Goal: Communication & Community: Answer question/provide support

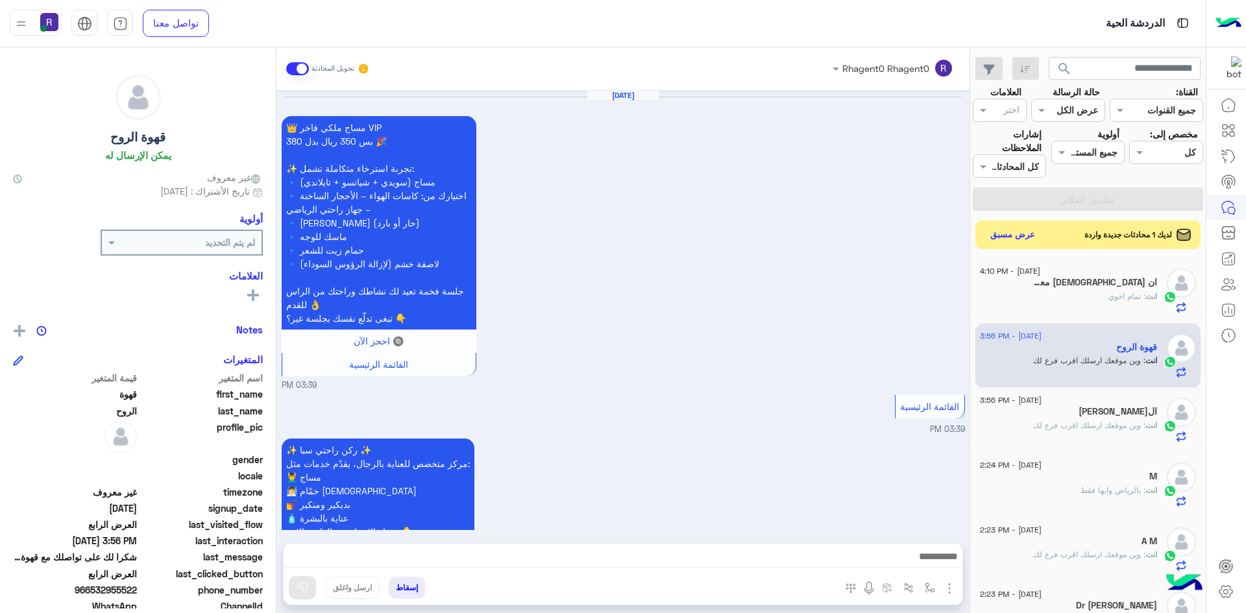
scroll to position [2288, 0]
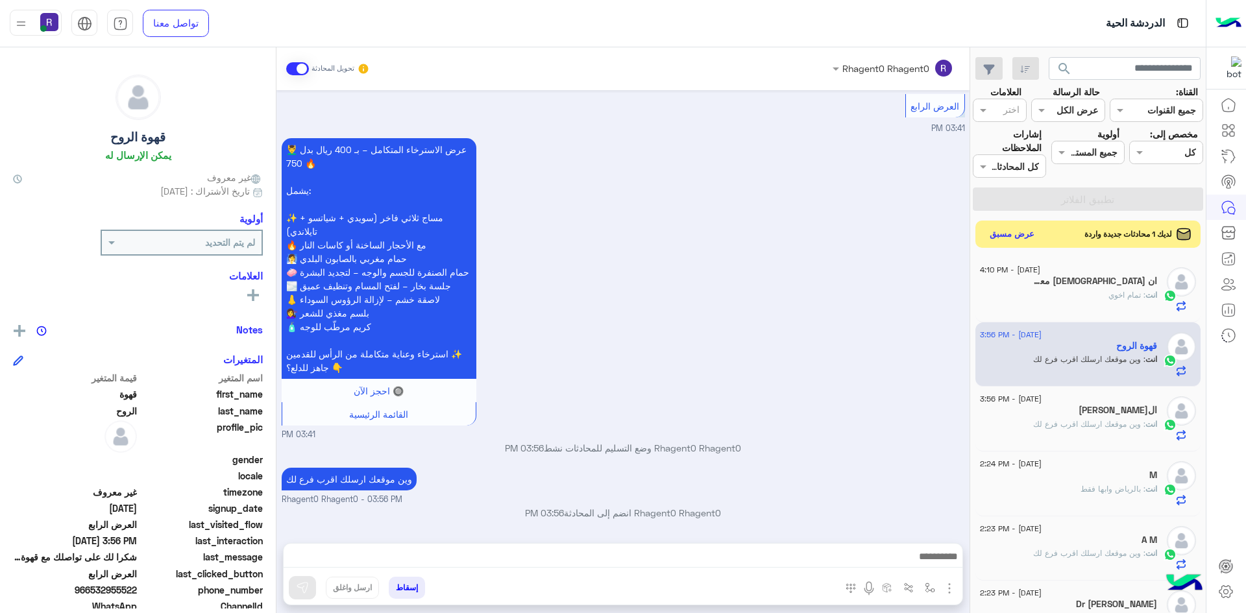
click at [998, 240] on button "عرض مسبق" at bounding box center [1012, 235] width 54 height 18
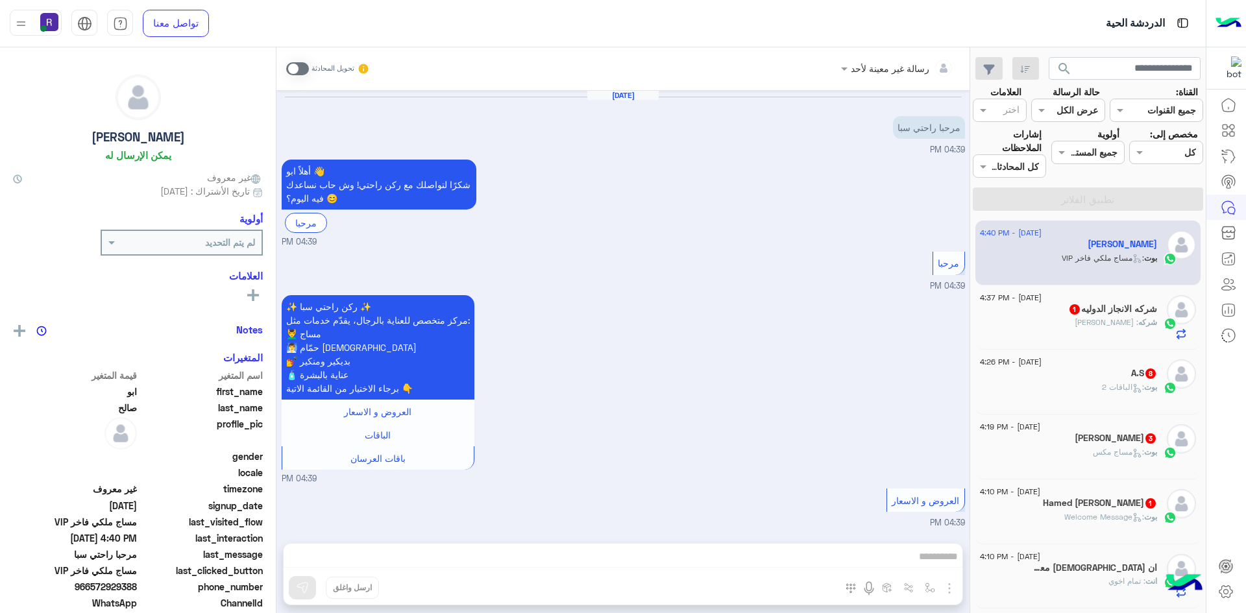
scroll to position [404, 0]
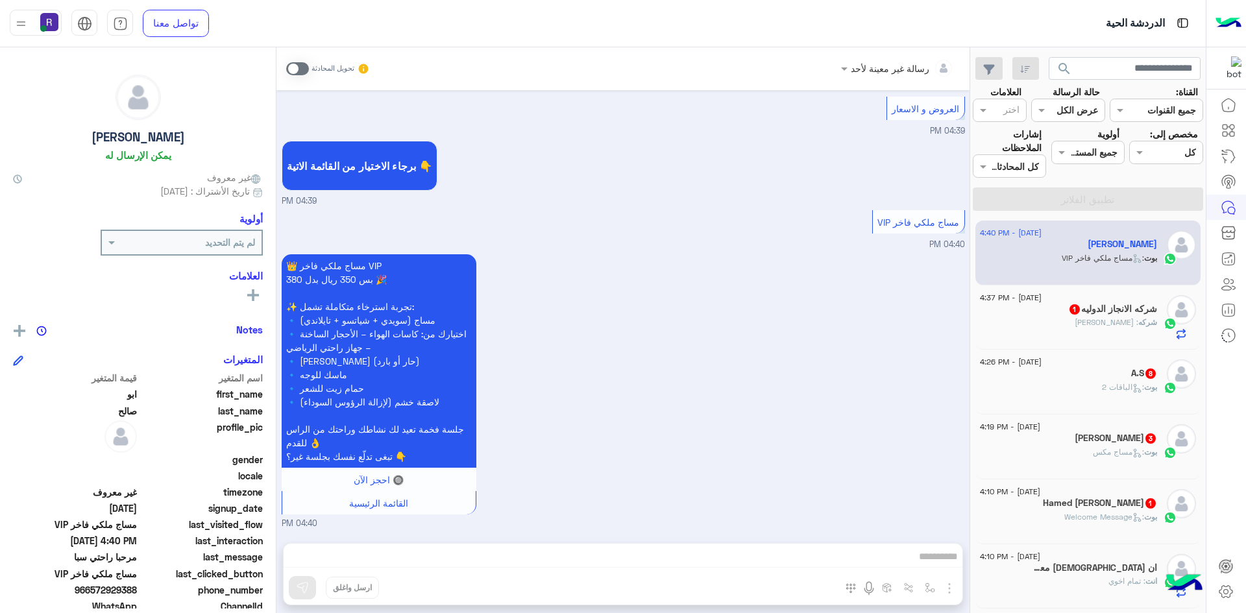
click at [1107, 503] on h5 "Hamed Al-Shawafi 1" at bounding box center [1100, 503] width 114 height 11
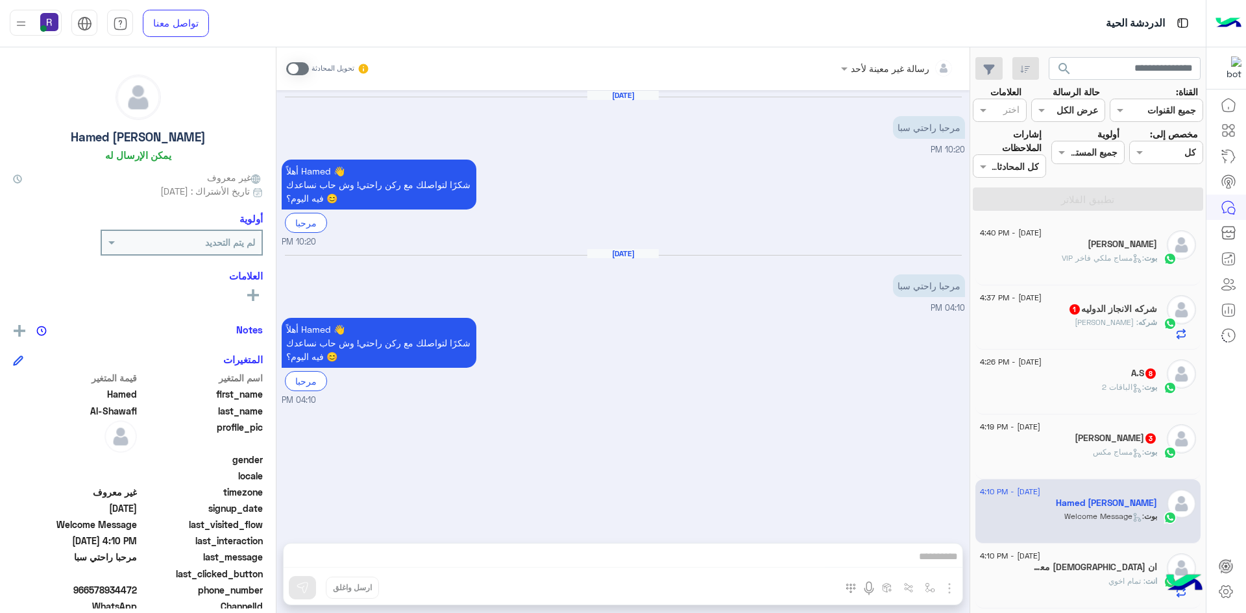
click at [302, 63] on span at bounding box center [297, 68] width 23 height 13
click at [951, 583] on img "button" at bounding box center [949, 589] width 16 height 16
click at [938, 563] on button "الصور" at bounding box center [929, 560] width 55 height 26
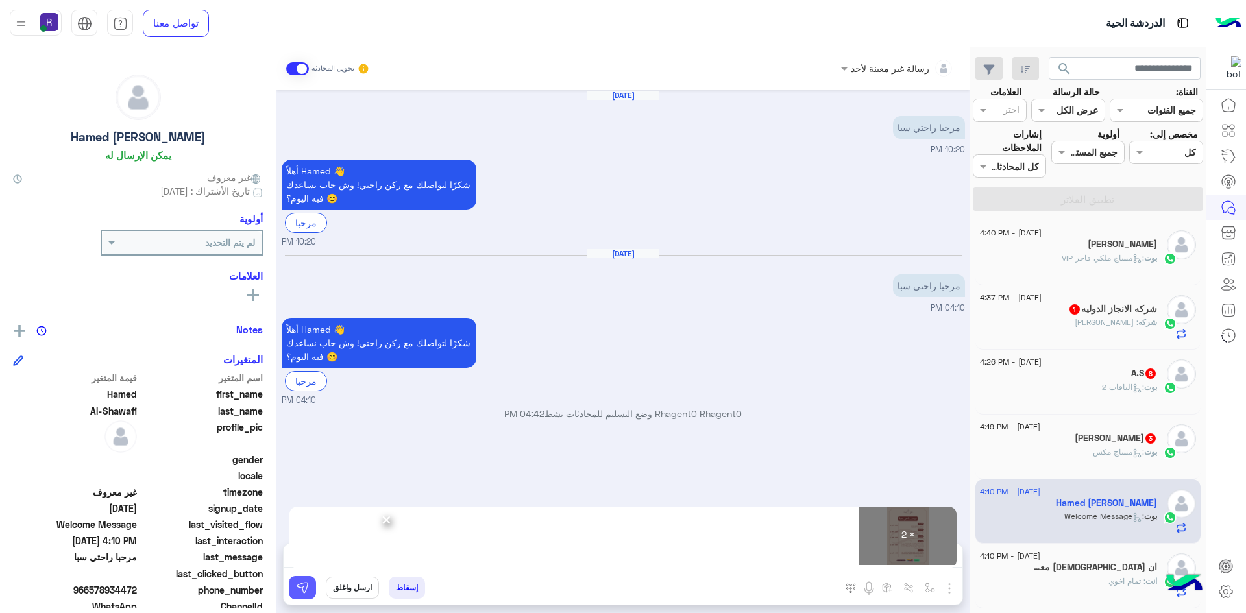
click at [299, 592] on img at bounding box center [302, 587] width 13 height 13
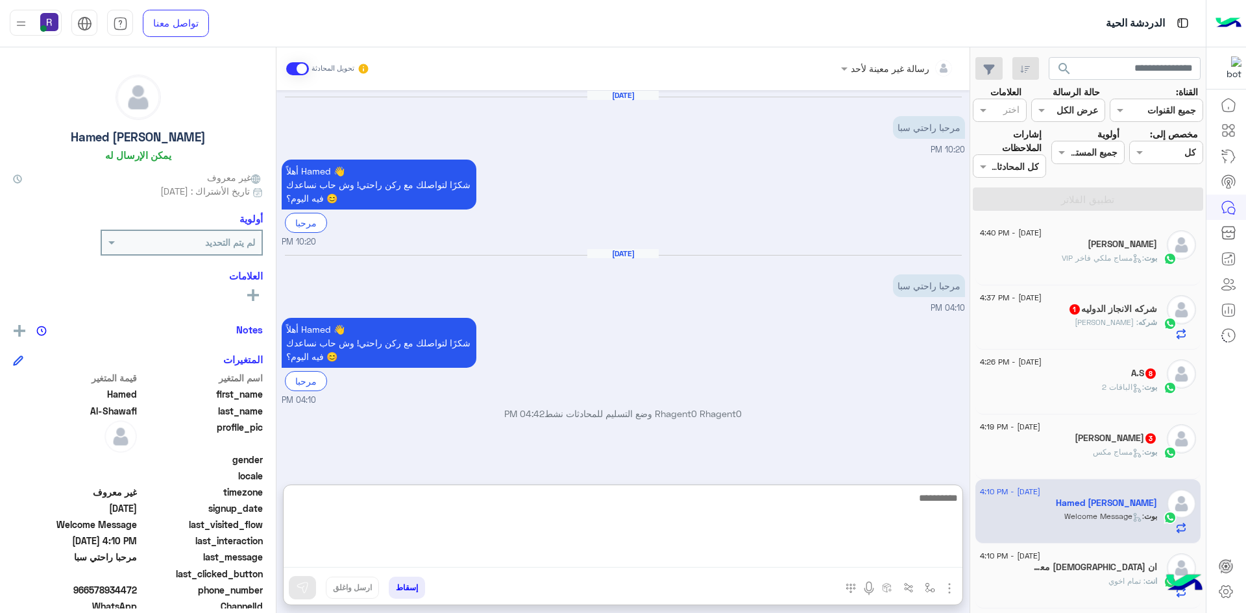
paste textarea "**********"
type textarea "**********"
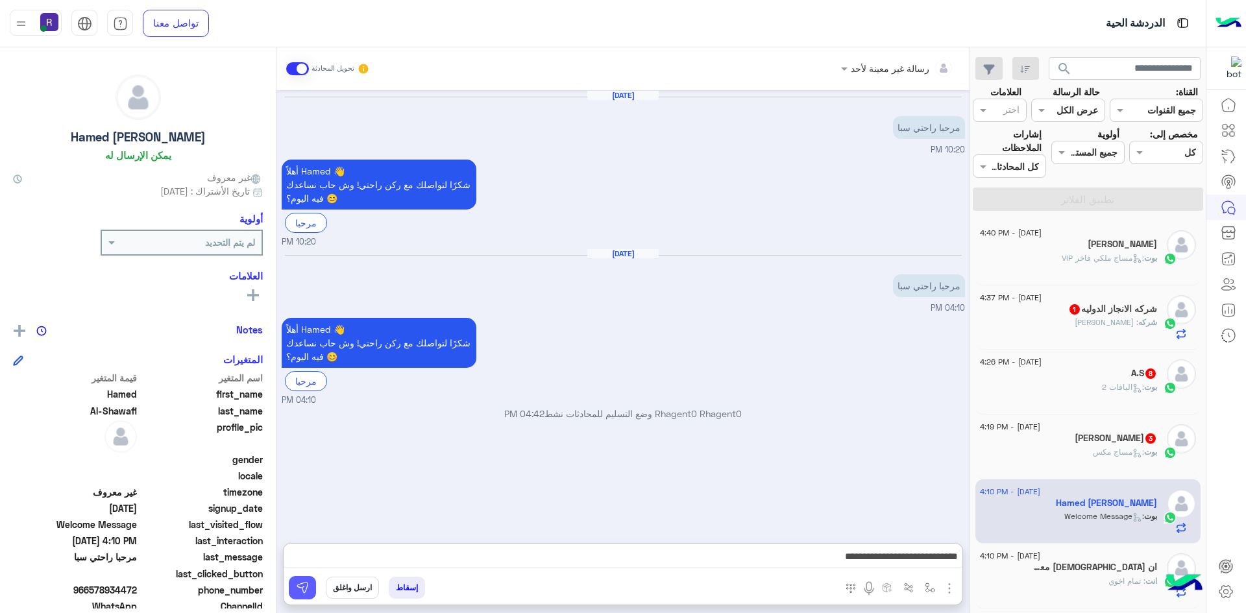
click at [304, 582] on img at bounding box center [302, 587] width 13 height 13
click at [1047, 444] on div "Eng mohamed 3" at bounding box center [1068, 440] width 177 height 14
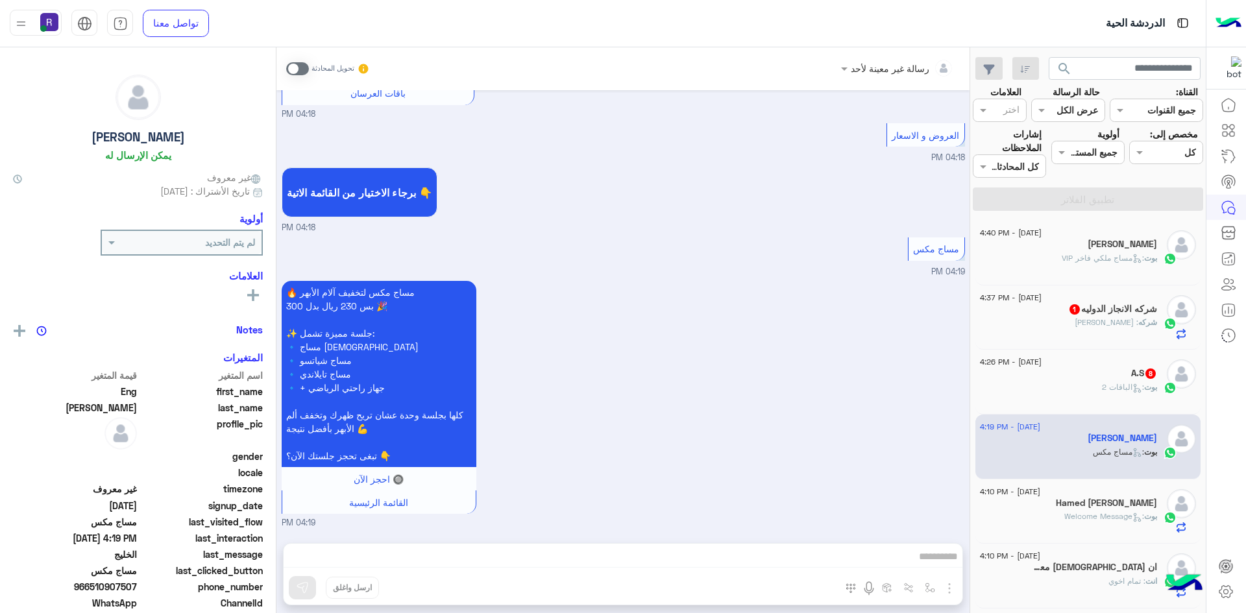
click at [302, 66] on span at bounding box center [297, 68] width 23 height 13
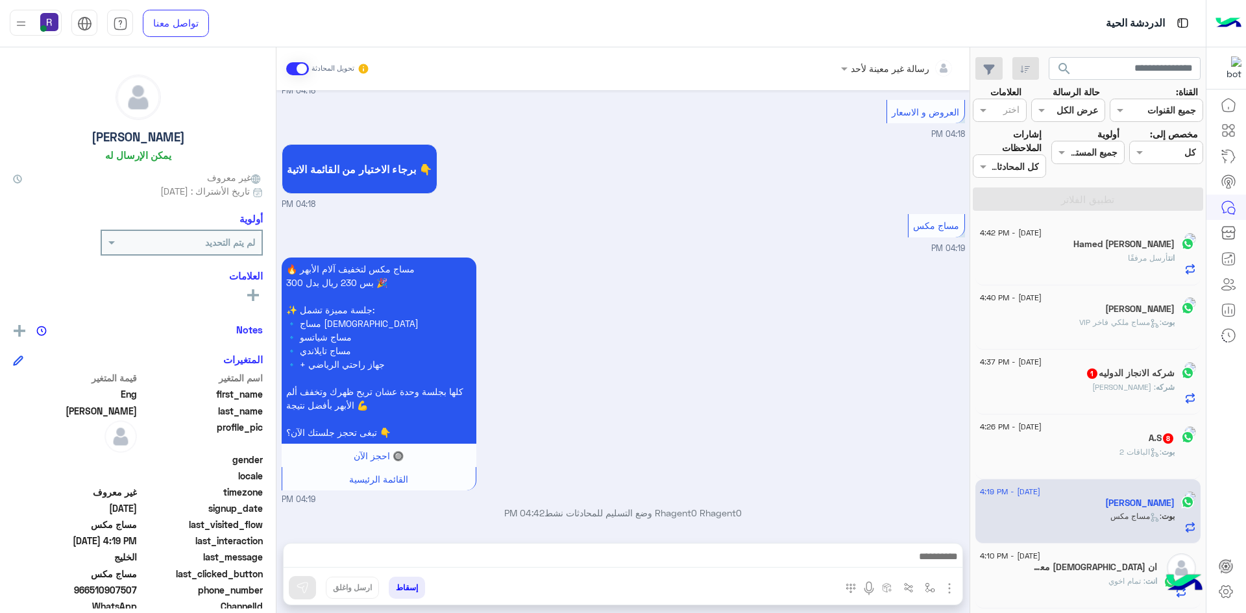
click at [949, 588] on img "button" at bounding box center [949, 589] width 16 height 16
click at [934, 564] on span "الصور" at bounding box center [924, 560] width 24 height 15
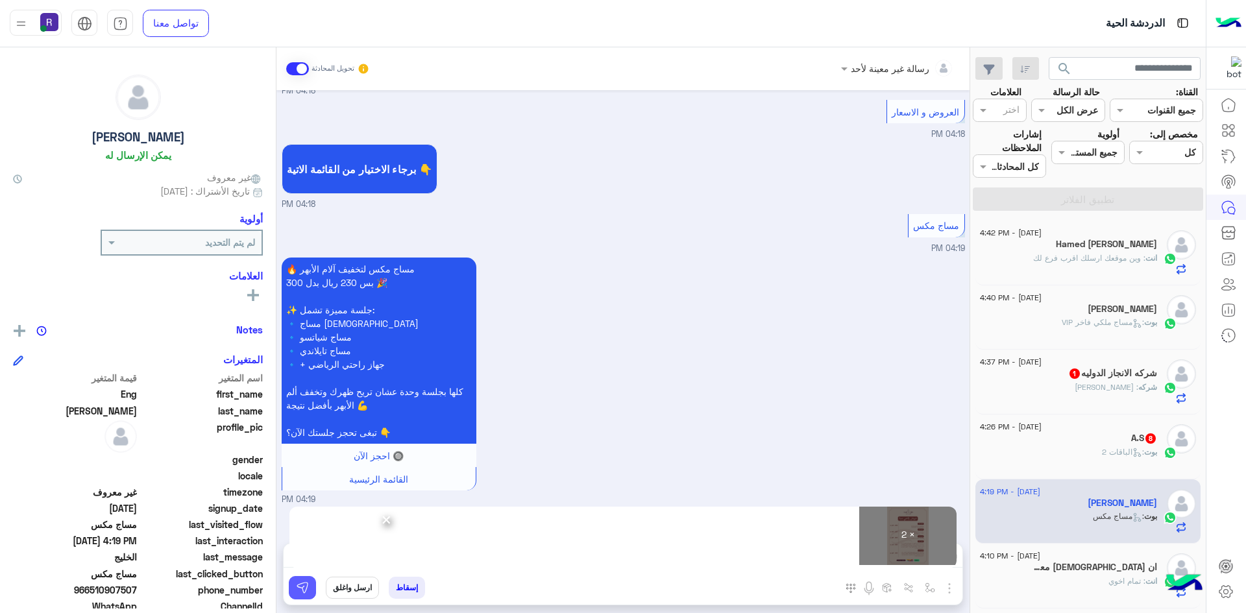
click at [311, 592] on button at bounding box center [302, 587] width 27 height 23
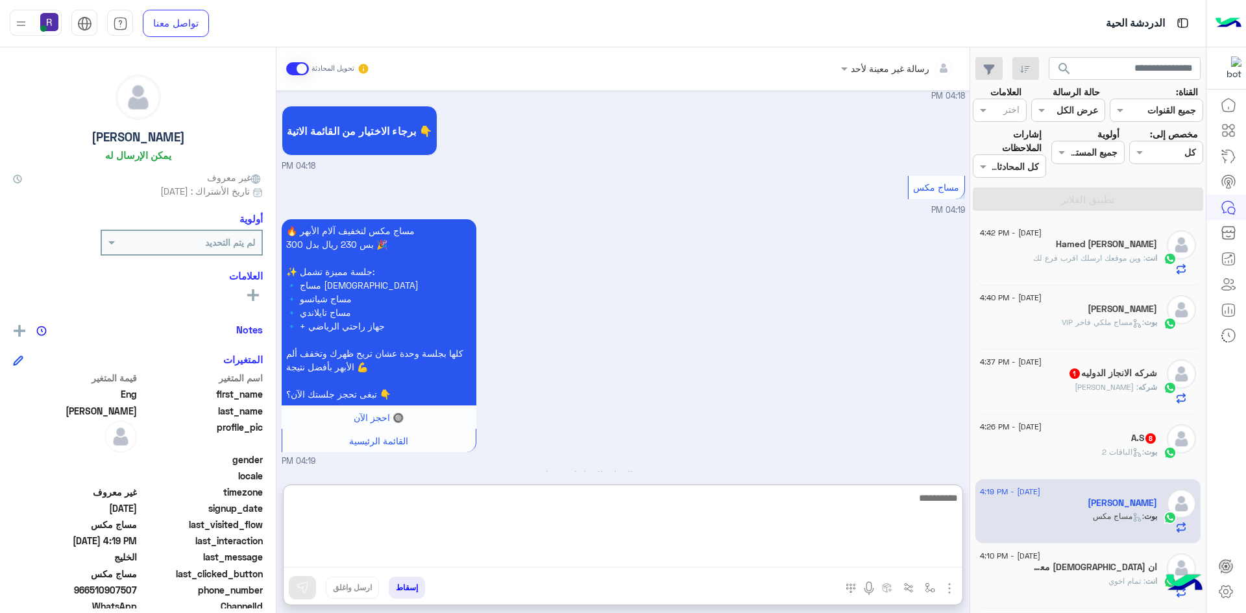
paste textarea "**********"
type textarea "**********"
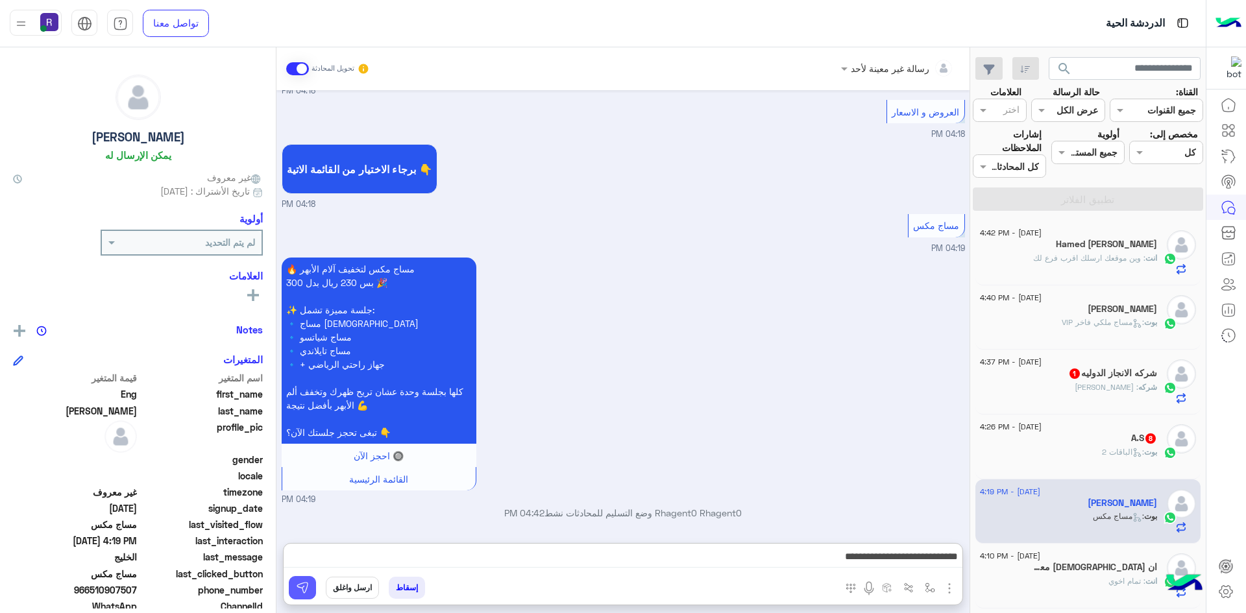
click at [299, 592] on img at bounding box center [302, 587] width 13 height 13
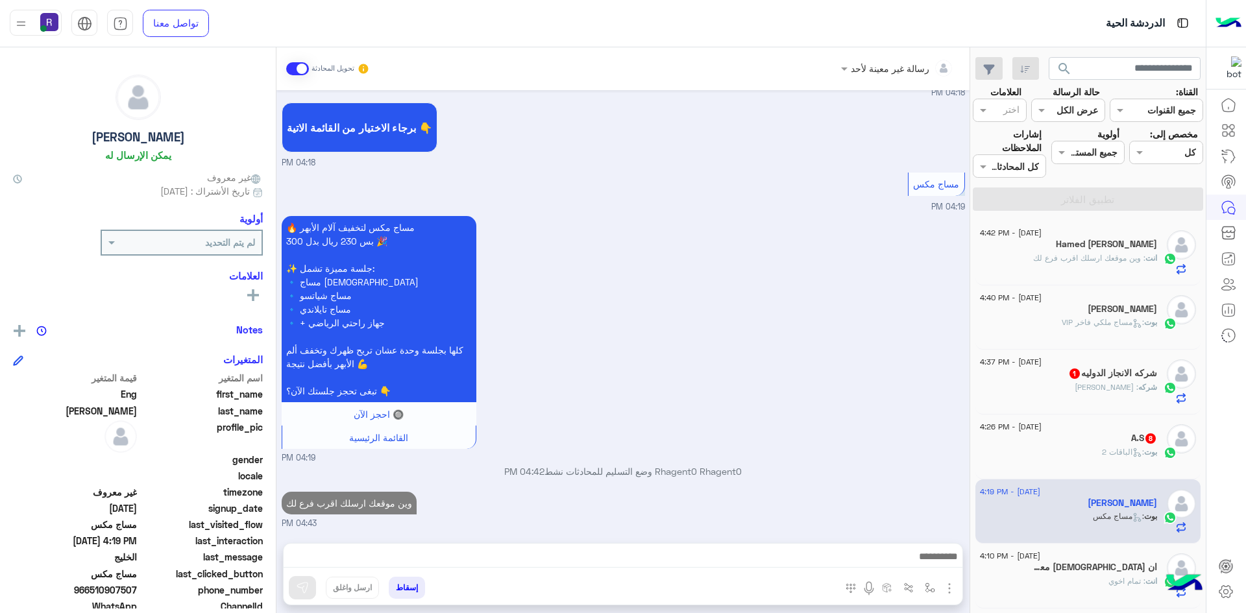
scroll to position [1445, 0]
click at [1096, 455] on div "بوت : الباقات 2" at bounding box center [1068, 457] width 177 height 23
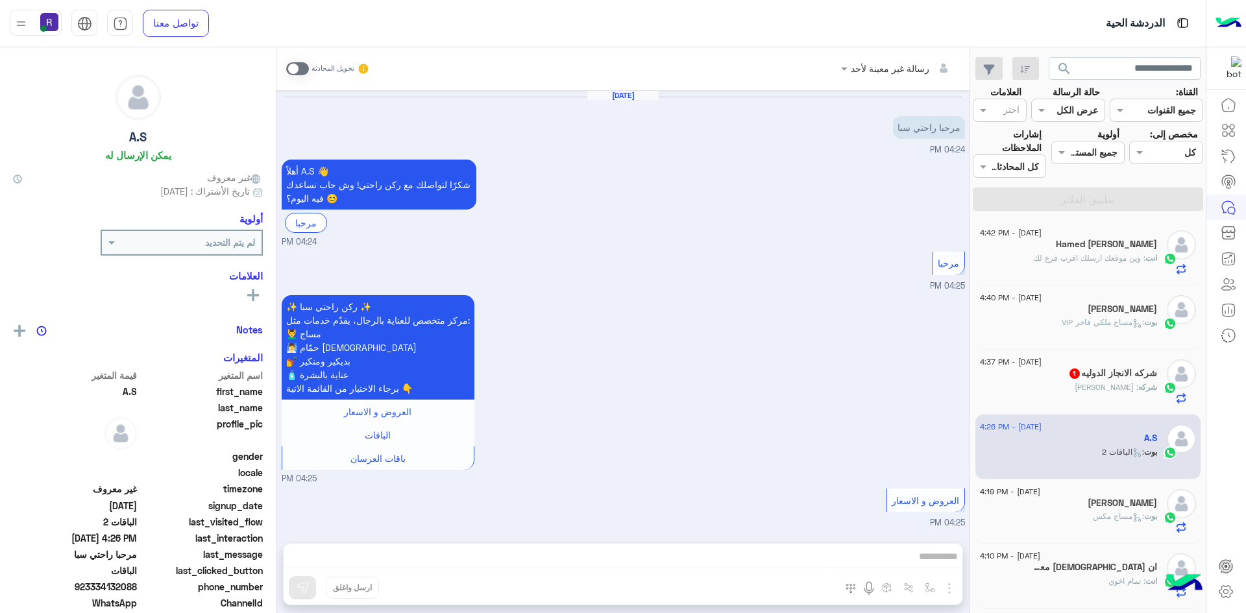
scroll to position [1113, 0]
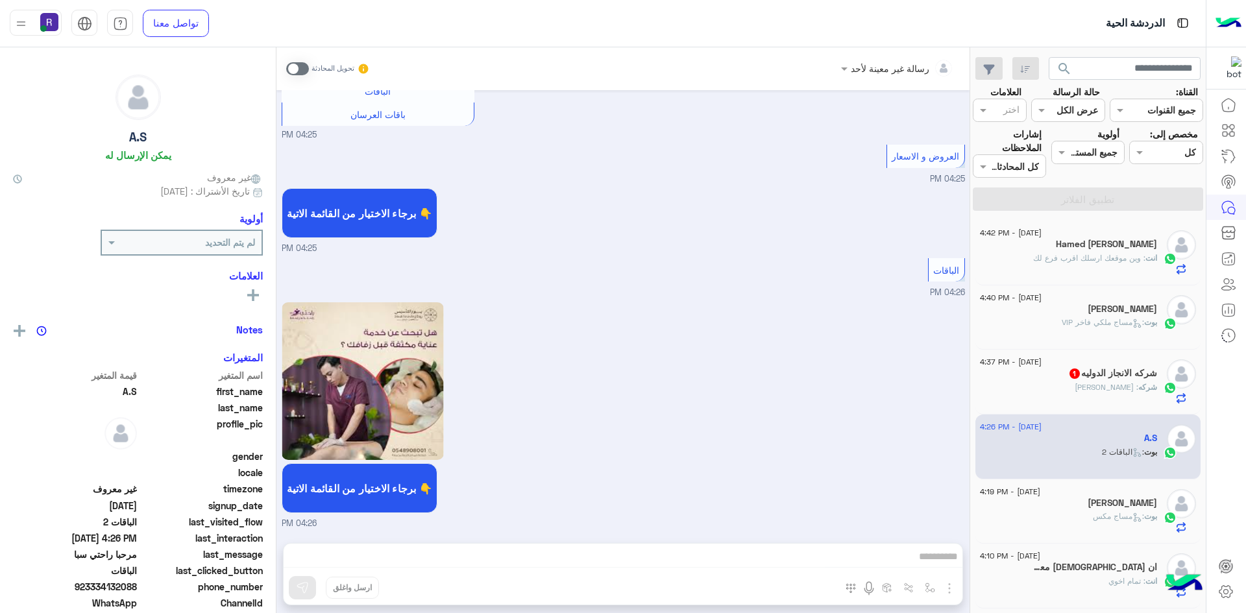
click at [300, 71] on span at bounding box center [297, 68] width 23 height 13
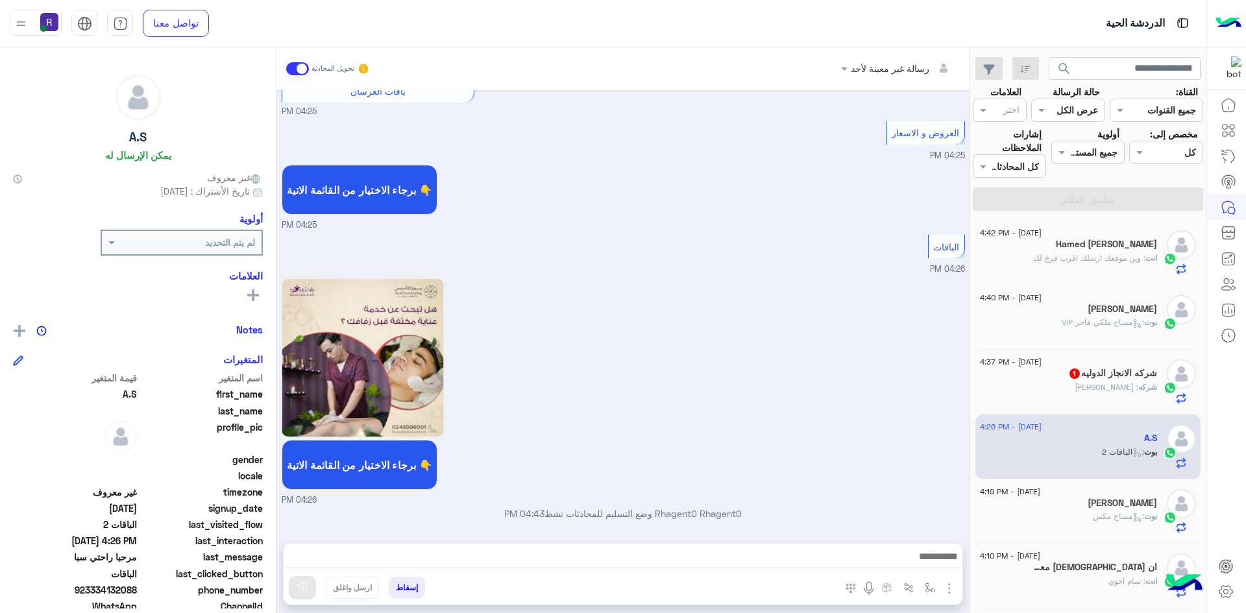
click at [951, 584] on img "button" at bounding box center [949, 589] width 16 height 16
click at [925, 568] on button "الصور" at bounding box center [929, 560] width 55 height 26
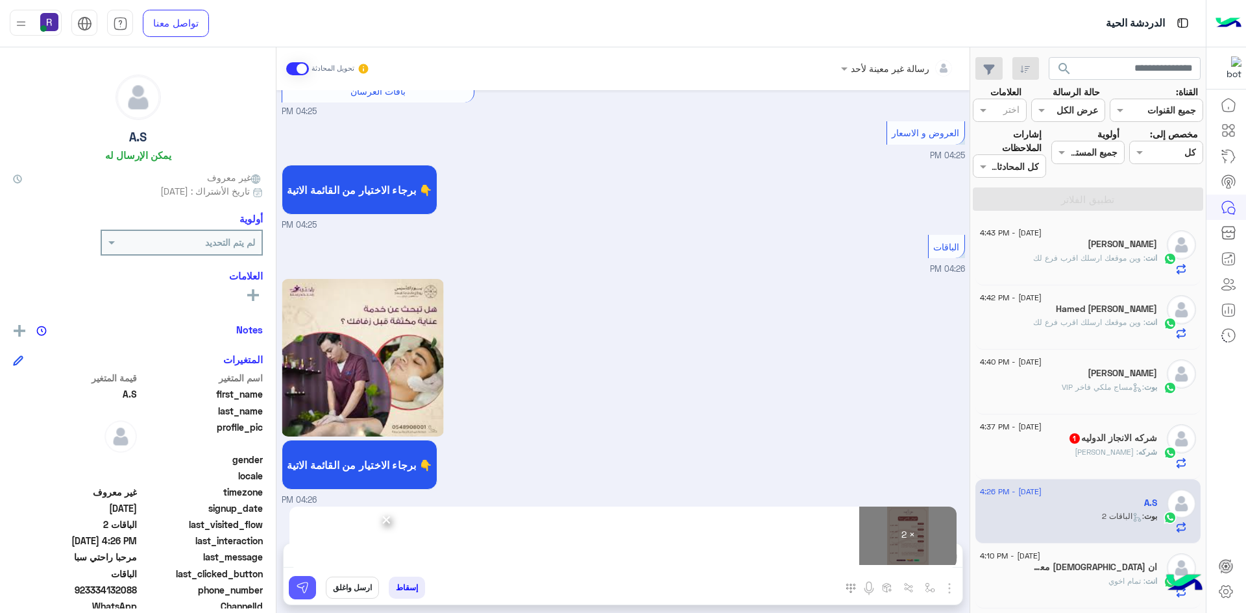
click at [297, 588] on img at bounding box center [302, 587] width 13 height 13
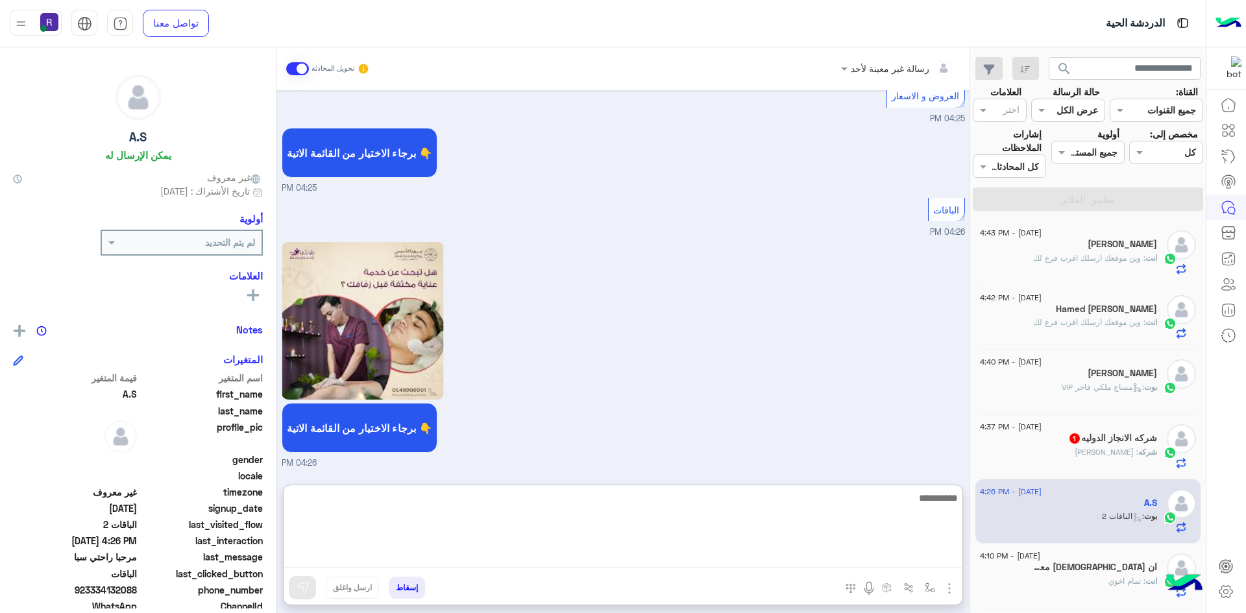
paste textarea "**********"
type textarea "**********"
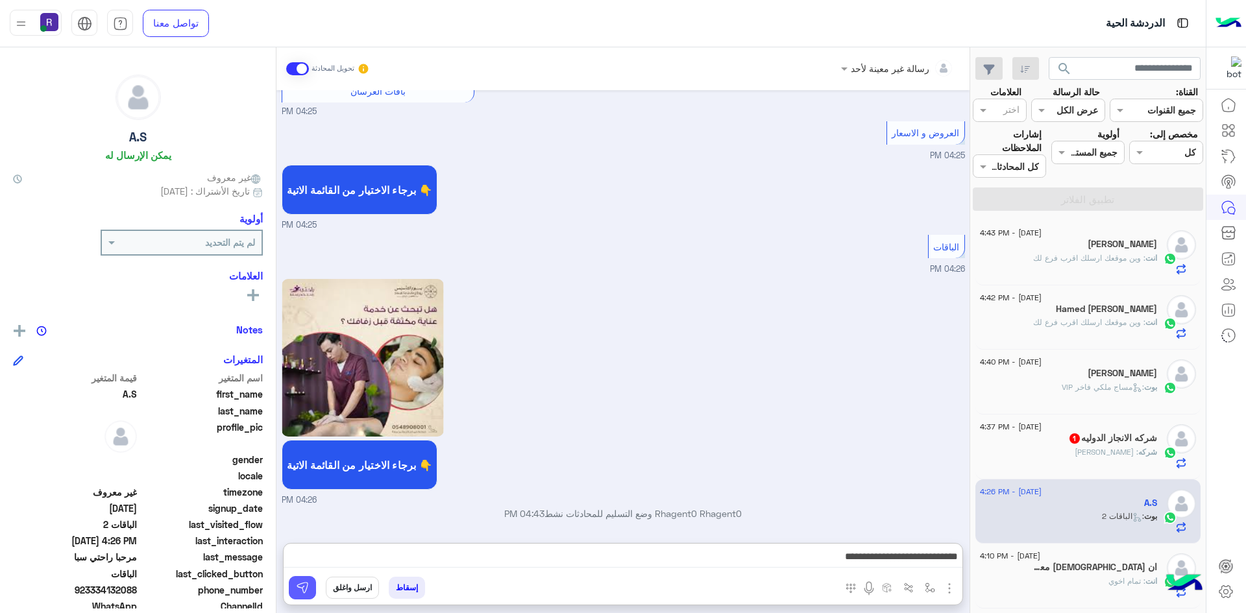
click at [303, 585] on img at bounding box center [302, 587] width 13 height 13
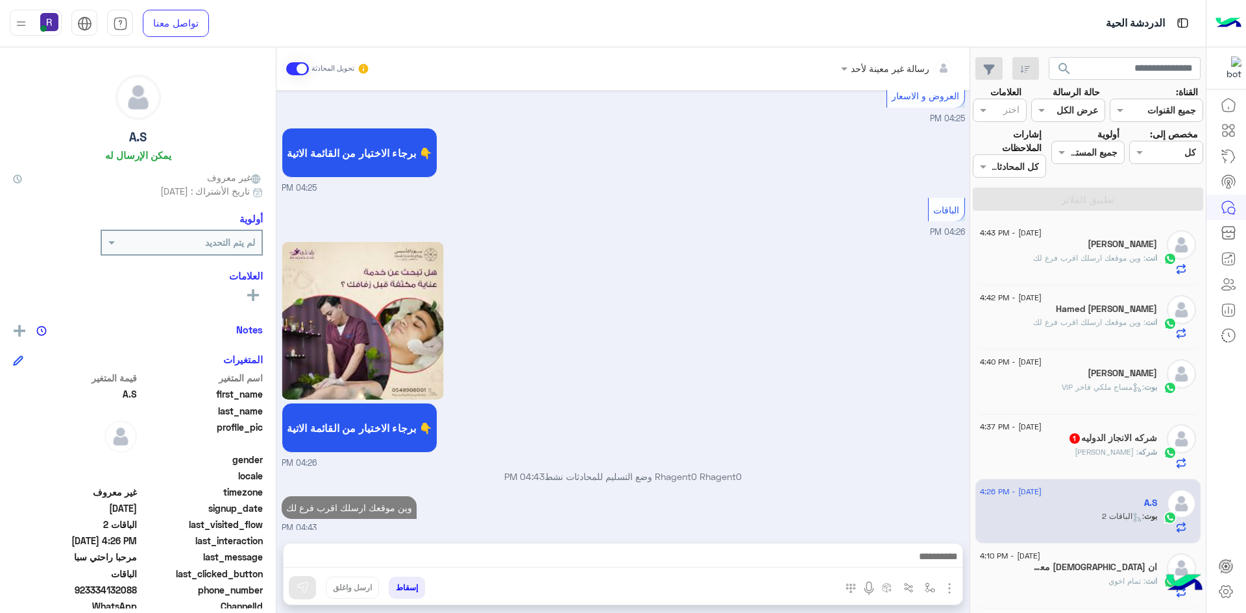
scroll to position [1178, 0]
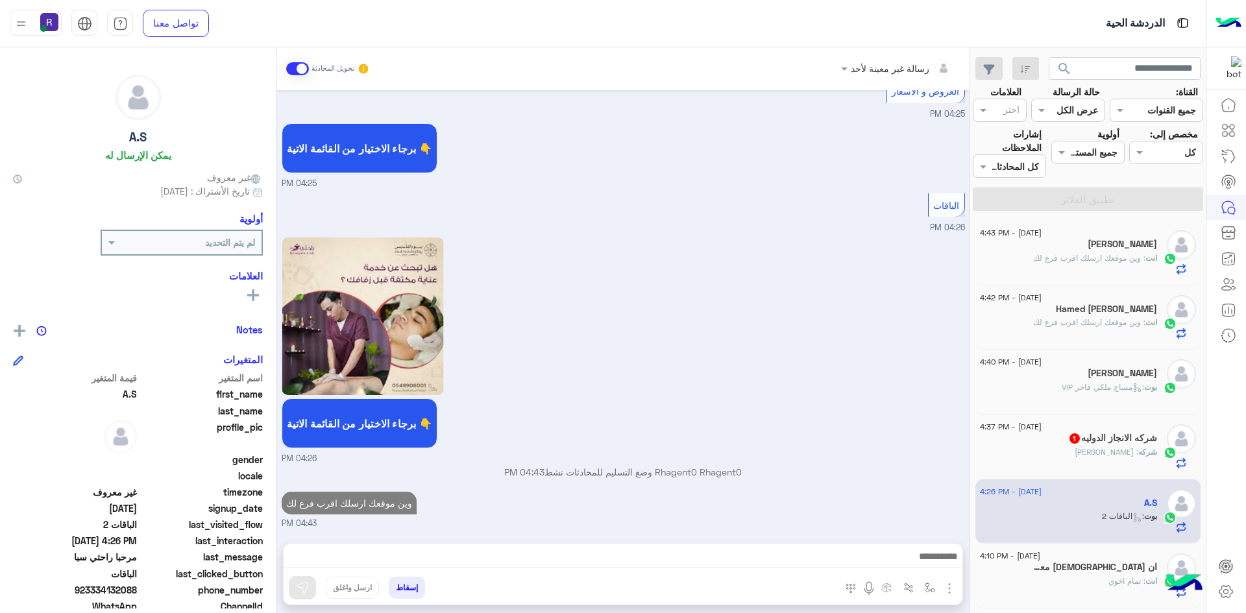
click at [1043, 446] on div "شركه : الرياض البطحاء" at bounding box center [1068, 457] width 177 height 23
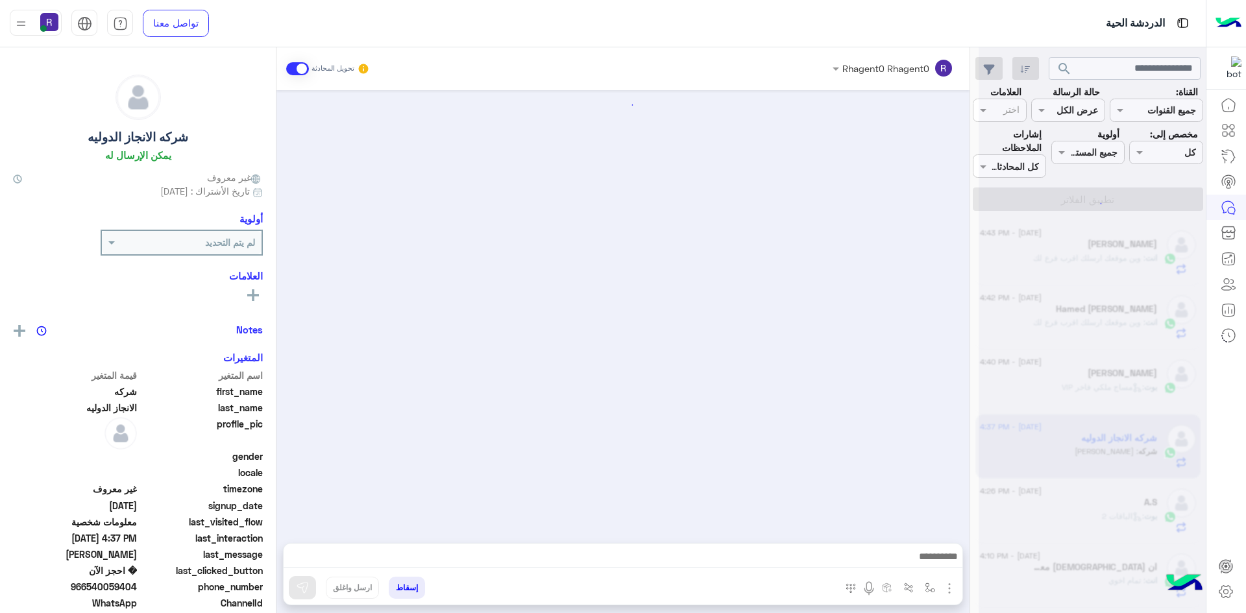
scroll to position [830, 0]
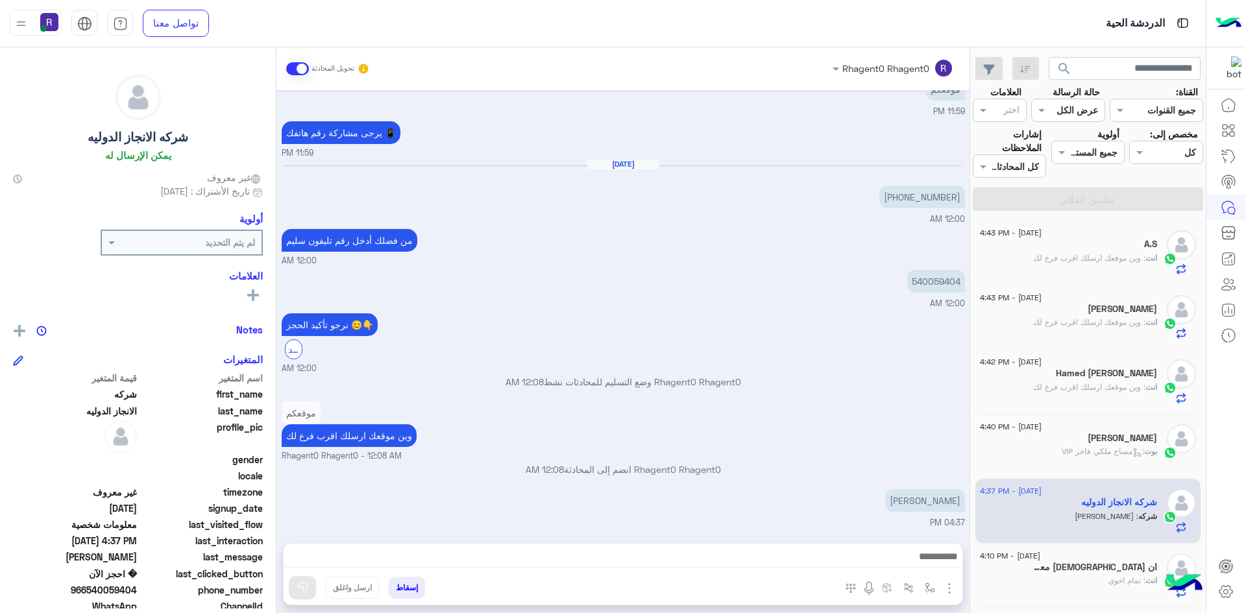
click at [952, 589] on img "button" at bounding box center [949, 589] width 16 height 16
click at [933, 569] on button "الصور" at bounding box center [929, 560] width 55 height 26
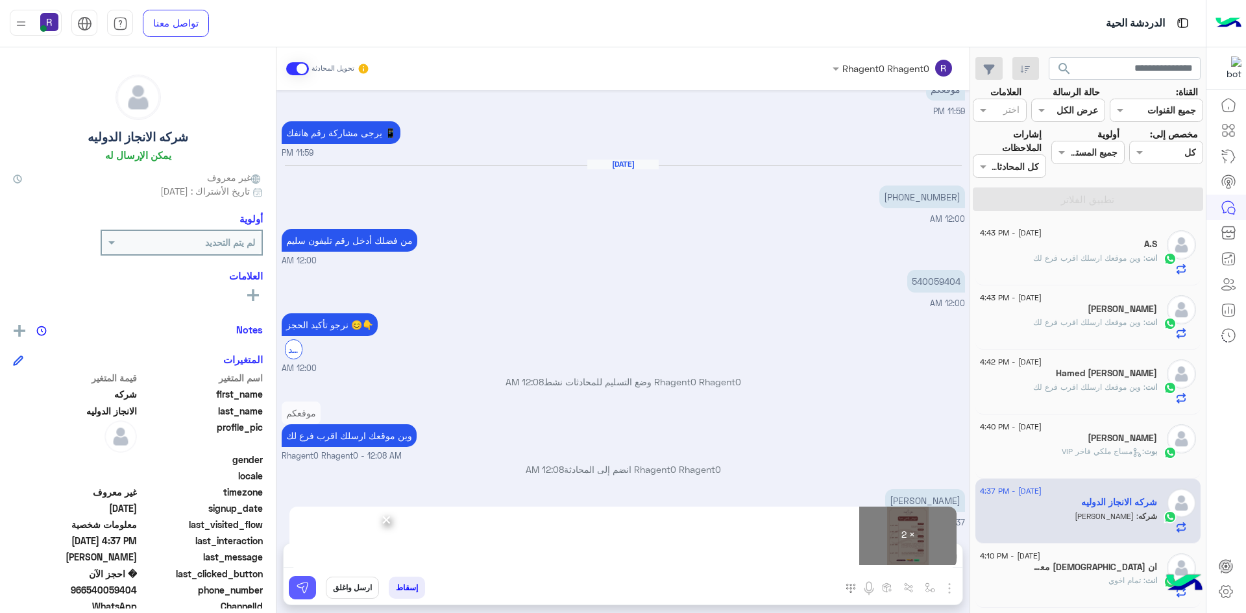
click at [308, 585] on img at bounding box center [302, 587] width 13 height 13
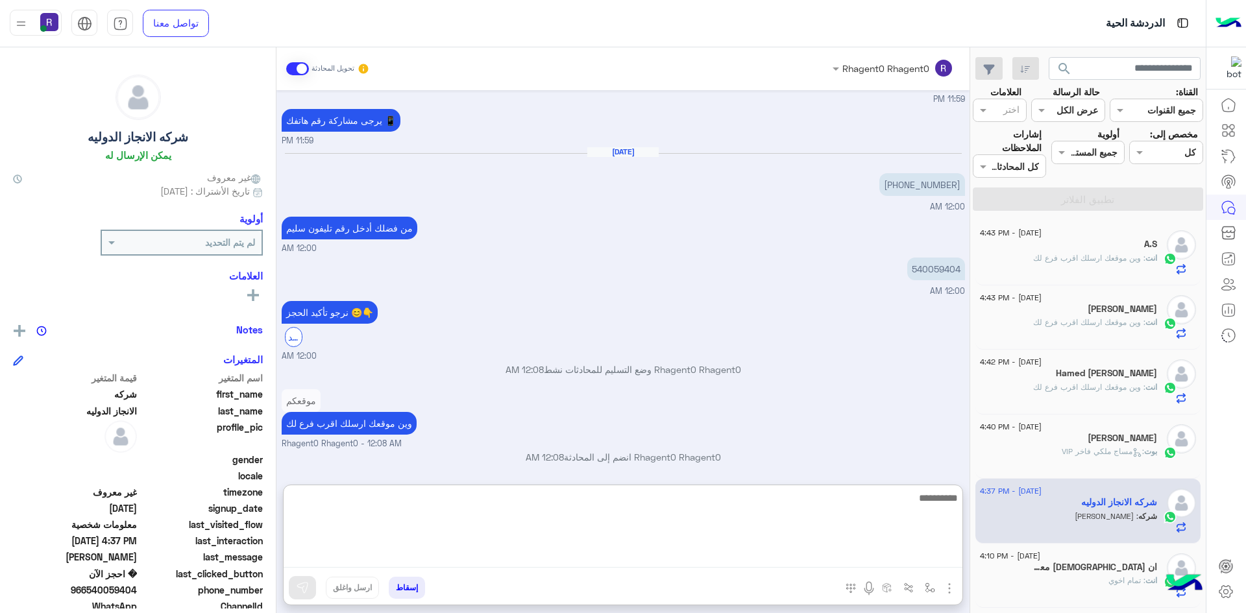
paste textarea "**********"
type textarea "**********"
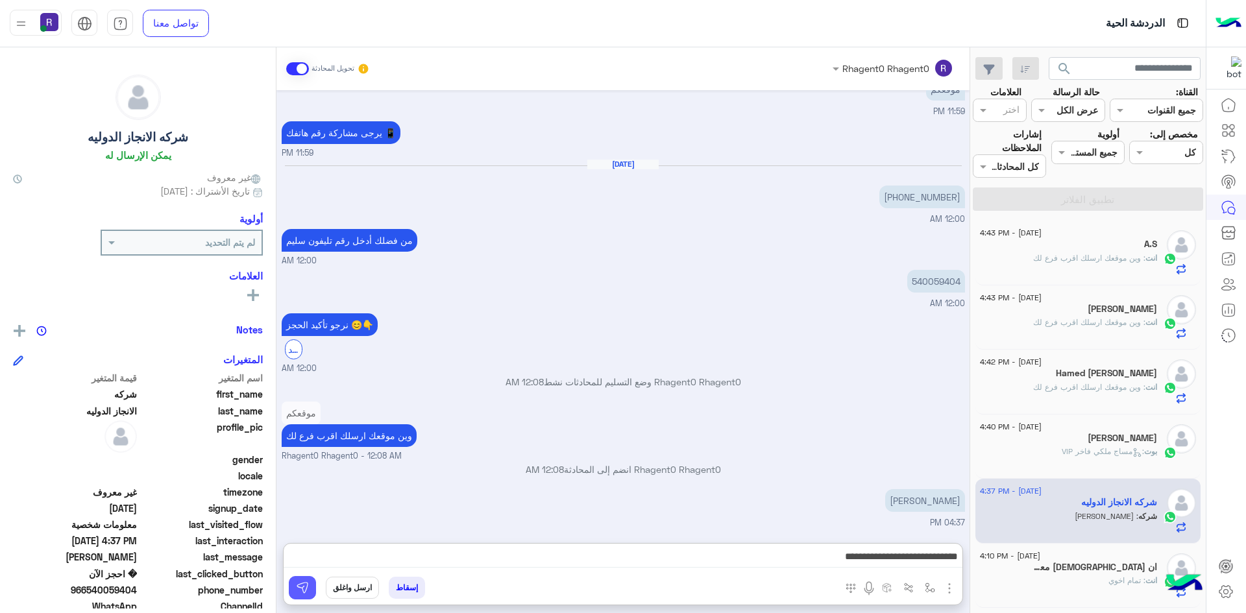
click at [304, 594] on img at bounding box center [302, 587] width 13 height 13
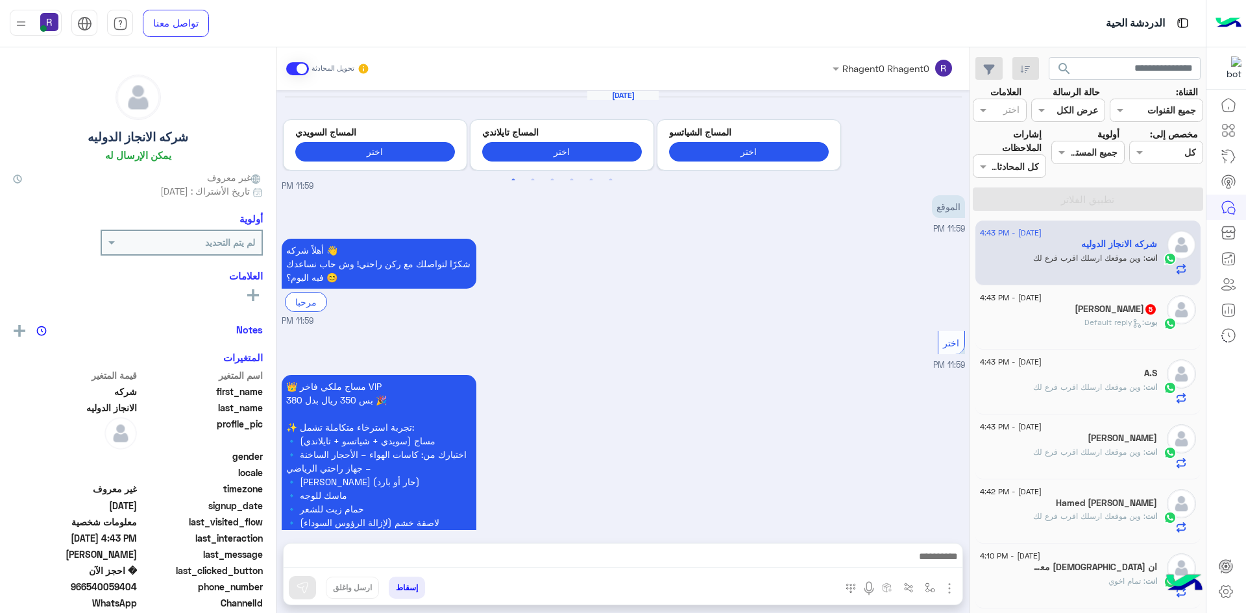
scroll to position [1055, 0]
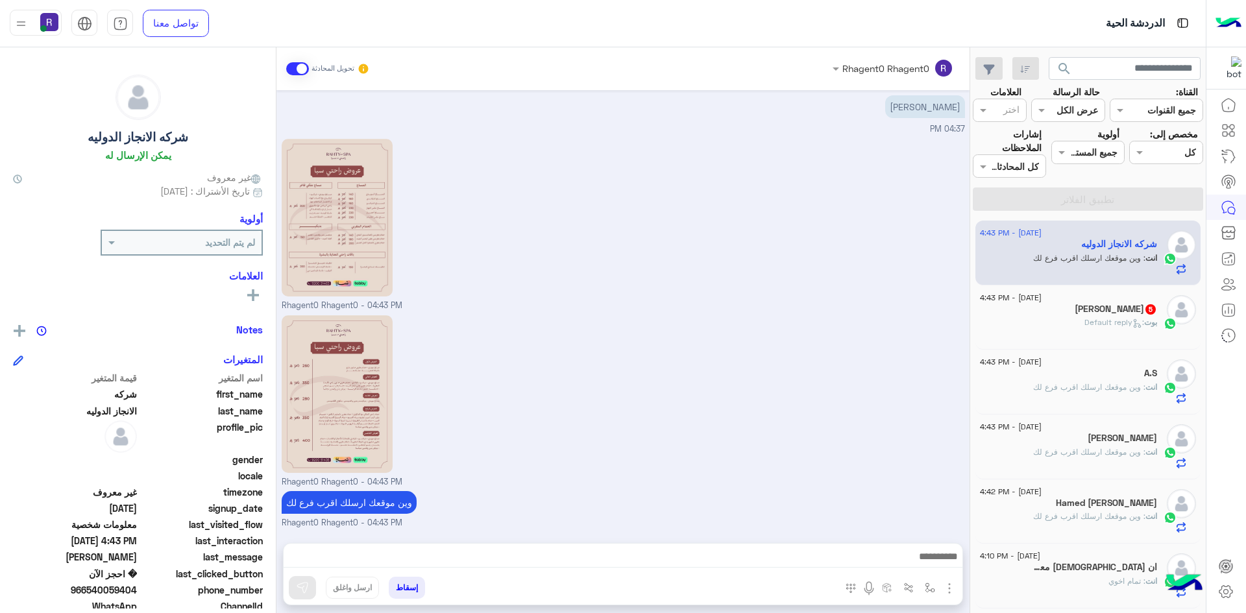
click at [1069, 307] on div "ابو صالح 5" at bounding box center [1068, 311] width 177 height 14
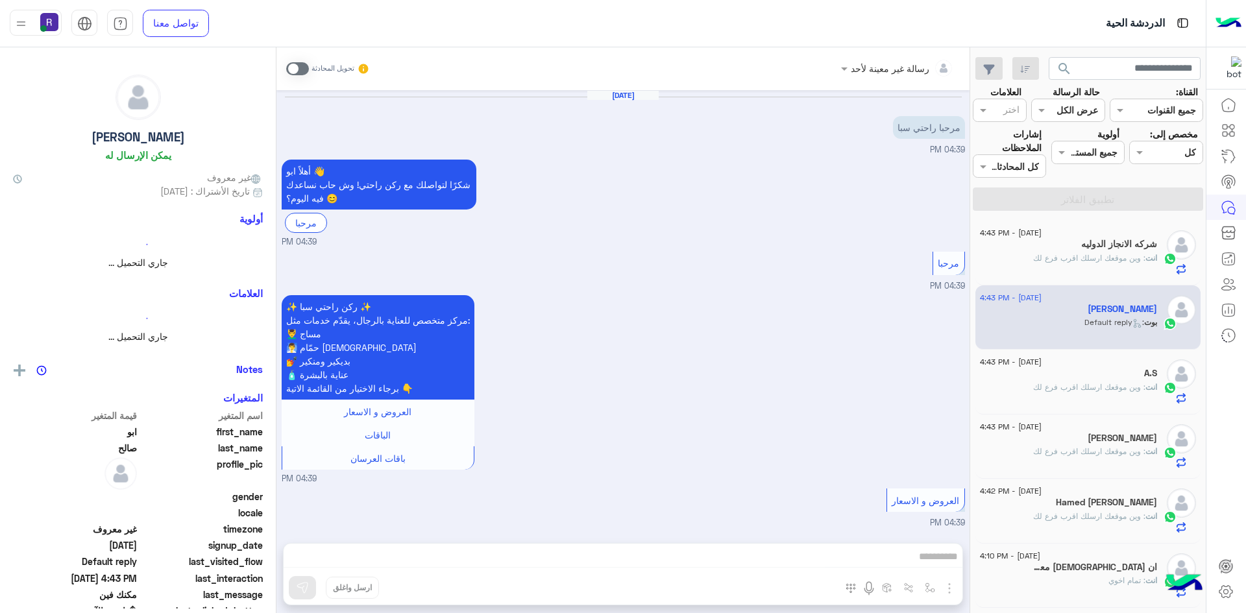
scroll to position [954, 0]
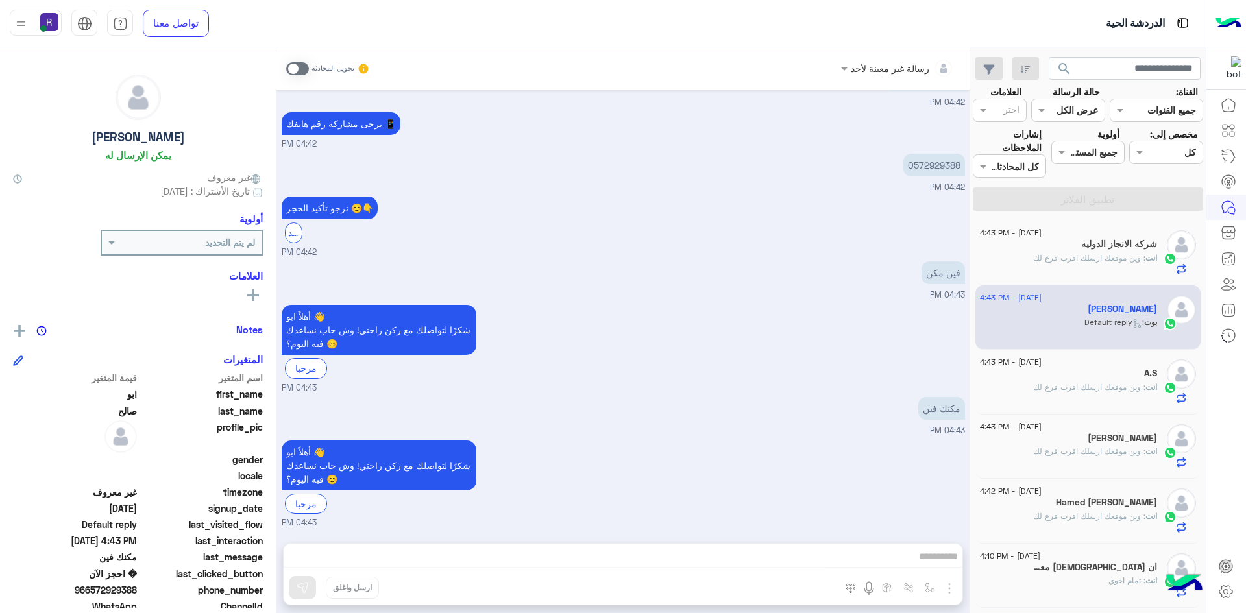
click at [300, 70] on span at bounding box center [297, 68] width 23 height 13
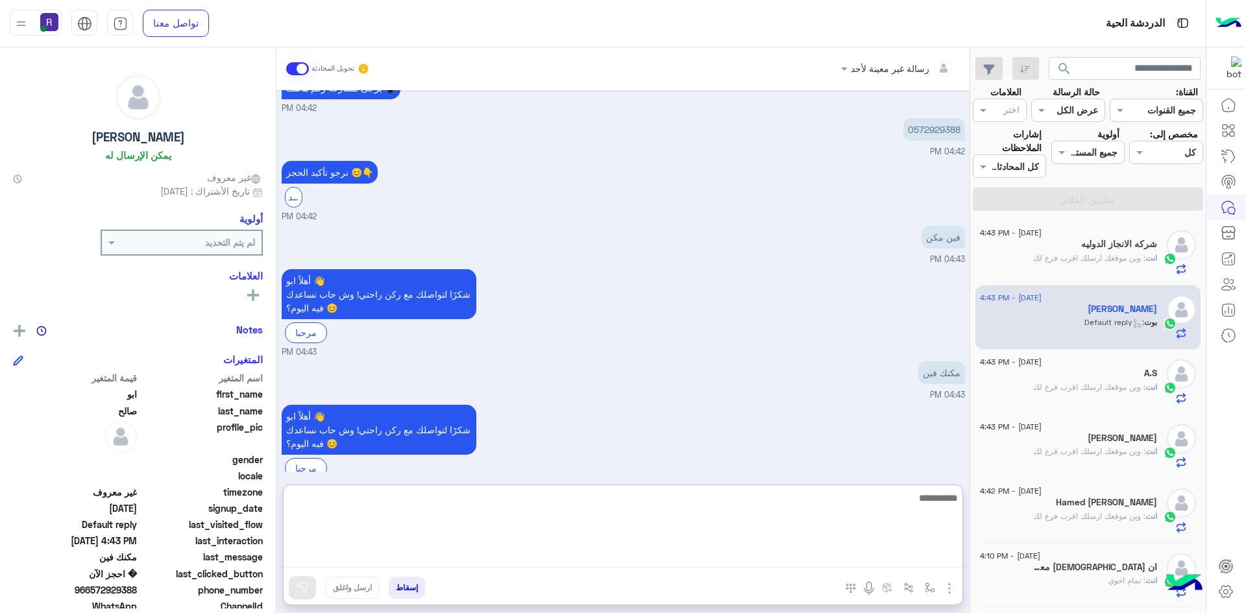
paste textarea "**********"
type textarea "**********"
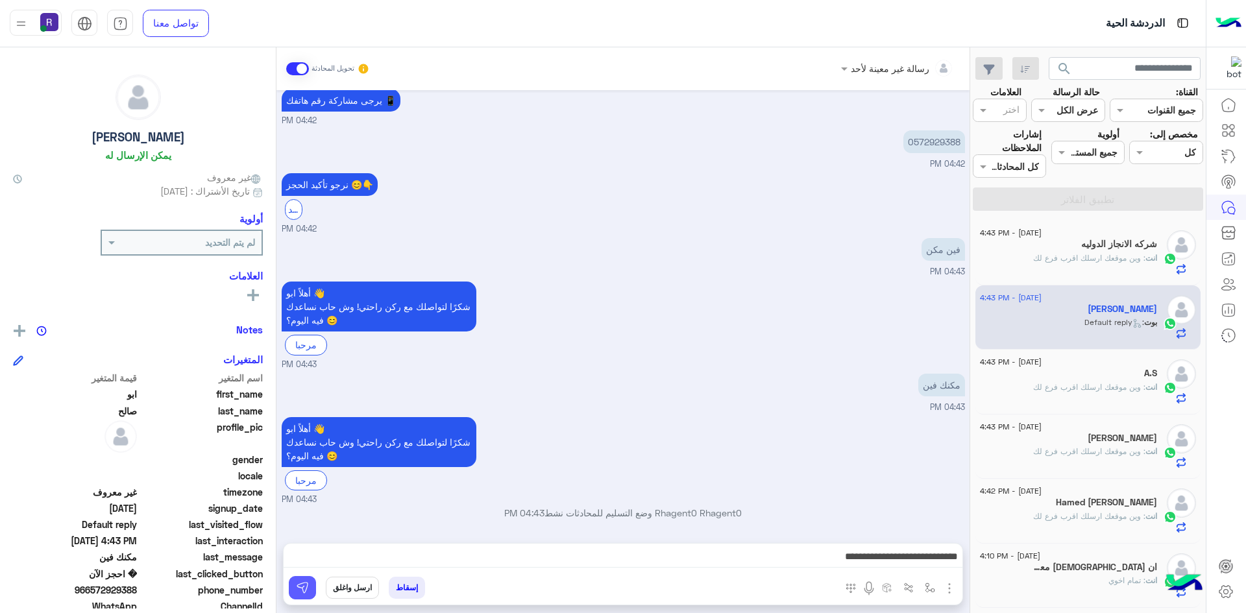
click at [315, 591] on button at bounding box center [302, 587] width 27 height 23
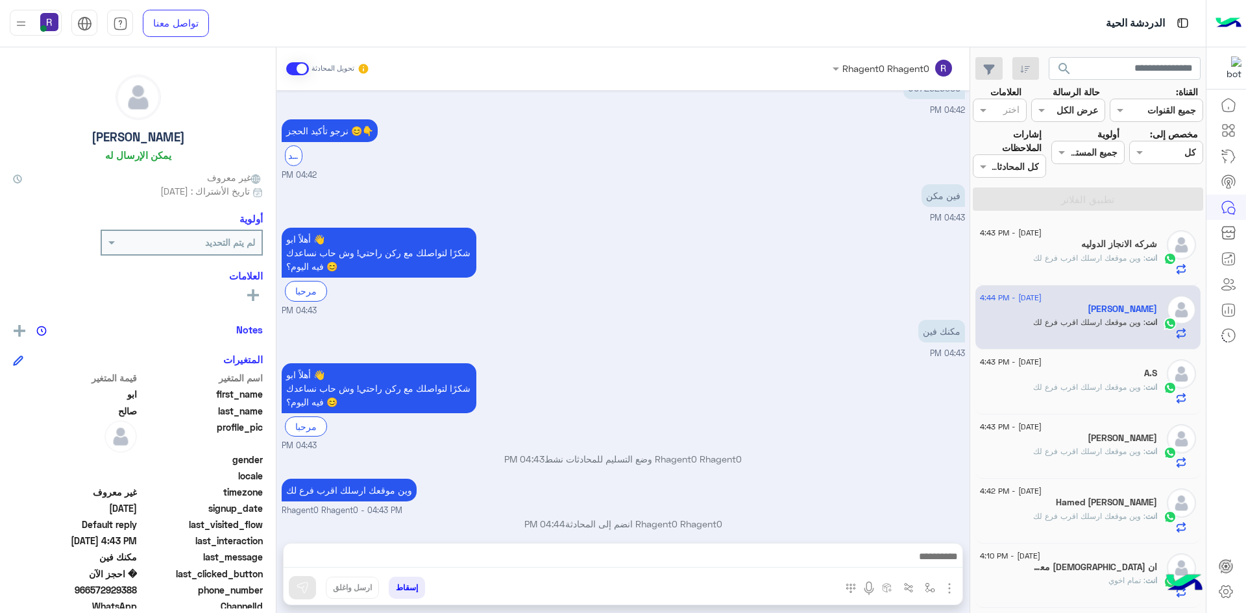
scroll to position [1042, 0]
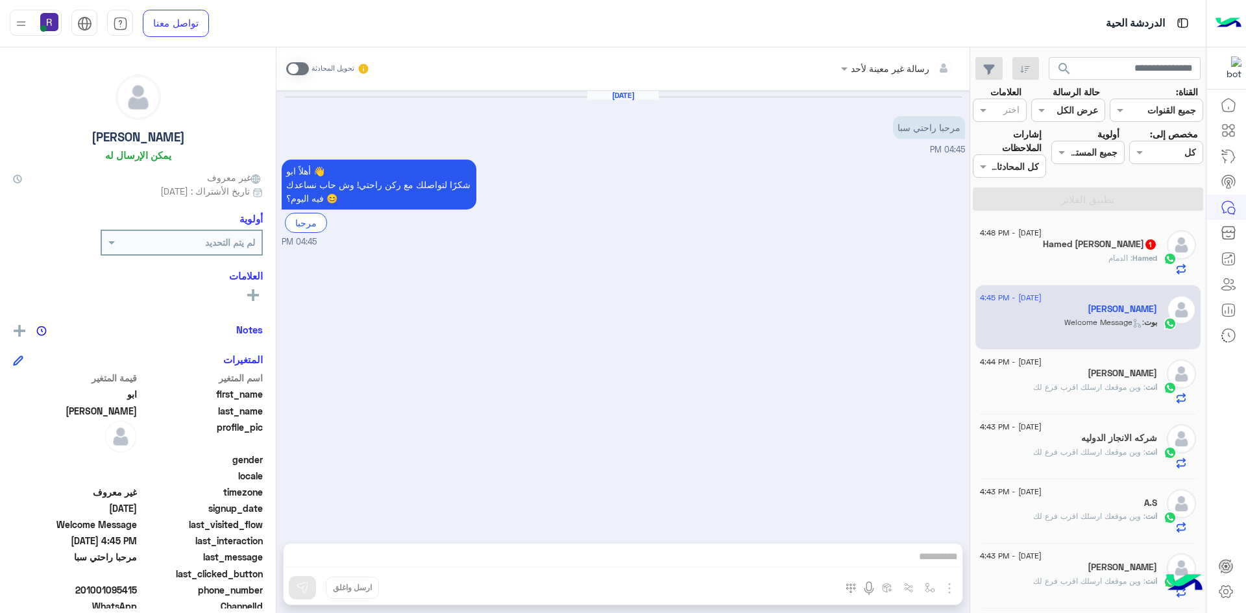
click at [1119, 264] on div "Hamed : الدمام" at bounding box center [1068, 263] width 177 height 23
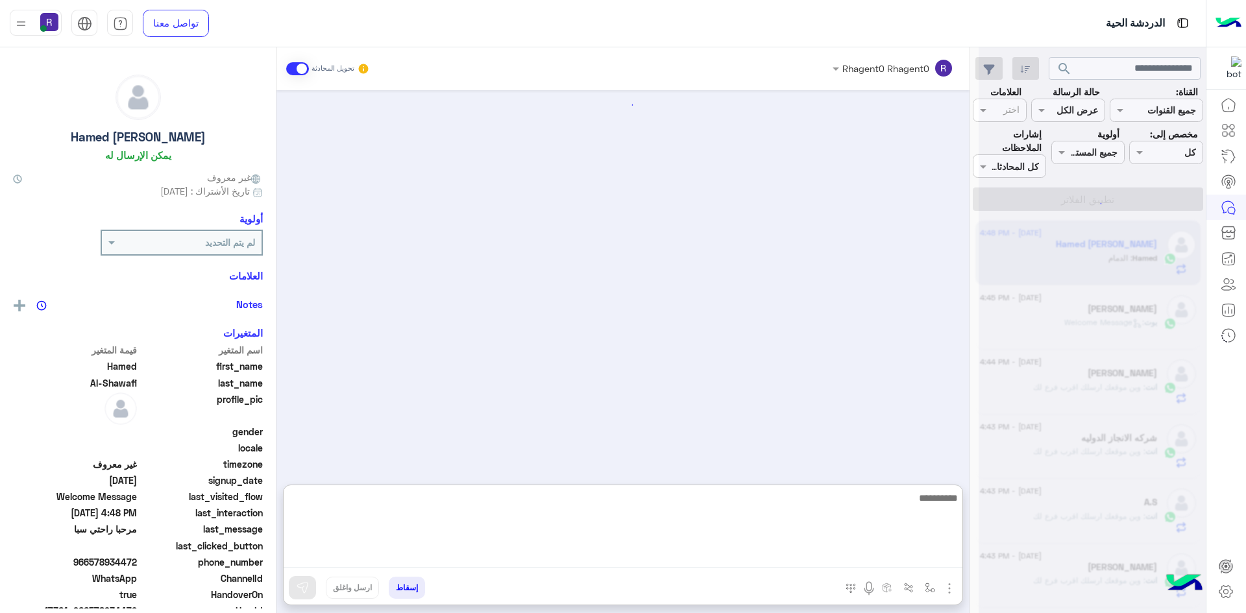
click at [516, 559] on textarea at bounding box center [623, 529] width 679 height 78
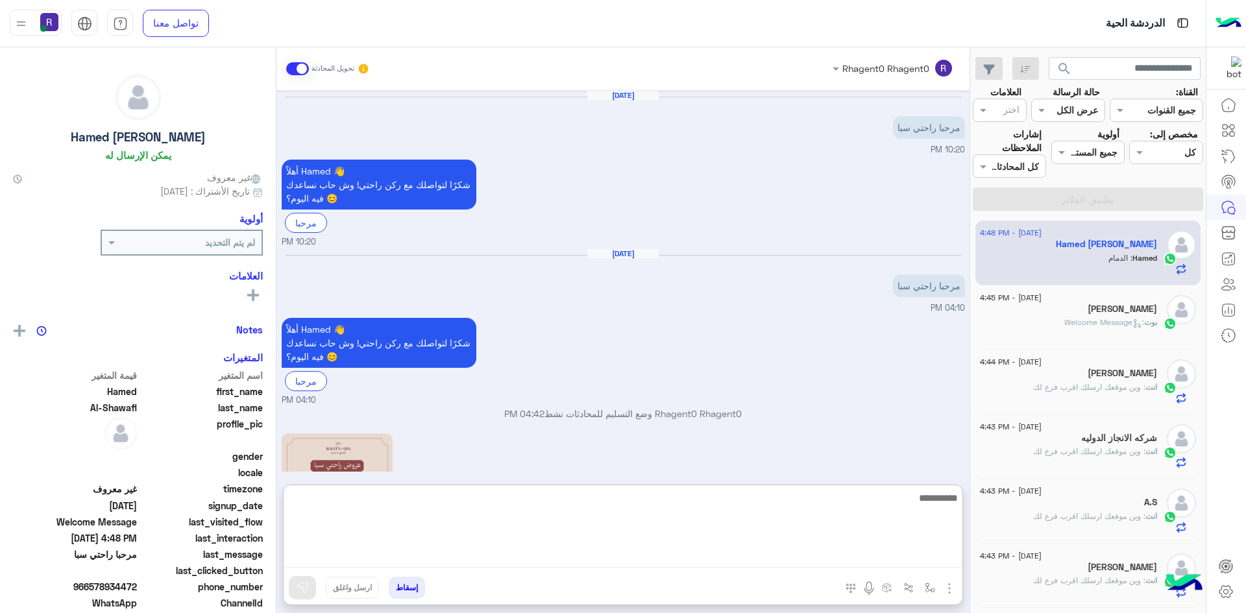
scroll to position [401, 0]
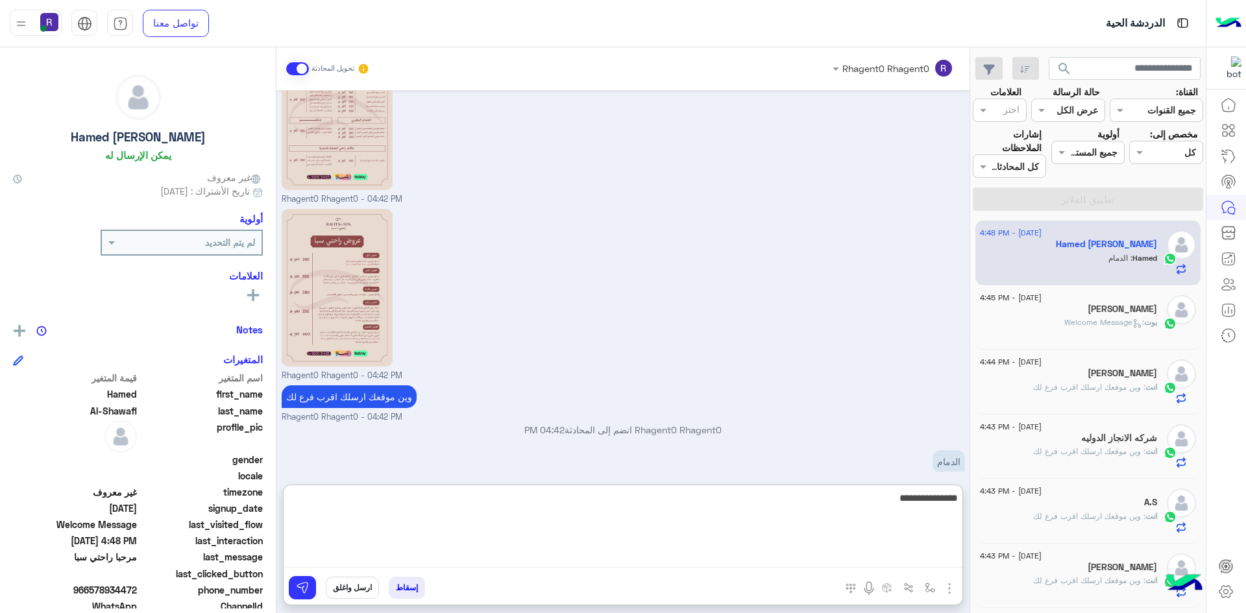
type textarea "**********"
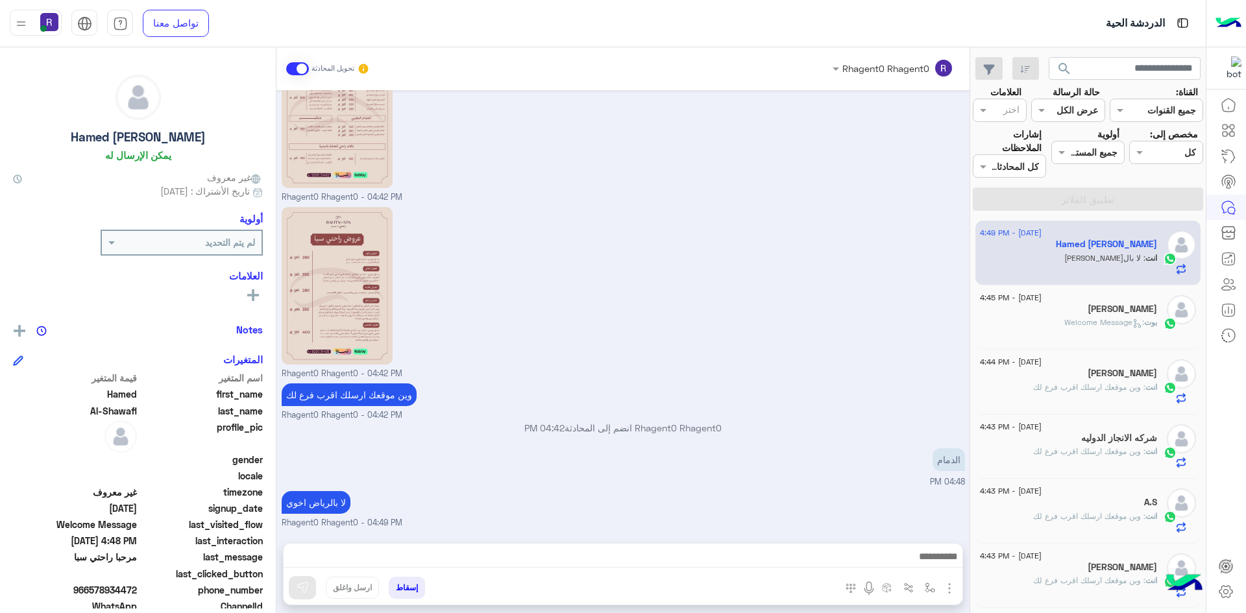
click at [1117, 323] on span ": Welcome Message" at bounding box center [1104, 322] width 80 height 10
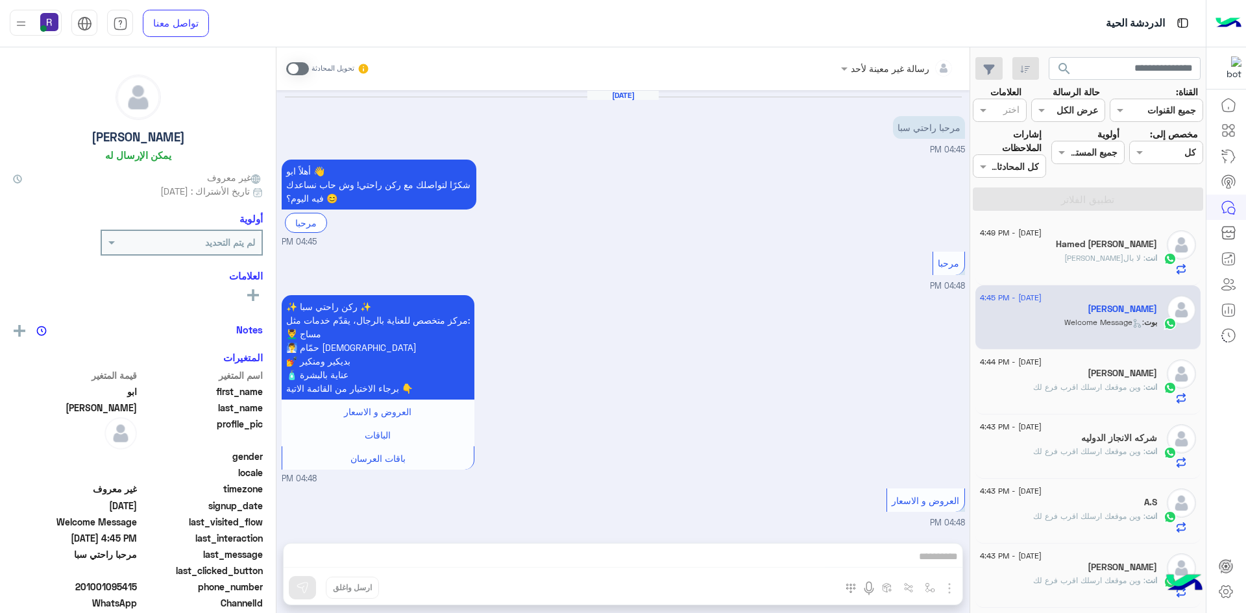
scroll to position [847, 0]
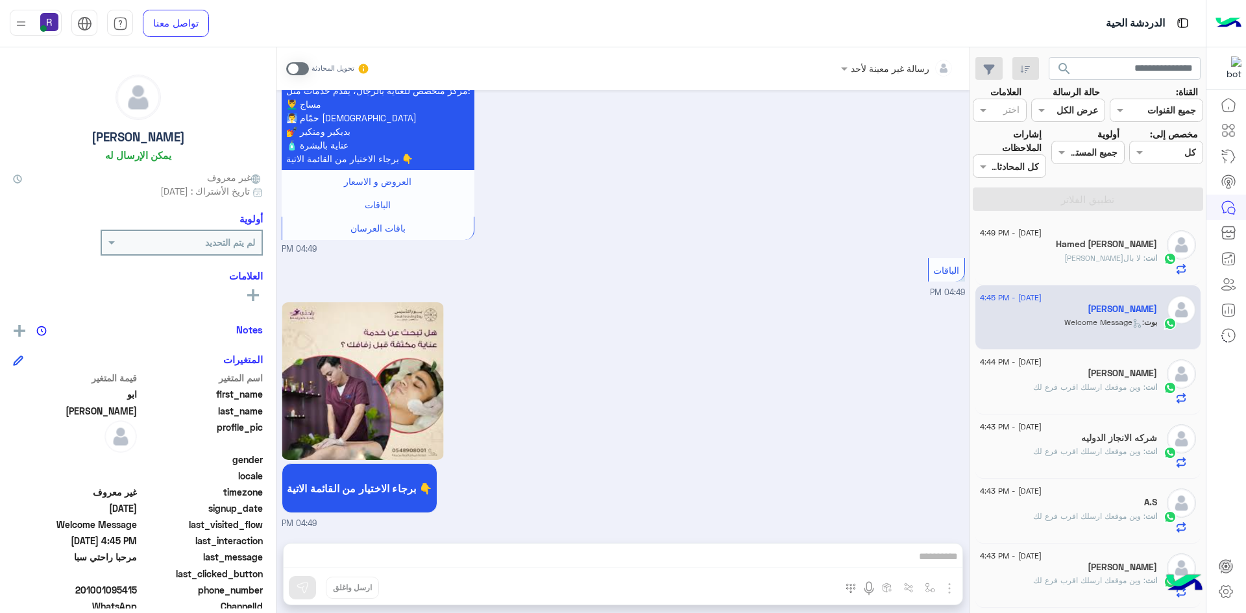
click at [301, 66] on span at bounding box center [297, 68] width 23 height 13
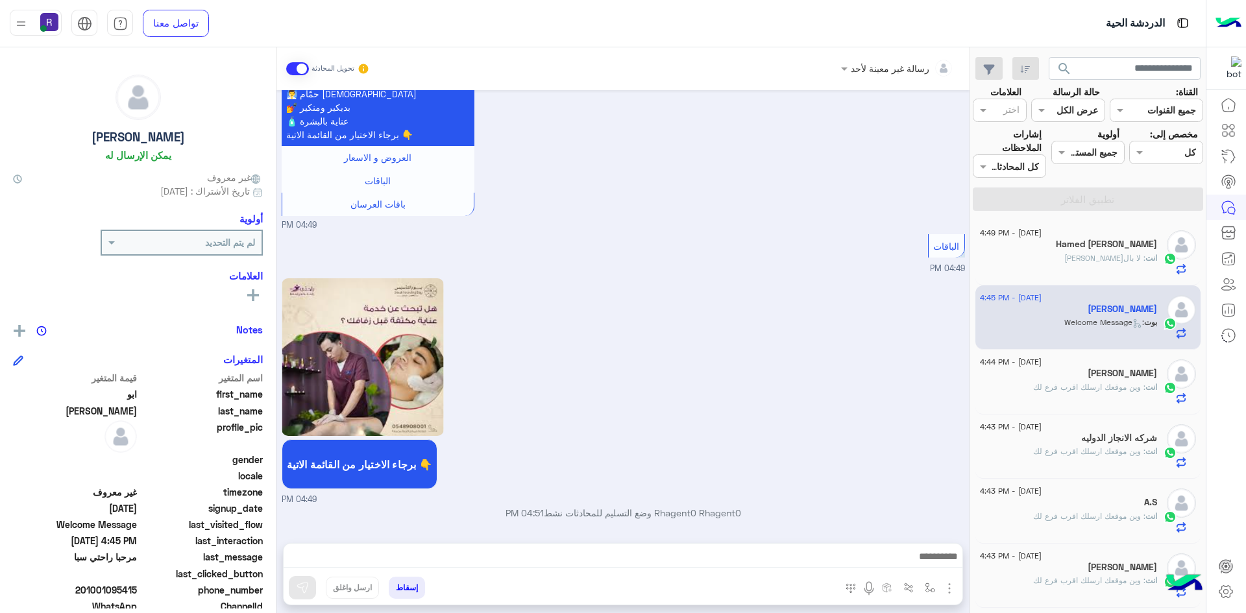
scroll to position [871, 0]
click at [951, 586] on img "button" at bounding box center [949, 589] width 16 height 16
click at [926, 566] on span "الصور" at bounding box center [924, 560] width 24 height 15
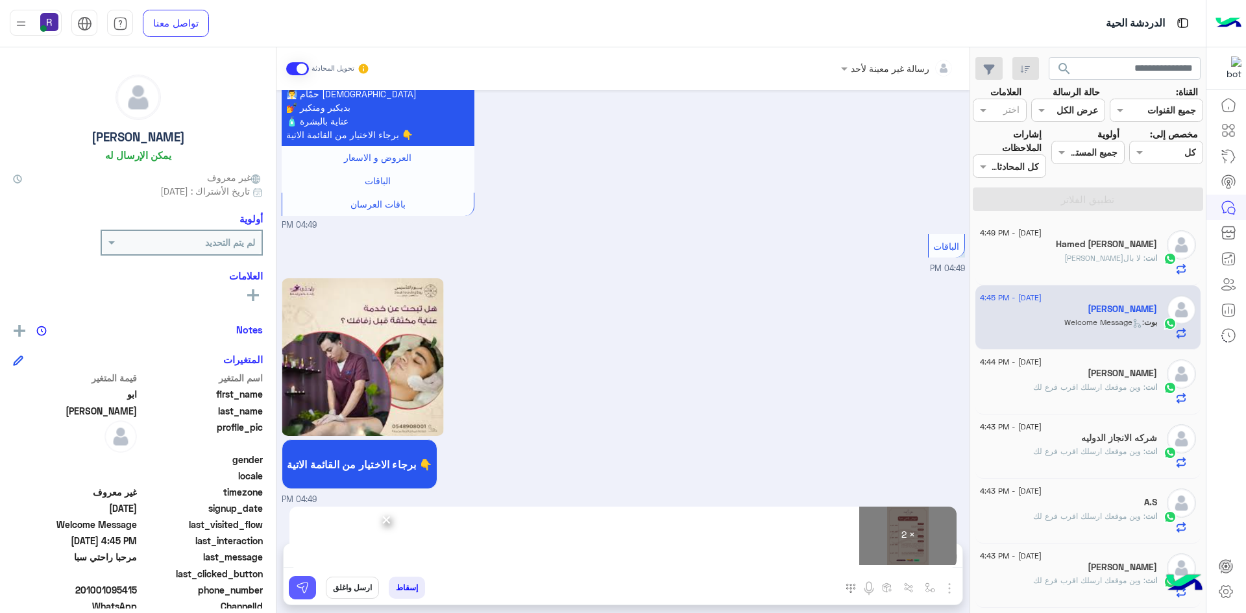
click at [299, 592] on img at bounding box center [302, 587] width 13 height 13
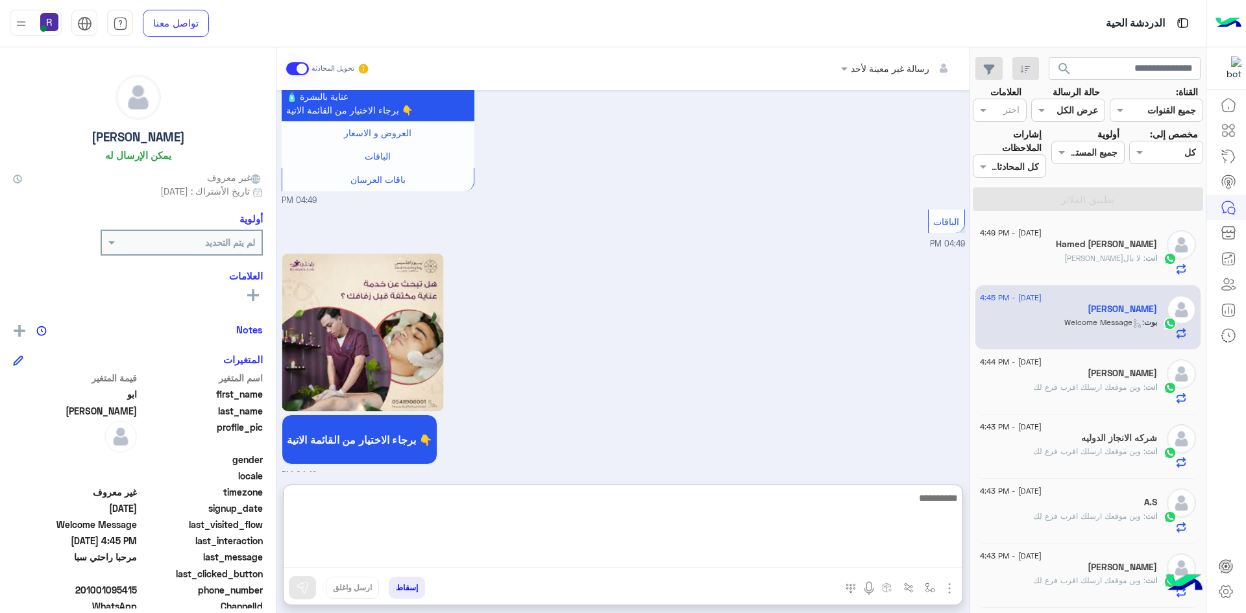
paste textarea "**********"
type textarea "**********"
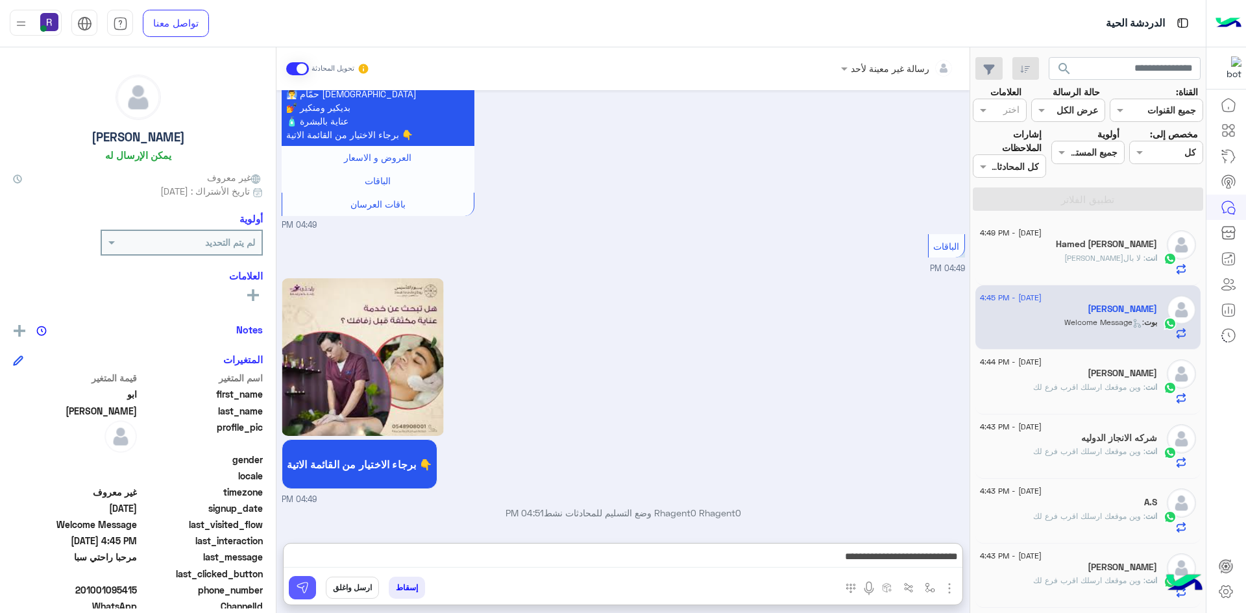
click at [308, 588] on img at bounding box center [302, 587] width 13 height 13
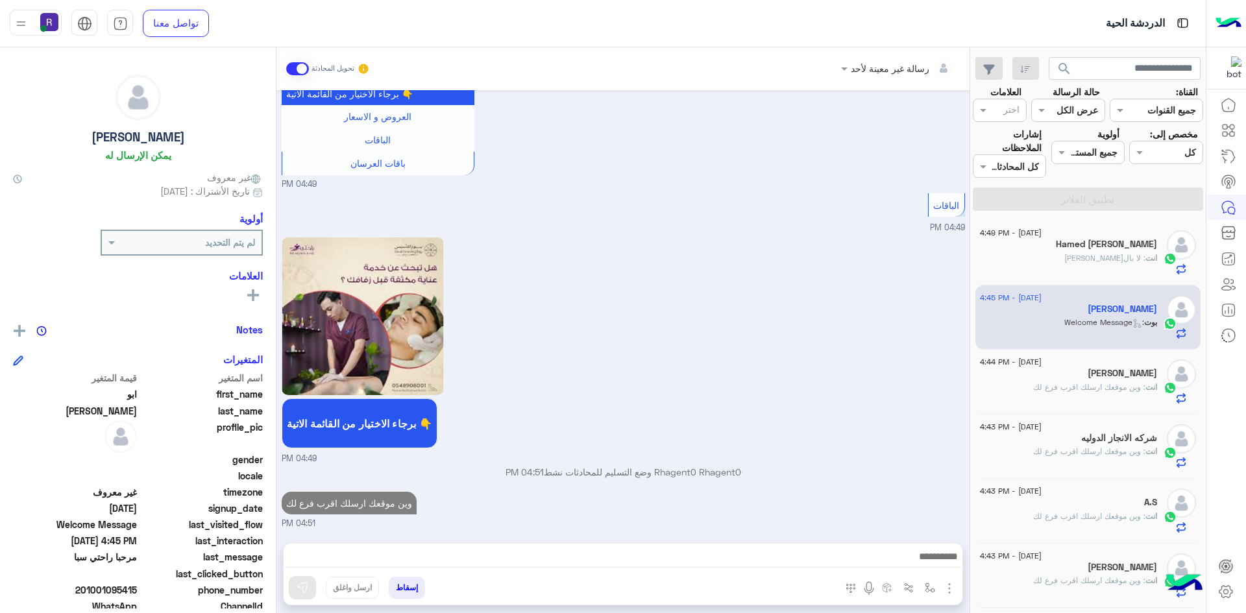
scroll to position [912, 0]
click at [1071, 380] on div "[PERSON_NAME]" at bounding box center [1068, 375] width 177 height 14
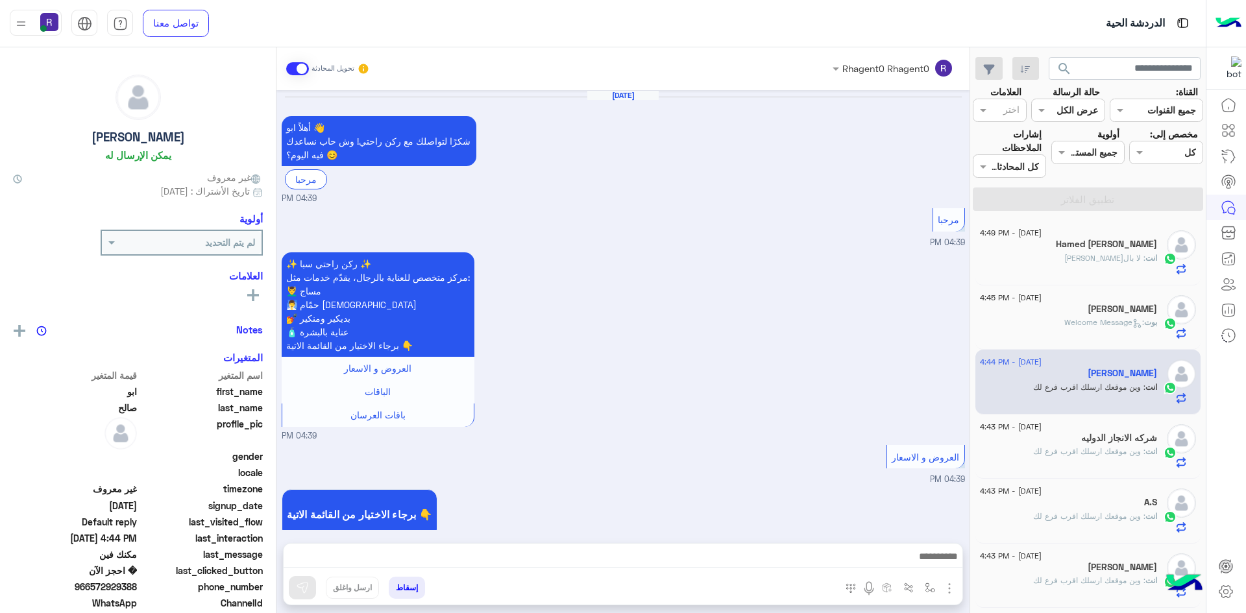
scroll to position [999, 0]
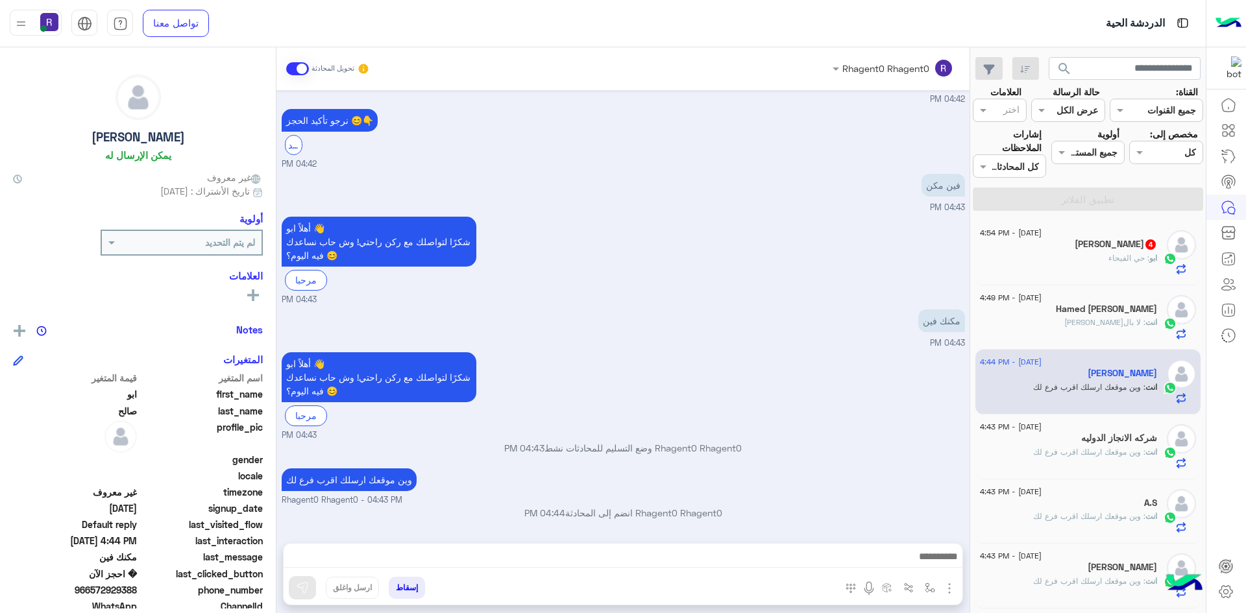
click at [1119, 265] on div "ابو : حي الفيحاء" at bounding box center [1068, 263] width 177 height 23
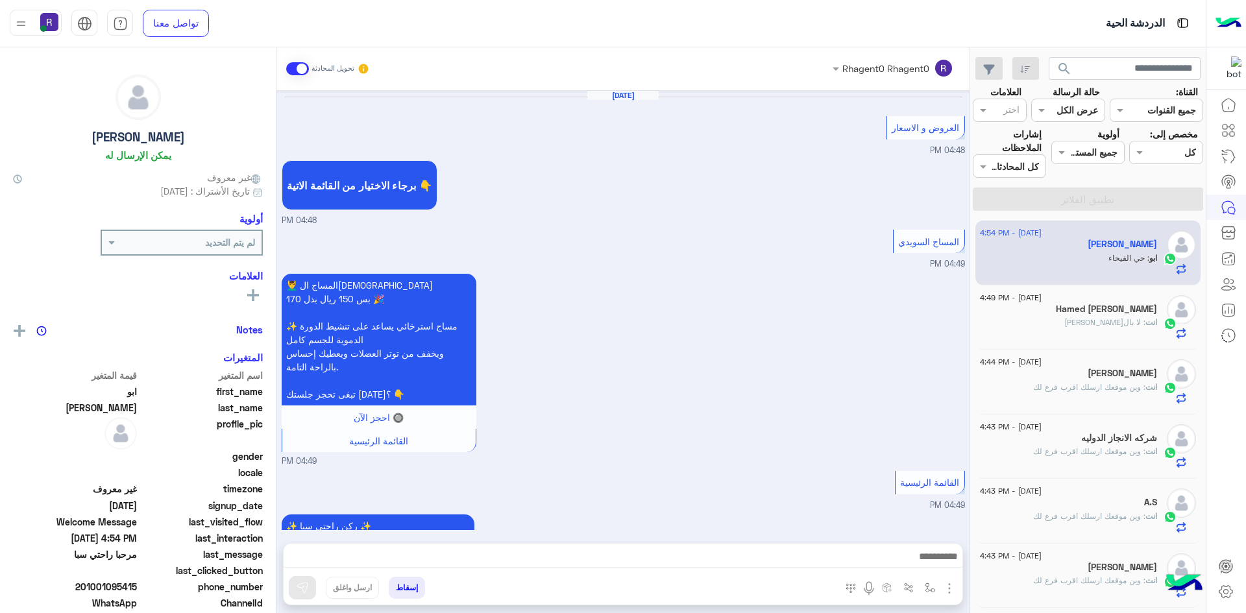
scroll to position [1599, 0]
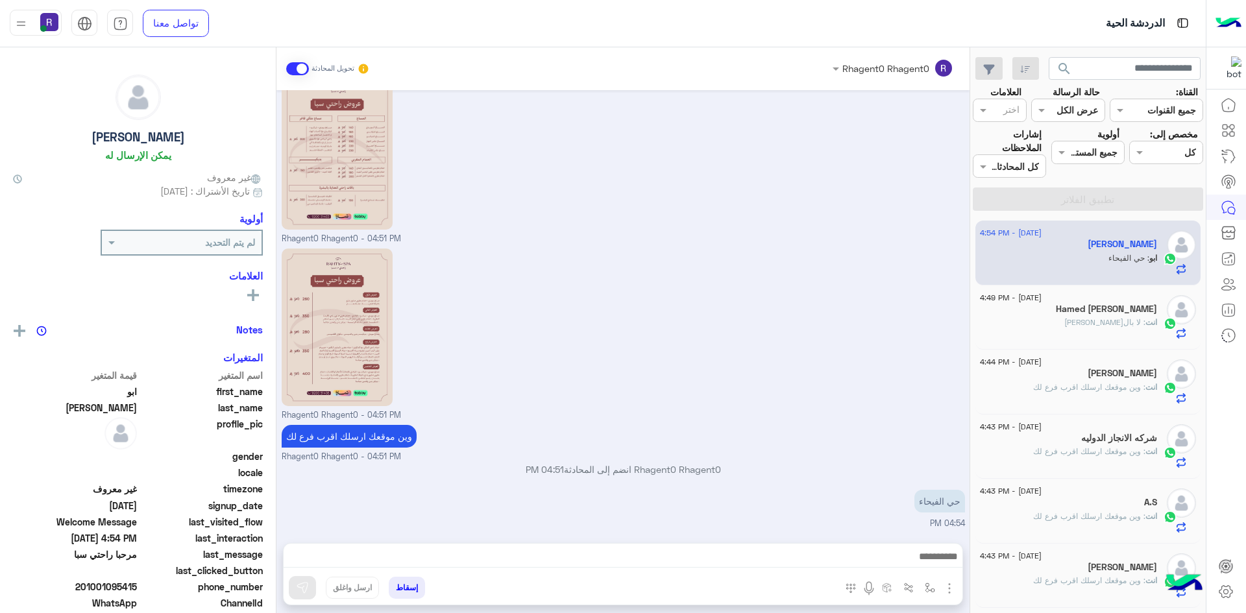
click at [947, 592] on img "button" at bounding box center [949, 589] width 16 height 16
click at [930, 565] on span "الصور" at bounding box center [924, 560] width 24 height 15
click at [932, 592] on img "button" at bounding box center [930, 588] width 10 height 10
click at [911, 558] on input "text" at bounding box center [890, 559] width 88 height 15
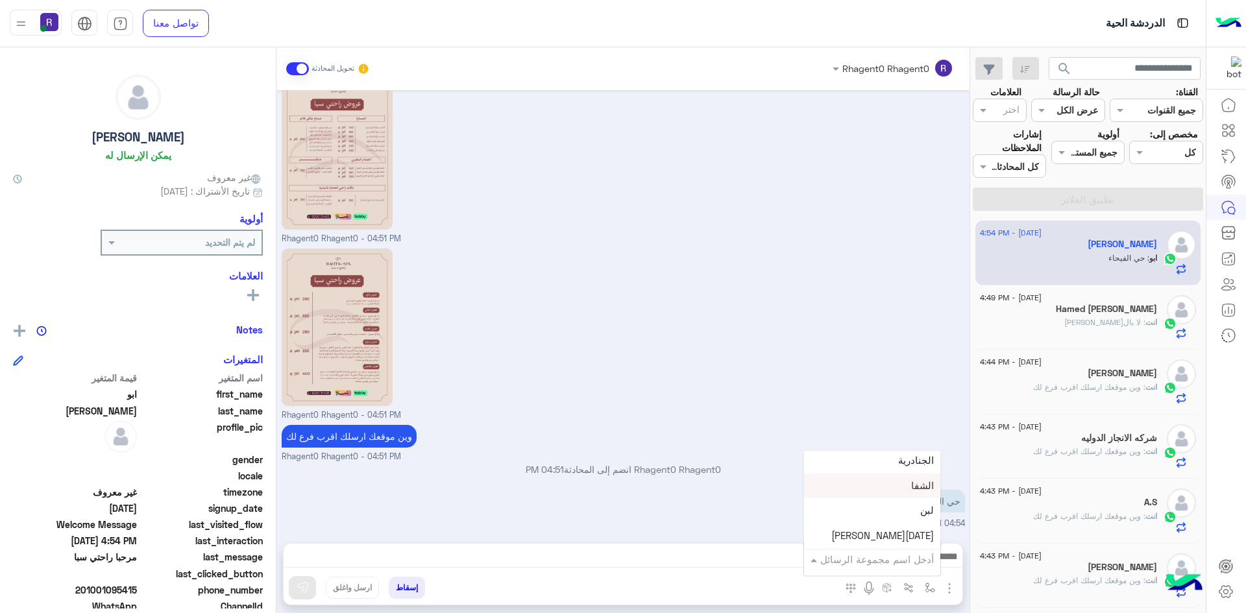
scroll to position [908, 0]
click at [890, 483] on div "لبن" at bounding box center [872, 479] width 136 height 25
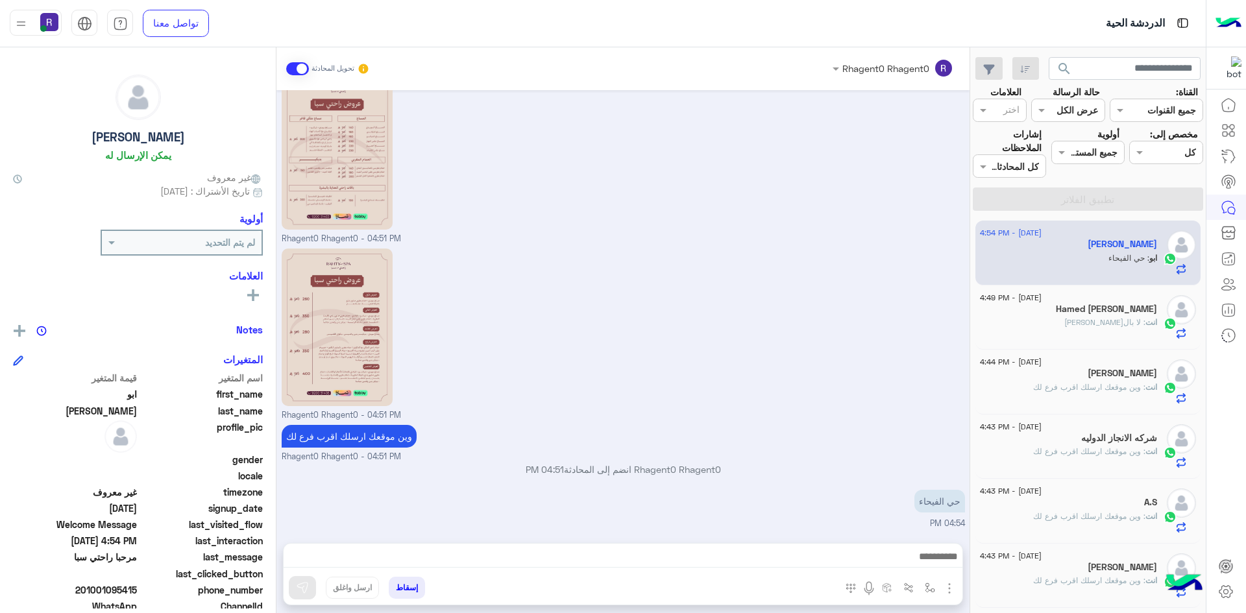
type textarea "***"
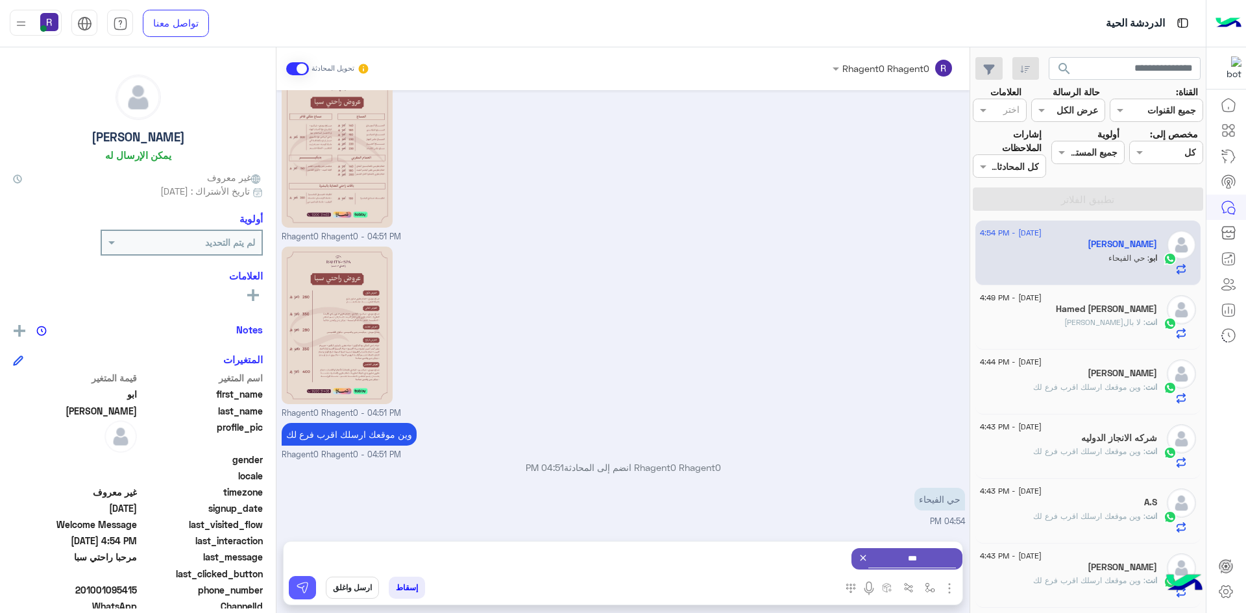
click at [302, 591] on img at bounding box center [302, 587] width 13 height 13
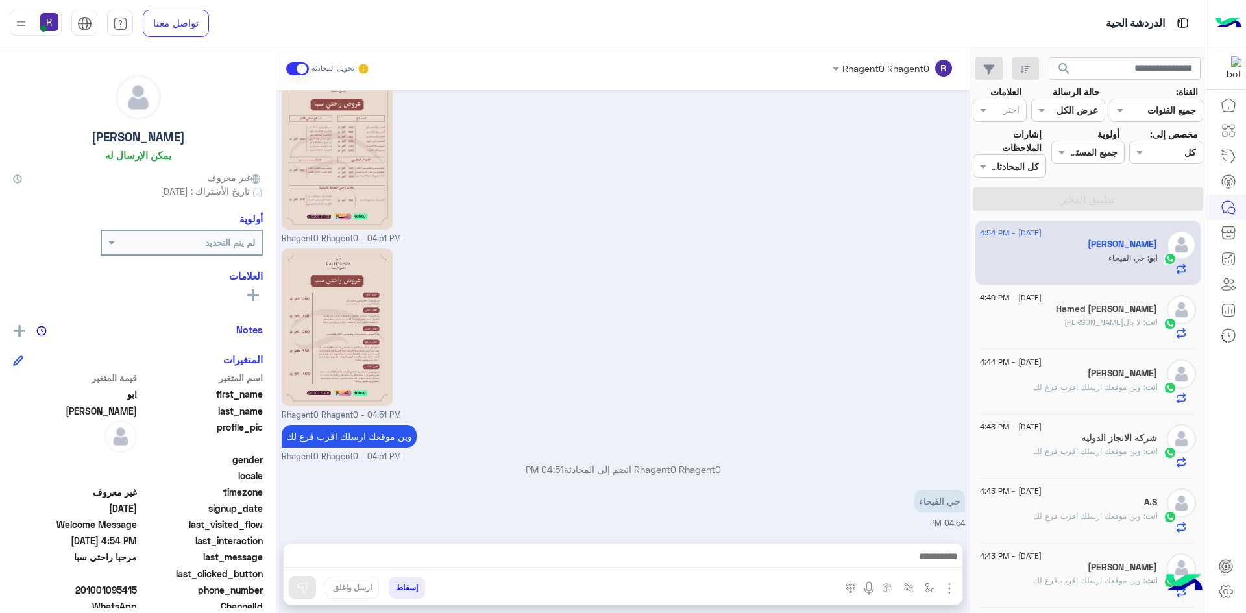
scroll to position [1599, 0]
click at [932, 590] on img "button" at bounding box center [930, 588] width 10 height 10
click at [901, 564] on input "text" at bounding box center [890, 559] width 88 height 15
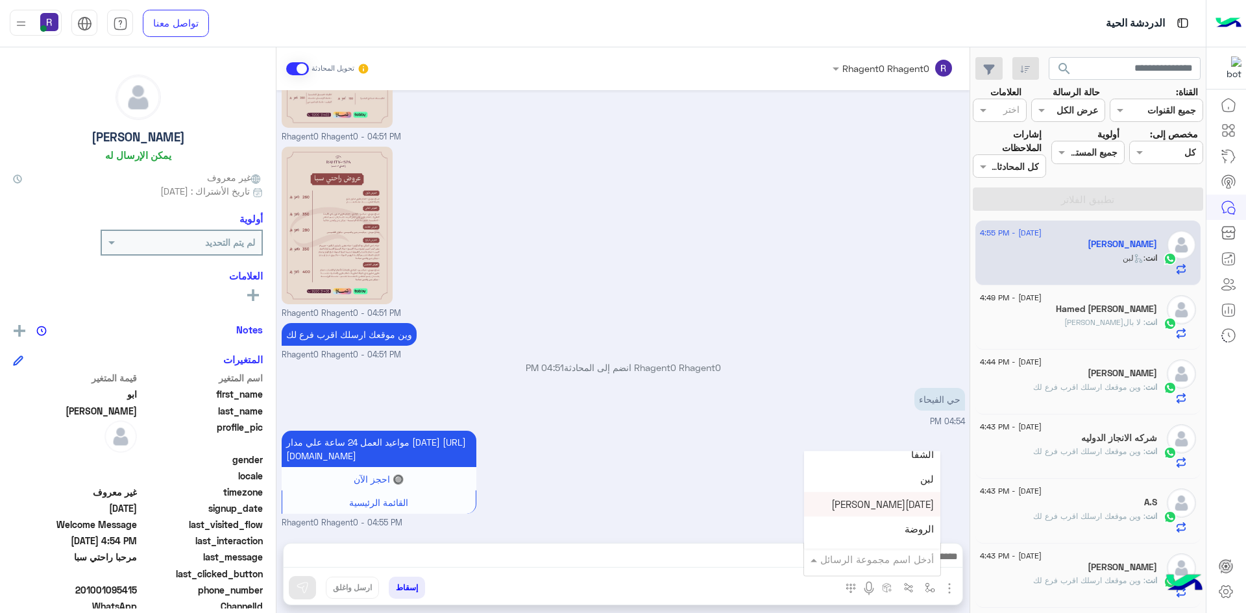
scroll to position [843, 0]
click at [880, 501] on div "الجنادرية" at bounding box center [872, 494] width 136 height 25
type textarea "*********"
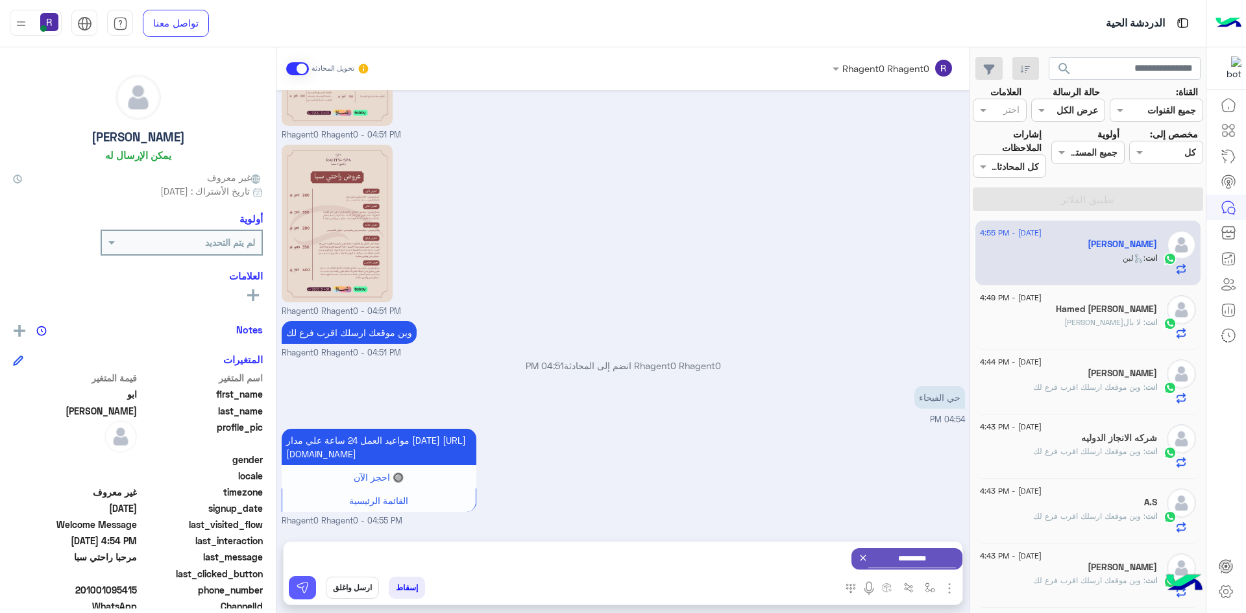
click at [300, 594] on button at bounding box center [302, 587] width 27 height 23
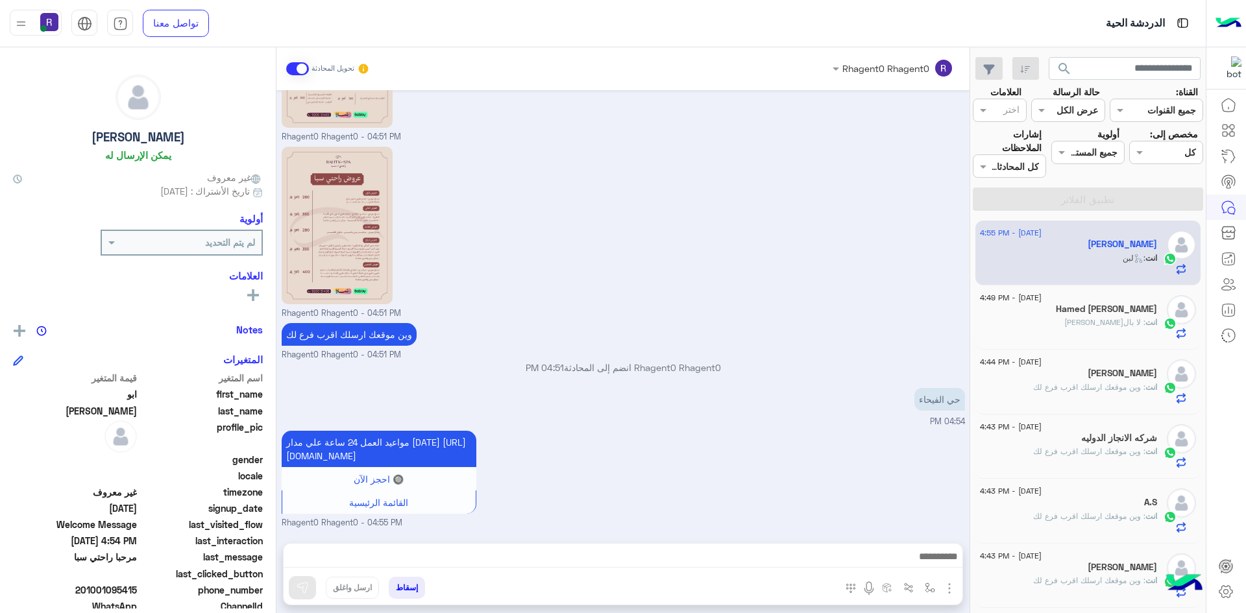
scroll to position [1715, 0]
click at [1040, 380] on div "[PERSON_NAME]" at bounding box center [1068, 375] width 177 height 14
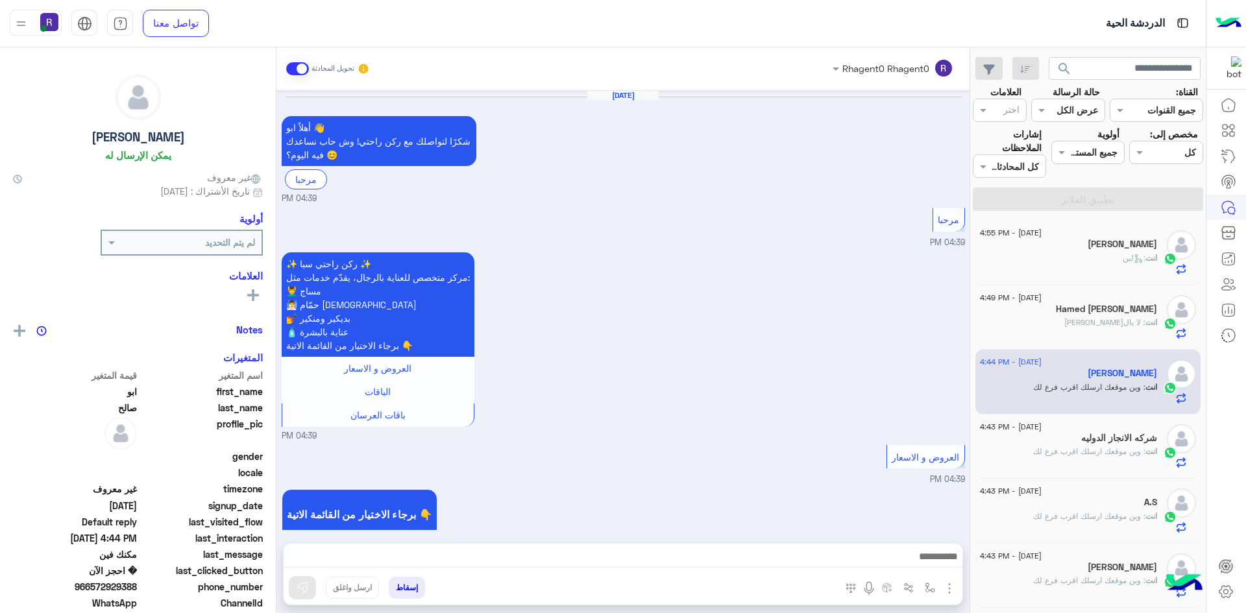
scroll to position [999, 0]
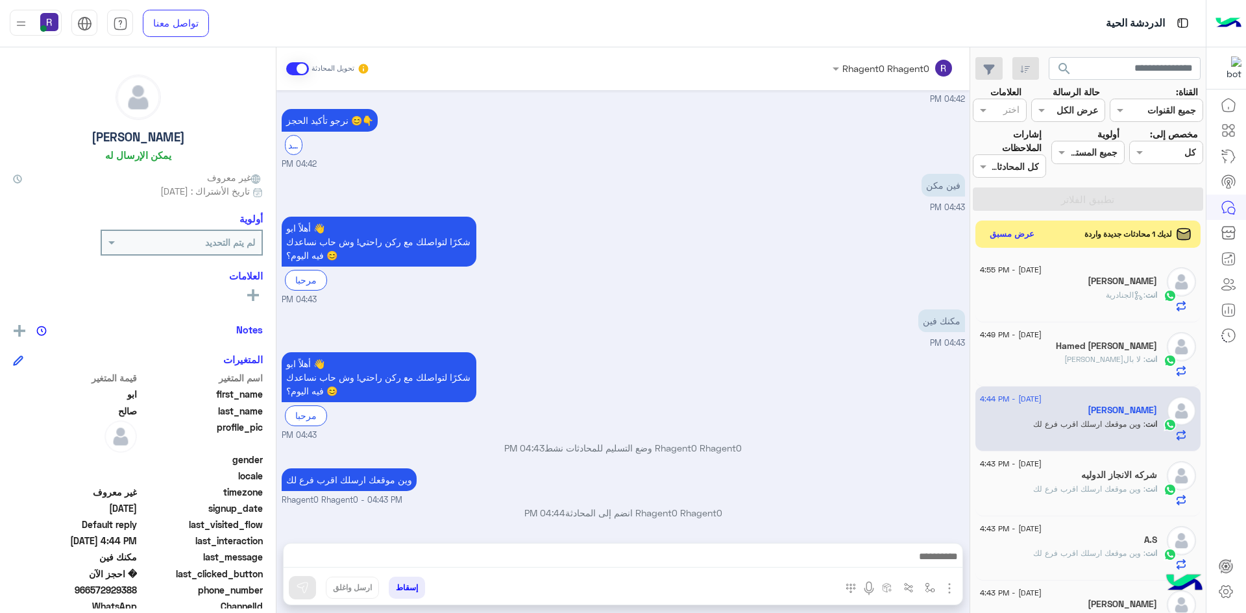
click at [1025, 234] on button "عرض مسبق" at bounding box center [1012, 235] width 54 height 18
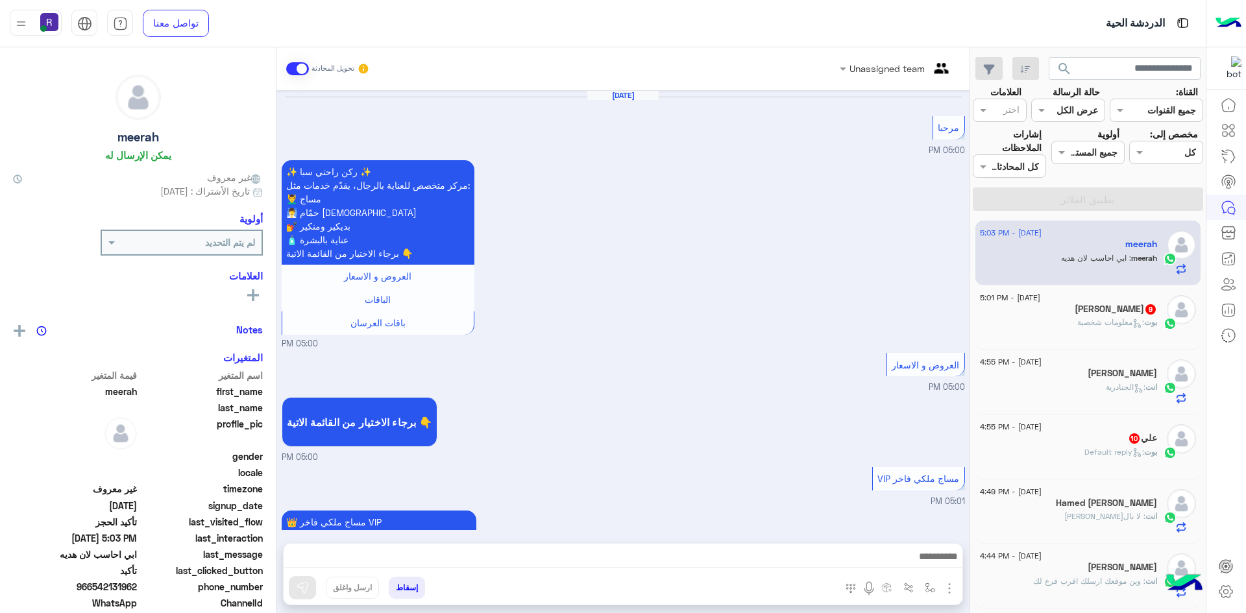
scroll to position [1071, 0]
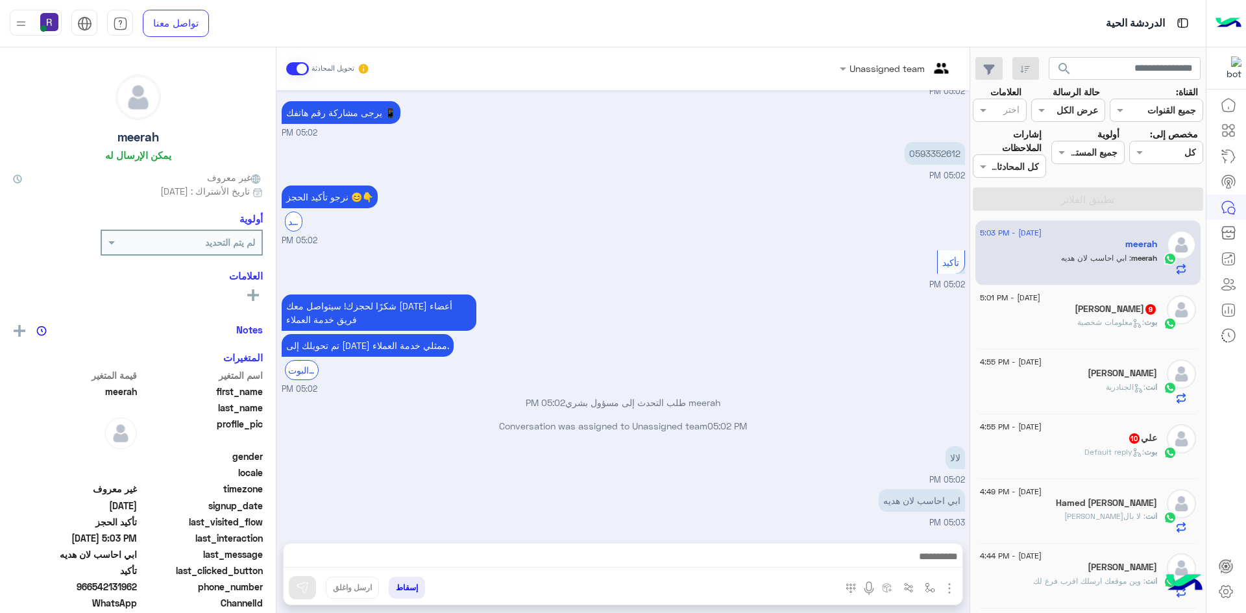
click at [1102, 455] on span ": Default reply" at bounding box center [1114, 452] width 60 height 10
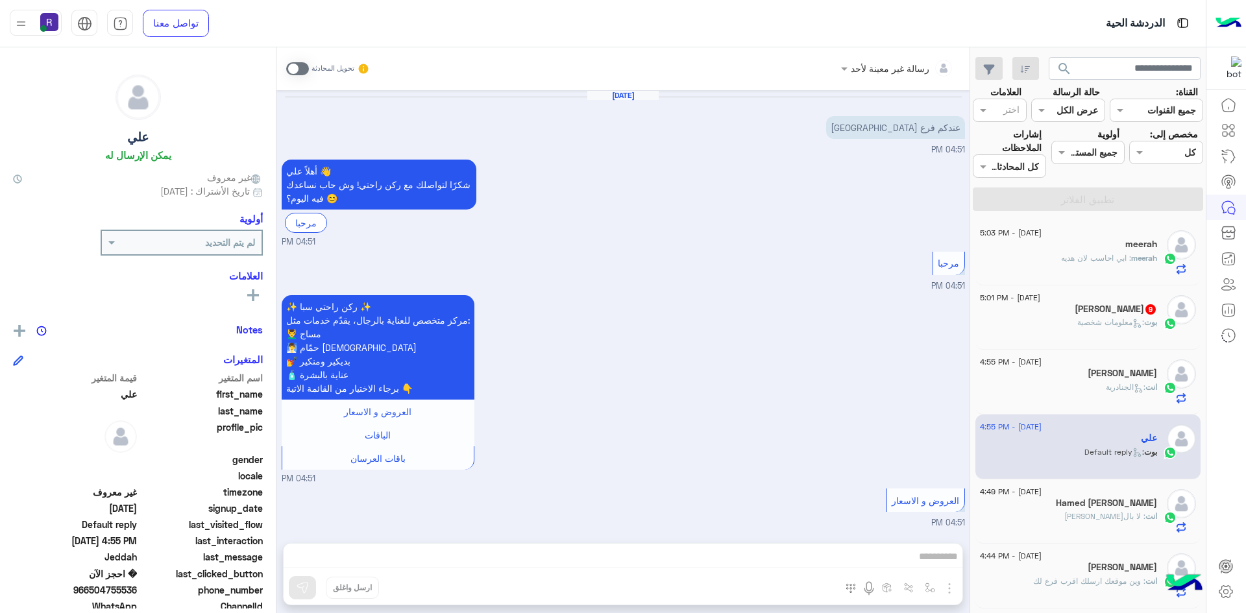
scroll to position [1369, 0]
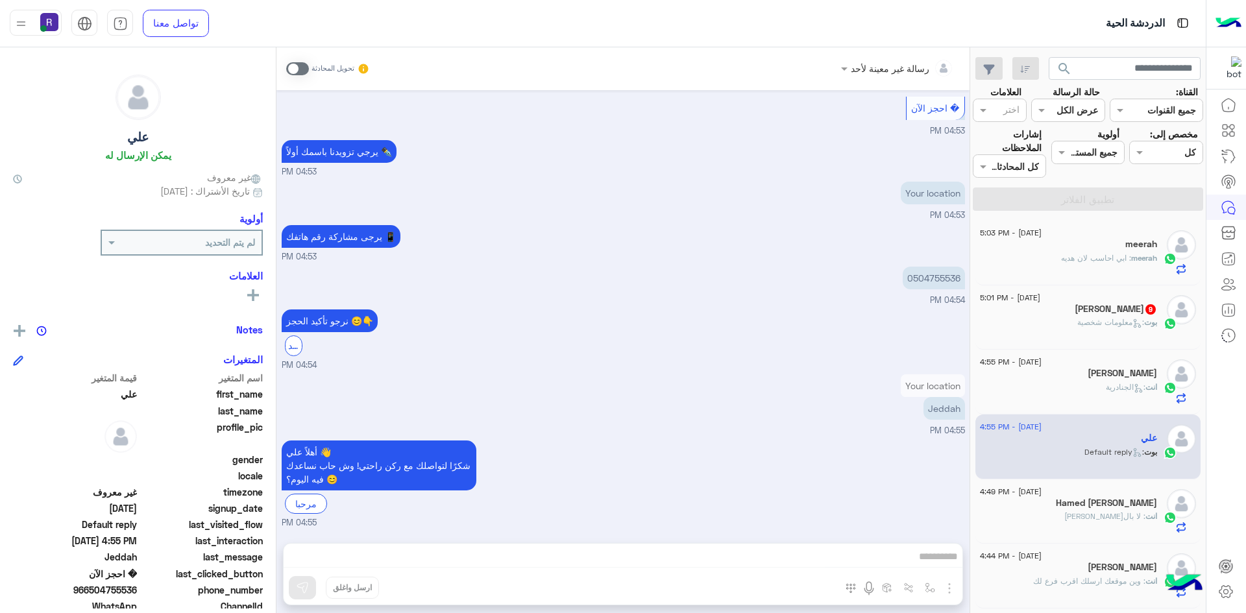
click at [1053, 325] on div "بوت : معلومات شخصية" at bounding box center [1068, 328] width 177 height 23
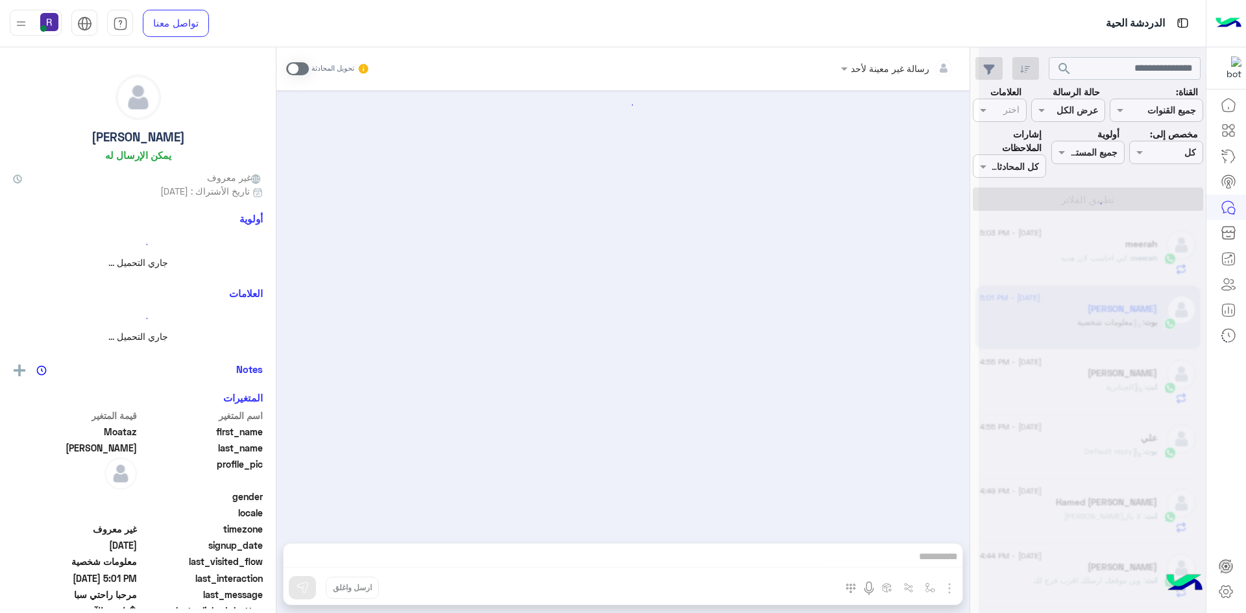
scroll to position [1582, 0]
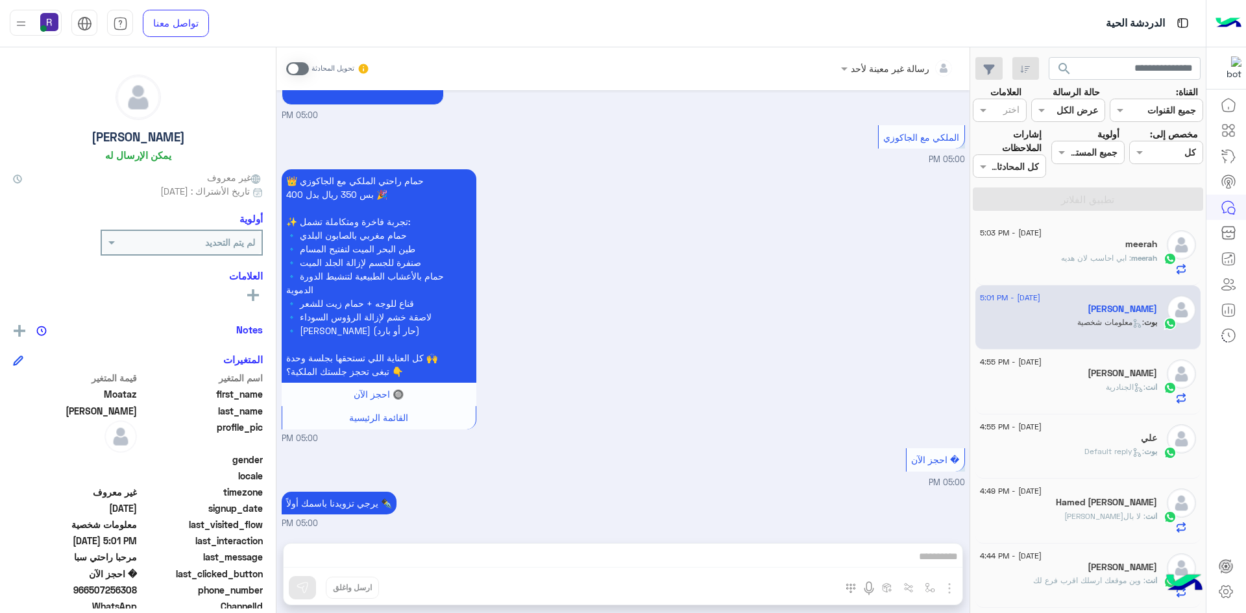
click at [301, 68] on span at bounding box center [297, 68] width 23 height 13
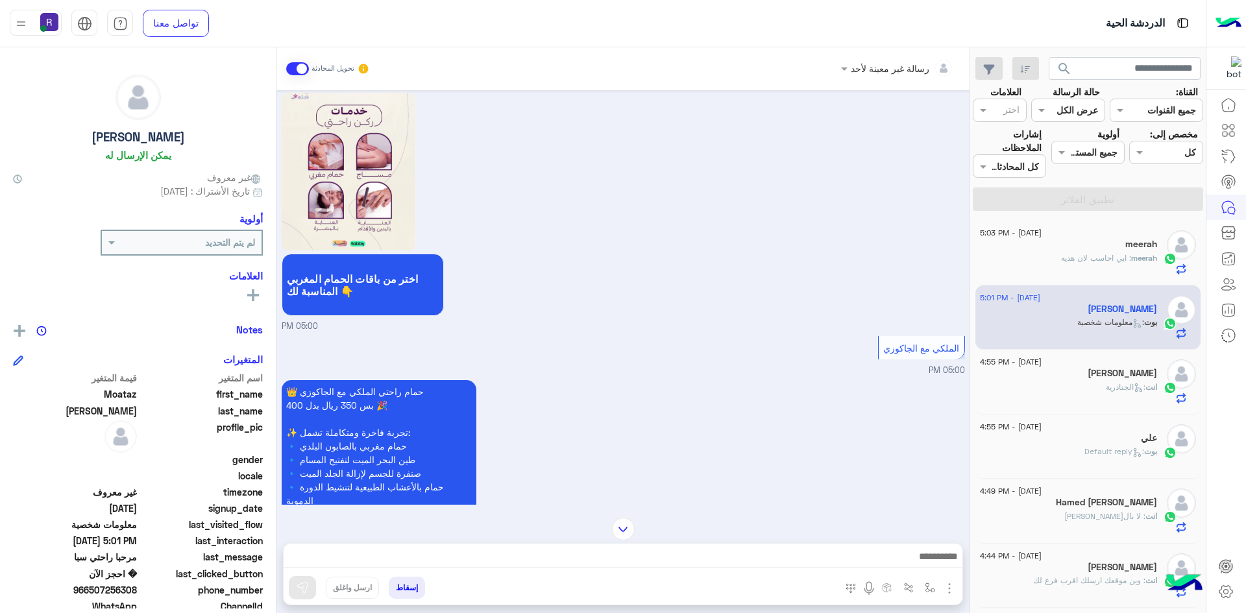
scroll to position [1606, 0]
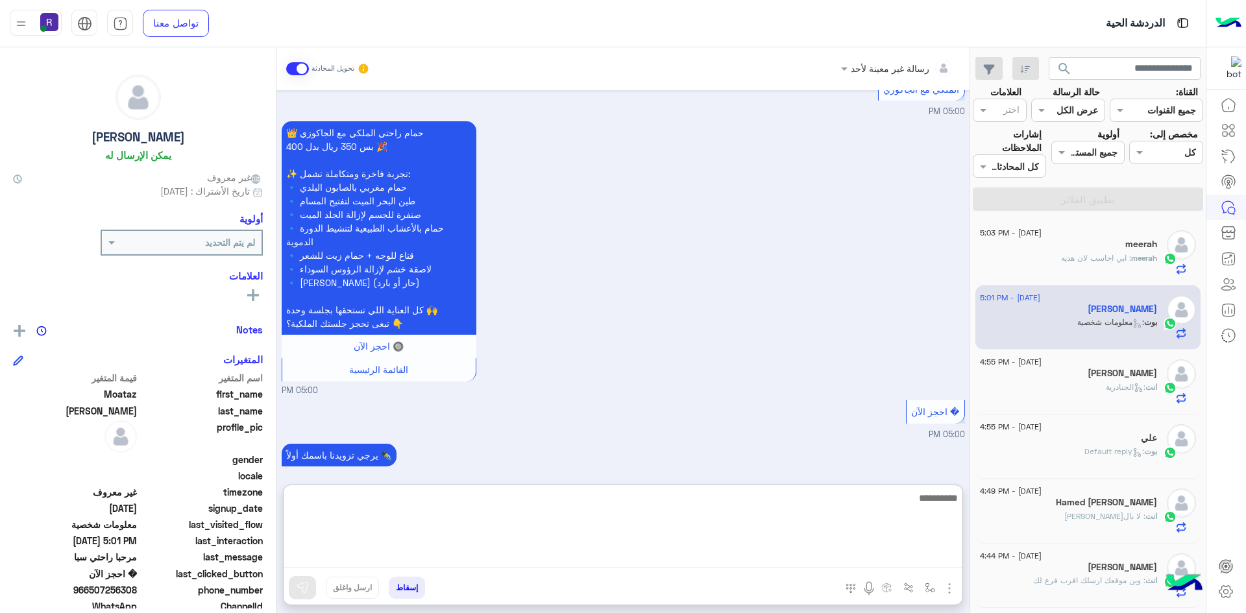
paste textarea "**********"
type textarea "**********"
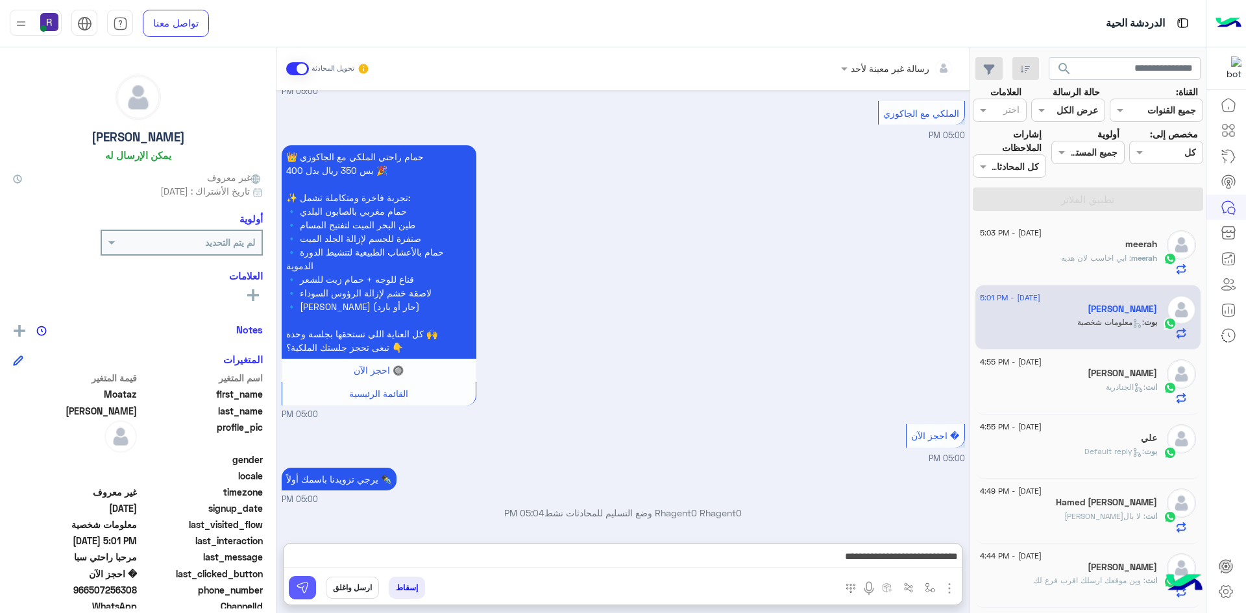
click at [310, 588] on button at bounding box center [302, 587] width 27 height 23
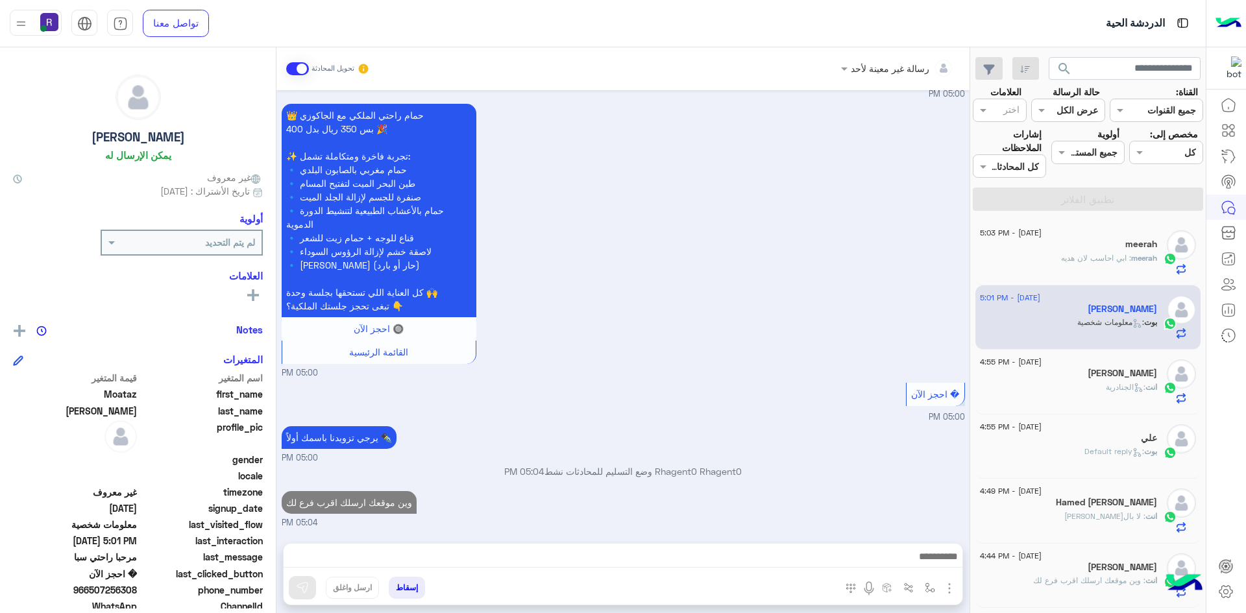
click at [1120, 374] on div "[PERSON_NAME]" at bounding box center [1068, 375] width 177 height 14
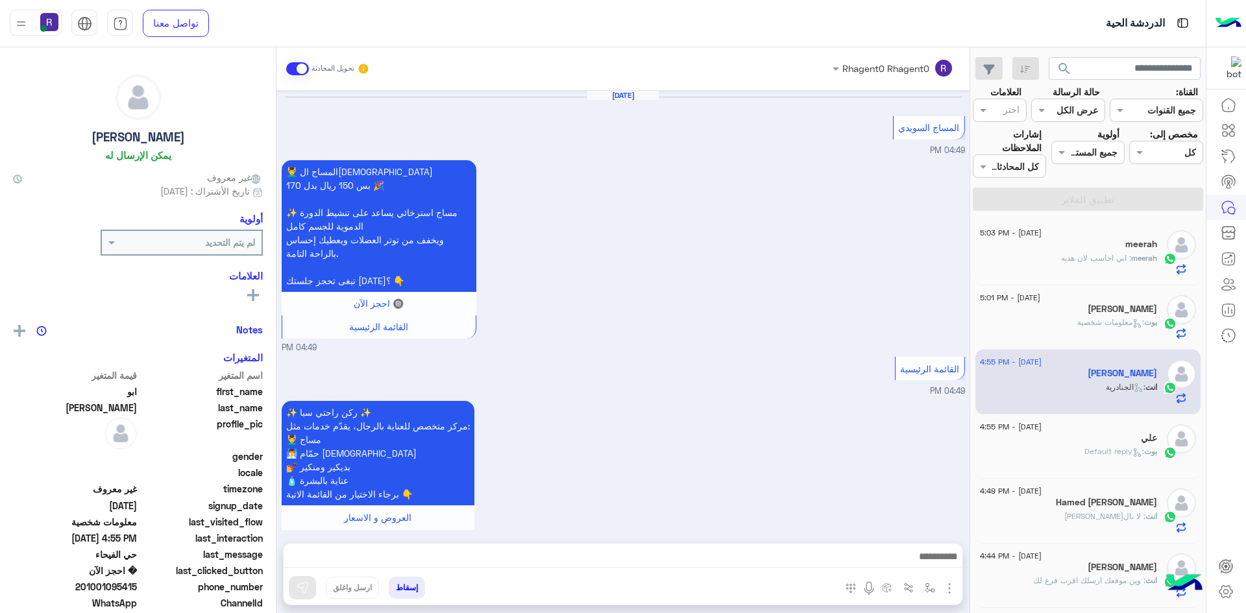
scroll to position [1704, 0]
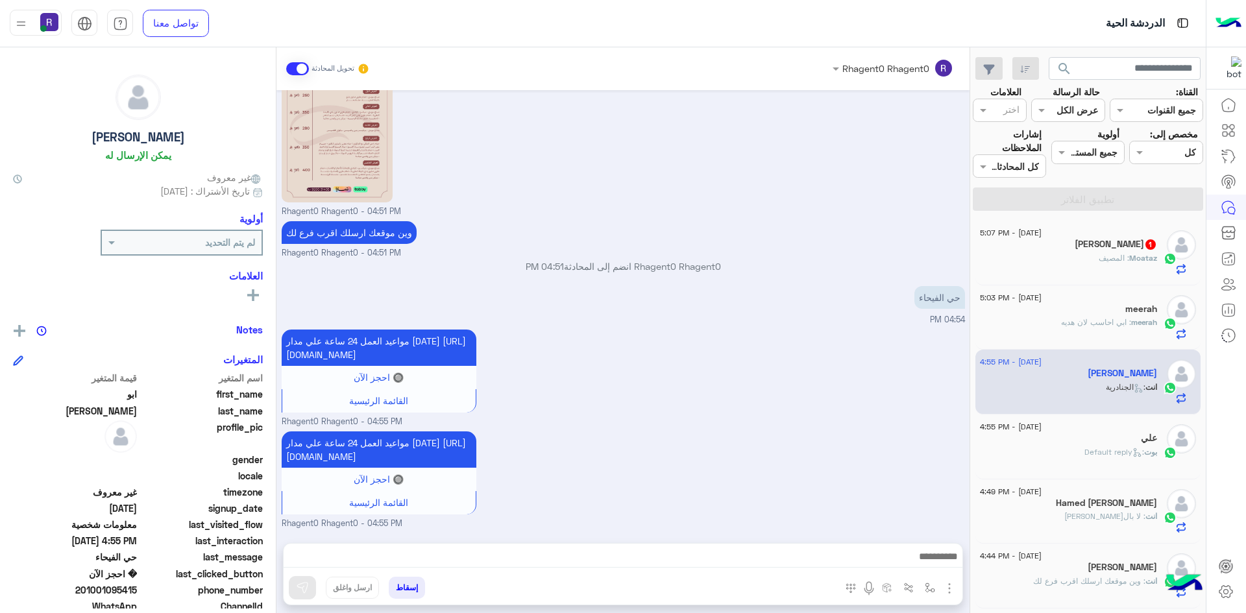
click at [1115, 258] on span ": المصيف" at bounding box center [1113, 258] width 30 height 10
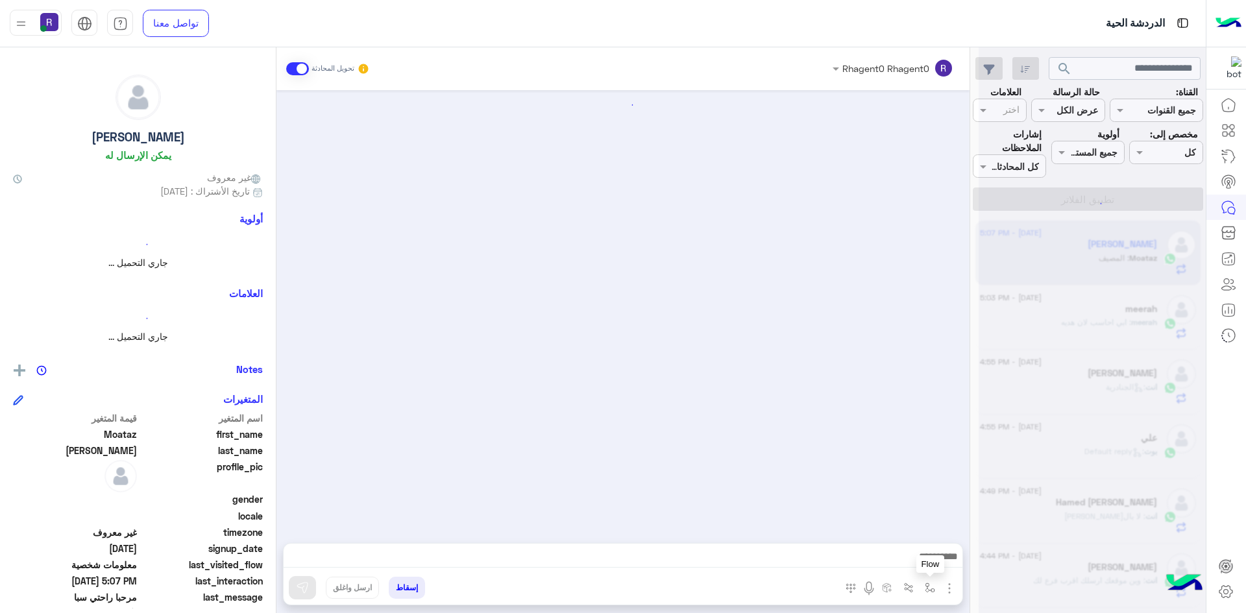
click at [927, 588] on img "button" at bounding box center [930, 588] width 10 height 10
click at [911, 557] on input "text" at bounding box center [890, 559] width 88 height 15
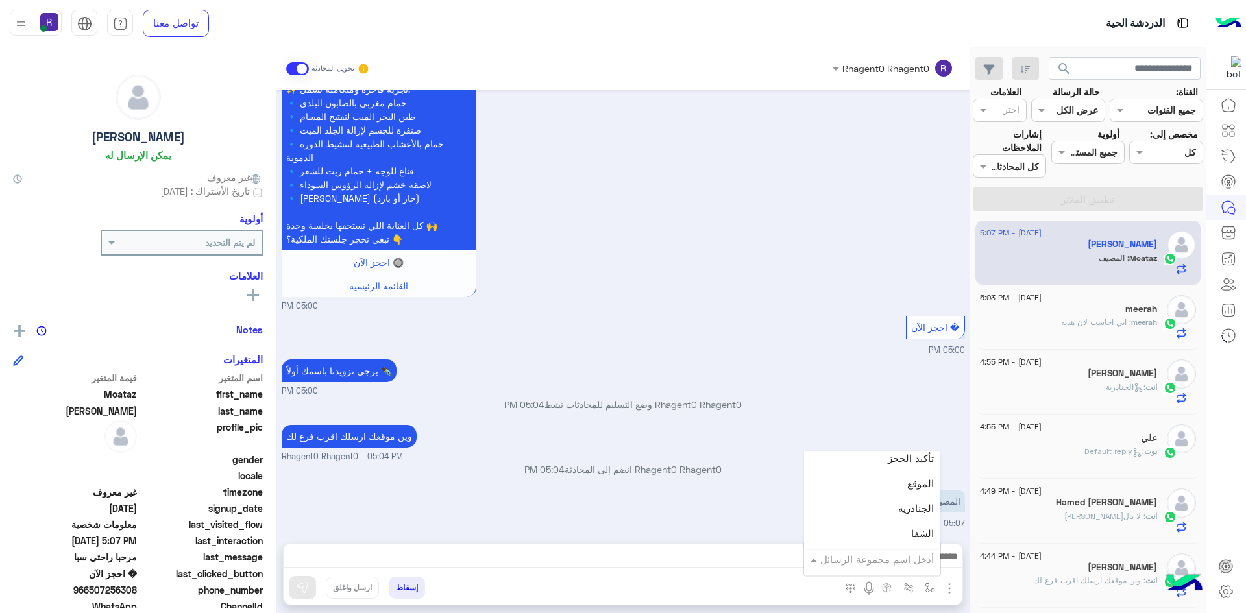
scroll to position [843, 0]
click at [903, 489] on span "الجنادرية" at bounding box center [916, 495] width 36 height 12
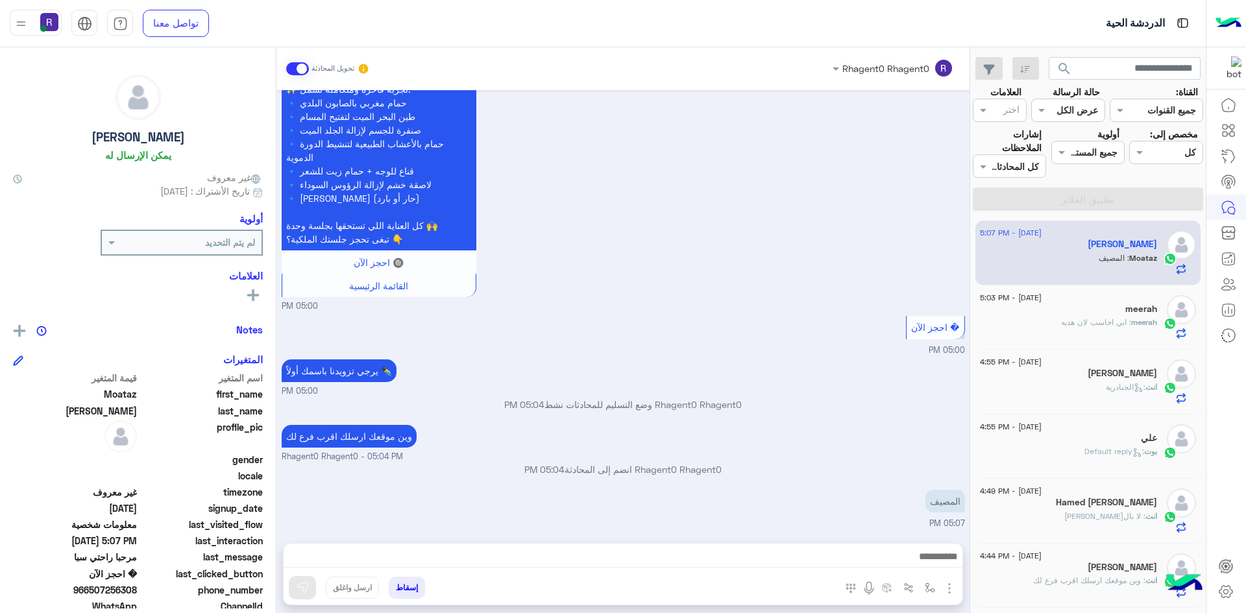
type textarea "*********"
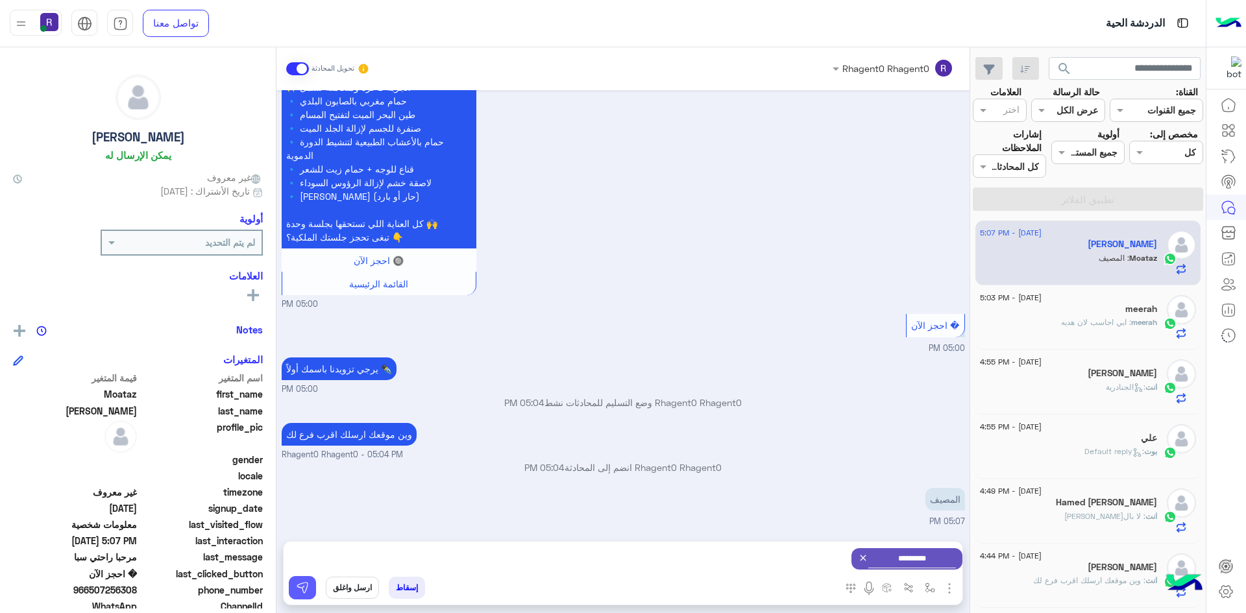
click at [301, 590] on img at bounding box center [302, 587] width 13 height 13
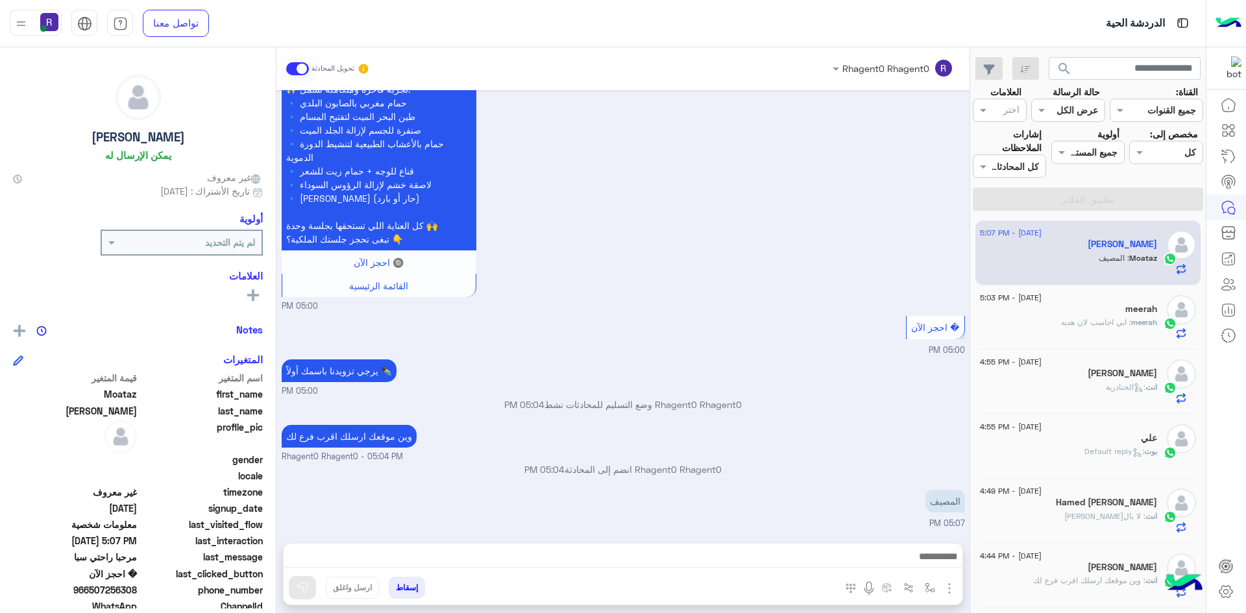
scroll to position [1579, 0]
click at [931, 594] on button "button" at bounding box center [929, 587] width 21 height 21
click at [913, 568] on div "أدخل اسم مجموعة الرسائل" at bounding box center [872, 559] width 136 height 23
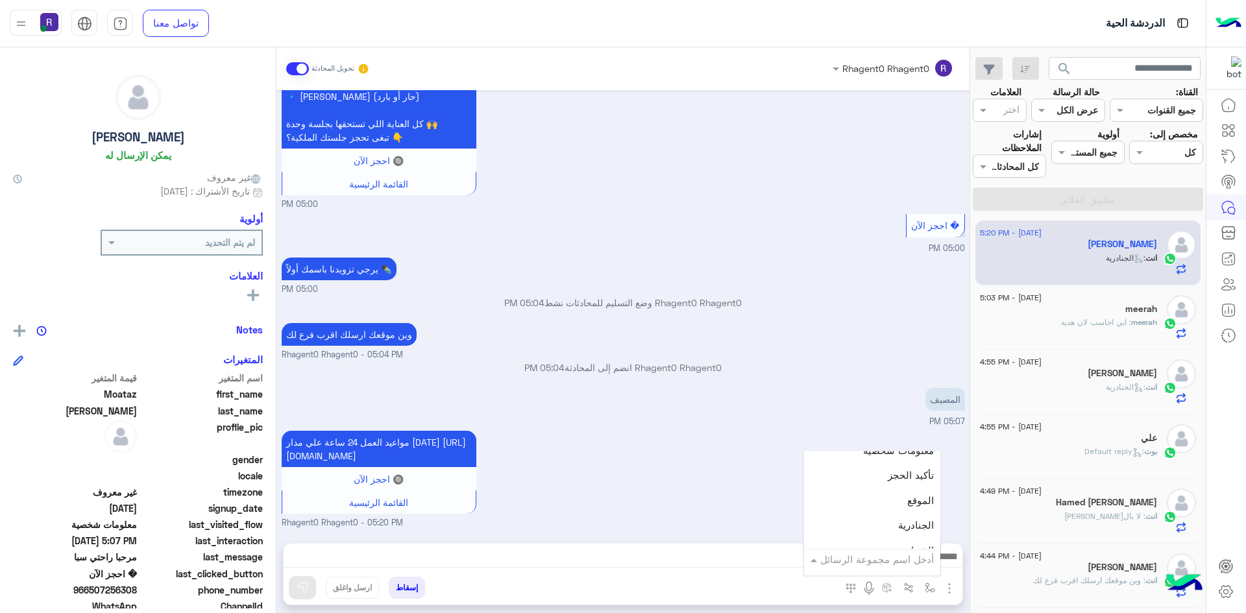
scroll to position [908, 0]
click at [898, 485] on div "لبن" at bounding box center [872, 479] width 136 height 25
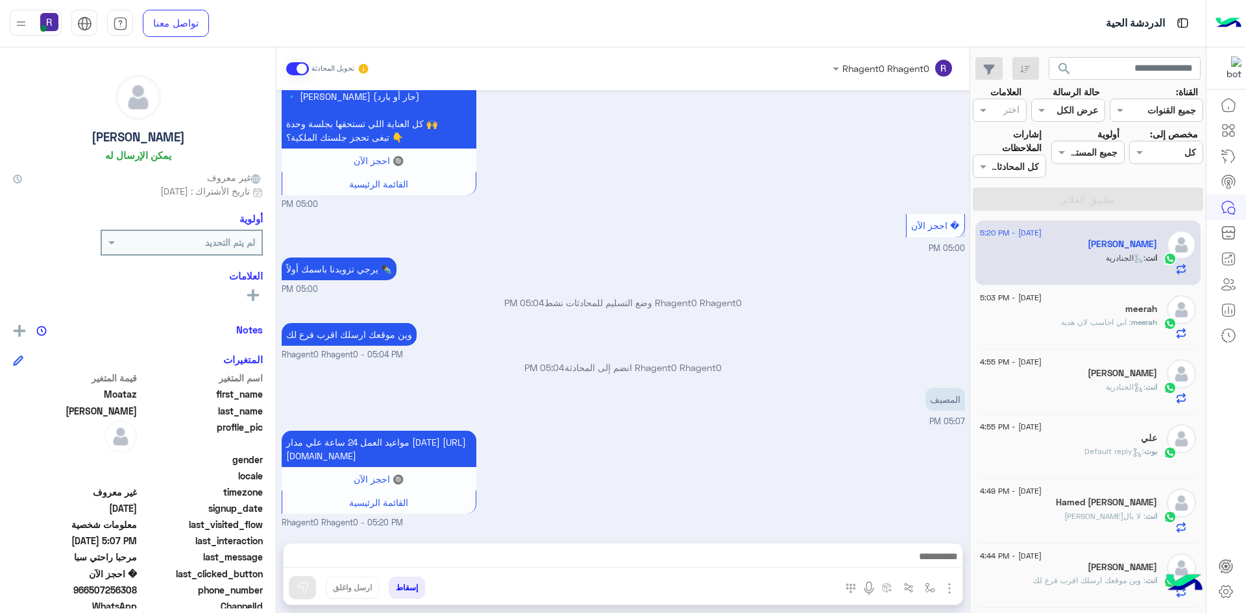
type textarea "***"
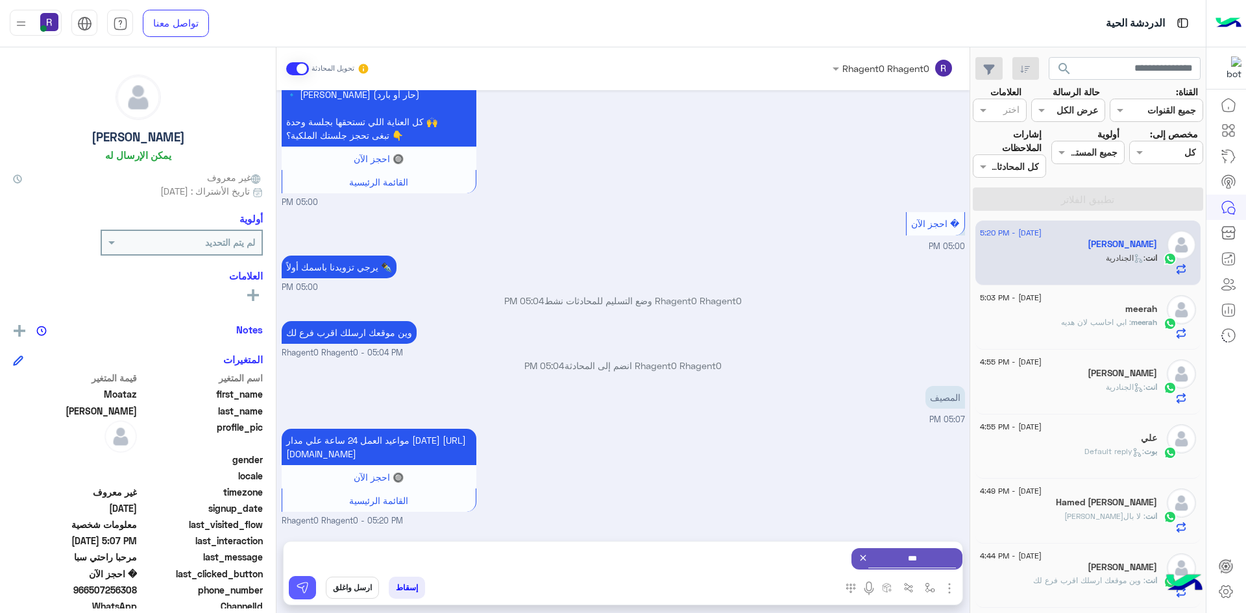
click at [297, 588] on img at bounding box center [302, 587] width 13 height 13
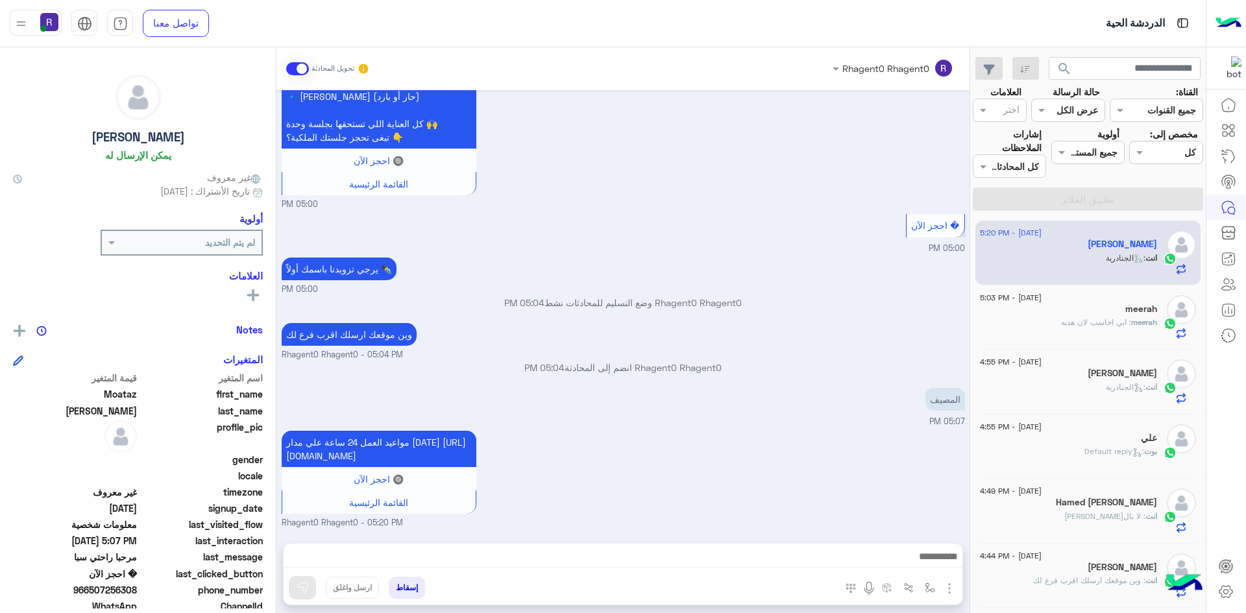
click at [1112, 328] on p "meerah : ابي احاسب لان هديه" at bounding box center [1109, 323] width 96 height 12
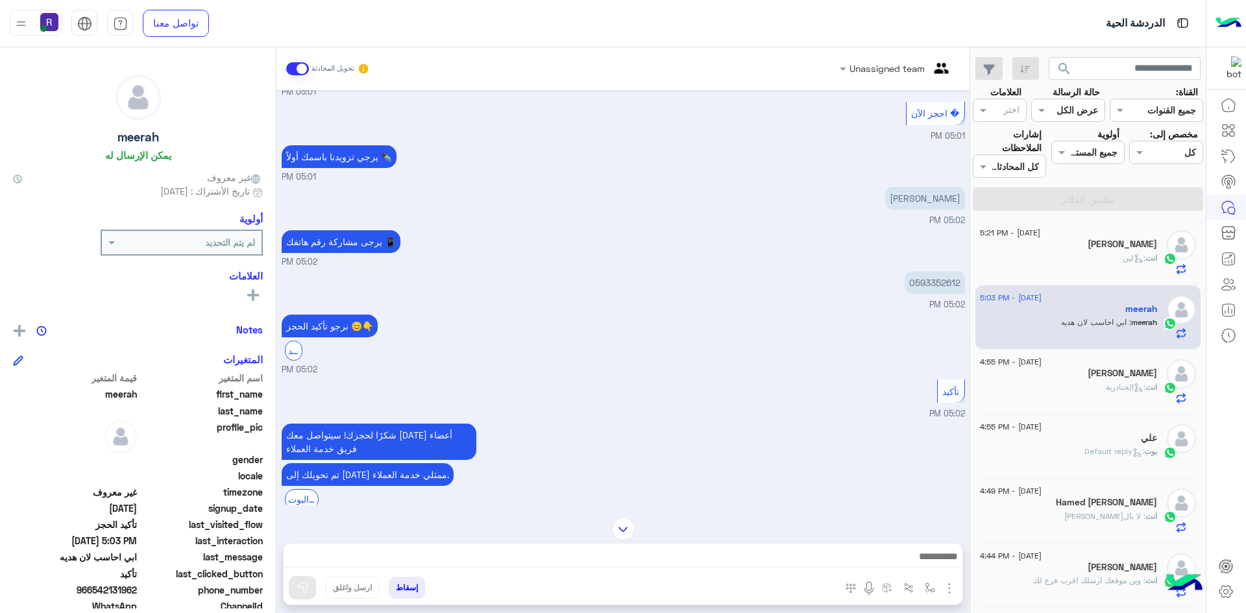
scroll to position [1070, 0]
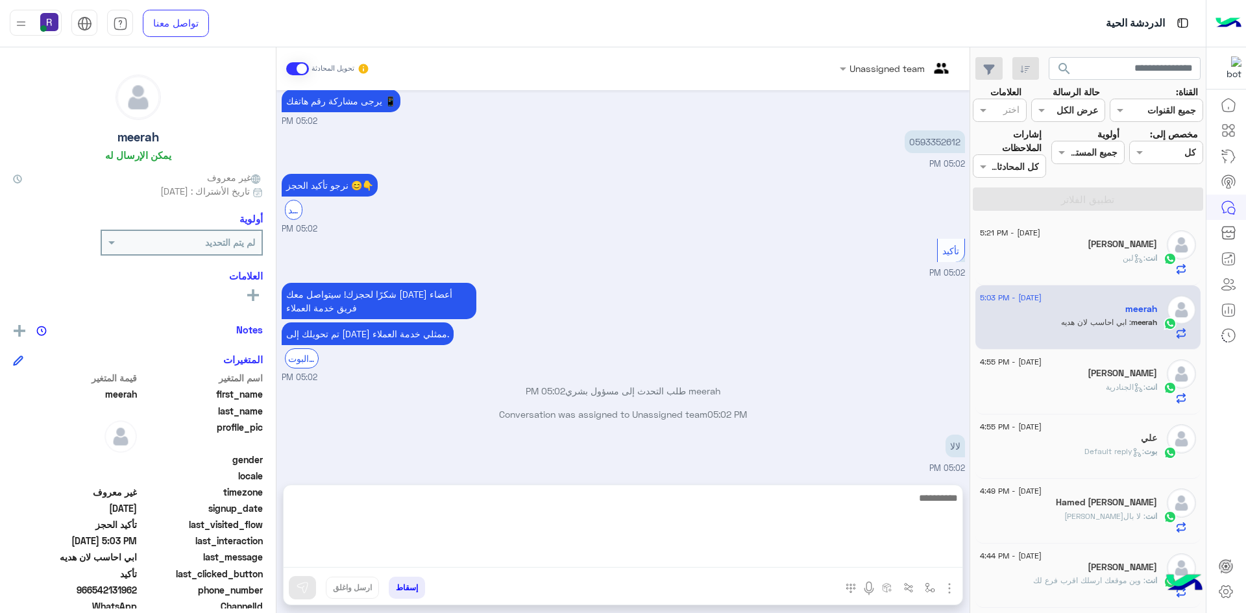
click at [625, 564] on textarea at bounding box center [623, 529] width 679 height 78
type textarea "**"
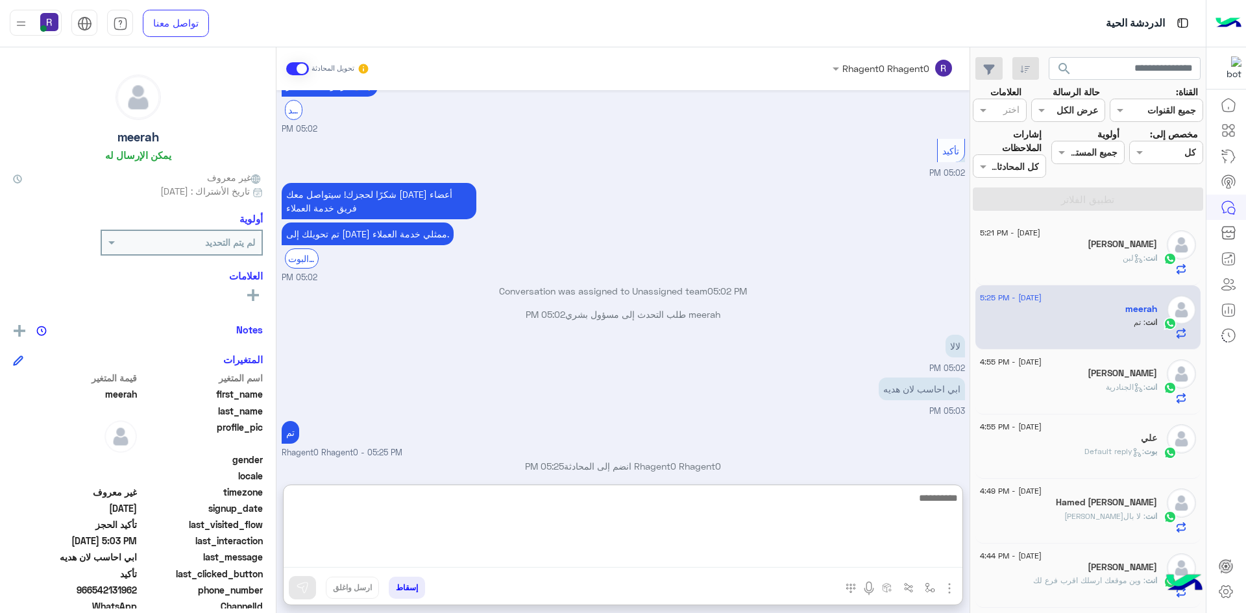
scroll to position [1194, 0]
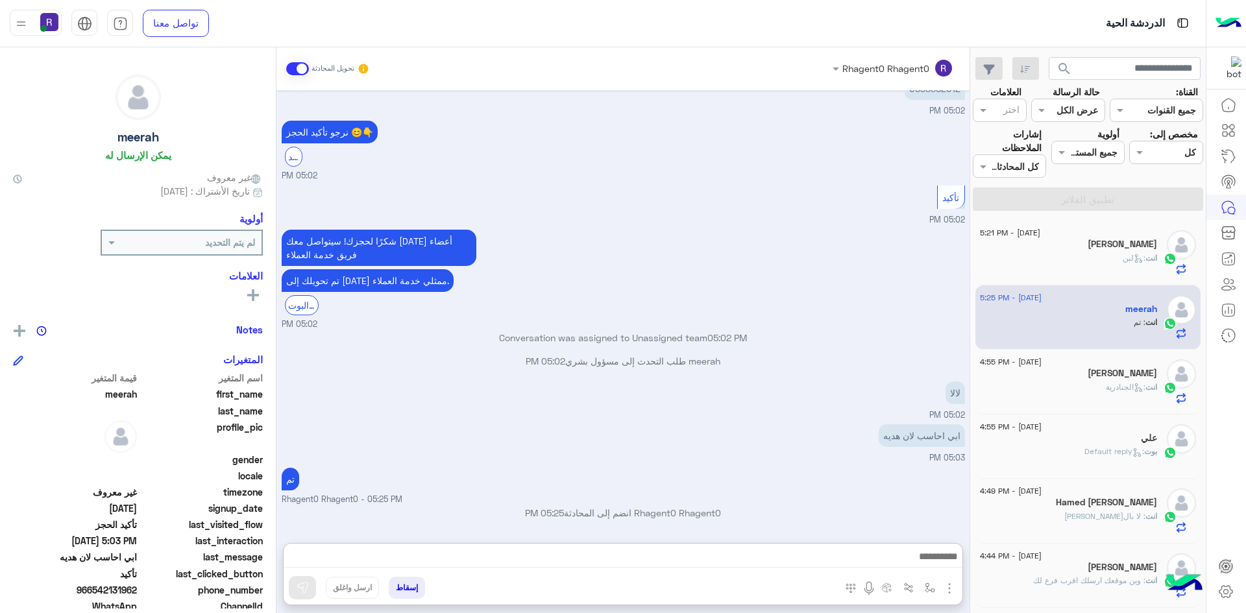
click at [1137, 248] on h5 "[PERSON_NAME]" at bounding box center [1121, 244] width 69 height 11
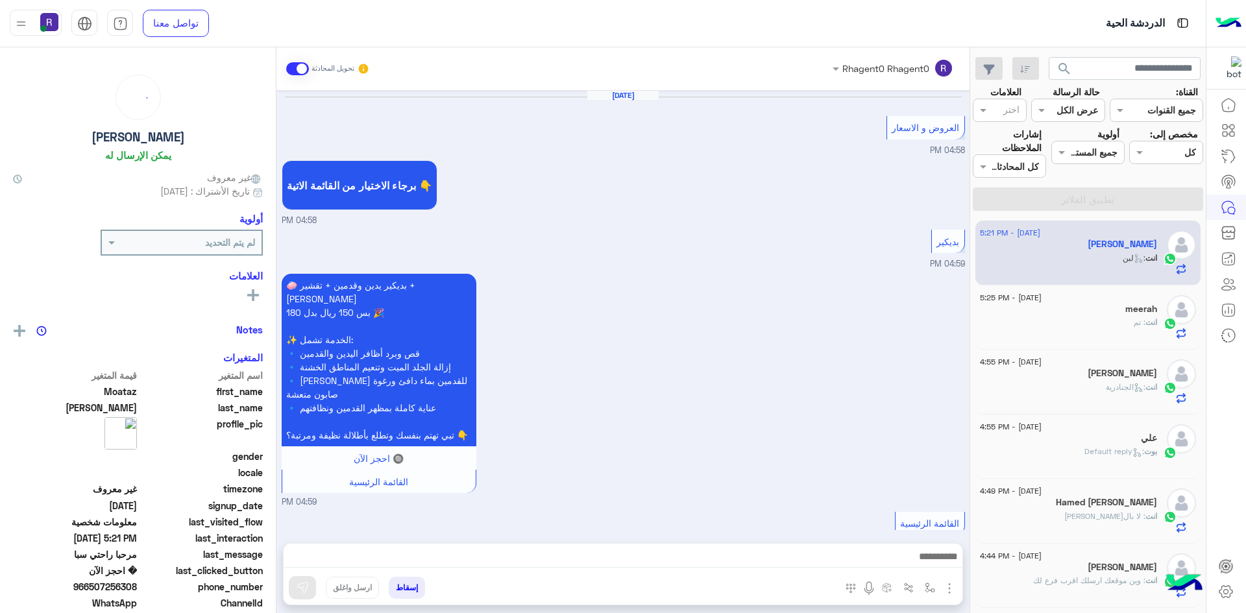
scroll to position [1573, 0]
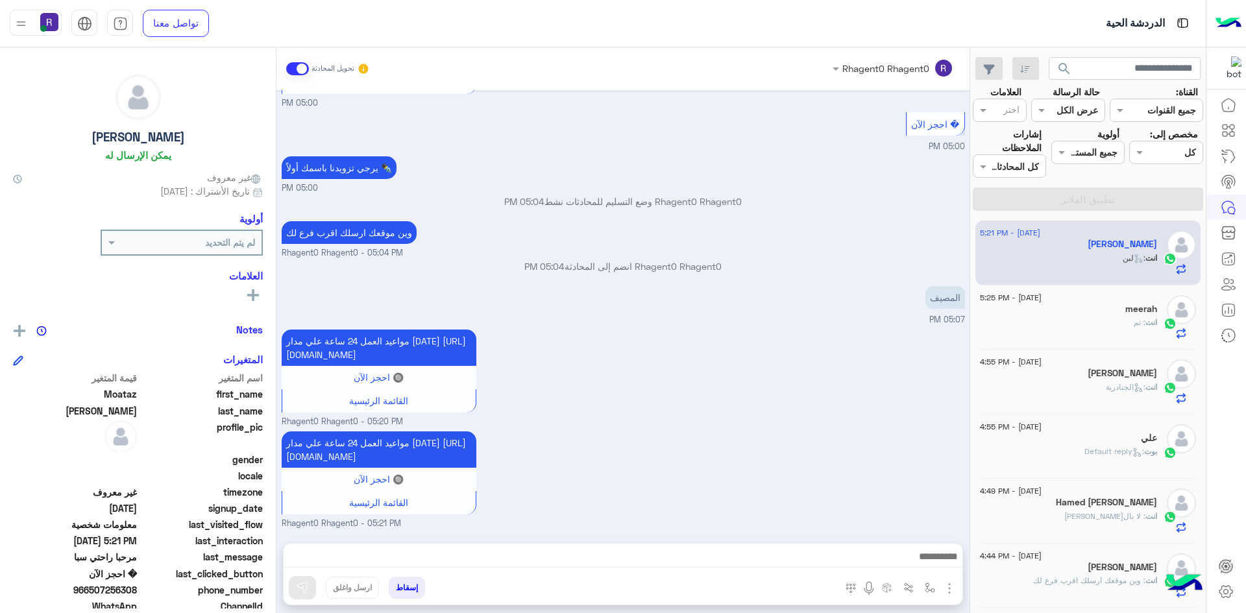
click at [1115, 334] on div "انت : تم" at bounding box center [1068, 328] width 177 height 23
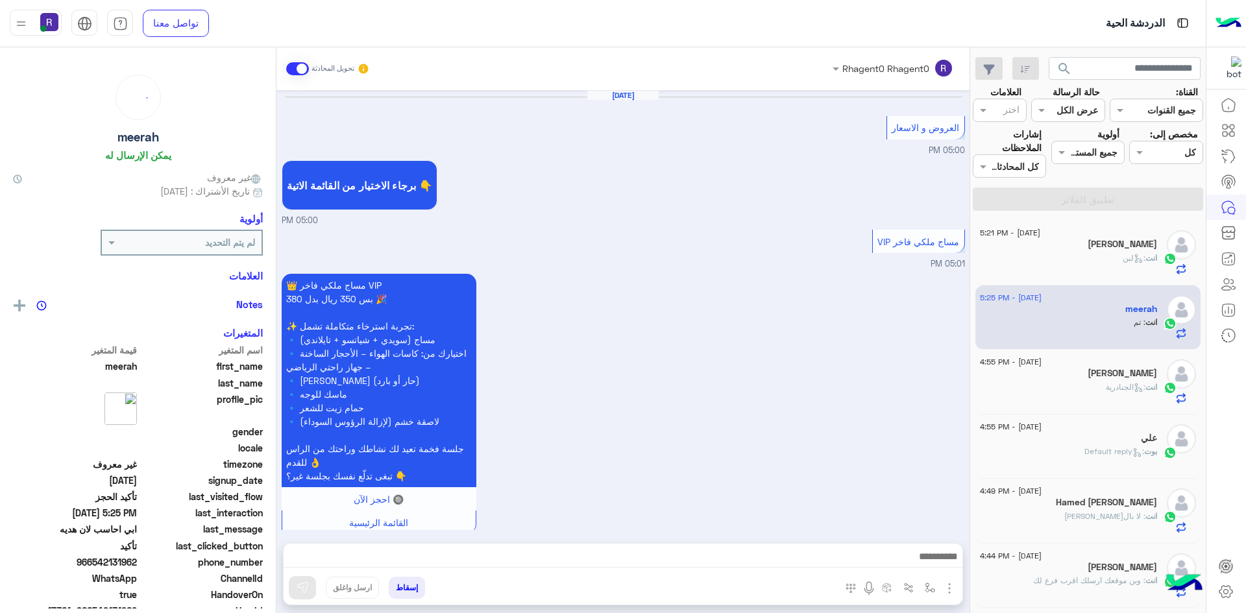
scroll to position [898, 0]
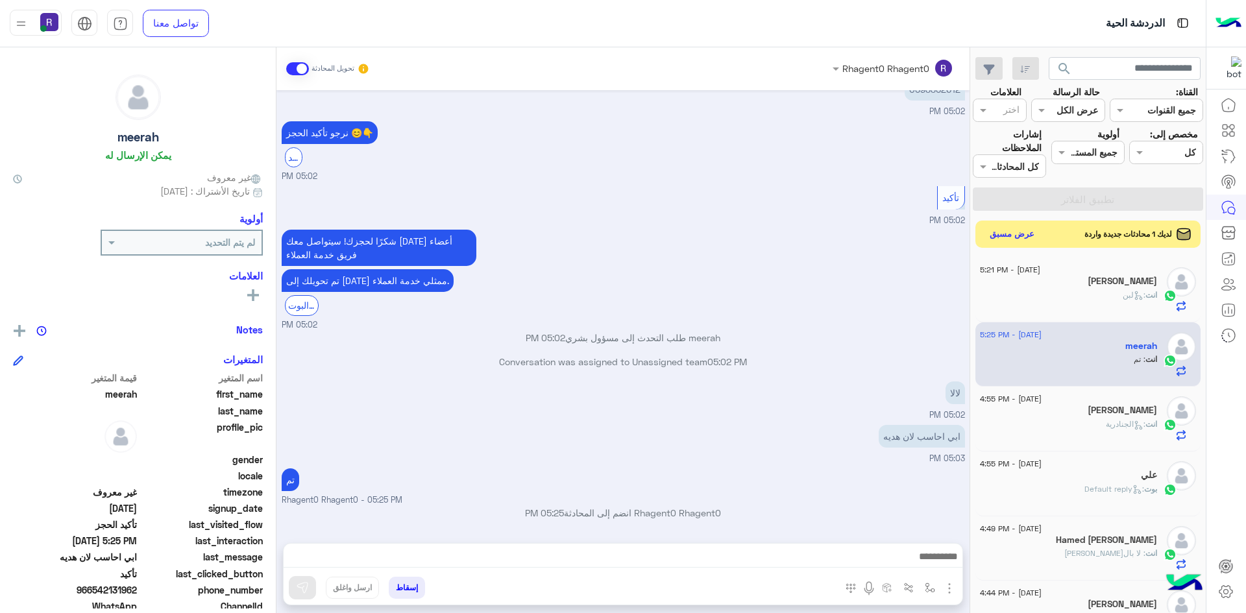
click at [1028, 232] on button "عرض مسبق" at bounding box center [1012, 235] width 54 height 18
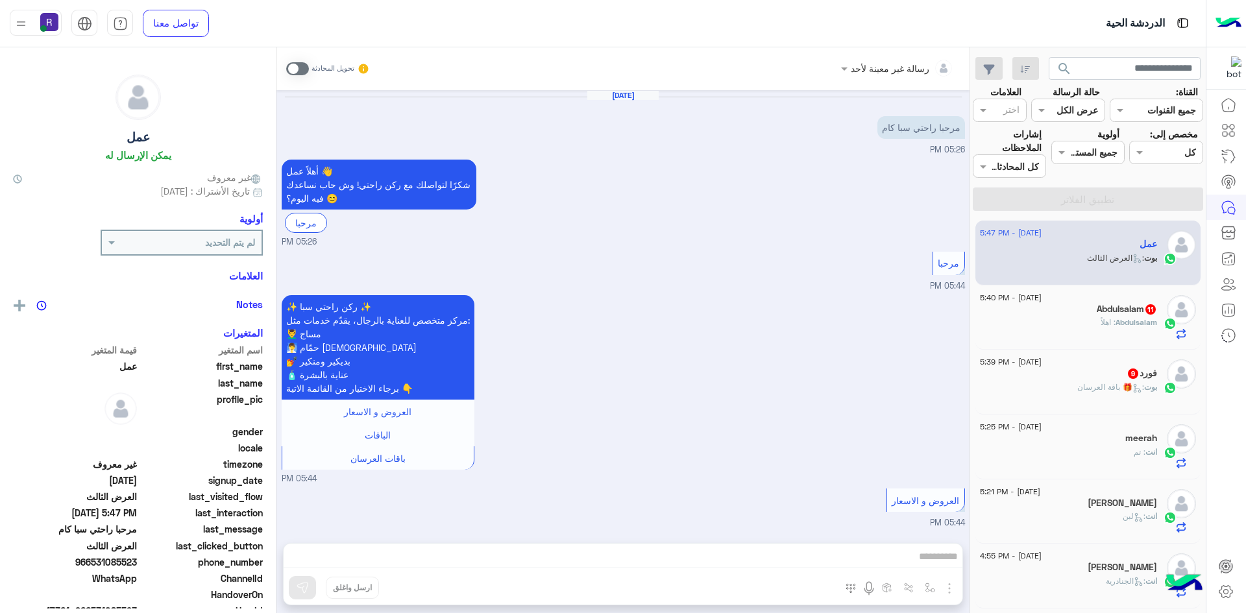
scroll to position [2028, 0]
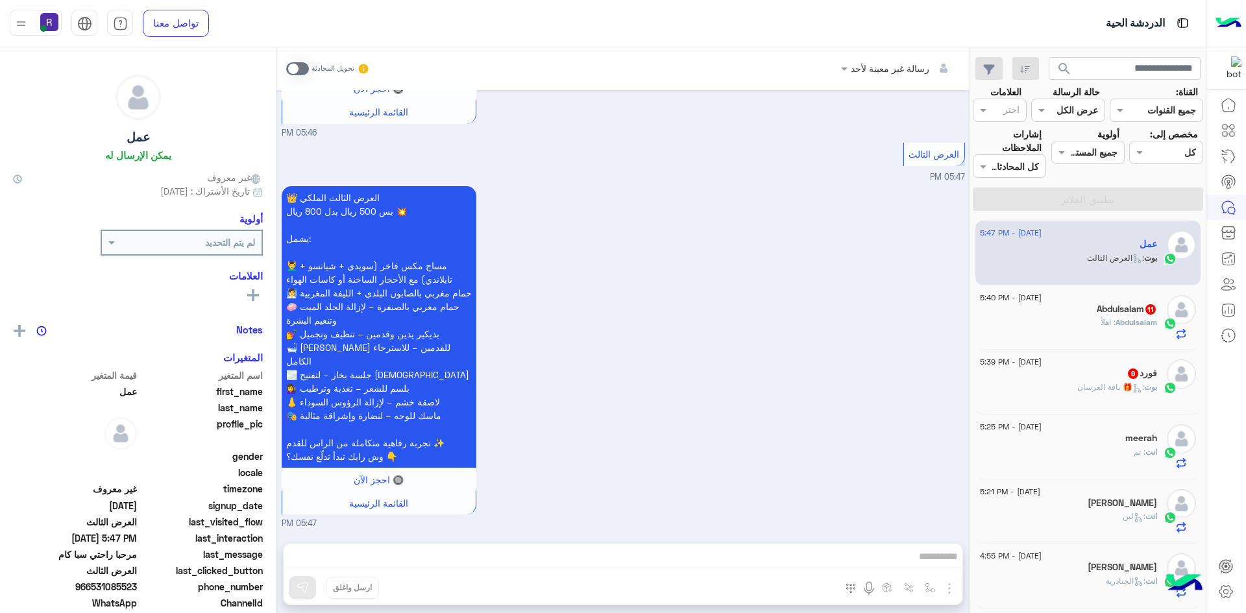
click at [1119, 382] on span ": 🎁 باقة العرسان" at bounding box center [1110, 387] width 67 height 10
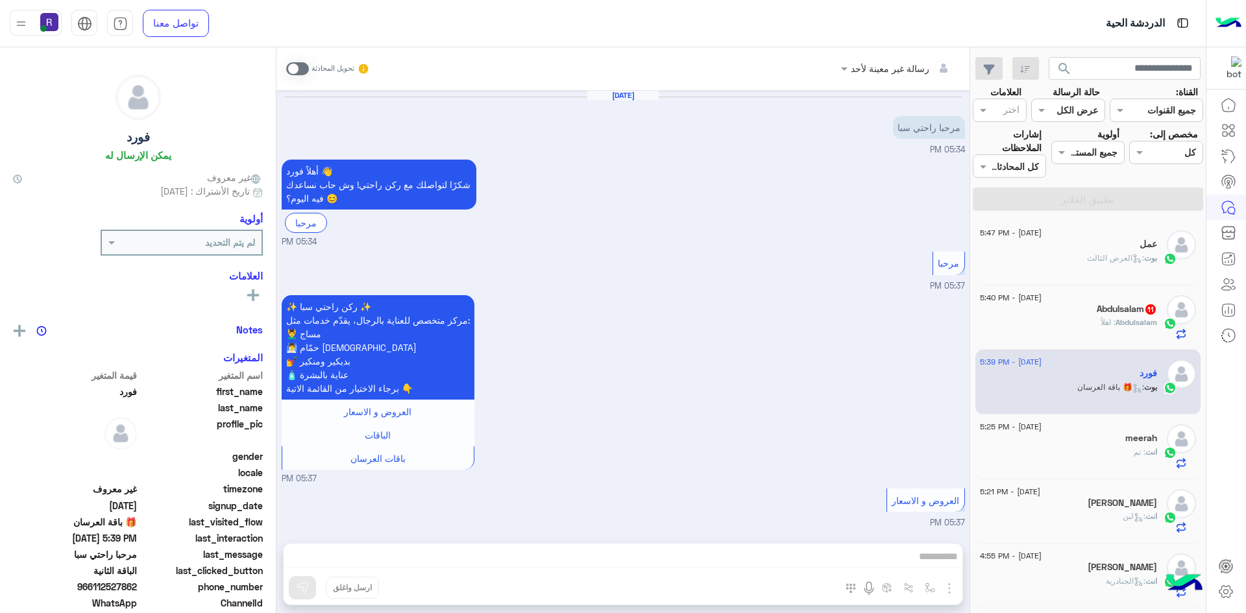
scroll to position [2129, 0]
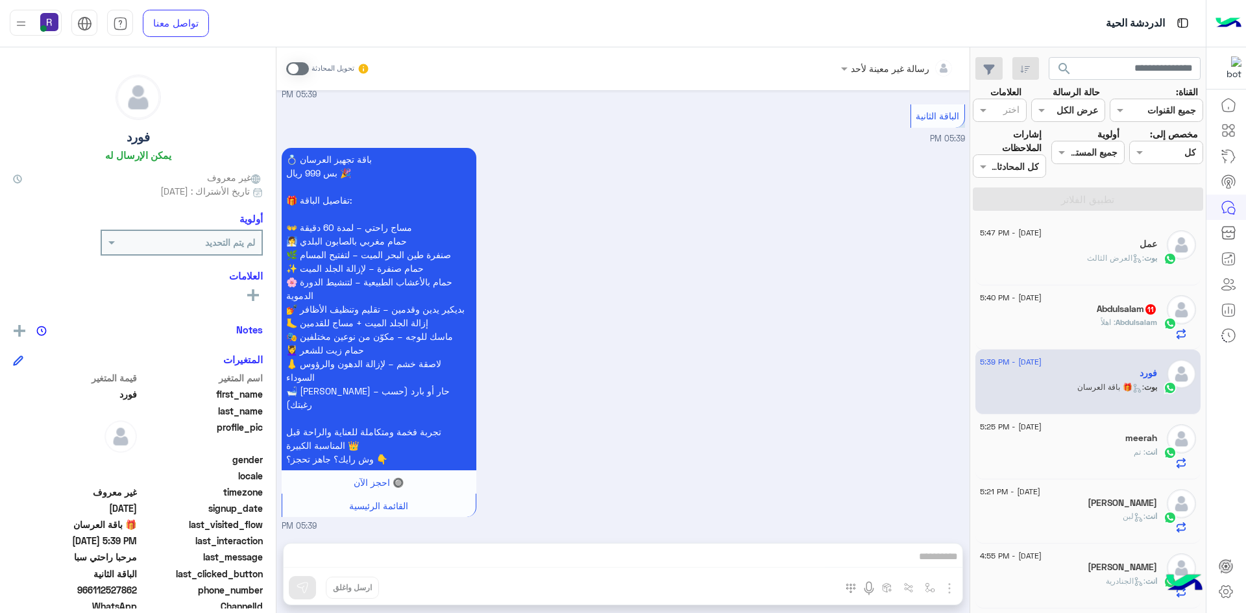
click at [302, 67] on span at bounding box center [297, 68] width 23 height 13
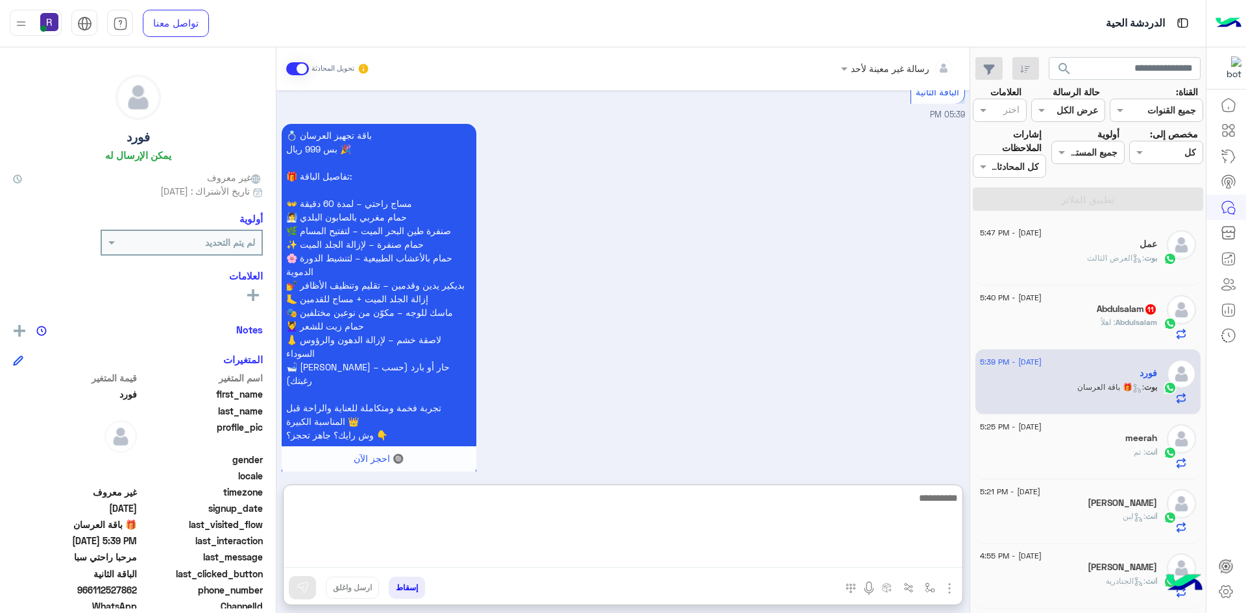
paste textarea "**********"
type textarea "**********"
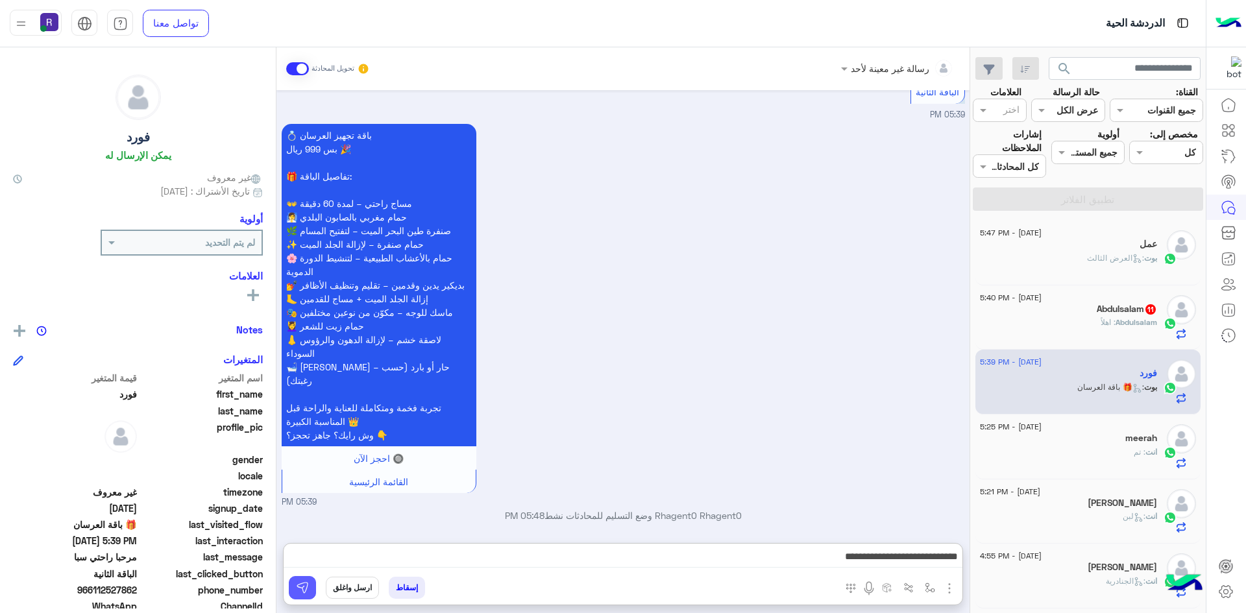
click at [307, 588] on img at bounding box center [302, 587] width 13 height 13
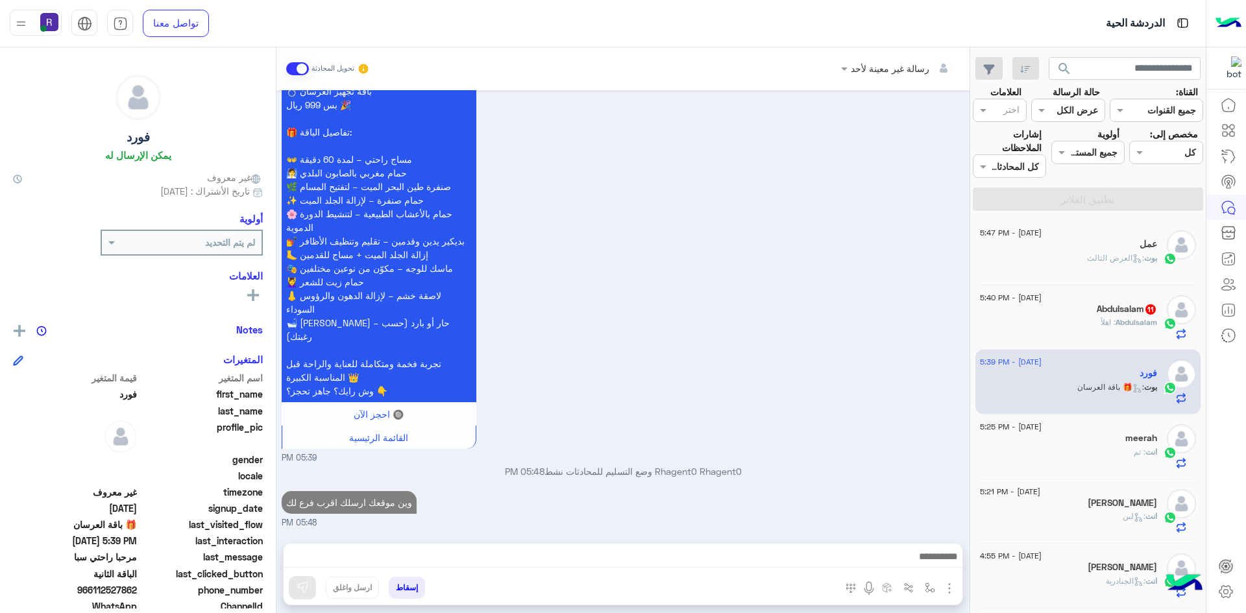
scroll to position [2194, 0]
click at [1054, 321] on div "Abdulsalam : اهلاً" at bounding box center [1068, 328] width 177 height 23
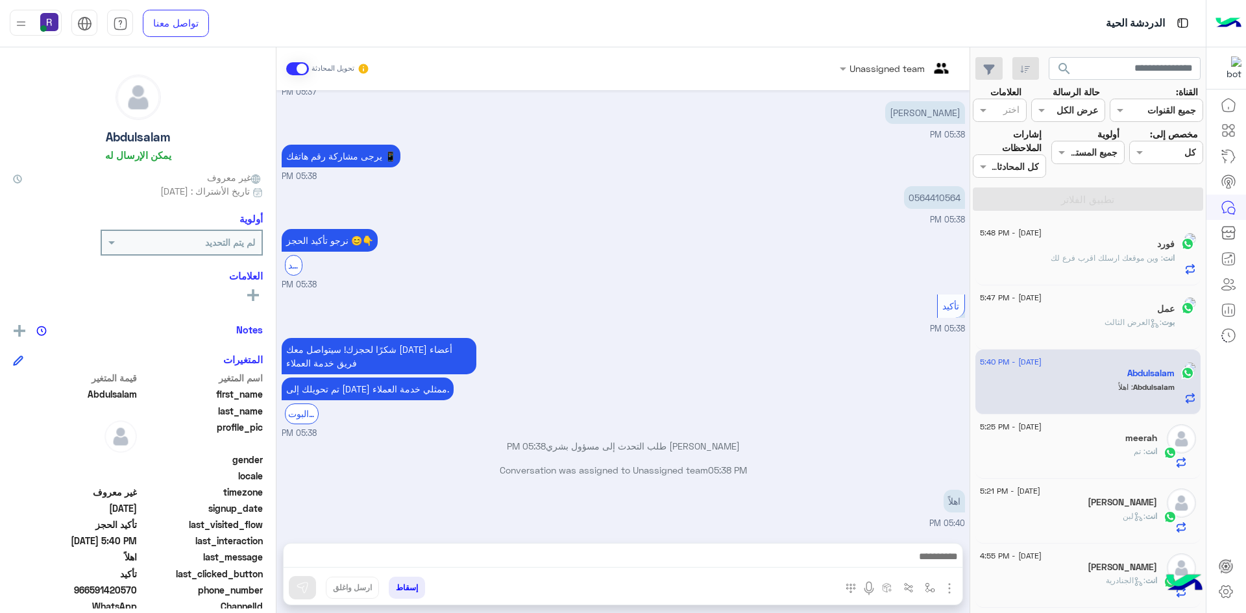
scroll to position [1011, 0]
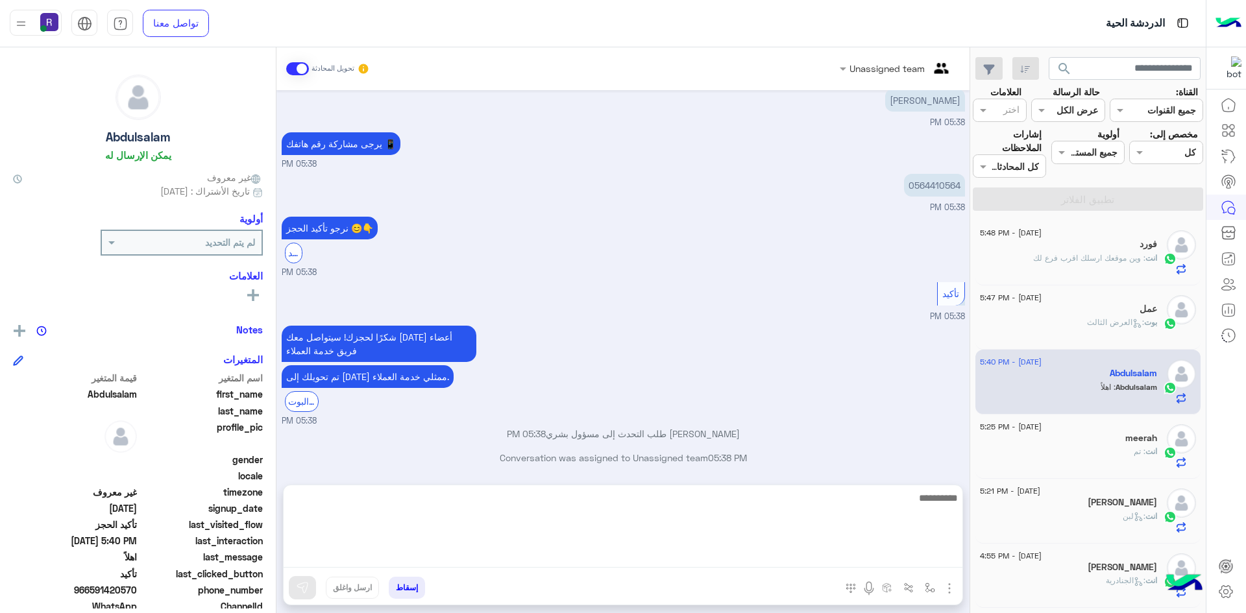
click at [558, 560] on textarea at bounding box center [623, 529] width 679 height 78
type textarea "**"
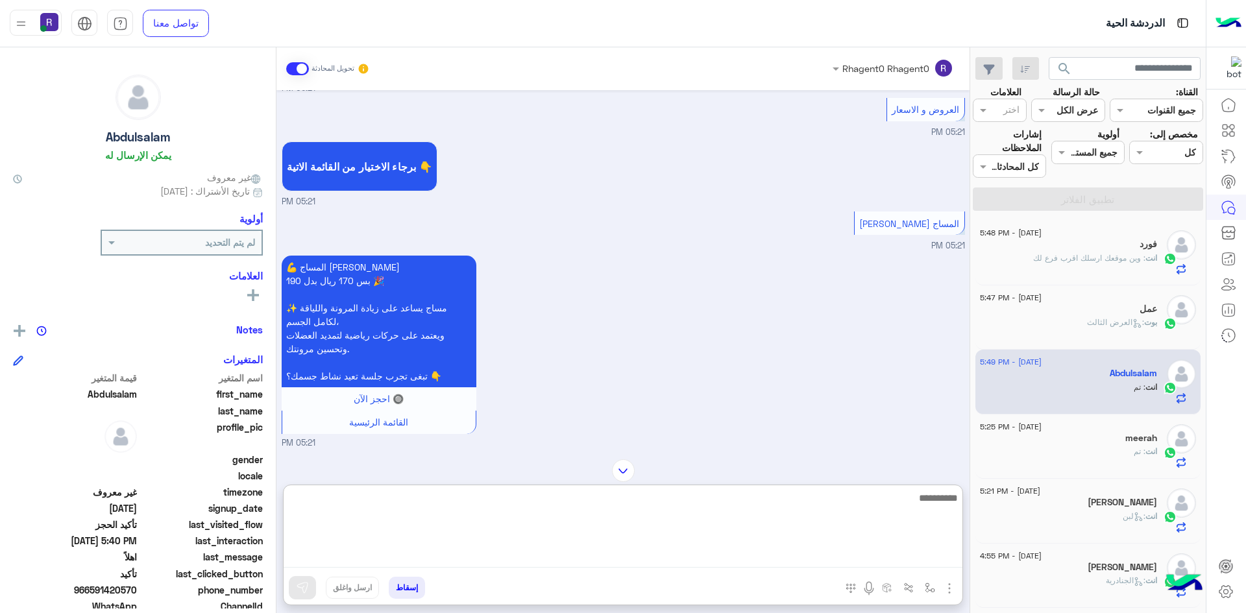
scroll to position [714, 0]
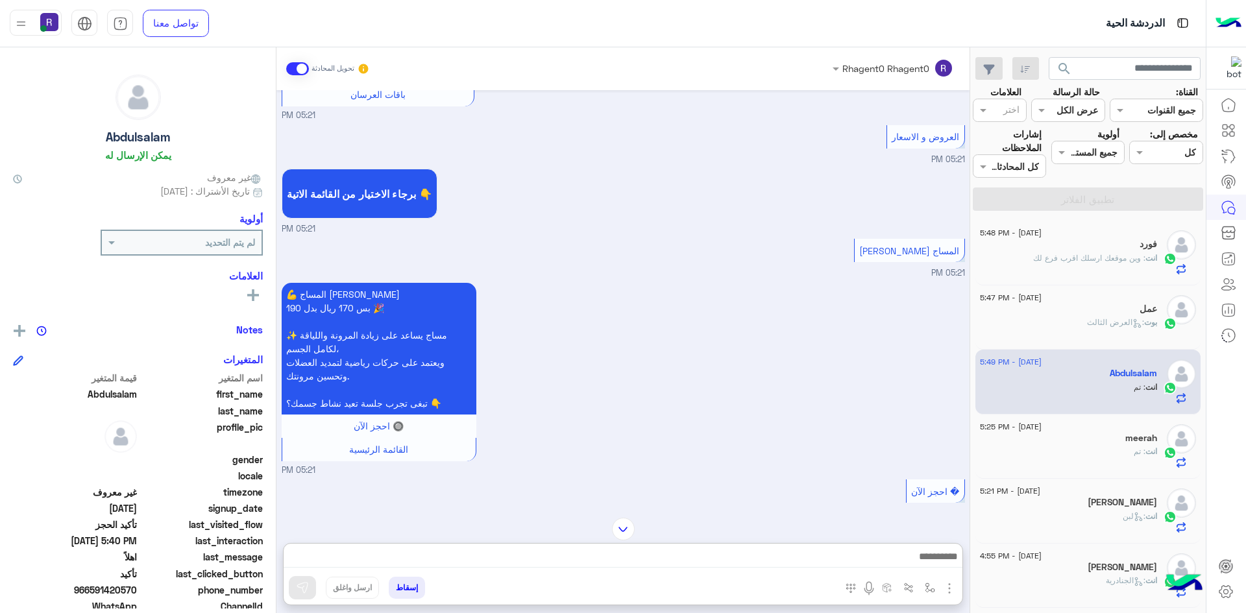
click at [1105, 444] on div "meerah" at bounding box center [1068, 440] width 177 height 14
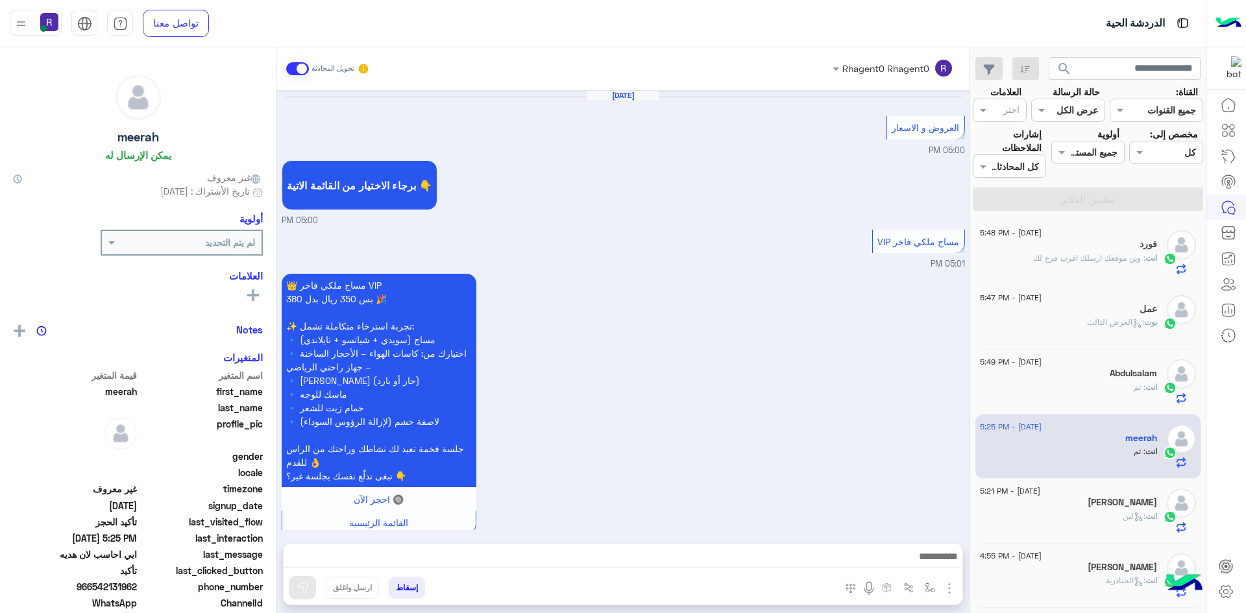
scroll to position [898, 0]
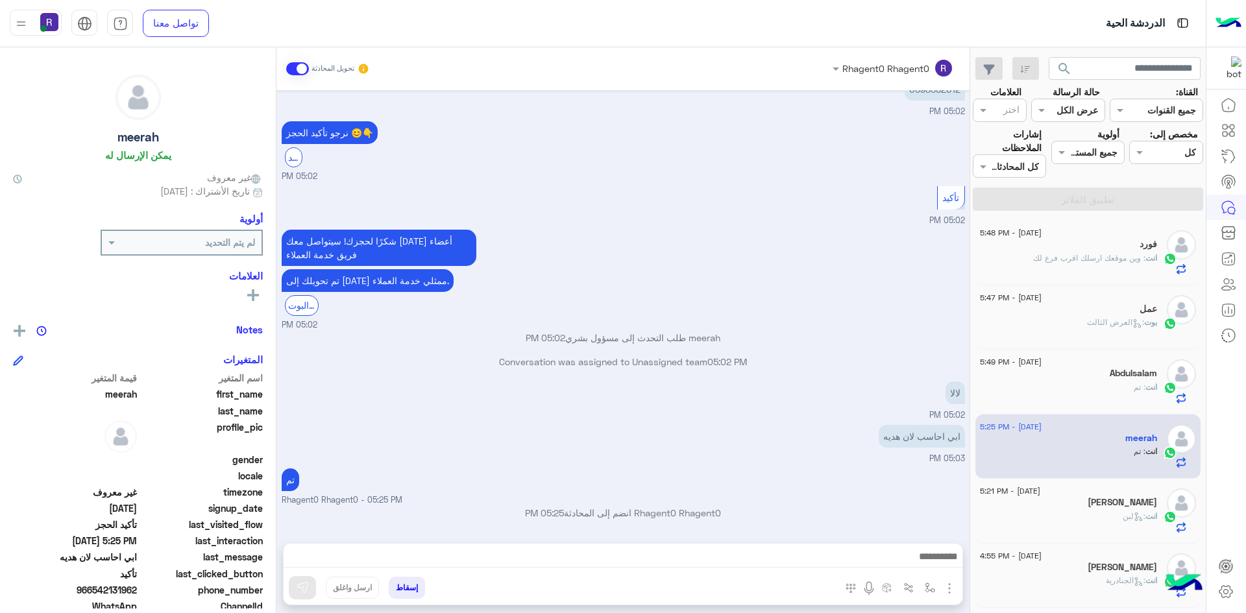
click at [1086, 263] on p "انت : وين موقعك ارسلك اقرب فرع لك" at bounding box center [1095, 258] width 124 height 12
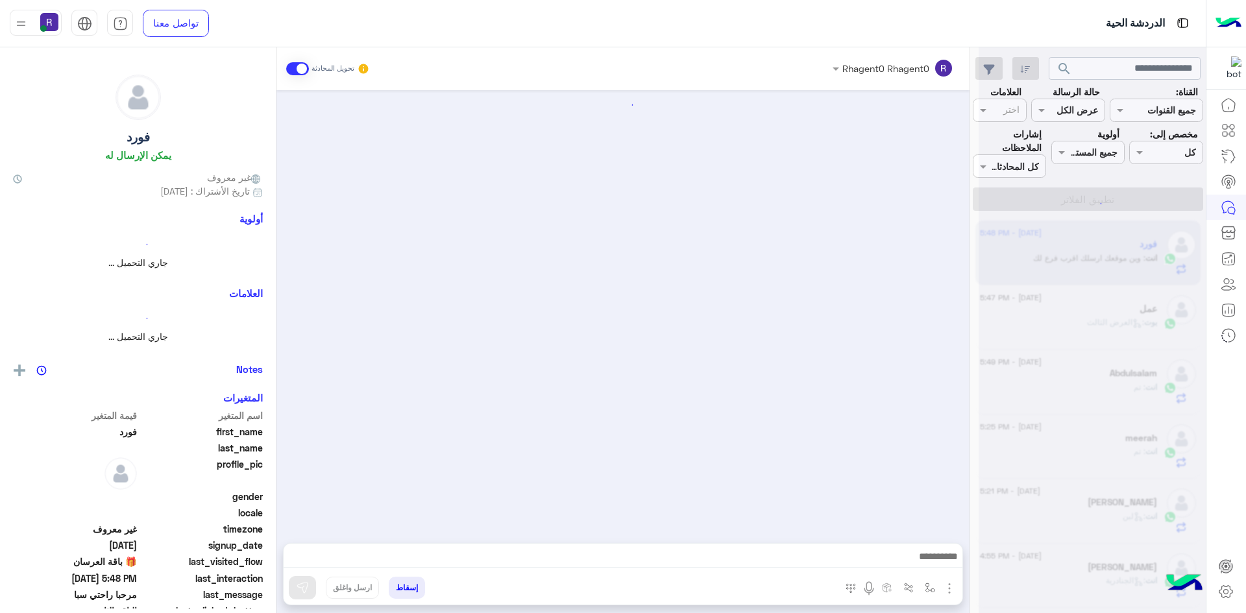
click at [1088, 328] on div at bounding box center [1091, 311] width 227 height 613
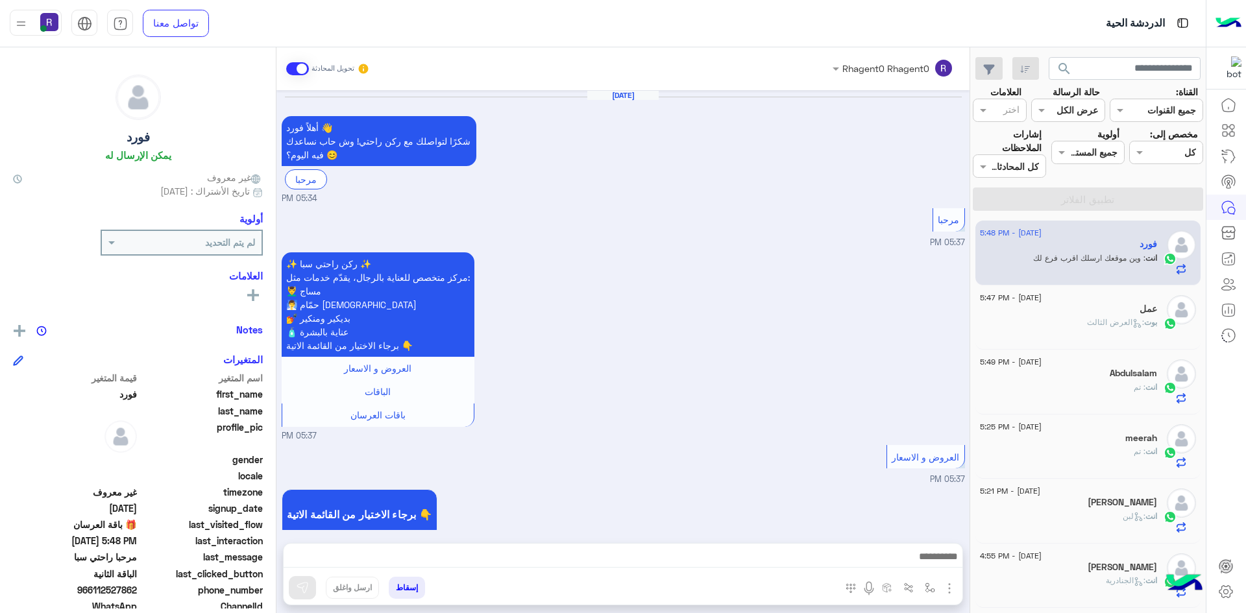
scroll to position [2174, 0]
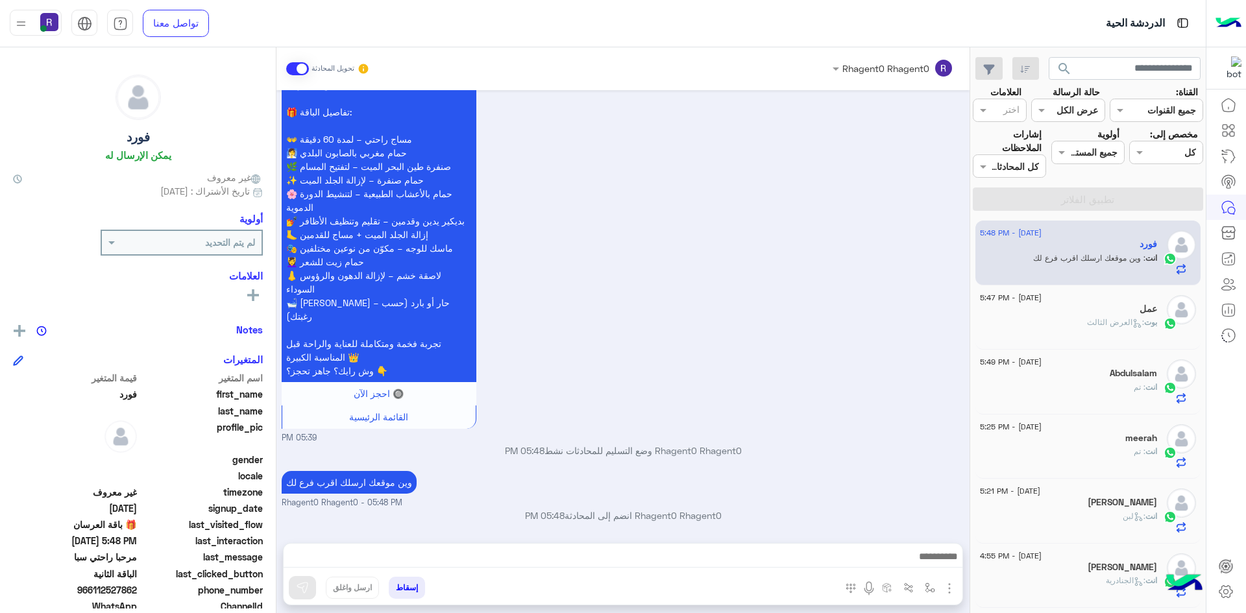
click at [1081, 324] on div "بوت : العرض الثالث" at bounding box center [1068, 328] width 177 height 23
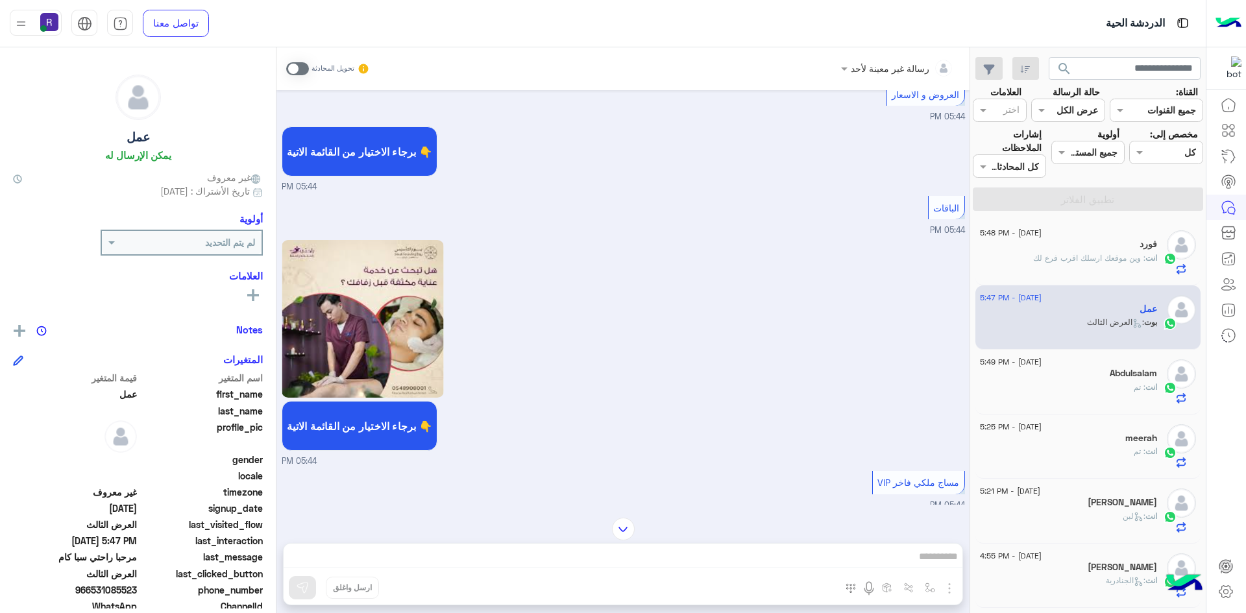
scroll to position [82, 0]
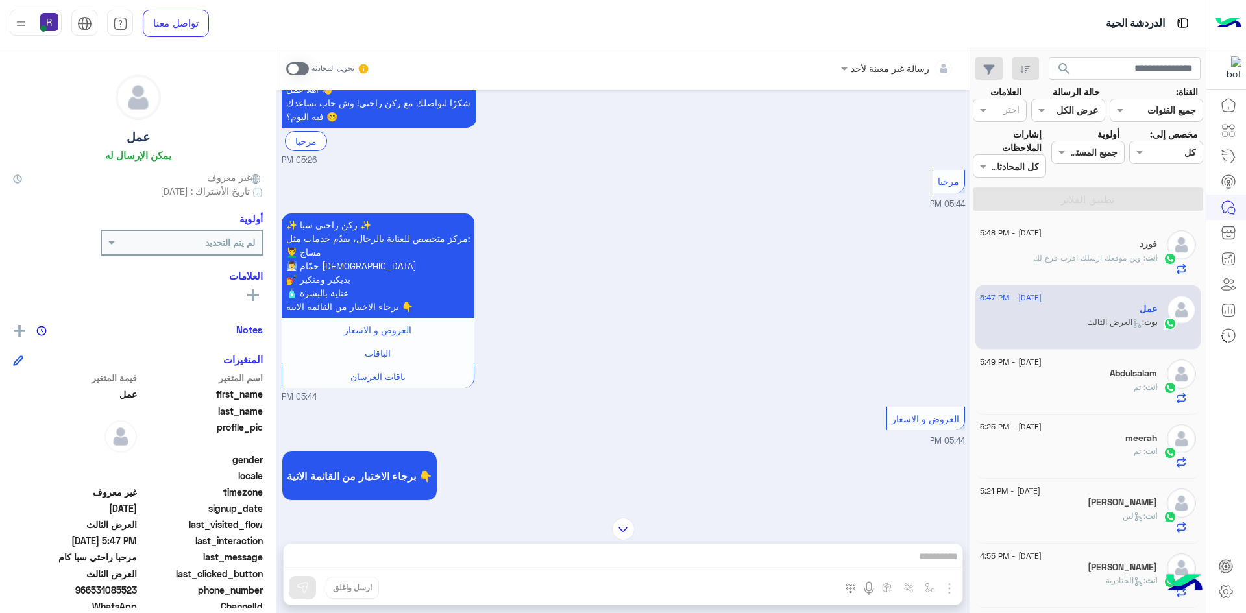
click at [1147, 387] on span "انت" at bounding box center [1151, 387] width 12 height 10
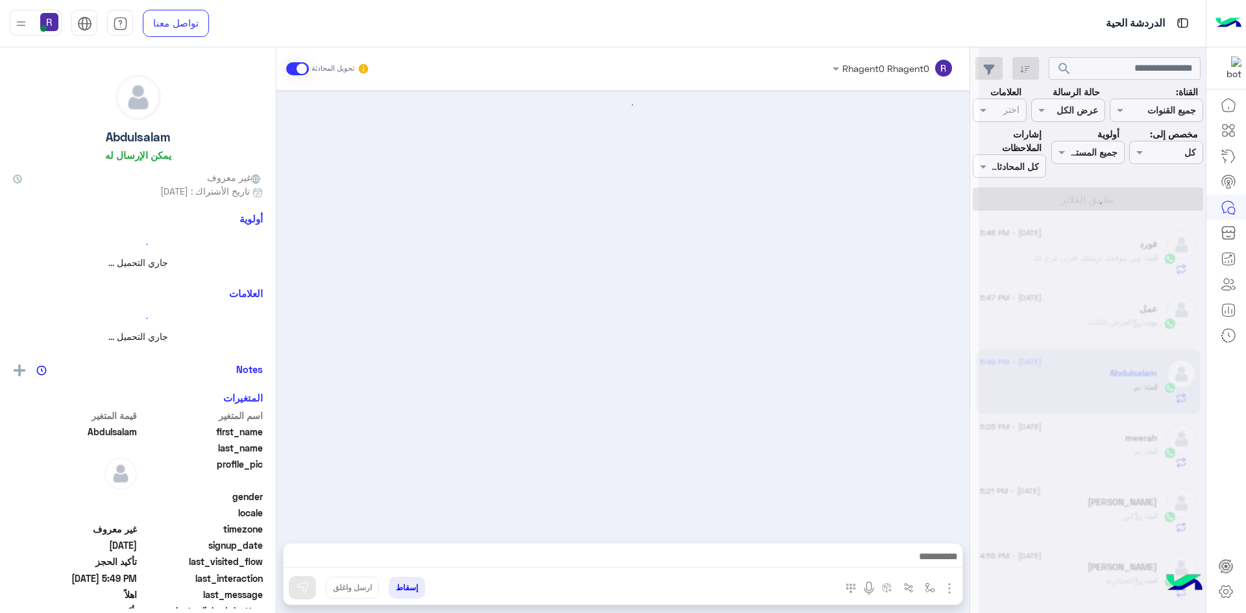
scroll to position [952, 0]
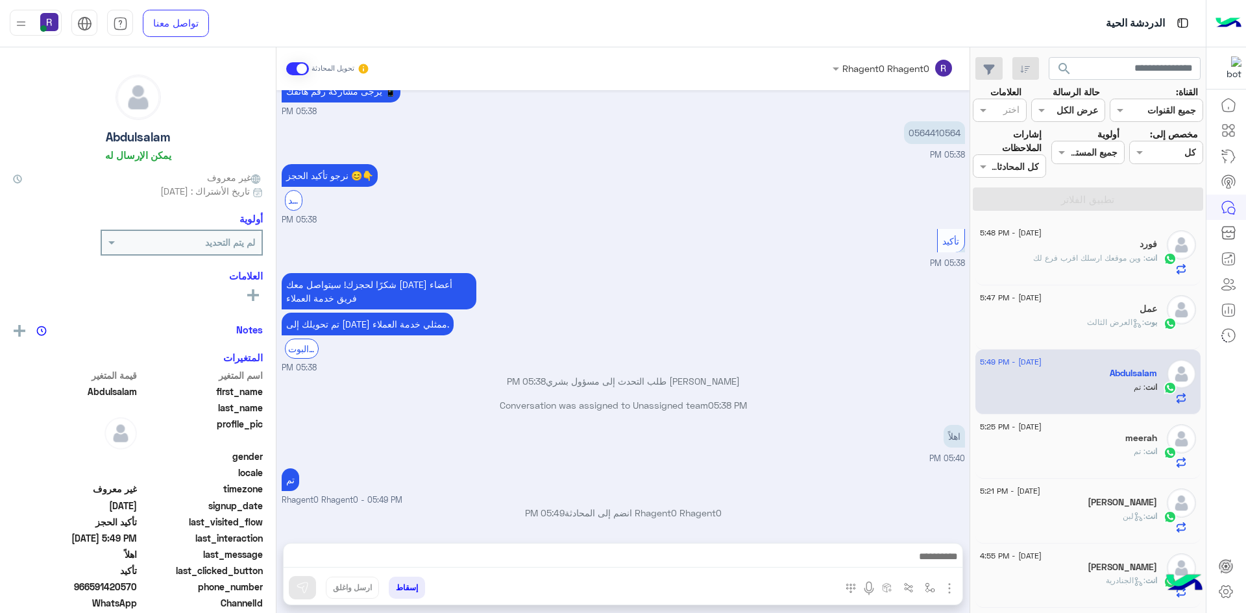
click at [1122, 321] on span ": العرض الثالث" at bounding box center [1115, 322] width 57 height 10
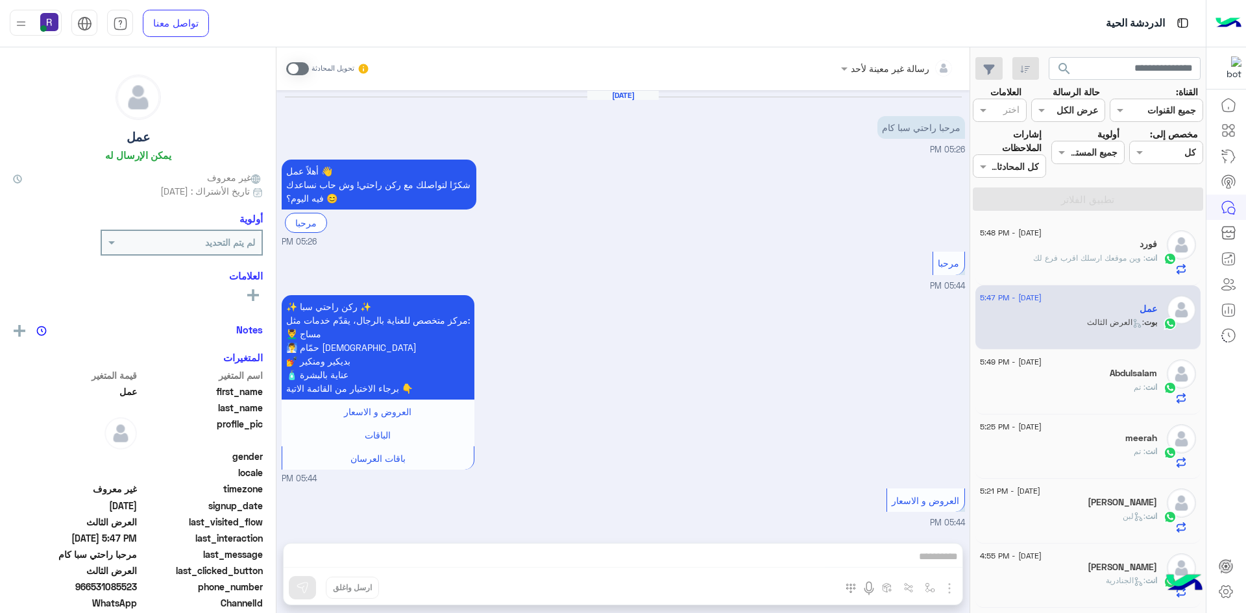
scroll to position [2028, 0]
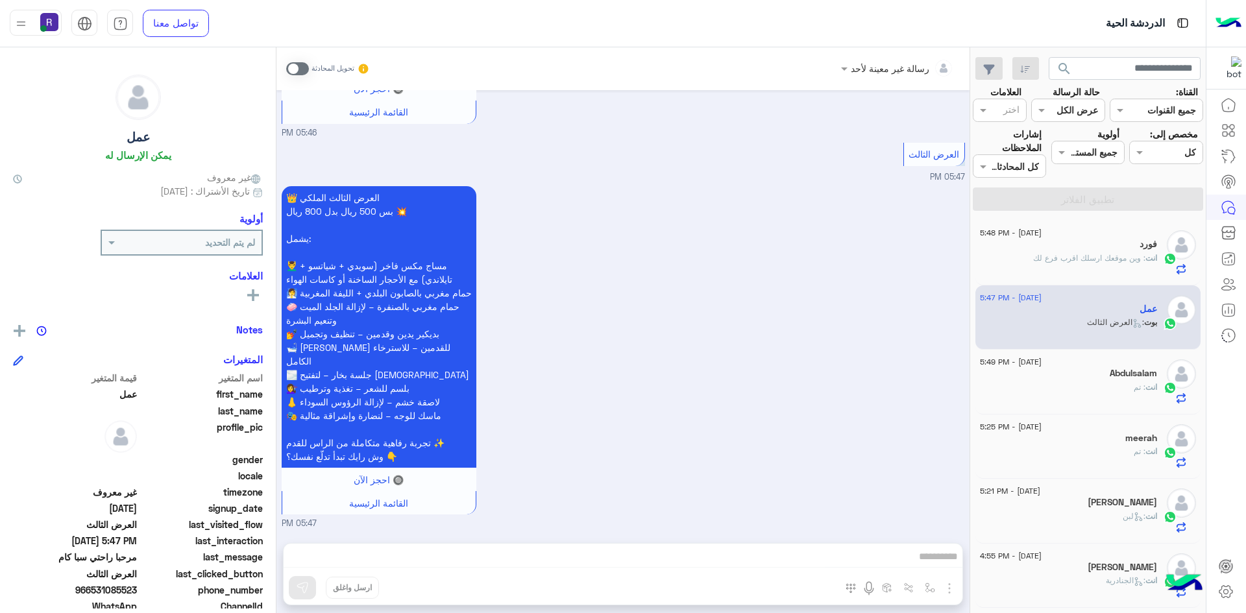
click at [300, 63] on span at bounding box center [297, 68] width 23 height 13
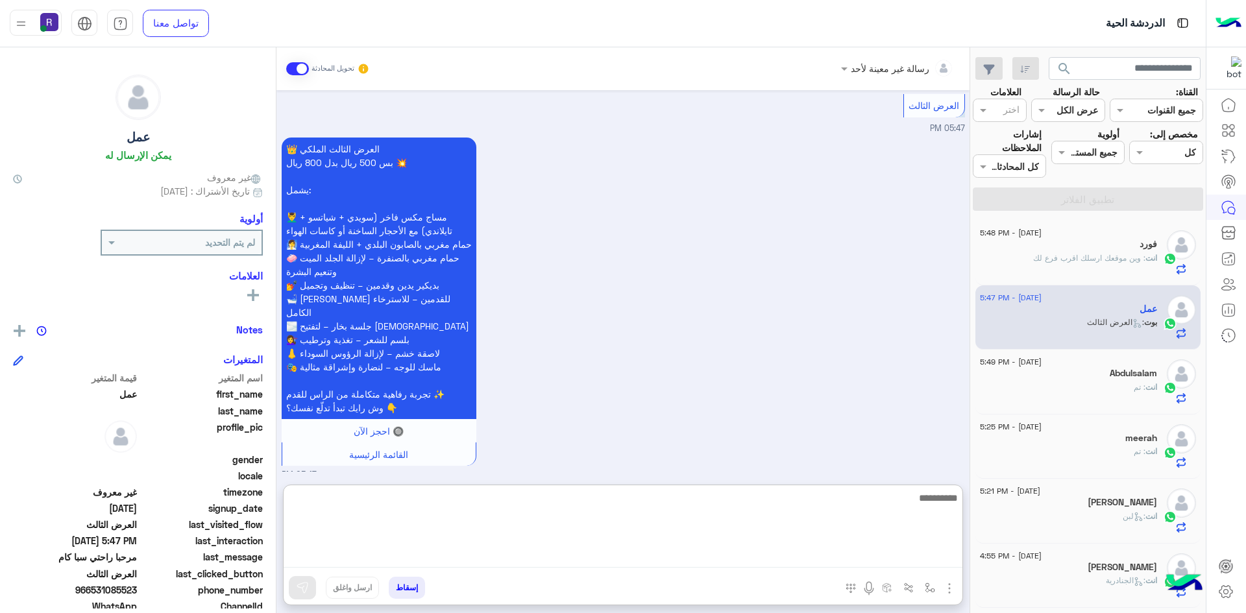
paste textarea "**********"
type textarea "**********"
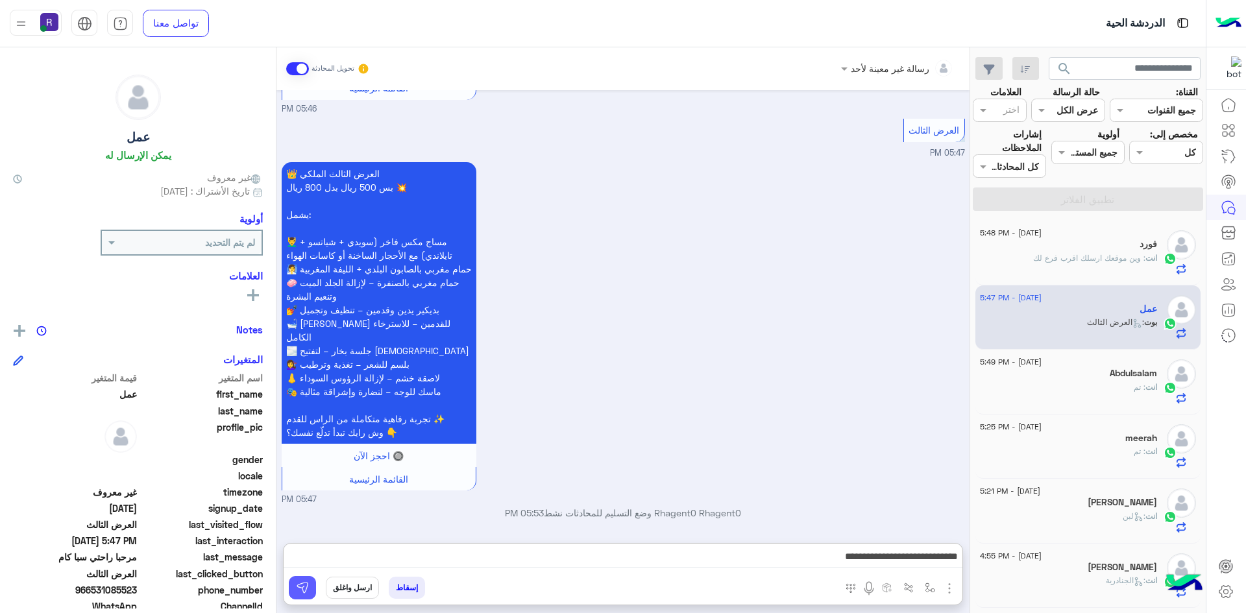
click at [294, 594] on button at bounding box center [302, 587] width 27 height 23
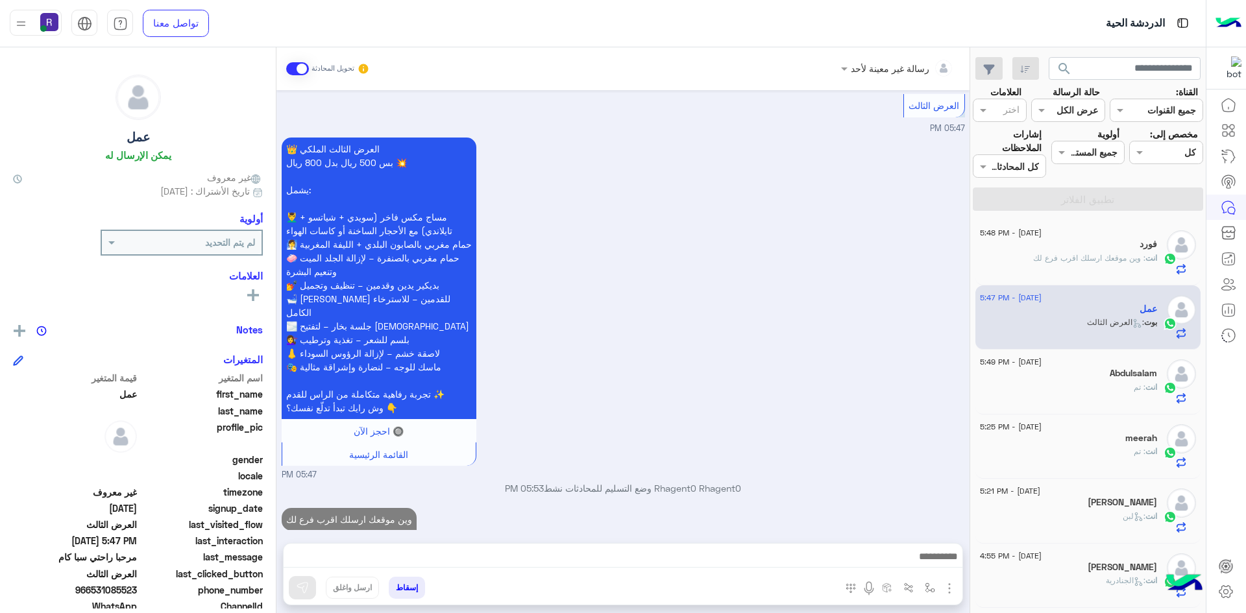
scroll to position [2094, 0]
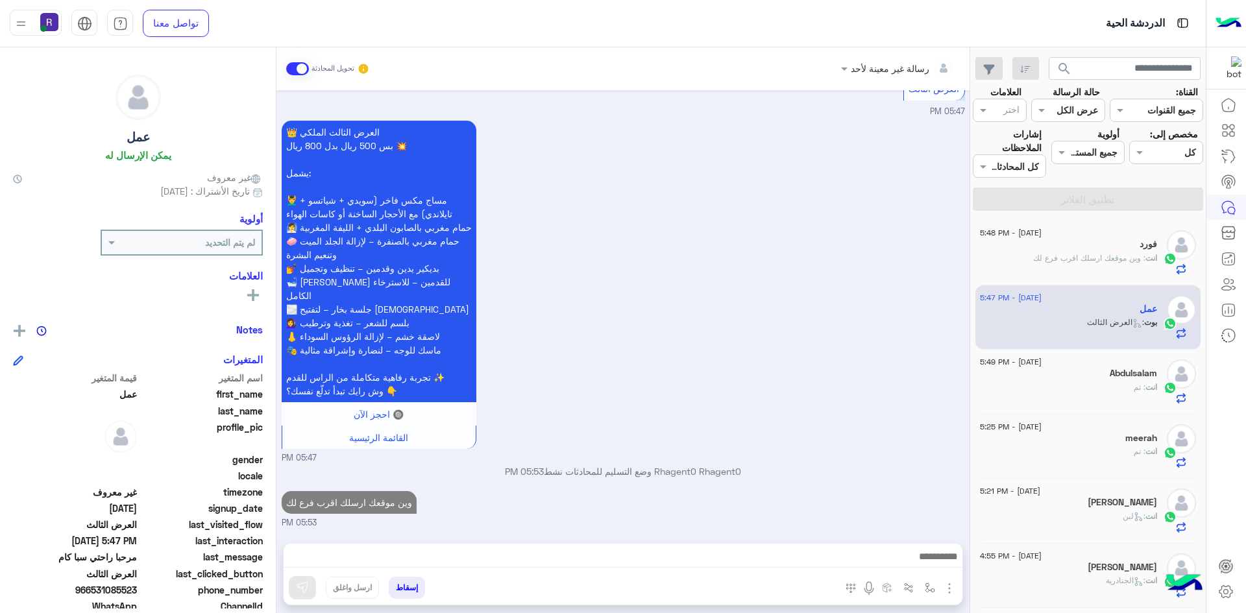
click at [1130, 393] on div "انت : تم" at bounding box center [1068, 392] width 177 height 23
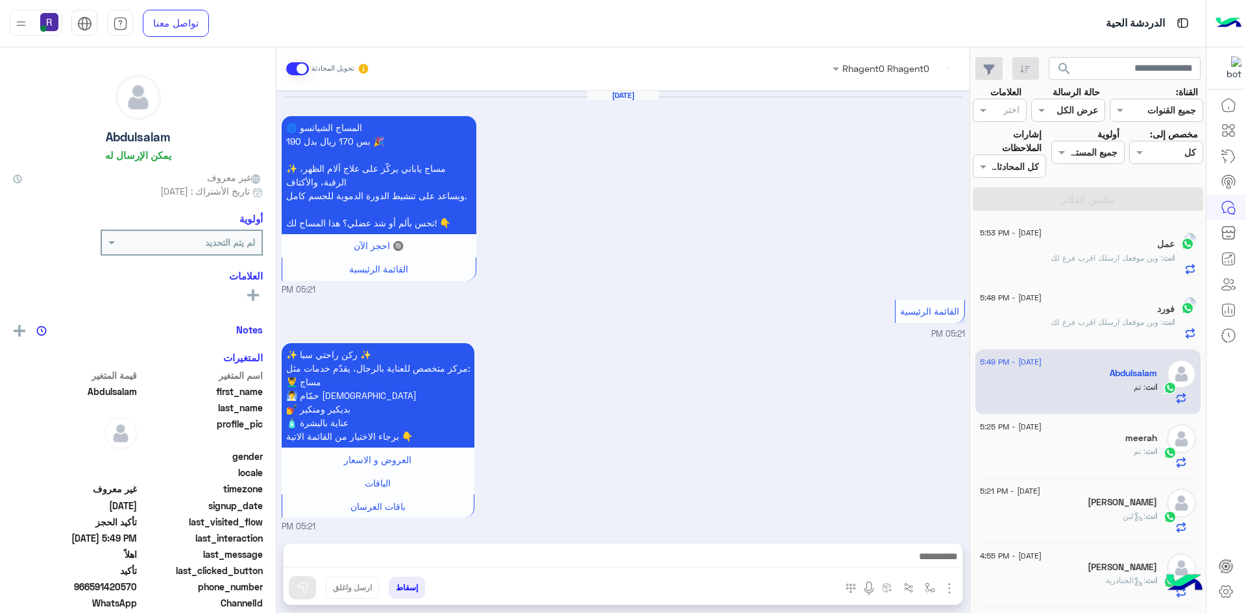
scroll to position [952, 0]
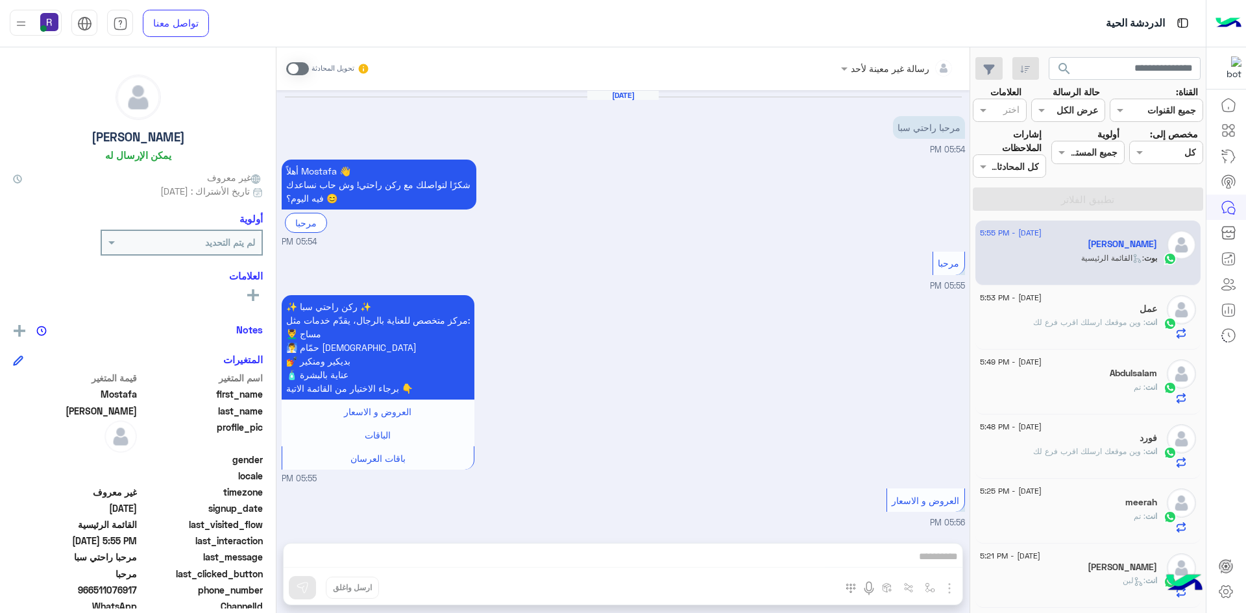
scroll to position [82, 0]
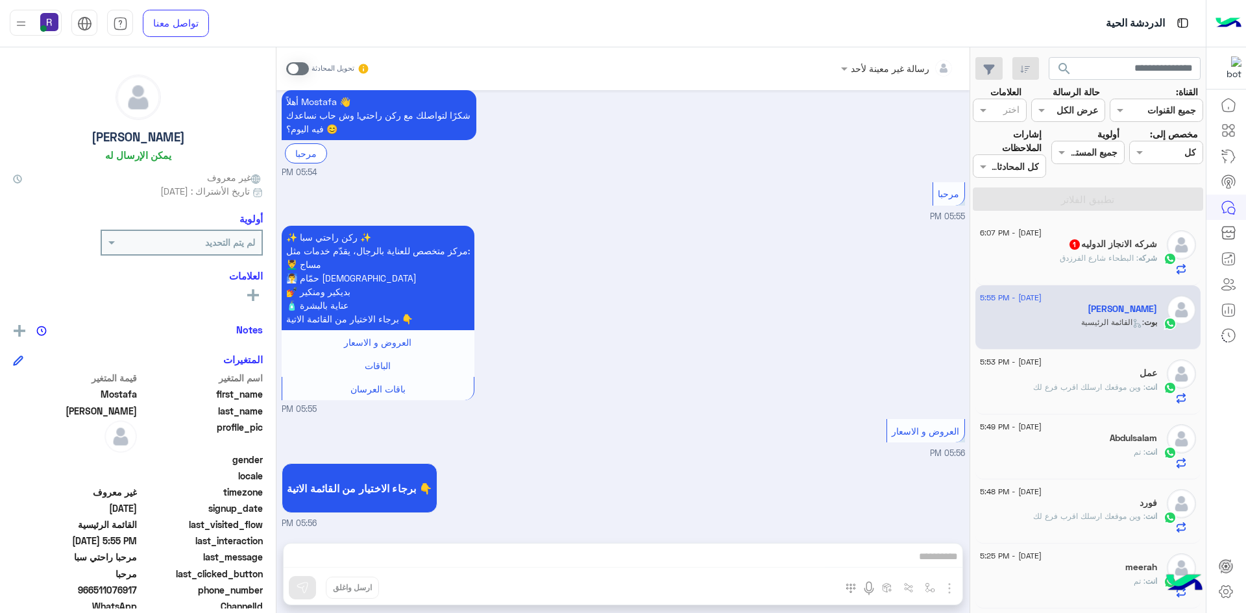
click at [1107, 243] on h5 "شركه الانجاز الدوليه 1" at bounding box center [1112, 244] width 89 height 11
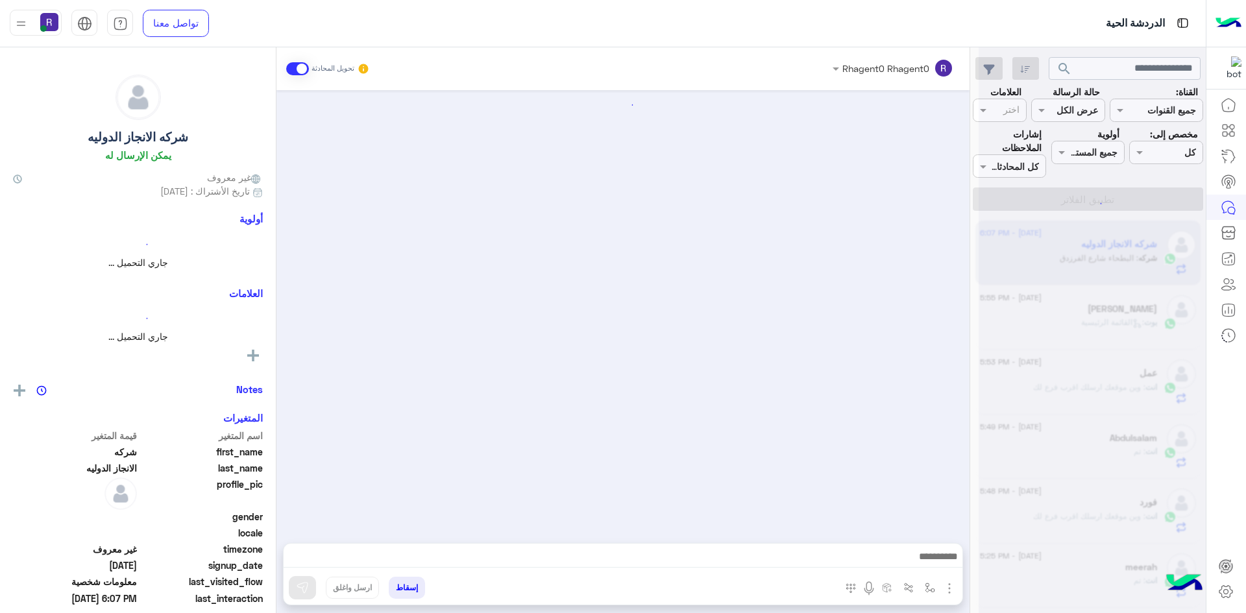
scroll to position [1041, 0]
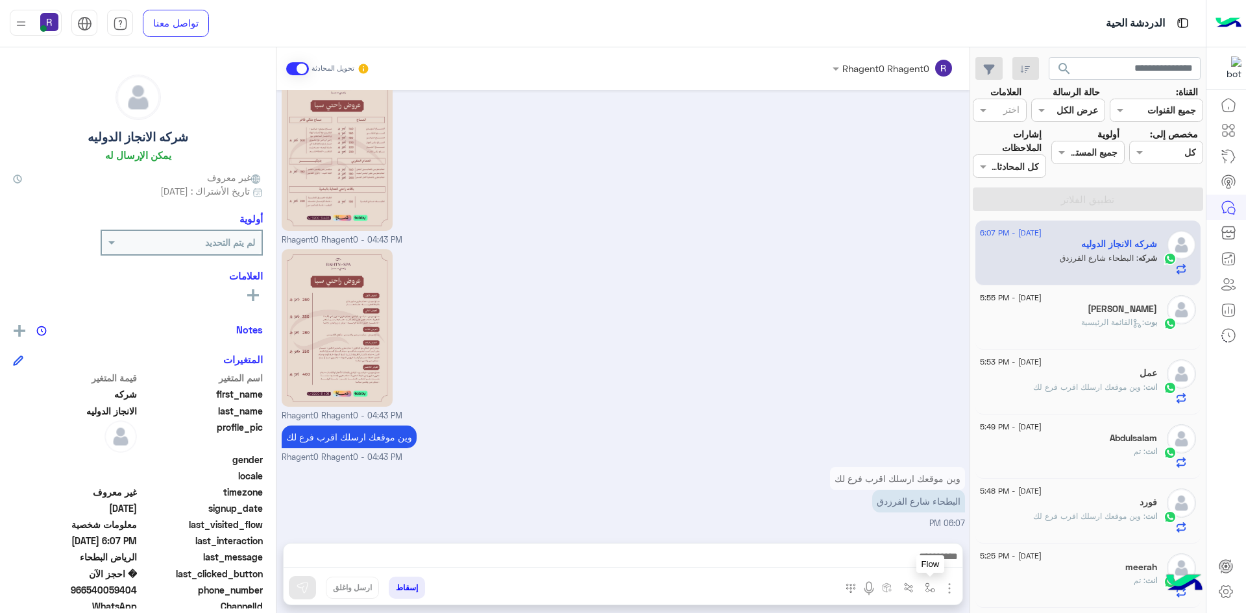
click at [921, 590] on button "button" at bounding box center [929, 587] width 21 height 21
click at [915, 574] on div "أدخل اسم مجموعة الرسائل" at bounding box center [872, 559] width 138 height 34
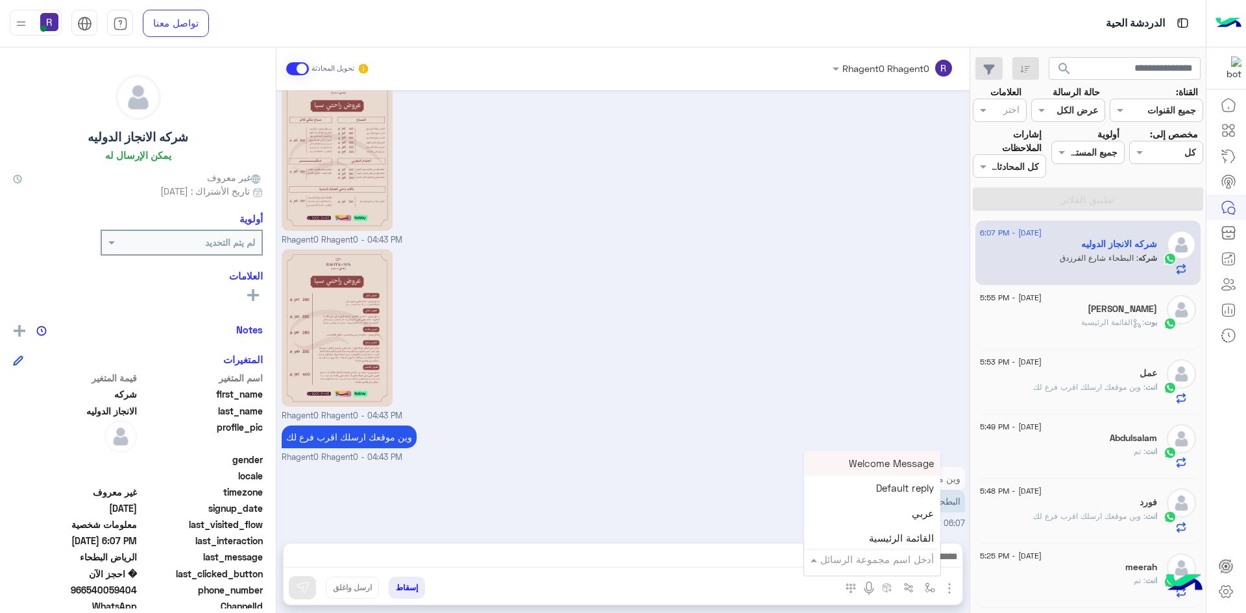
click at [914, 568] on div "أدخل اسم مجموعة الرسائل" at bounding box center [872, 559] width 136 height 23
click at [892, 479] on div "لبن" at bounding box center [872, 479] width 136 height 25
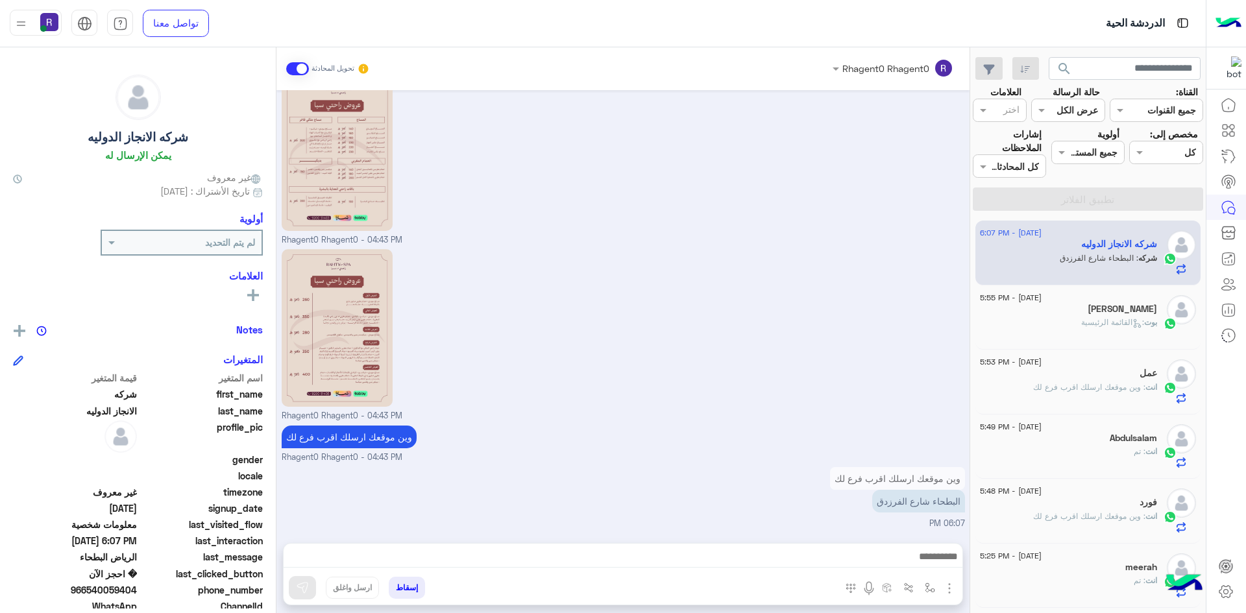
type textarea "***"
click at [298, 590] on img at bounding box center [302, 587] width 13 height 13
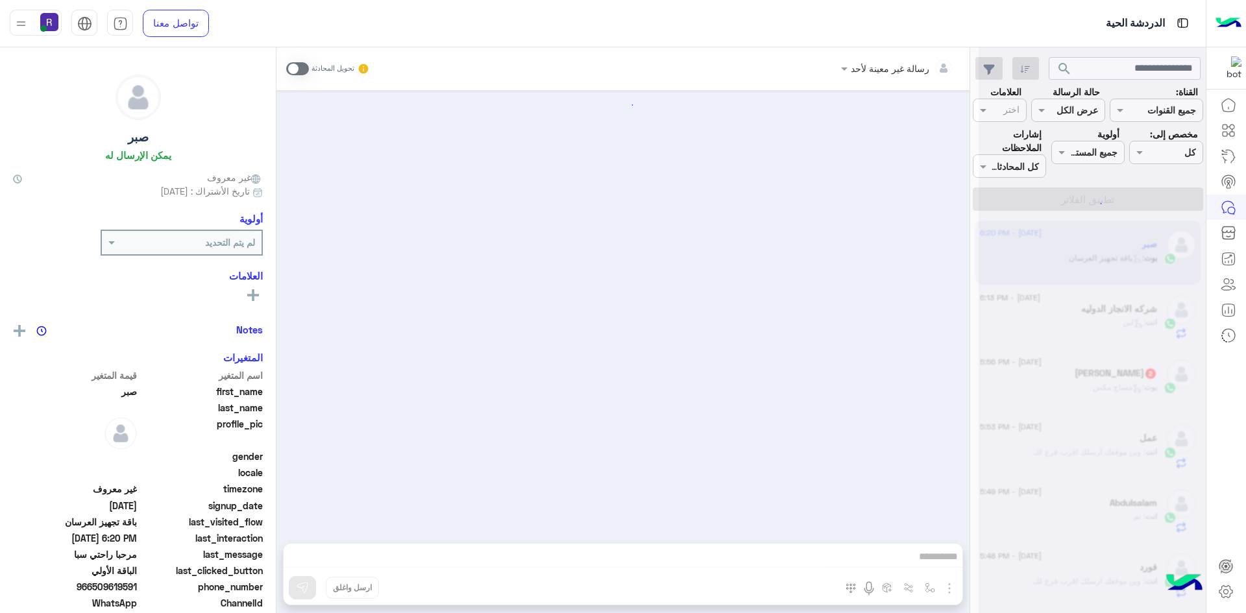
scroll to position [1955, 0]
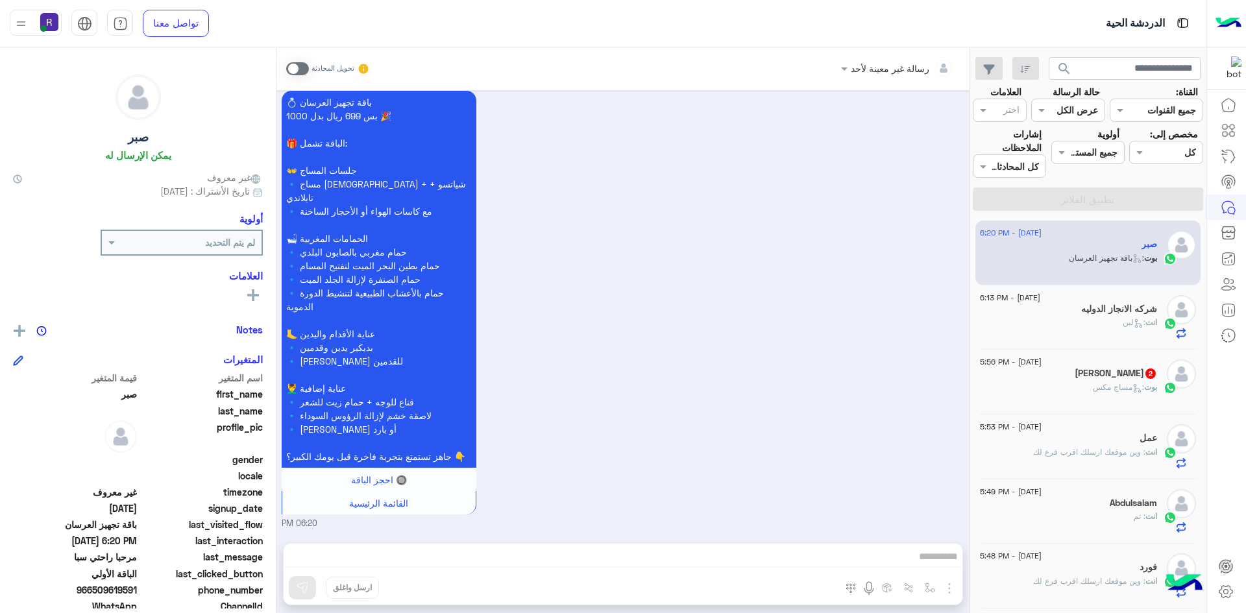
click at [298, 62] on span at bounding box center [297, 68] width 23 height 13
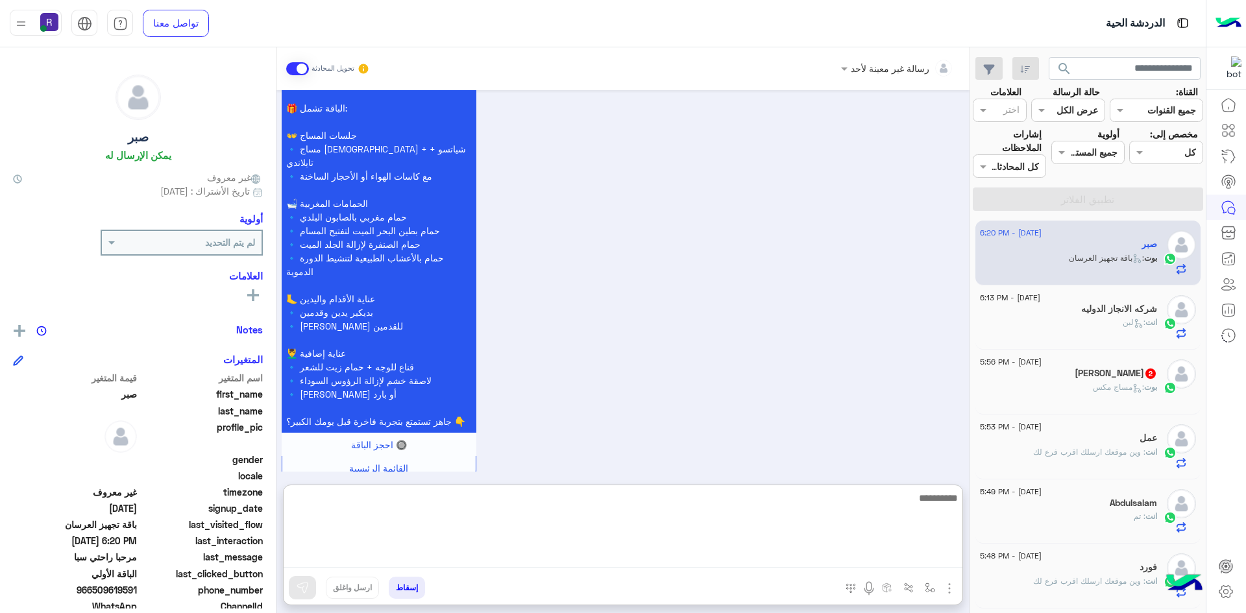
paste textarea "**********"
type textarea "**********"
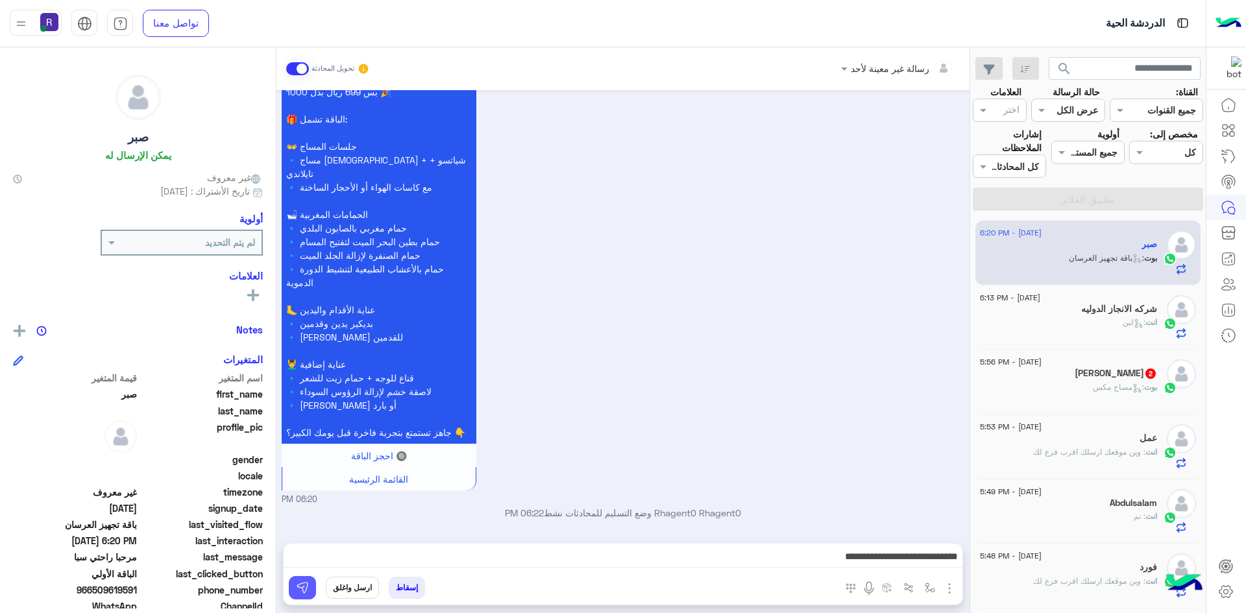
click at [308, 591] on img at bounding box center [302, 587] width 13 height 13
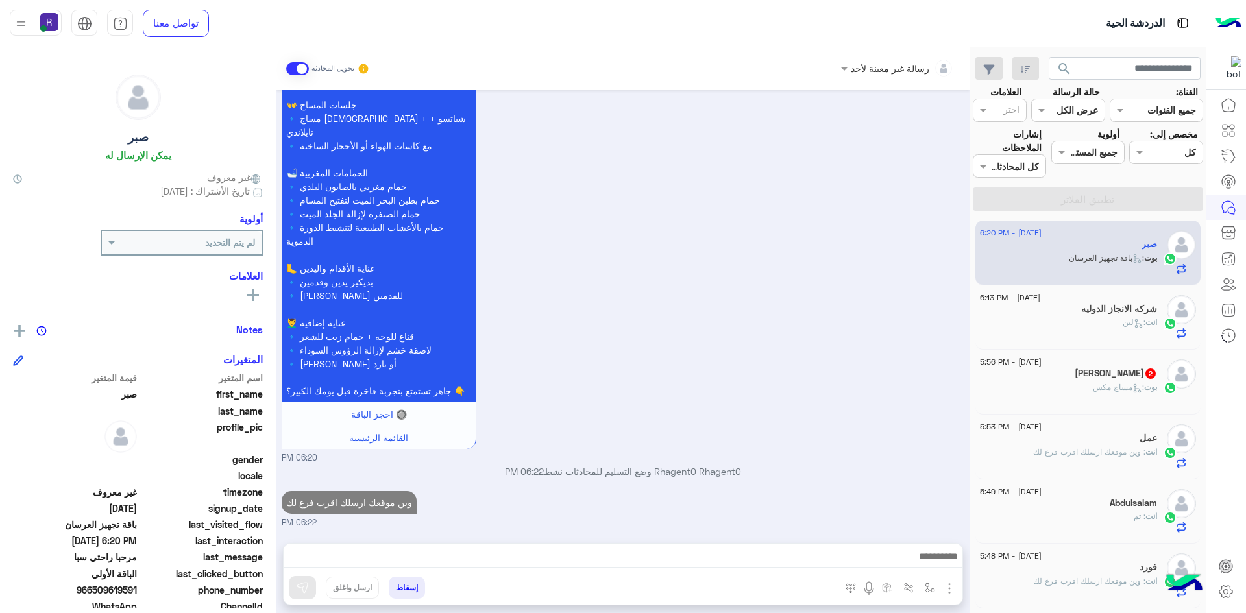
click at [1084, 384] on div "بوت : مساج مكس" at bounding box center [1068, 392] width 177 height 23
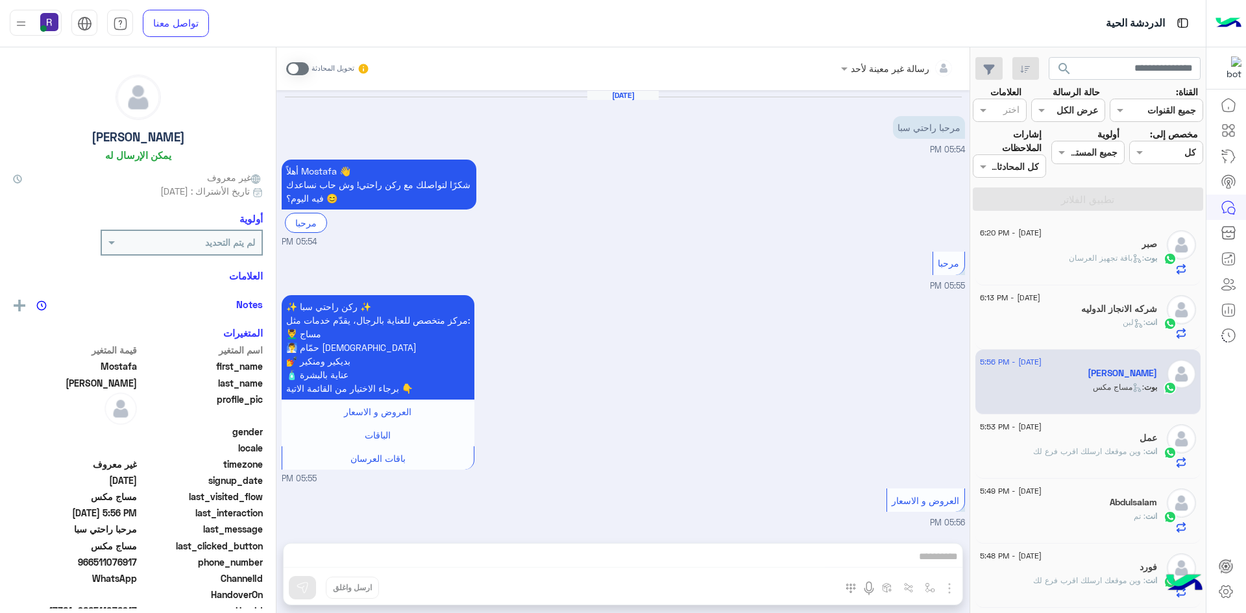
scroll to position [700, 0]
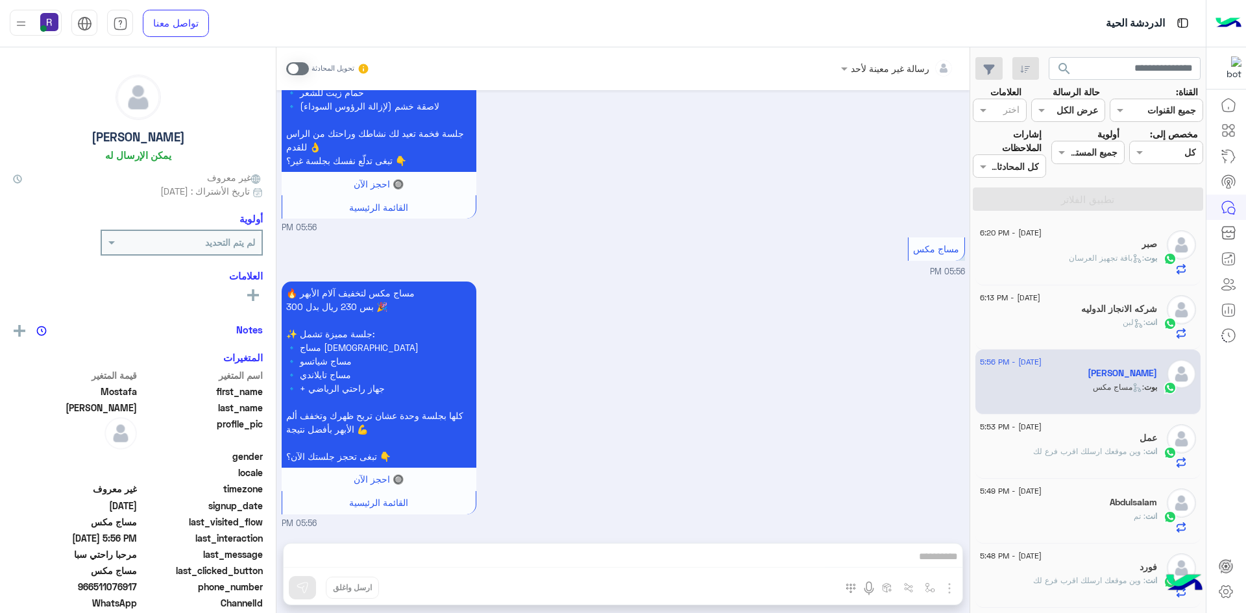
click at [302, 67] on span at bounding box center [297, 68] width 23 height 13
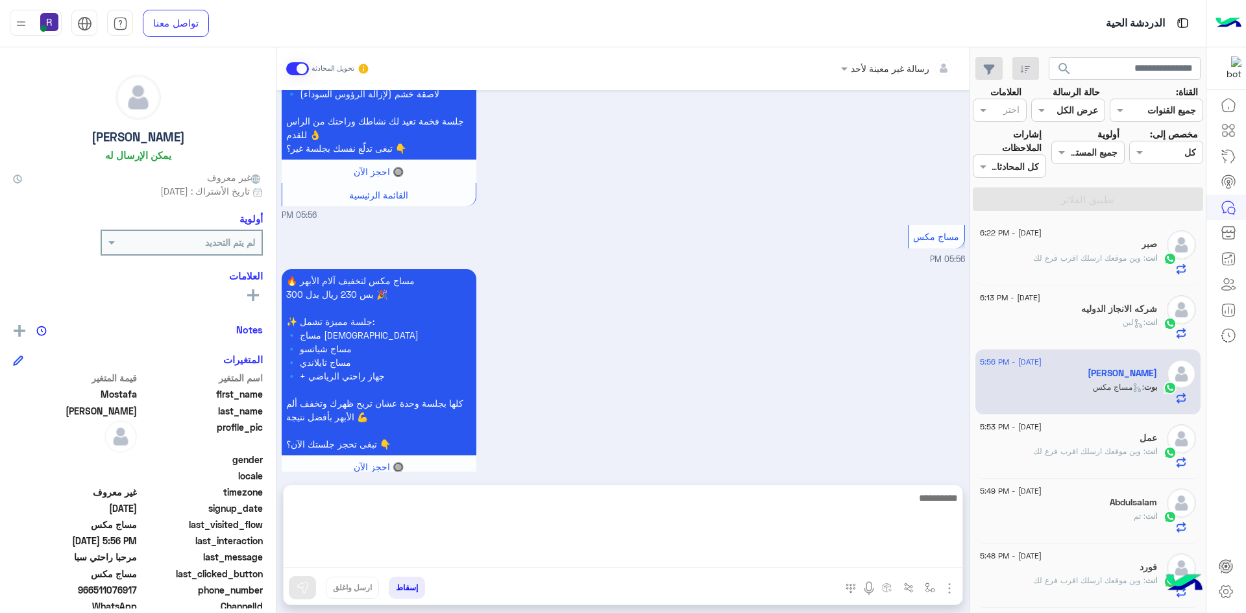
scroll to position [723, 0]
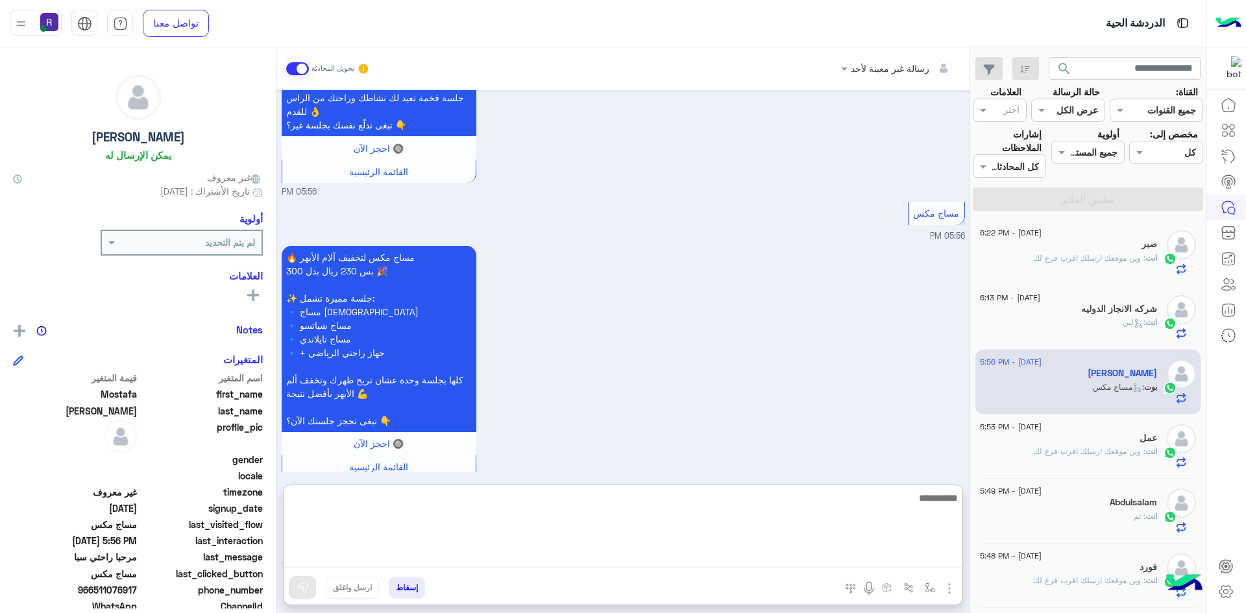
paste textarea "**********"
type textarea "**********"
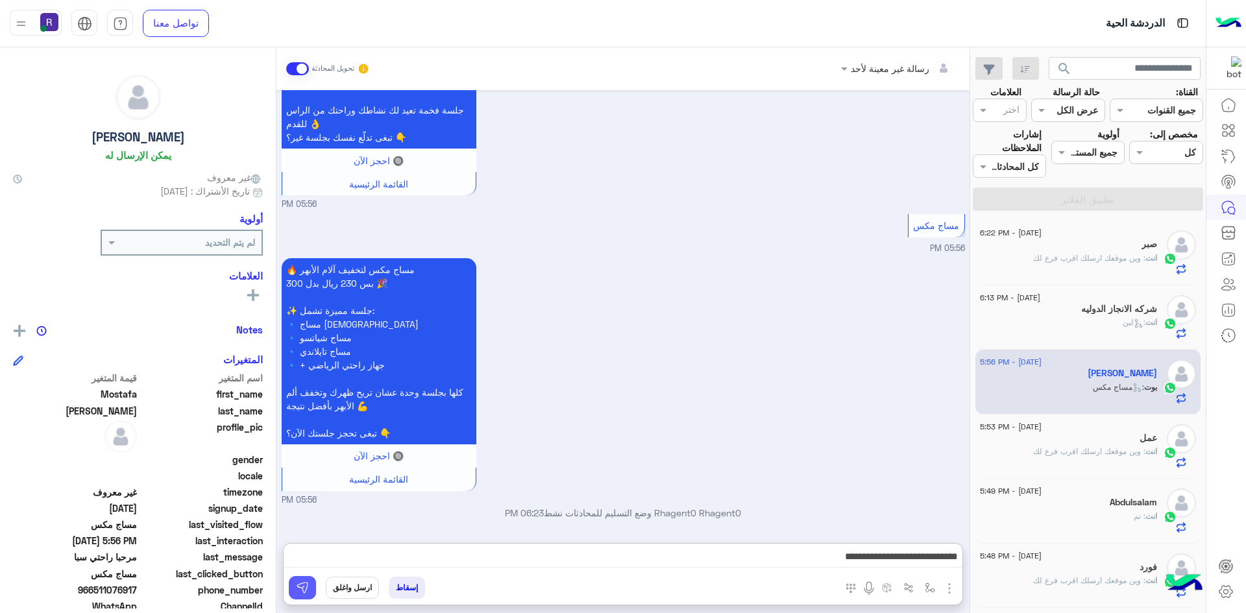
click at [305, 597] on button at bounding box center [302, 587] width 27 height 23
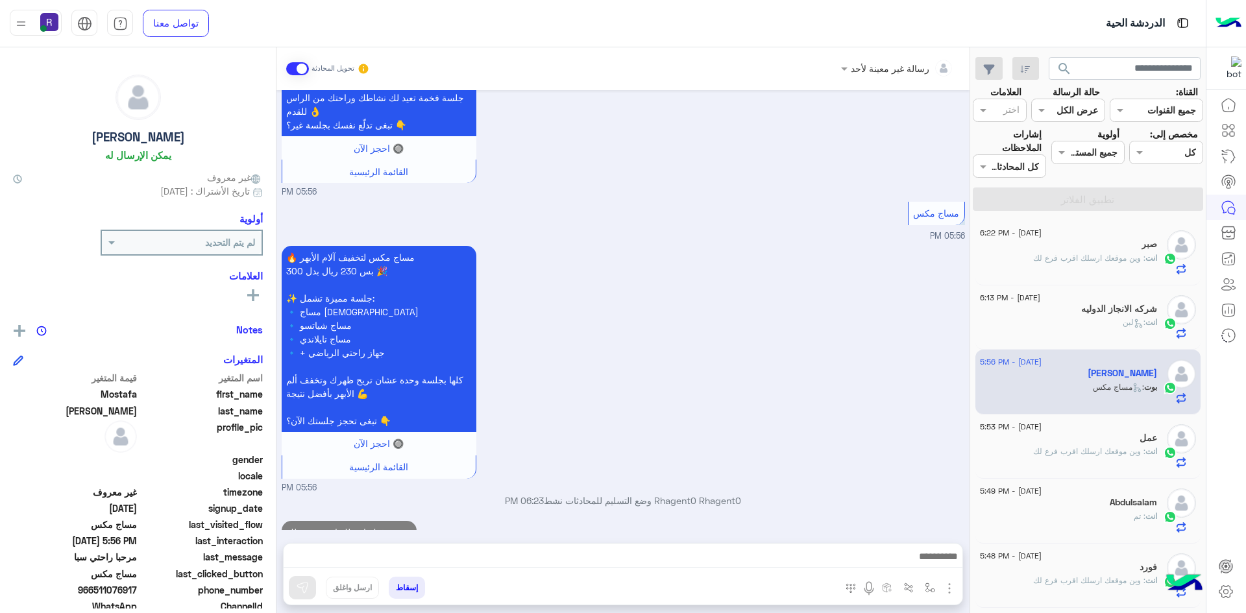
scroll to position [765, 0]
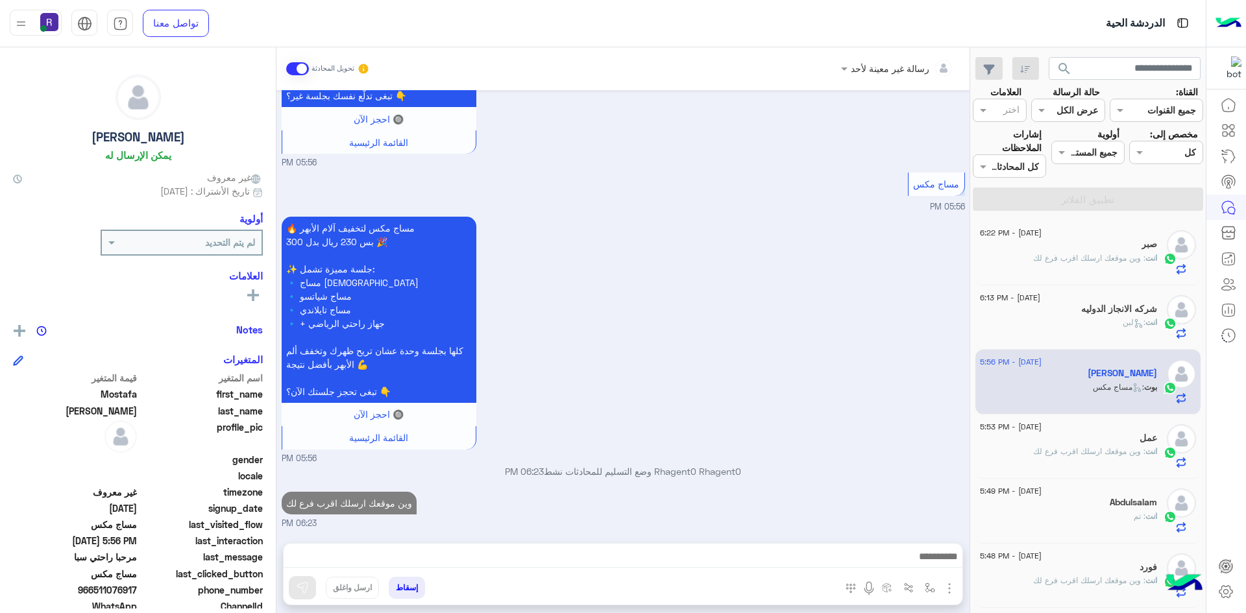
click at [1108, 324] on div "انت : لبن" at bounding box center [1068, 328] width 177 height 23
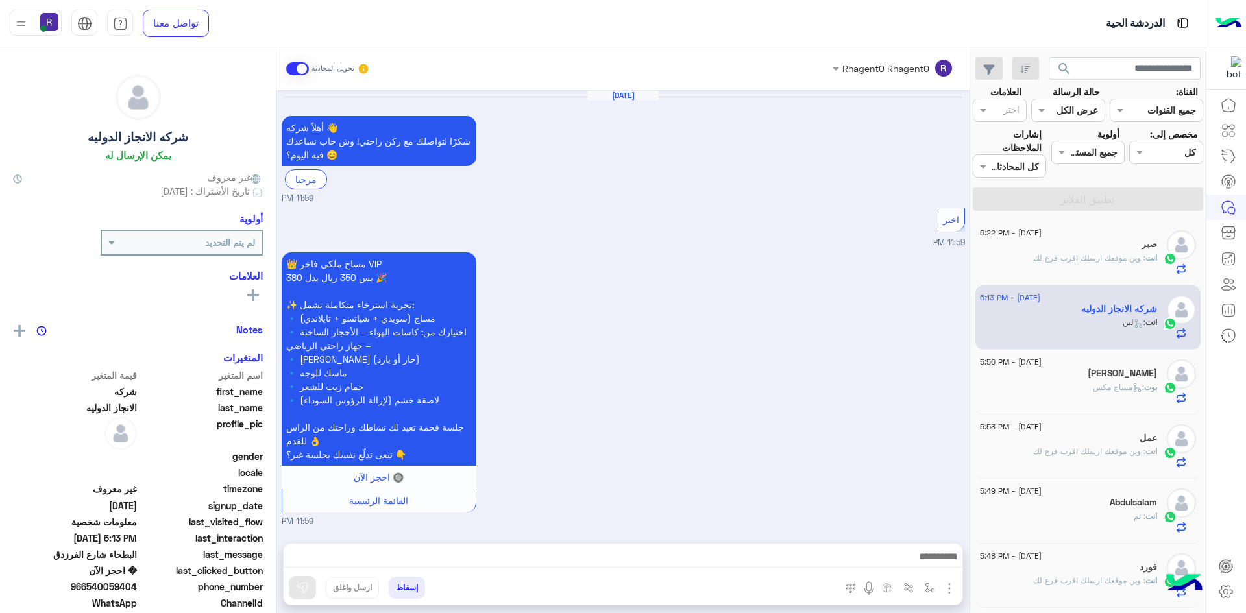
scroll to position [1113, 0]
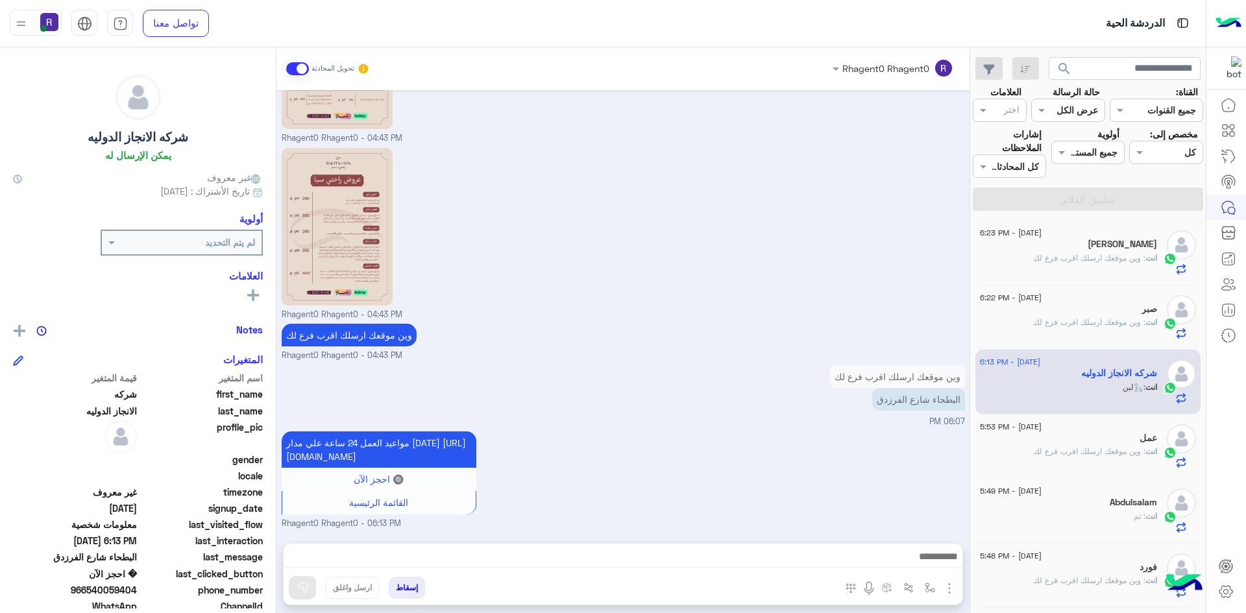
click at [1082, 263] on p "انت : وين موقعك ارسلك اقرب فرع لك" at bounding box center [1095, 258] width 124 height 12
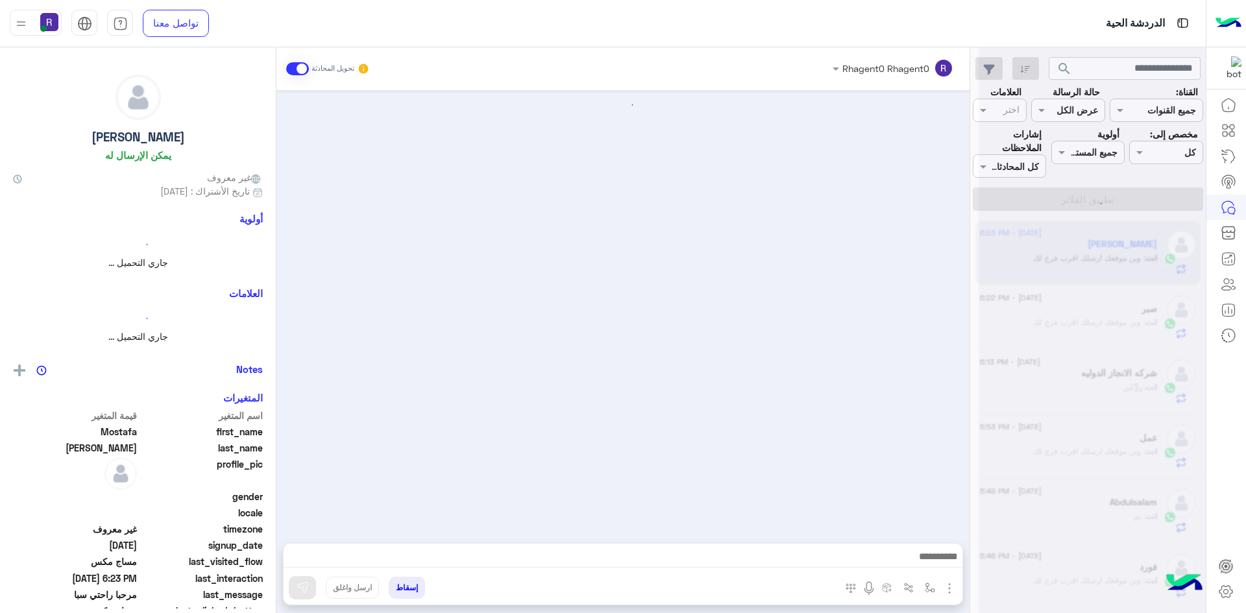
scroll to position [788, 0]
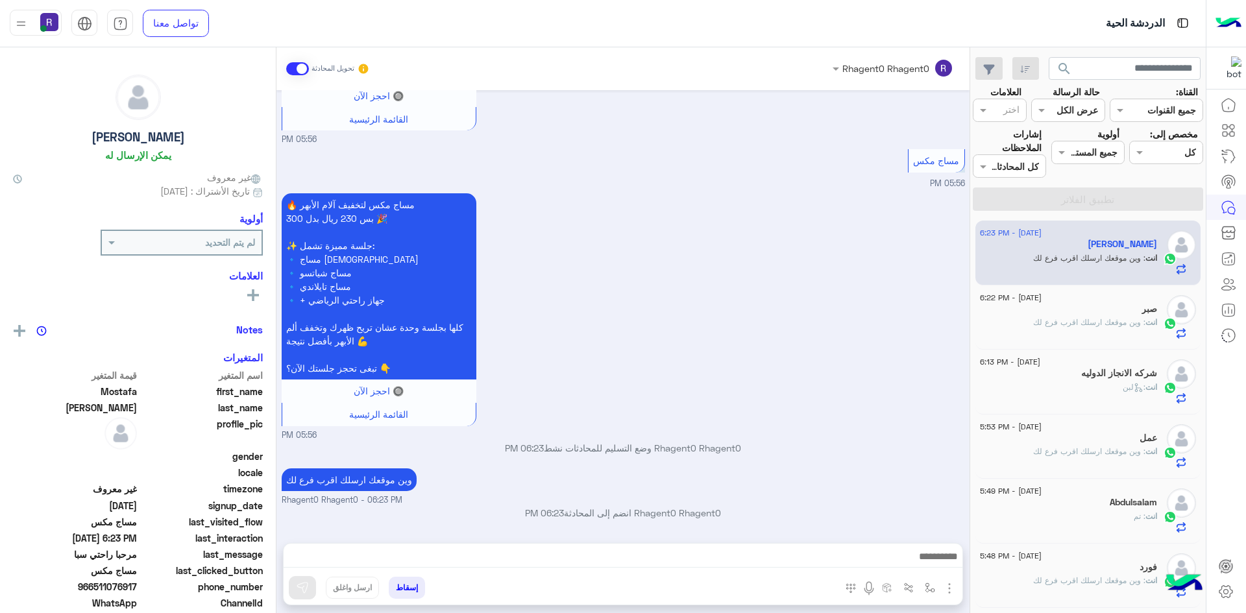
click at [1091, 311] on div "صبر" at bounding box center [1068, 311] width 177 height 14
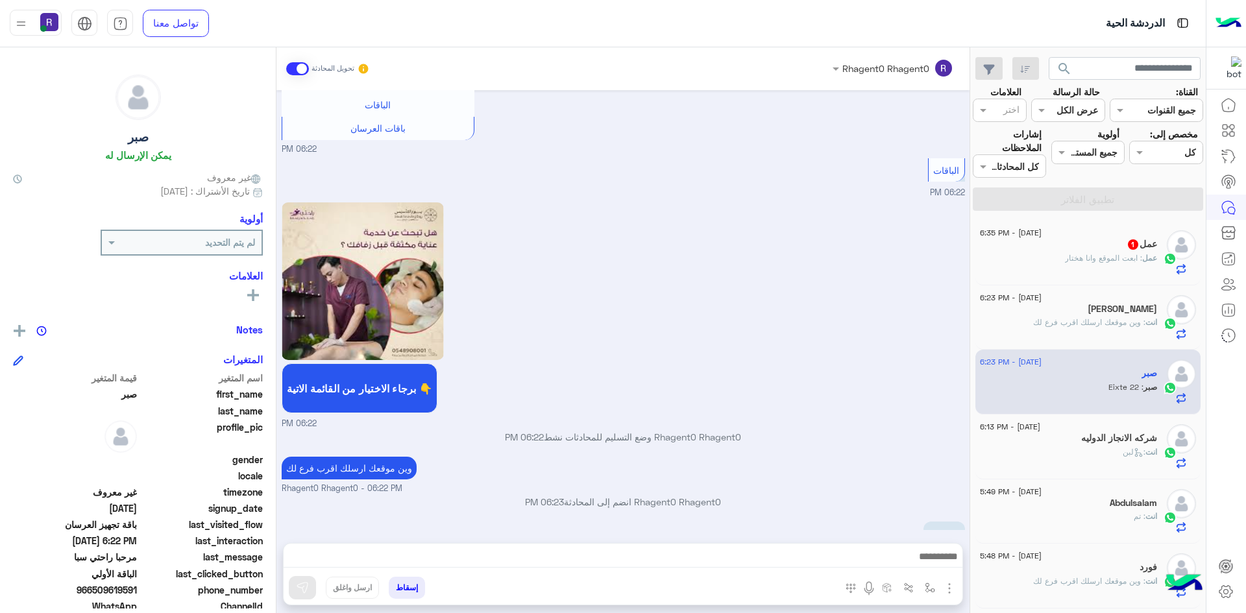
scroll to position [2336, 0]
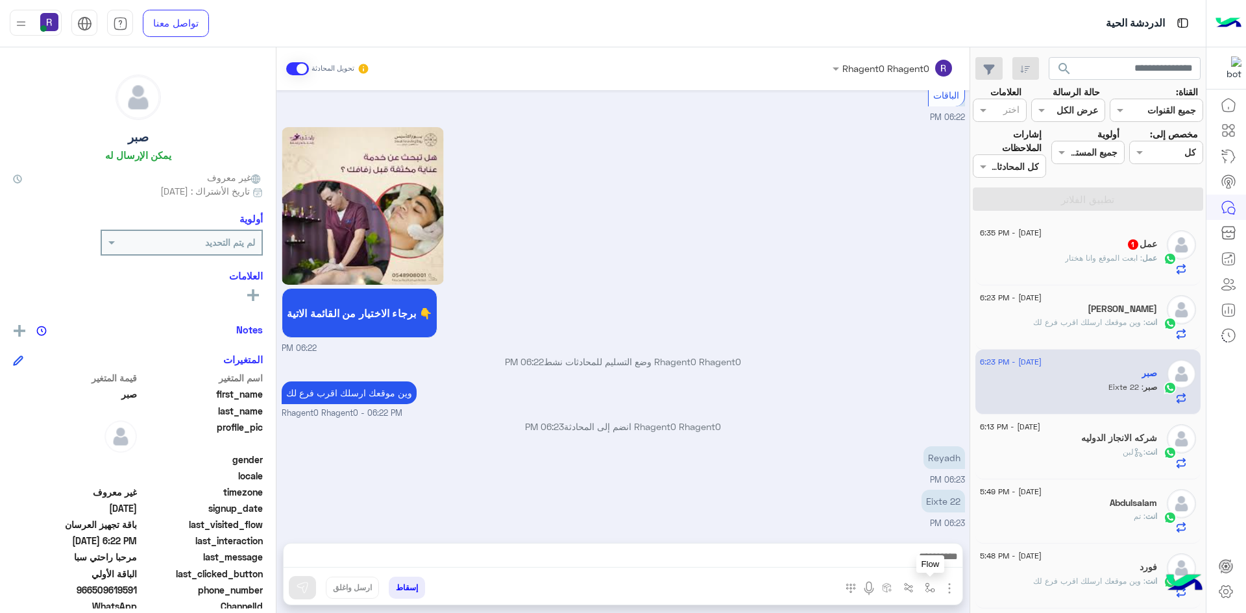
drag, startPoint x: 934, startPoint y: 587, endPoint x: 922, endPoint y: 578, distance: 14.4
click at [933, 587] on img "button" at bounding box center [930, 588] width 10 height 10
click at [915, 565] on input "text" at bounding box center [890, 559] width 88 height 15
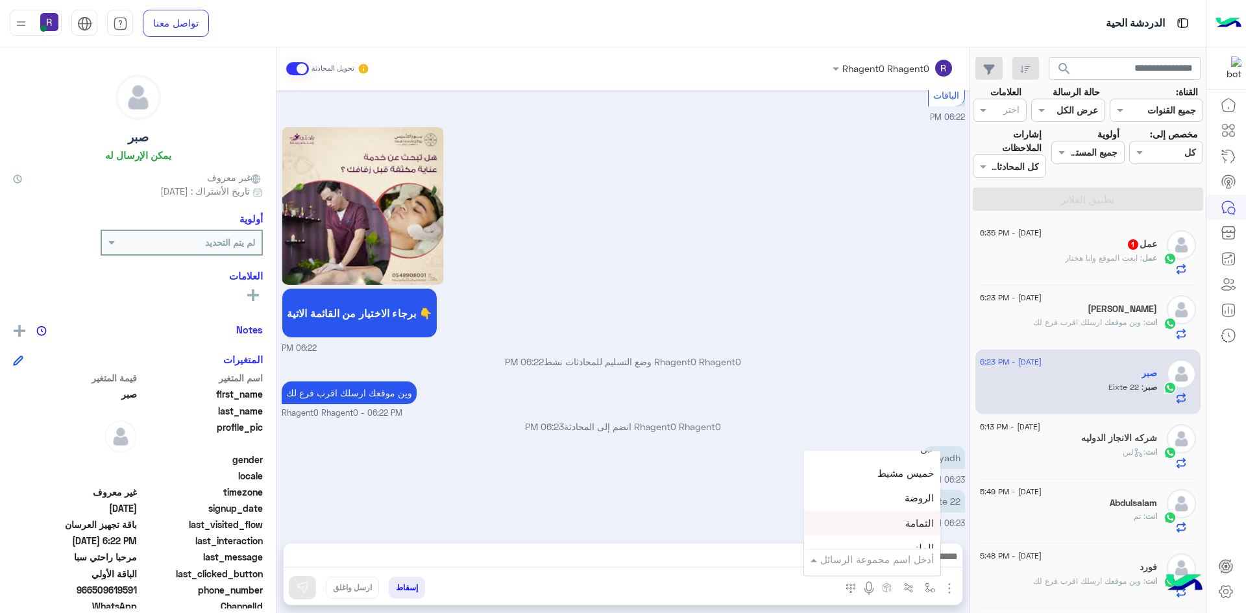
scroll to position [908, 0]
click at [904, 483] on div "لبن" at bounding box center [872, 479] width 136 height 25
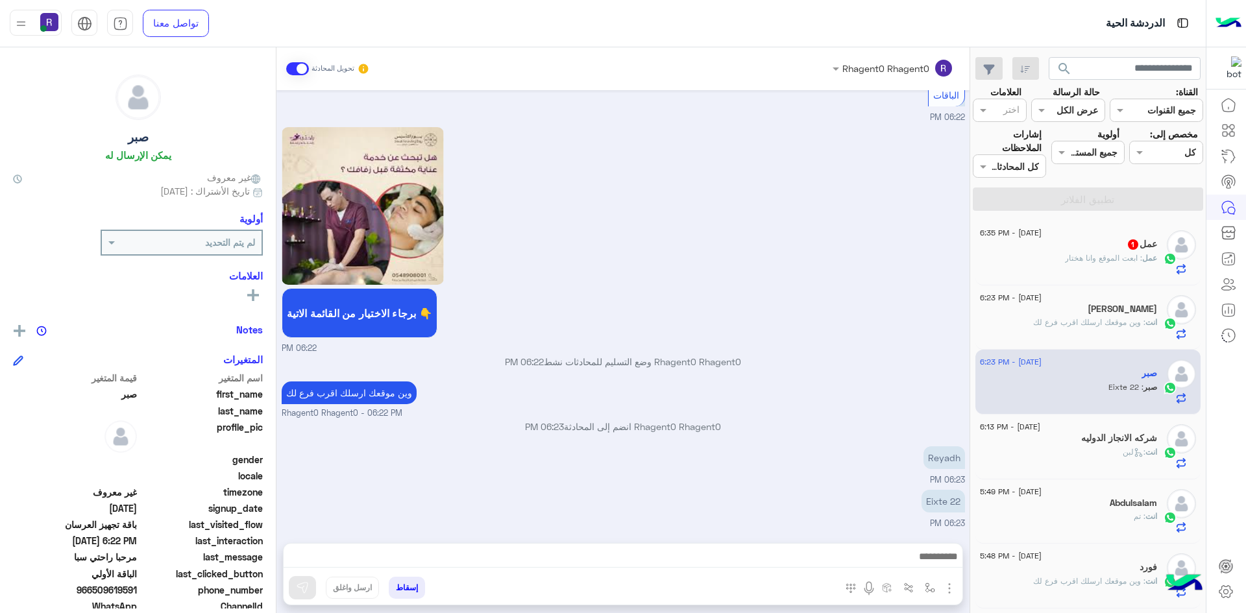
type textarea "***"
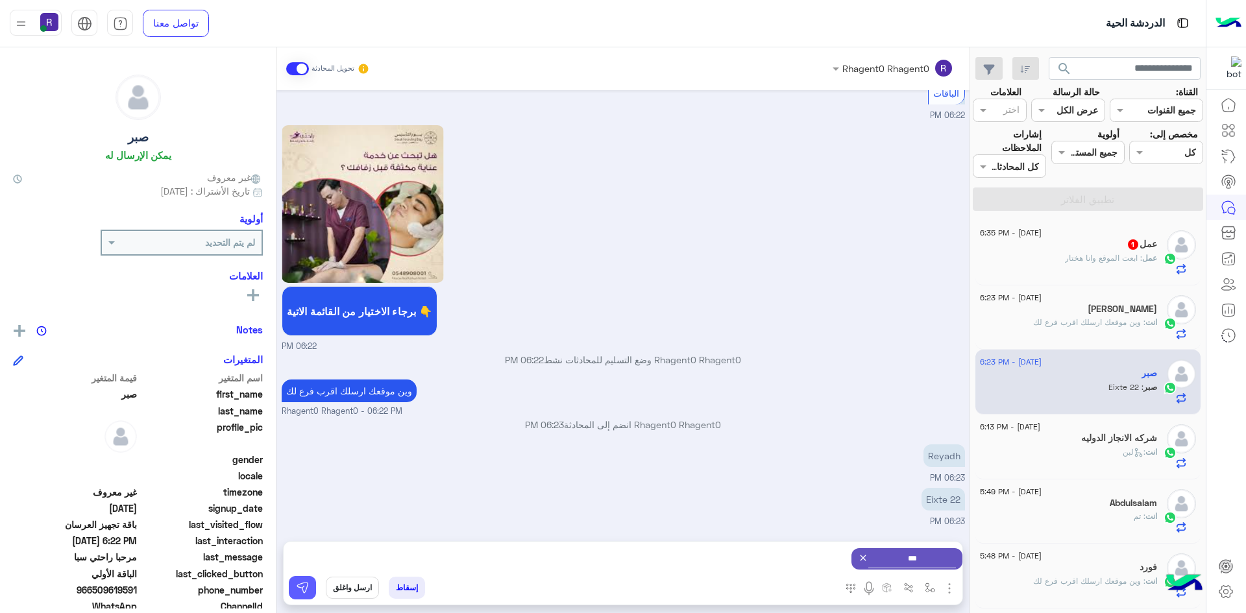
click at [306, 592] on img at bounding box center [302, 587] width 13 height 13
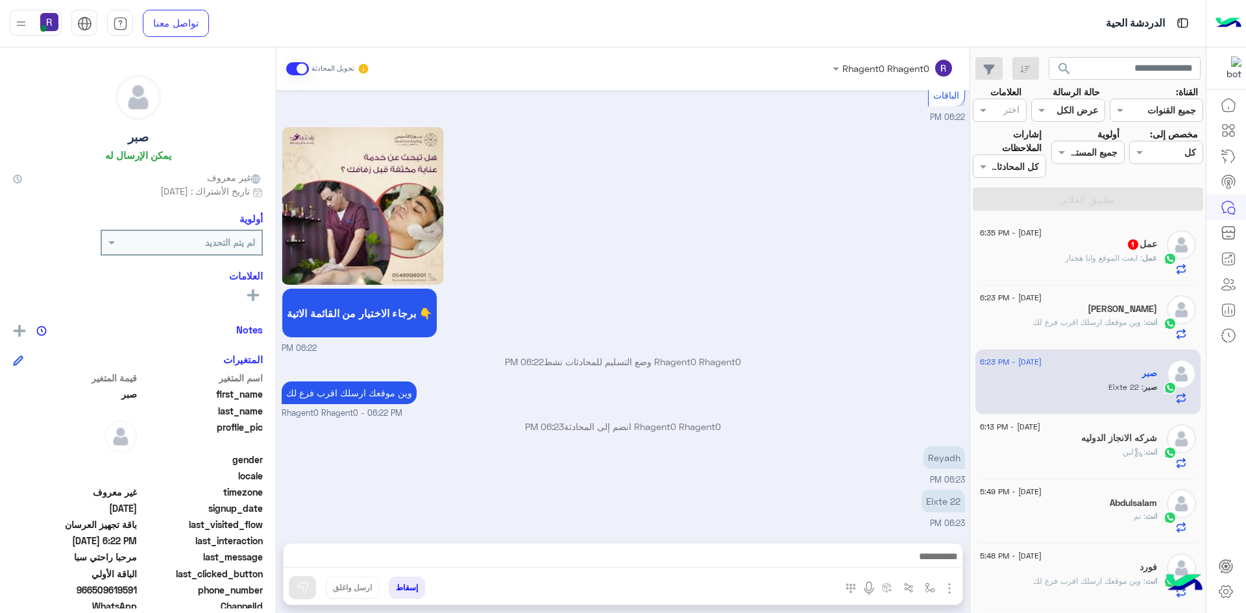
scroll to position [2336, 0]
click at [1075, 265] on div "عمل : ابعت الموقع وانا هختار" at bounding box center [1068, 263] width 177 height 23
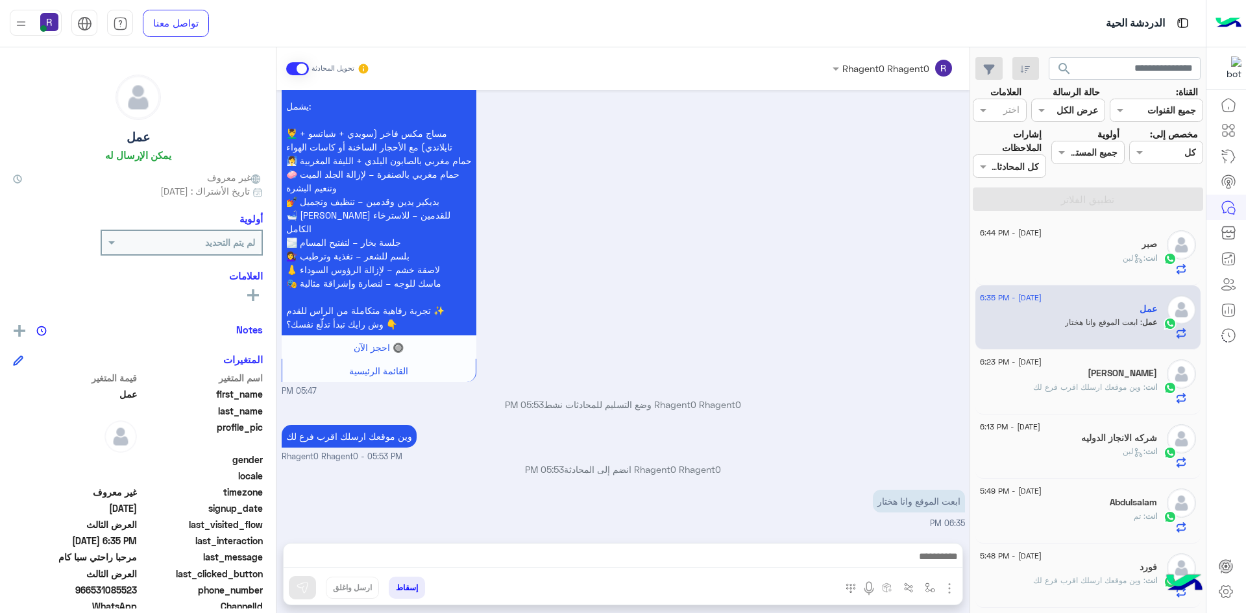
scroll to position [2024, 0]
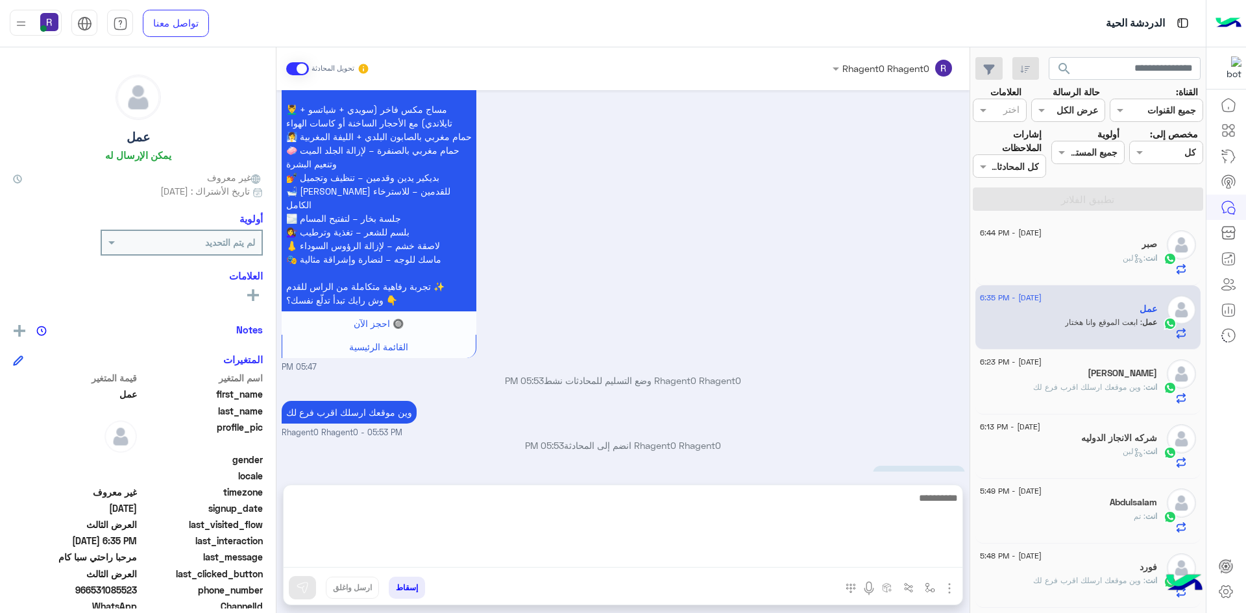
click at [601, 563] on textarea at bounding box center [623, 529] width 679 height 78
type textarea "**********"
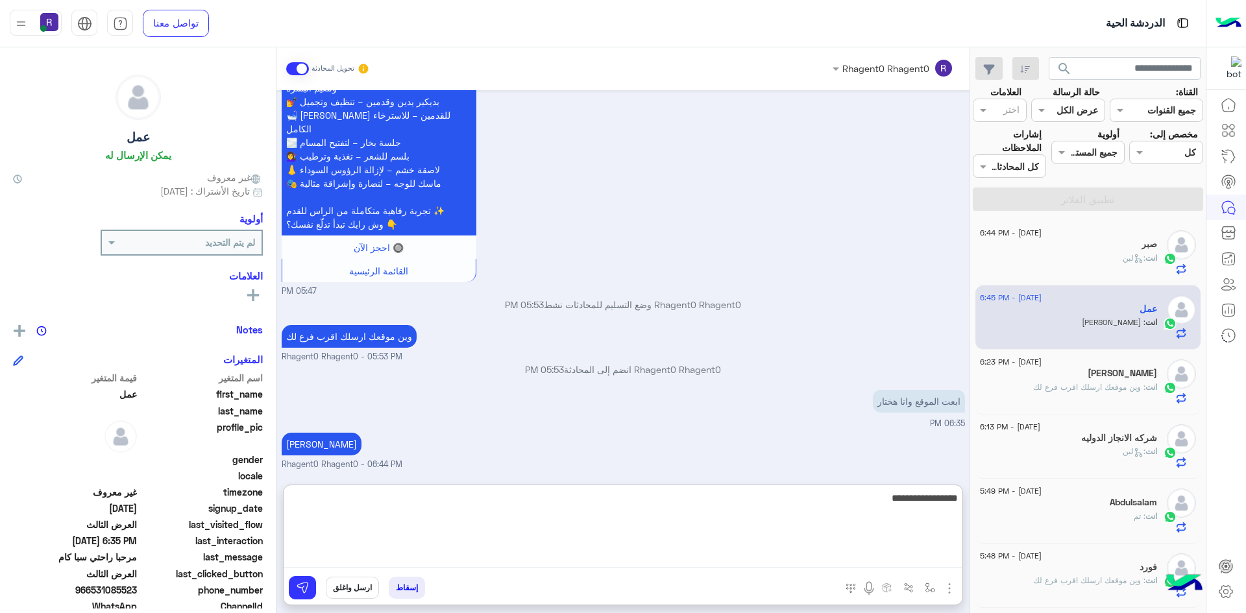
click at [934, 496] on textarea "**********" at bounding box center [623, 529] width 679 height 78
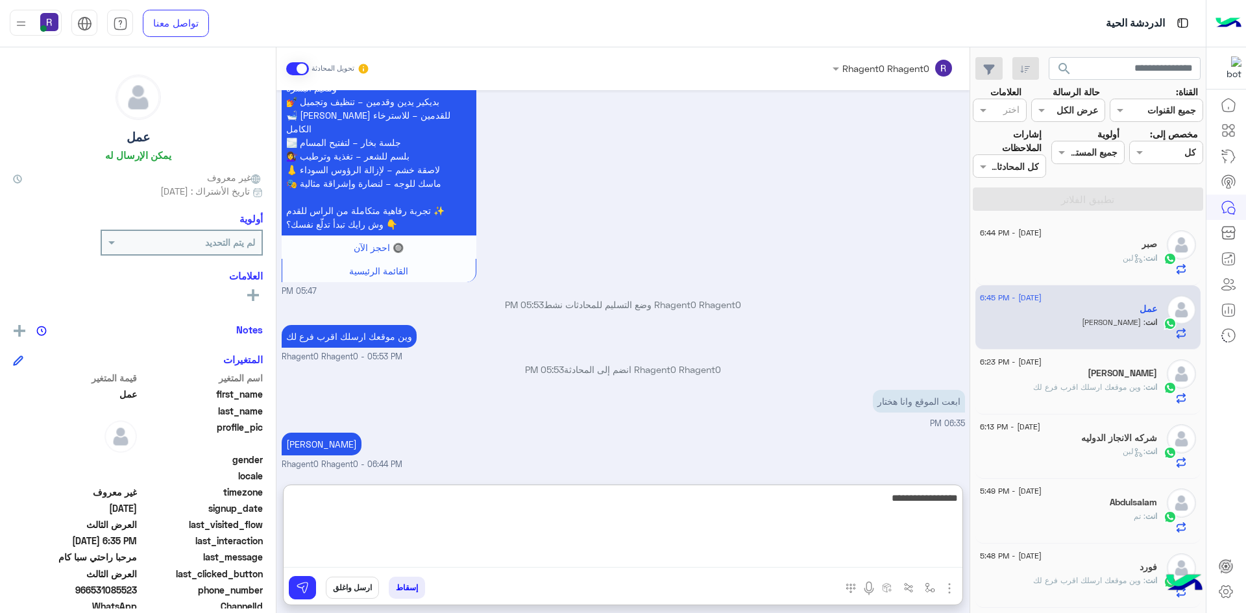
type textarea "**********"
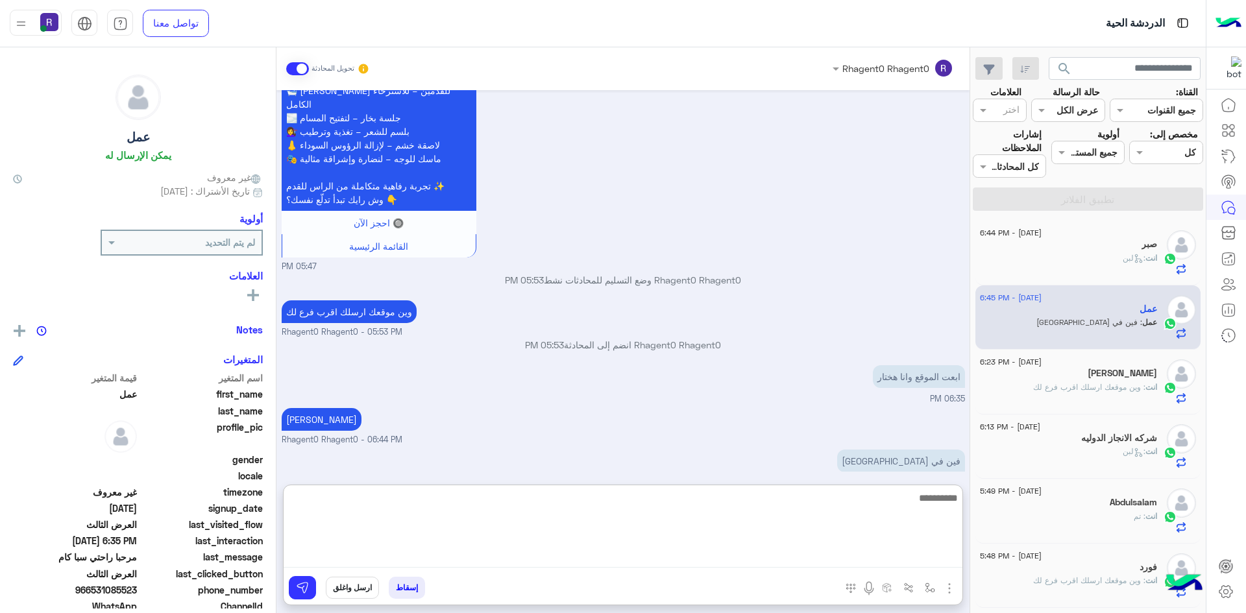
scroll to position [2209, 0]
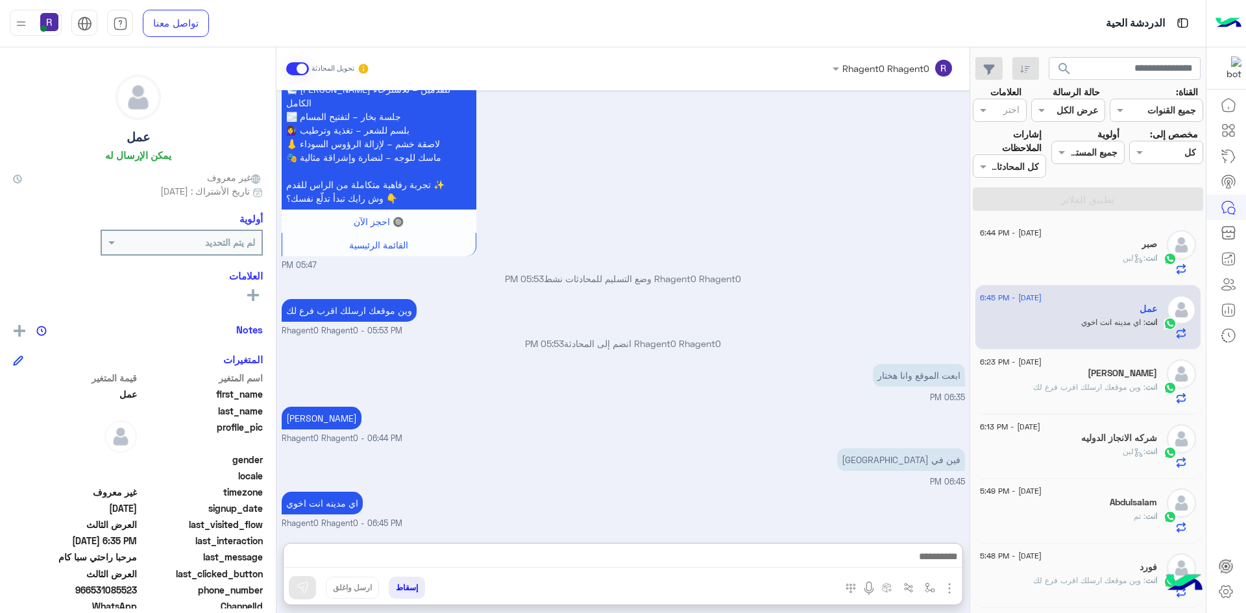
click at [1093, 253] on div "انت : لبن" at bounding box center [1068, 263] width 177 height 23
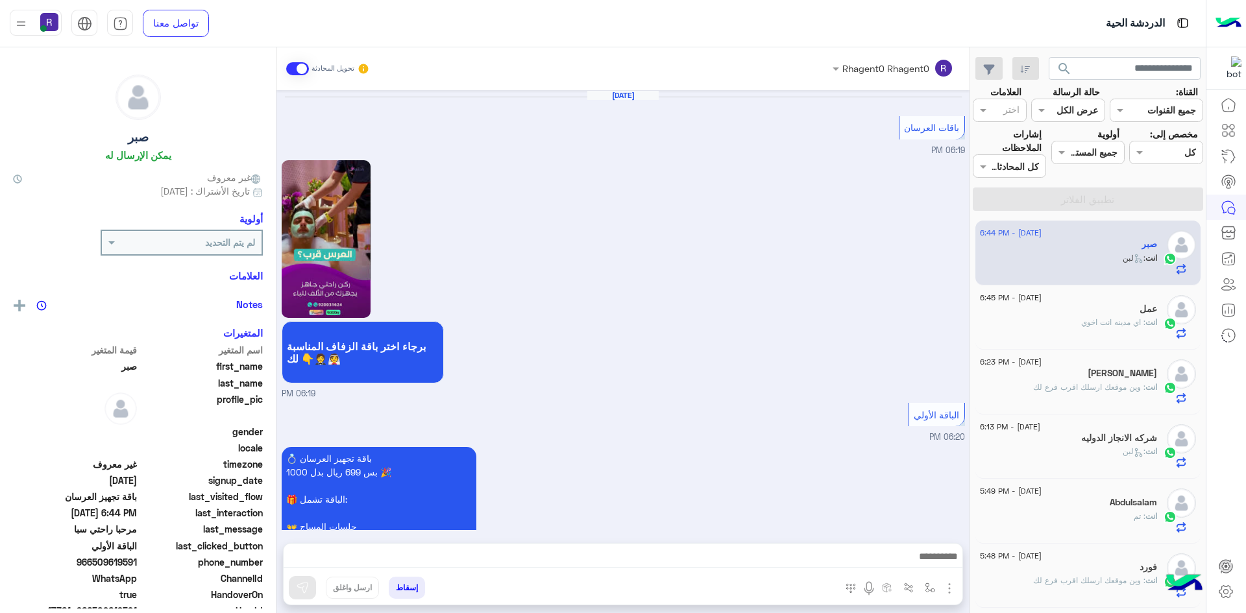
scroll to position [1936, 0]
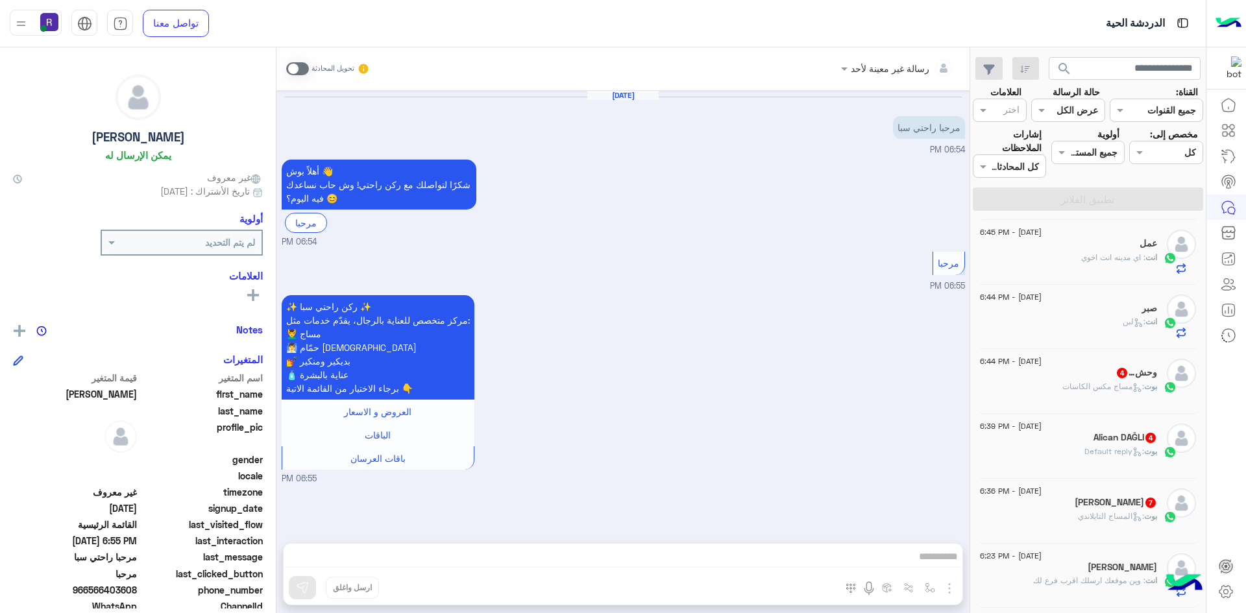
scroll to position [389, 0]
click at [1100, 322] on span ": المساج [PERSON_NAME]" at bounding box center [1111, 322] width 66 height 10
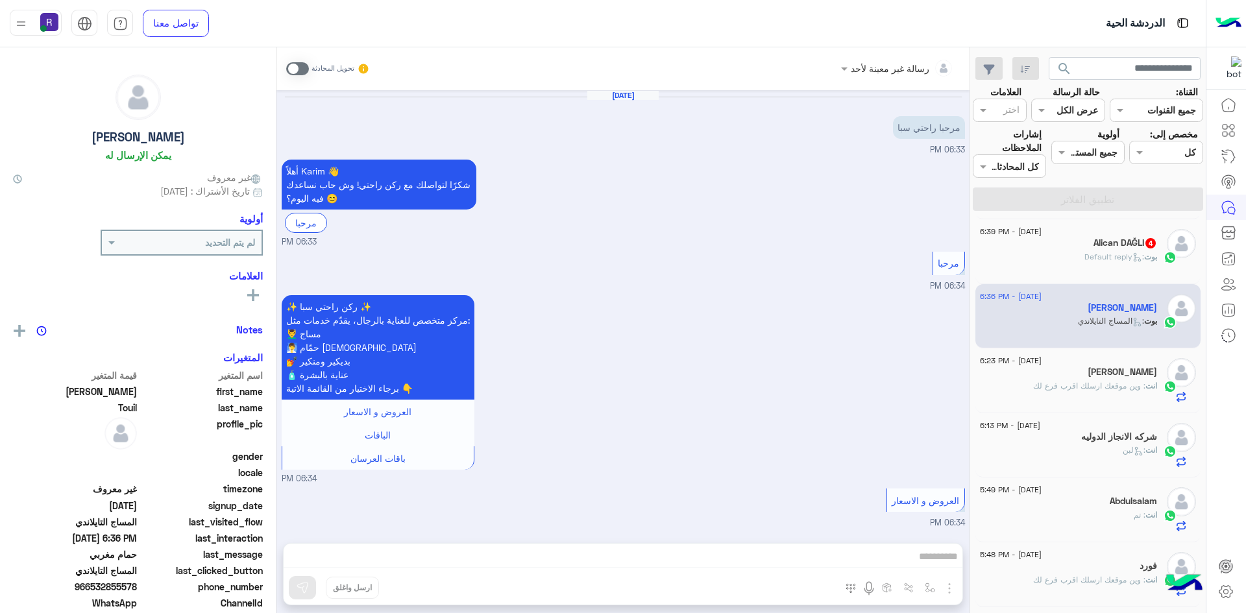
scroll to position [830, 0]
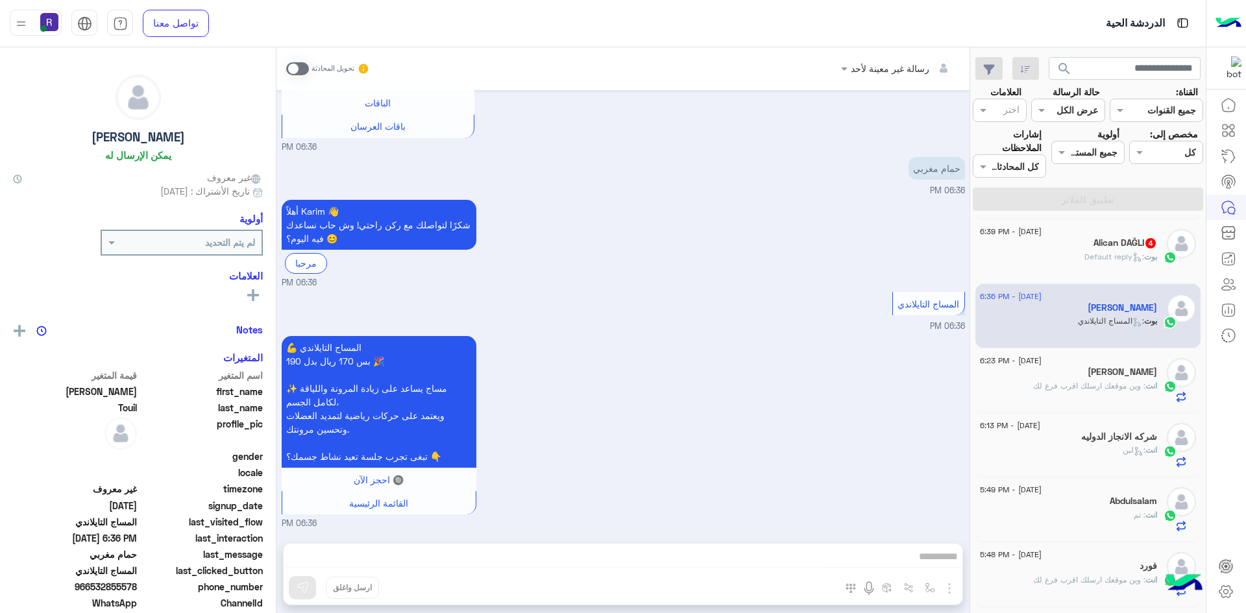
click at [305, 66] on span at bounding box center [297, 68] width 23 height 13
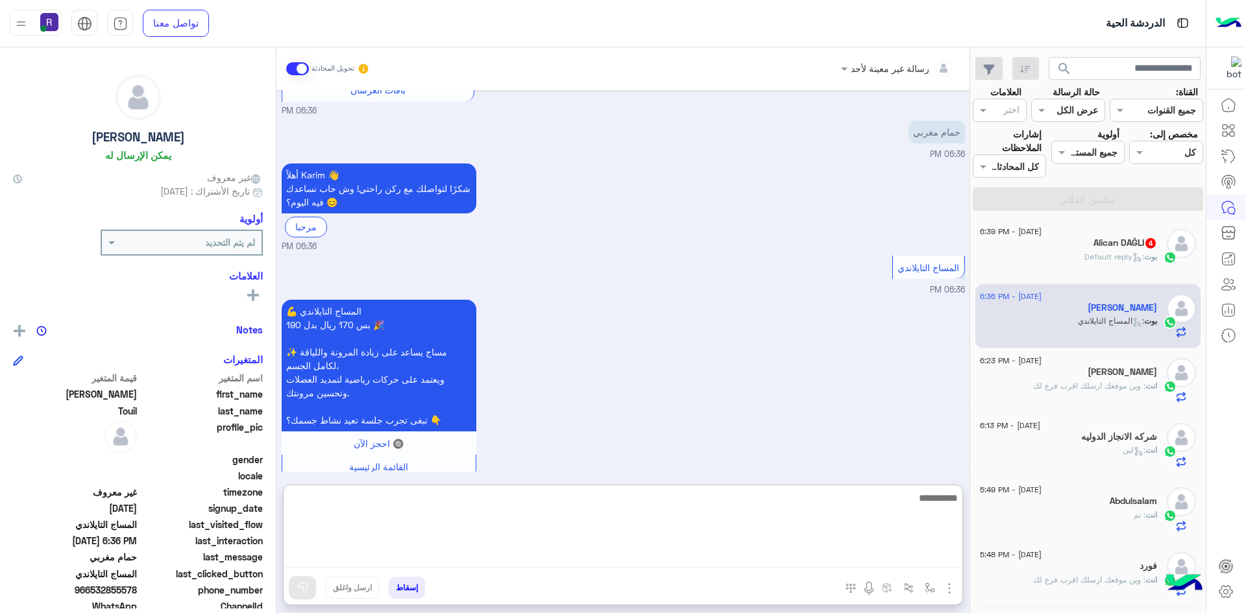
paste textarea "**********"
type textarea "**********"
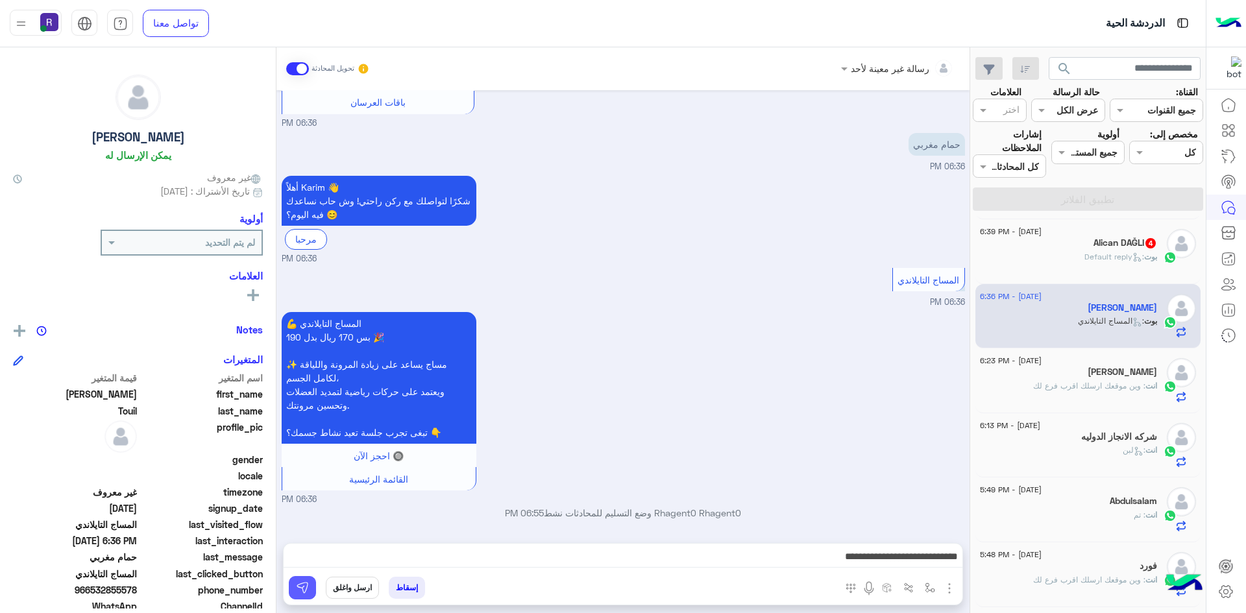
click at [298, 587] on img at bounding box center [302, 587] width 13 height 13
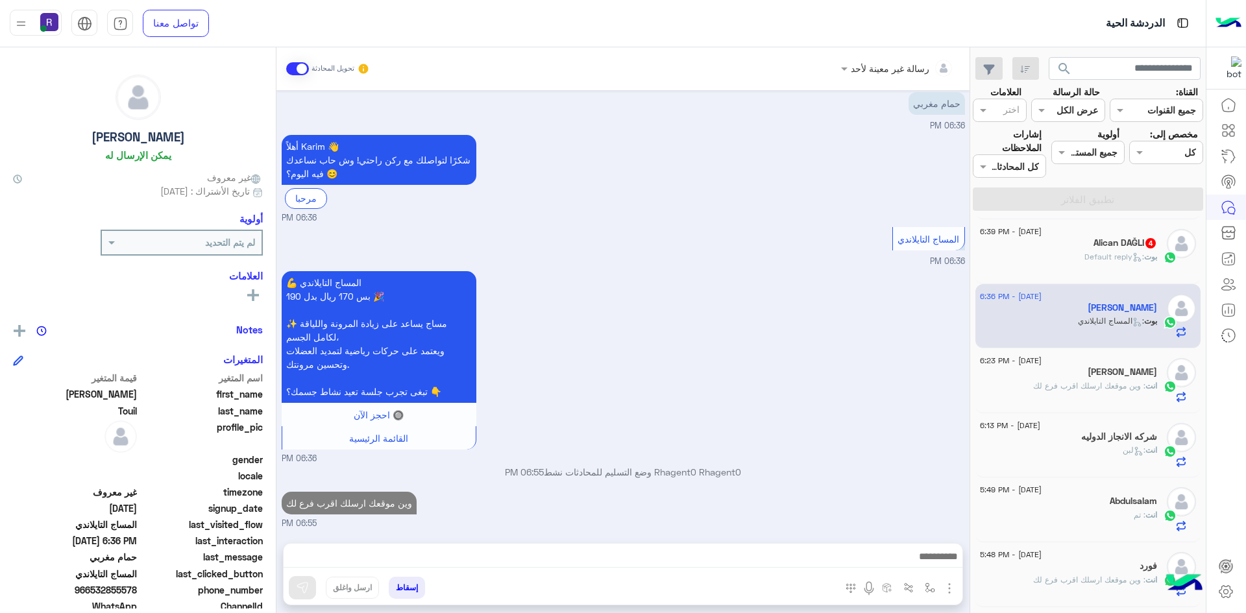
scroll to position [895, 0]
click at [1087, 245] on div "Alican DAĞLI 4" at bounding box center [1068, 244] width 177 height 14
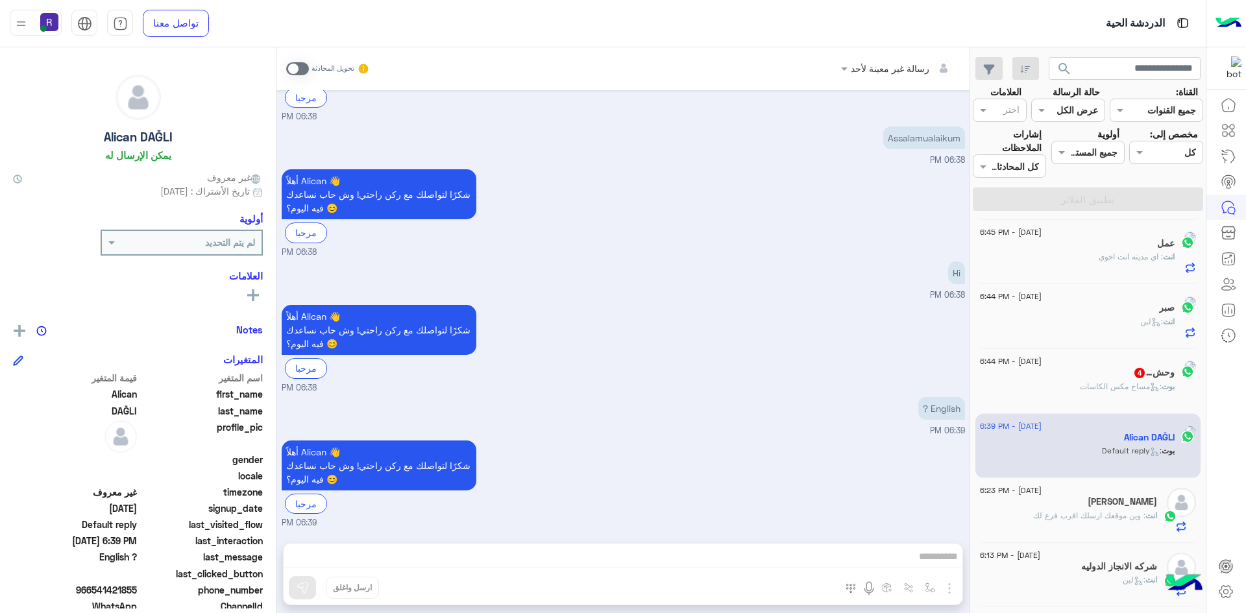
scroll to position [259, 0]
click at [1082, 384] on span ": مساج مكس الكاسات" at bounding box center [1103, 387] width 82 height 10
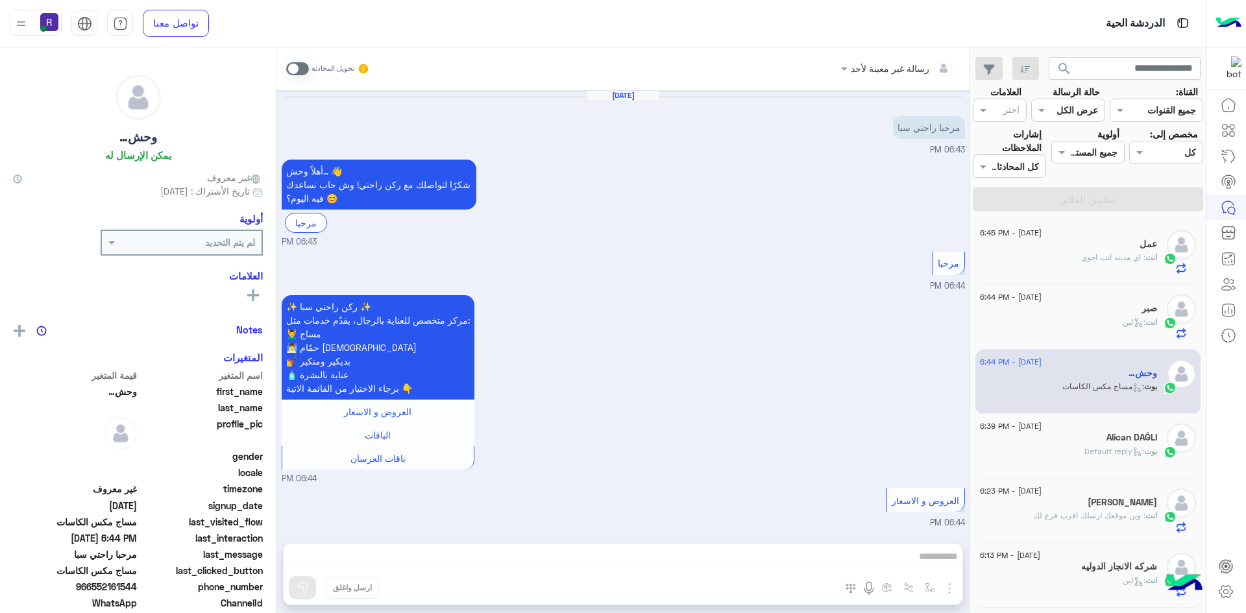
scroll to position [404, 0]
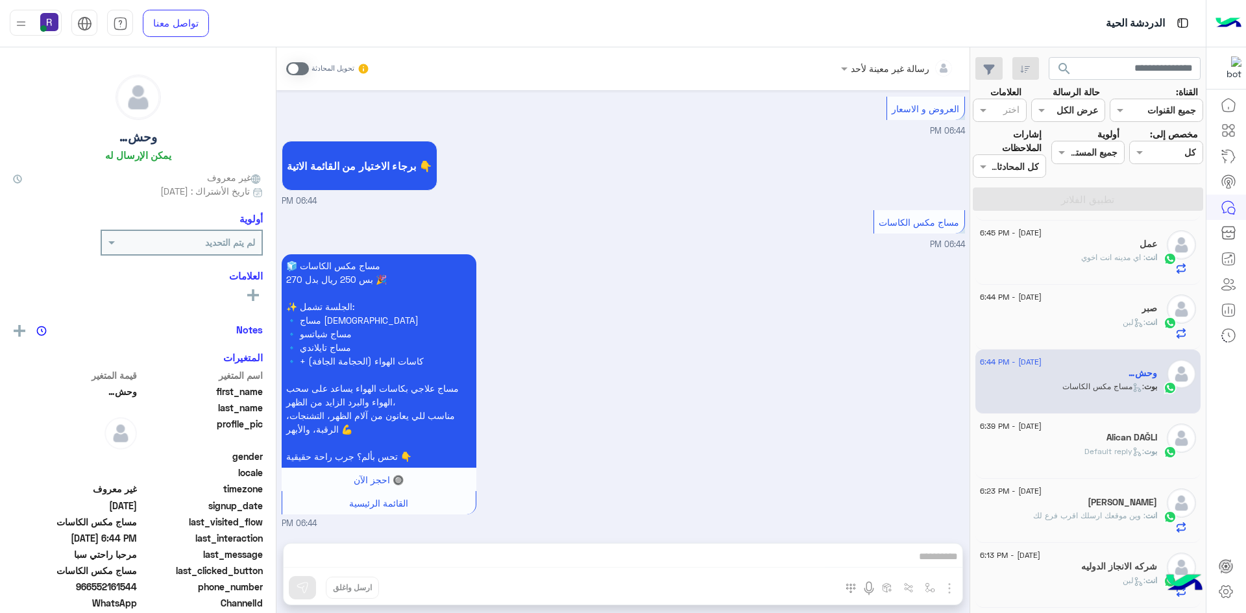
click at [304, 64] on span at bounding box center [297, 68] width 23 height 13
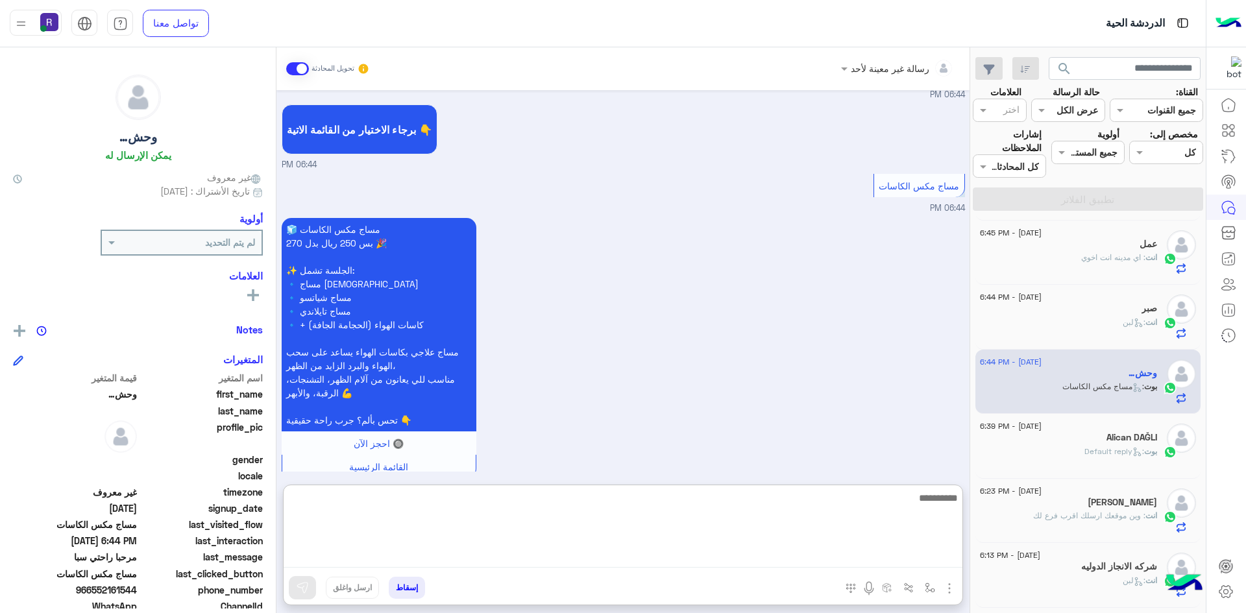
paste textarea "**********"
type textarea "**********"
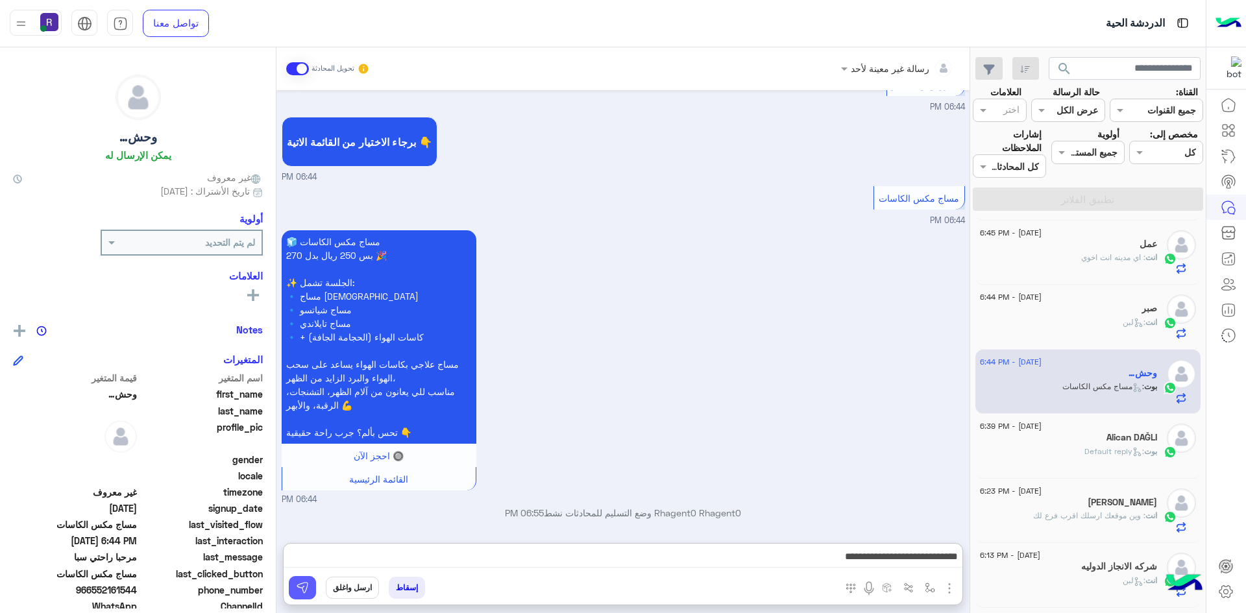
click at [309, 596] on button at bounding box center [302, 587] width 27 height 23
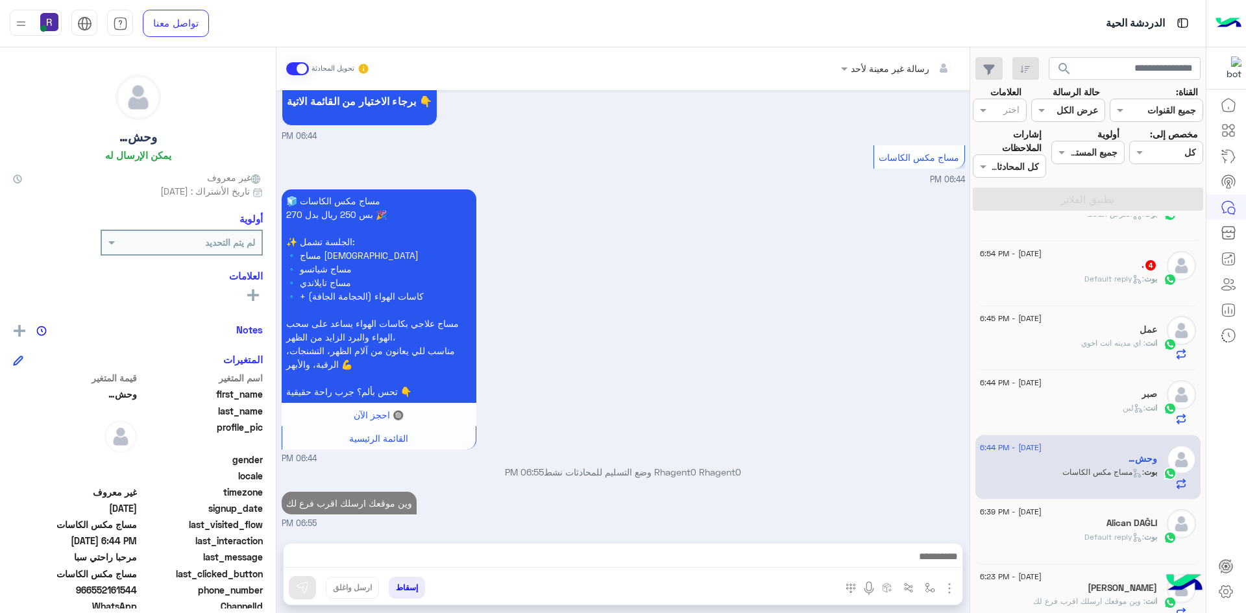
scroll to position [64, 0]
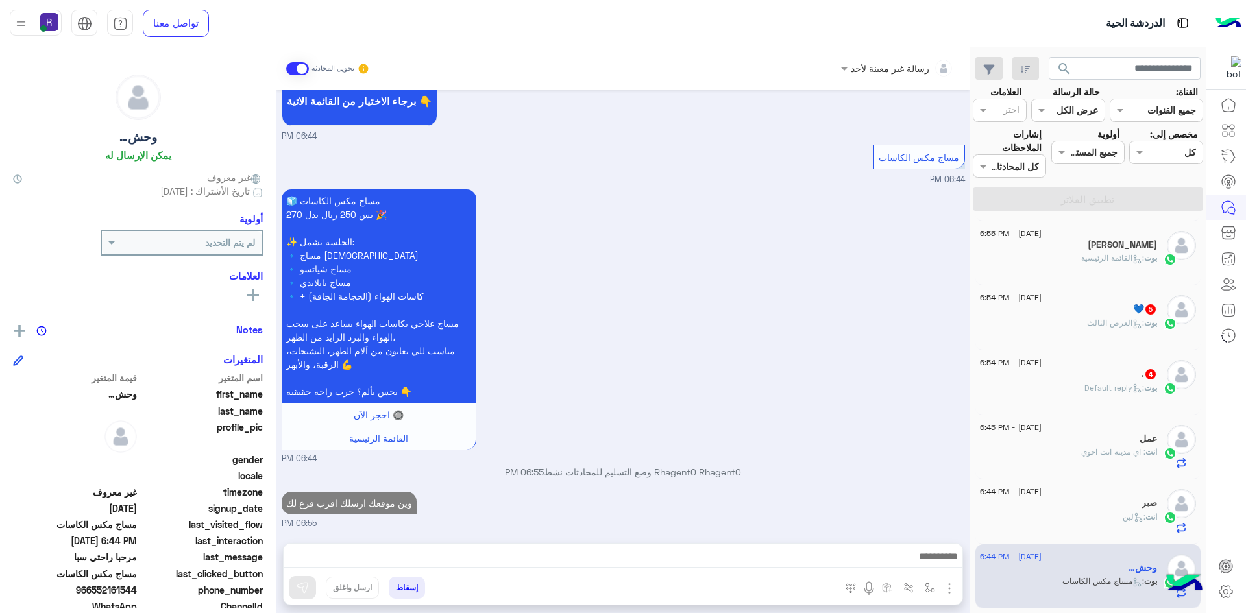
click at [1073, 395] on div "بوت : Default reply" at bounding box center [1068, 393] width 177 height 23
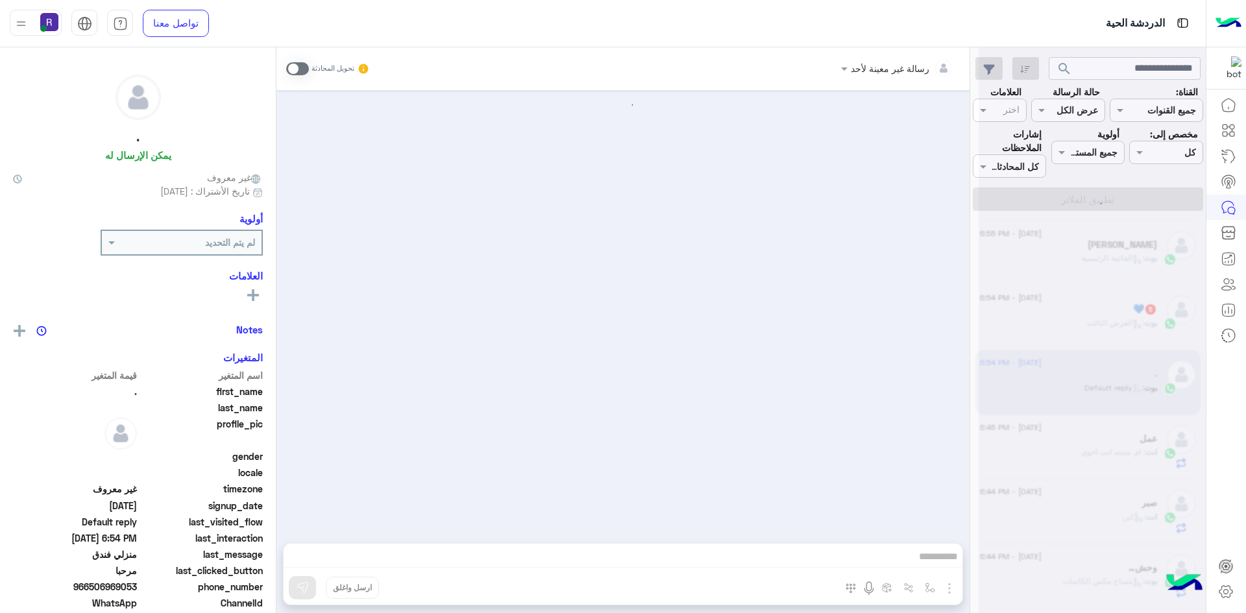
scroll to position [214, 0]
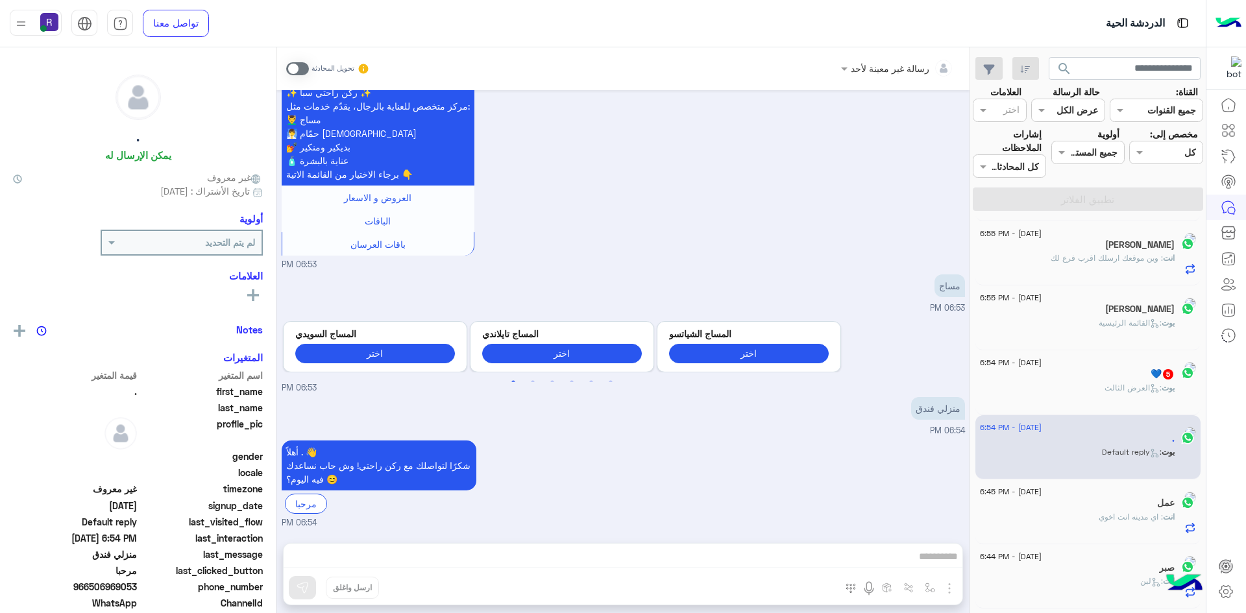
click at [302, 73] on span at bounding box center [297, 68] width 23 height 13
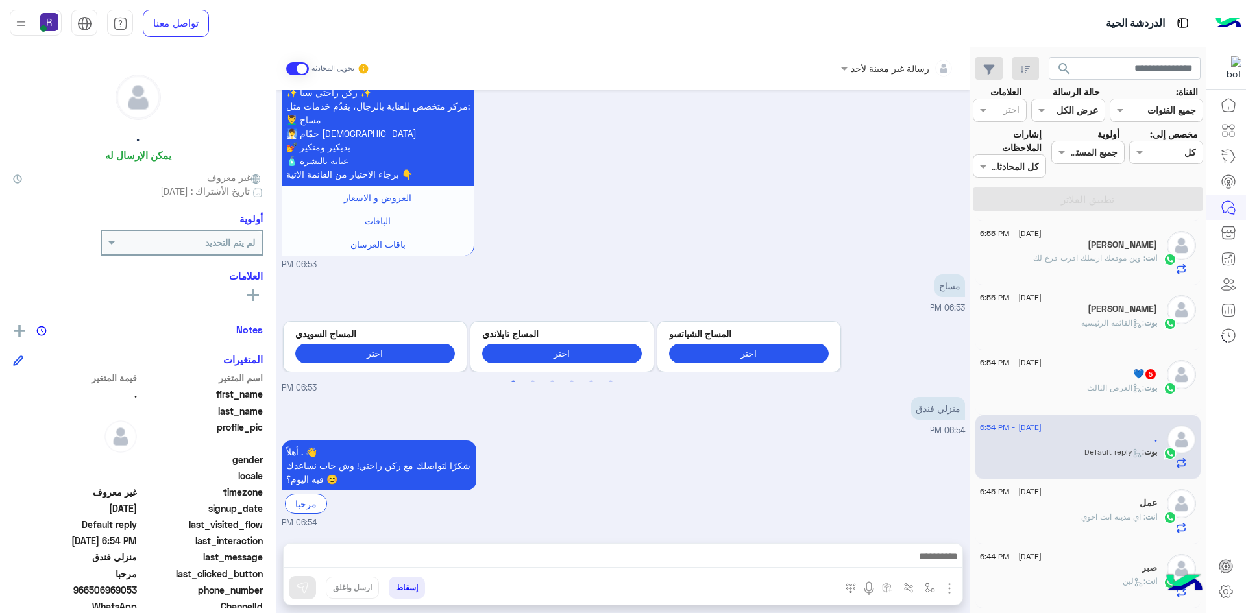
scroll to position [237, 0]
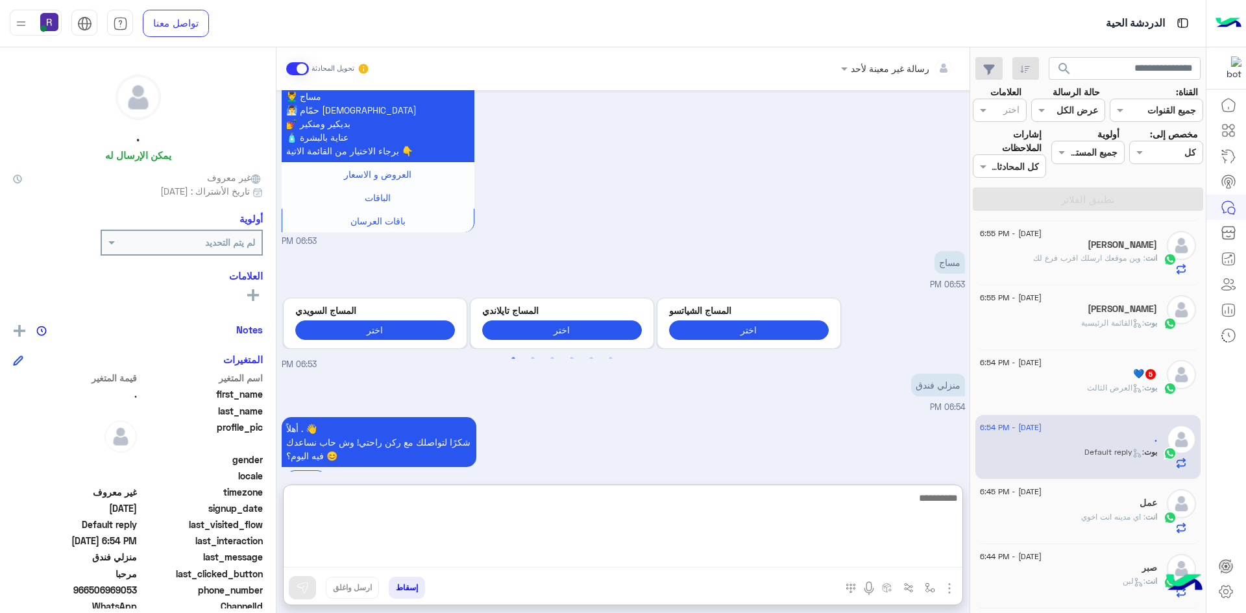
paste textarea "**********"
type textarea "**********"
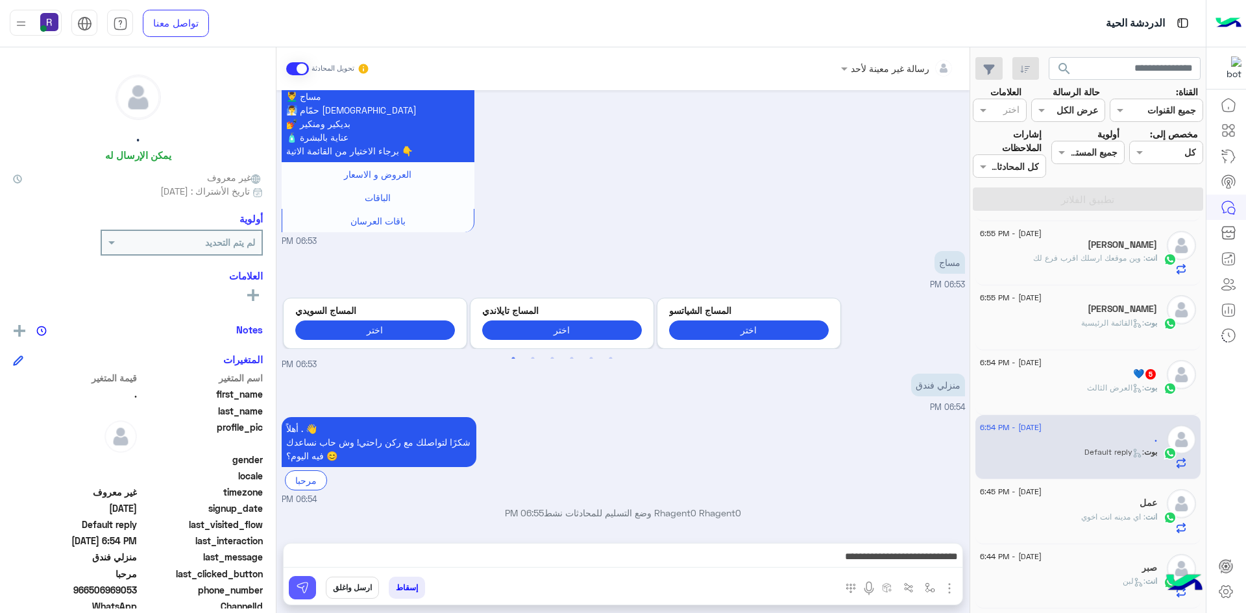
click at [307, 586] on img at bounding box center [302, 587] width 13 height 13
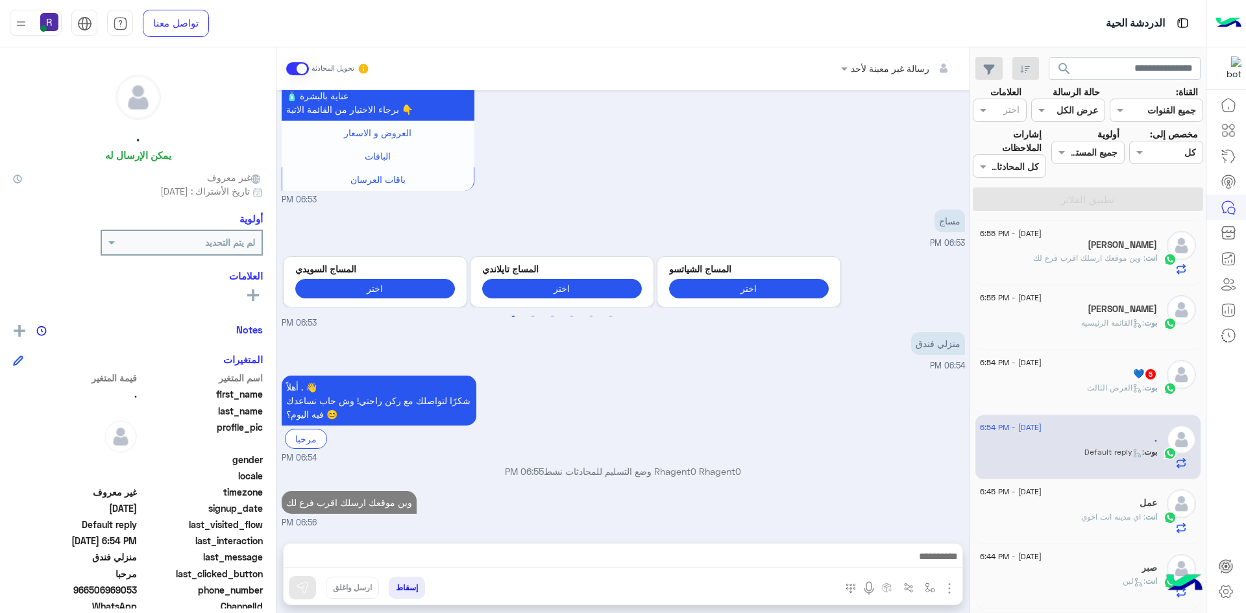
scroll to position [279, 0]
click at [875, 345] on img at bounding box center [874, 347] width 16 height 16
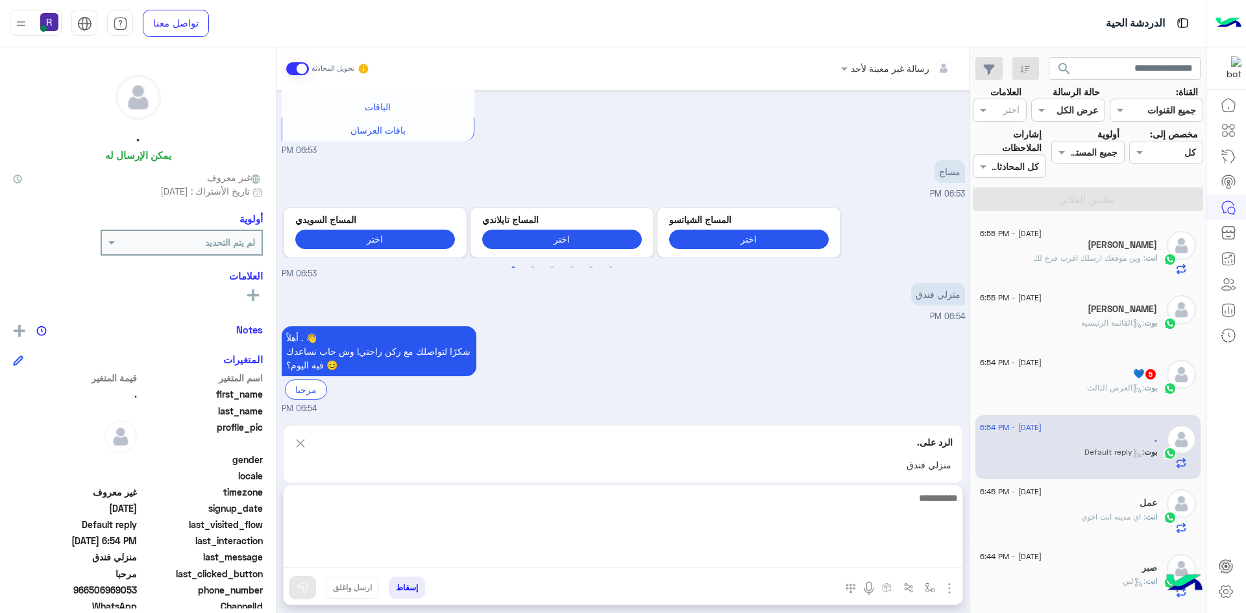
click at [681, 562] on textarea at bounding box center [623, 529] width 679 height 78
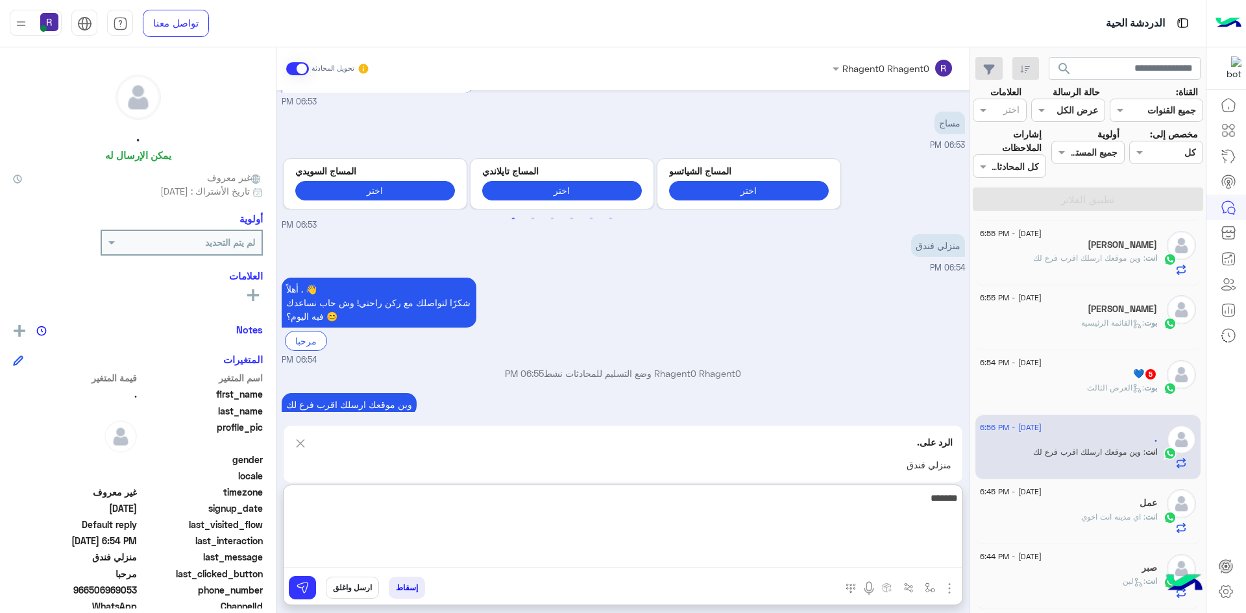
type textarea "*******"
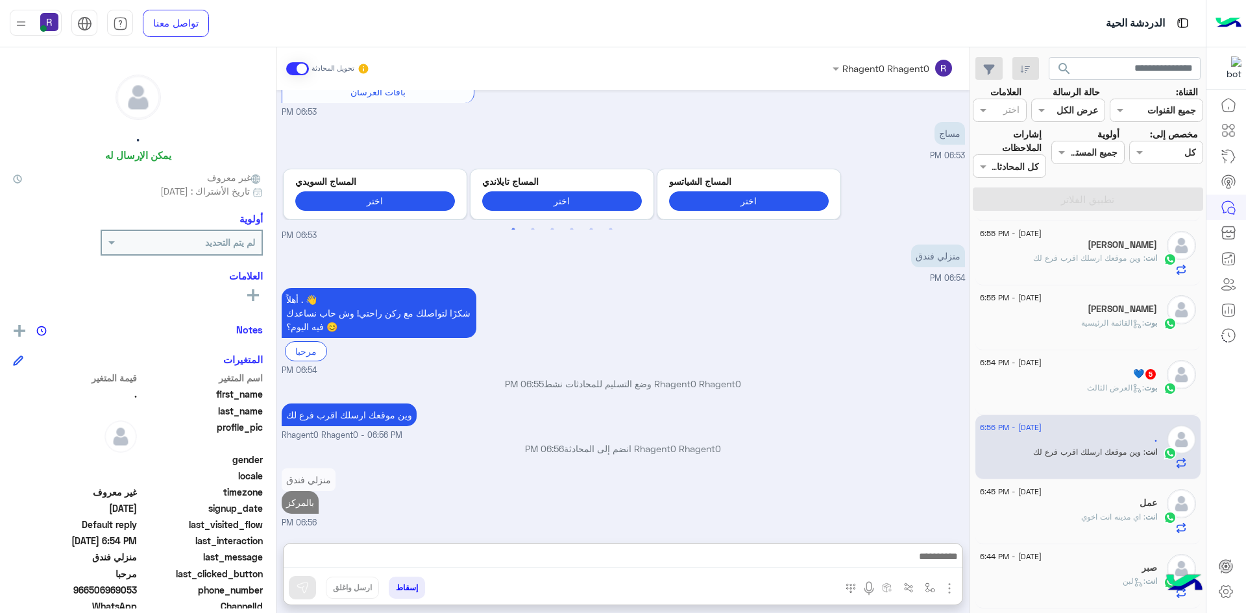
click at [1134, 384] on icon at bounding box center [1137, 388] width 10 height 10
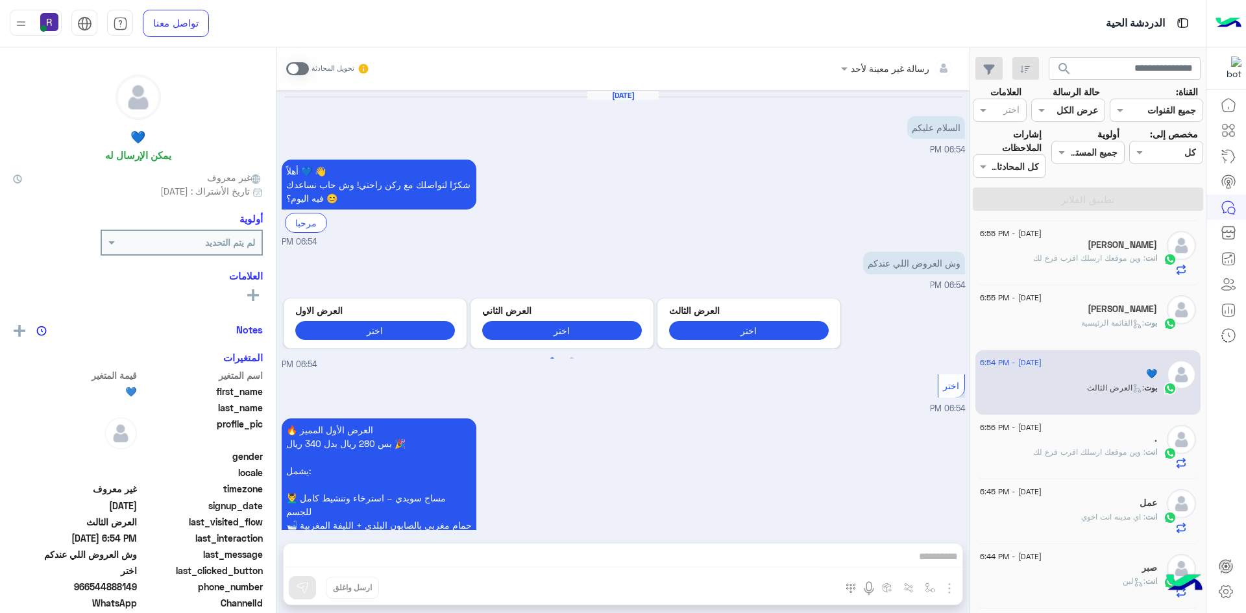
scroll to position [1241, 0]
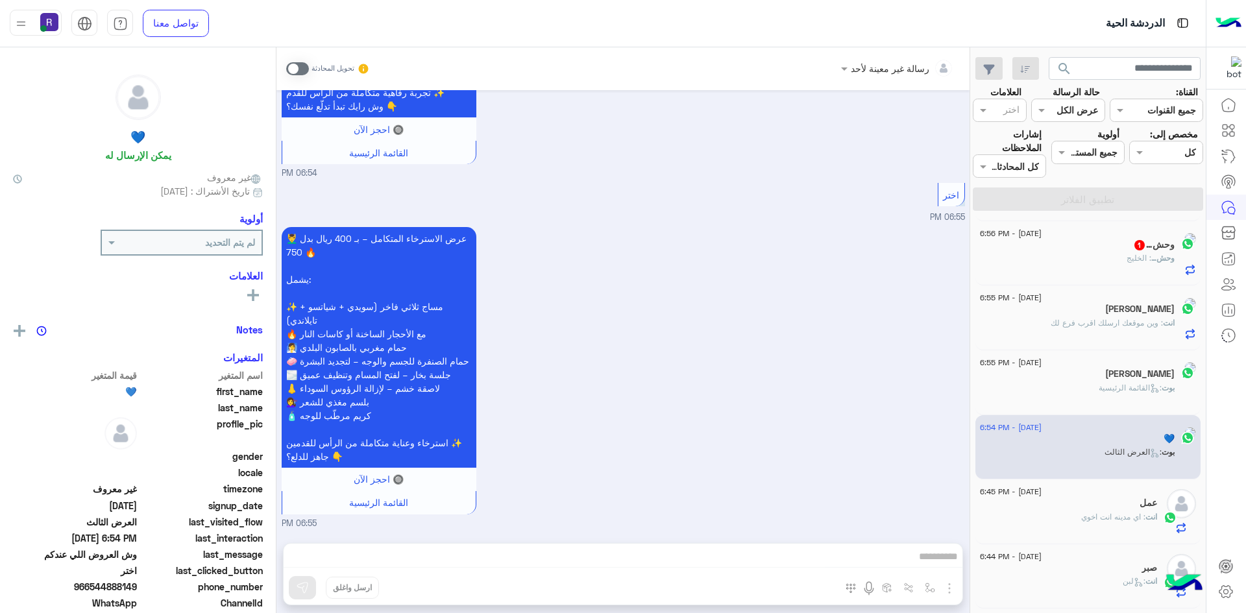
click at [306, 69] on span at bounding box center [297, 68] width 23 height 13
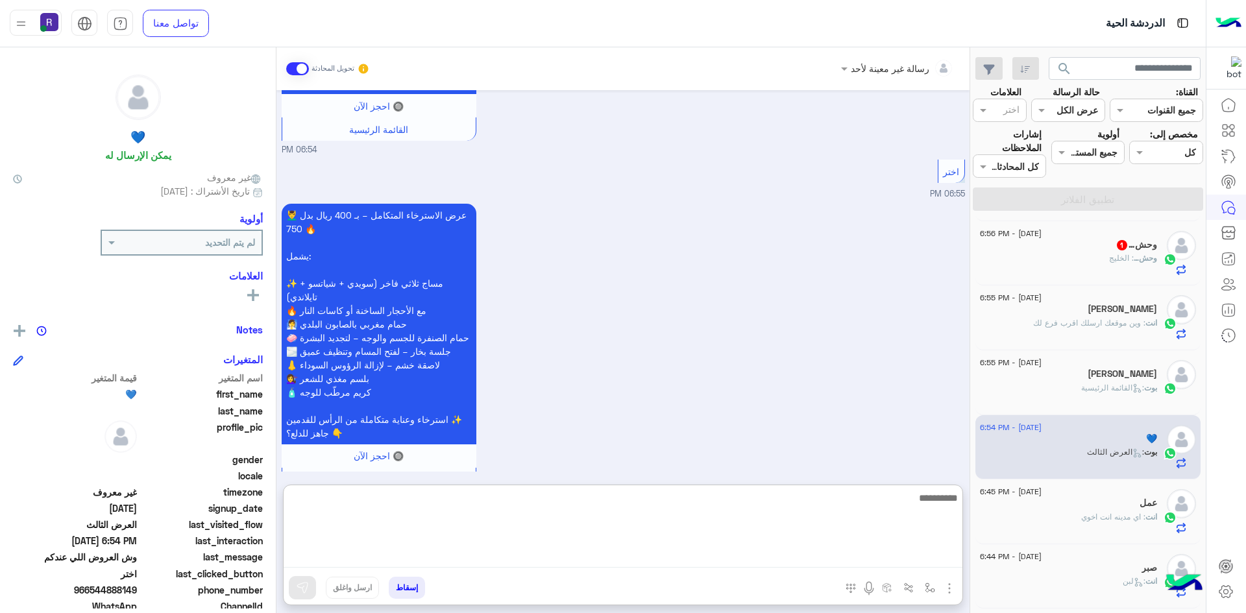
paste textarea "**********"
type textarea "**********"
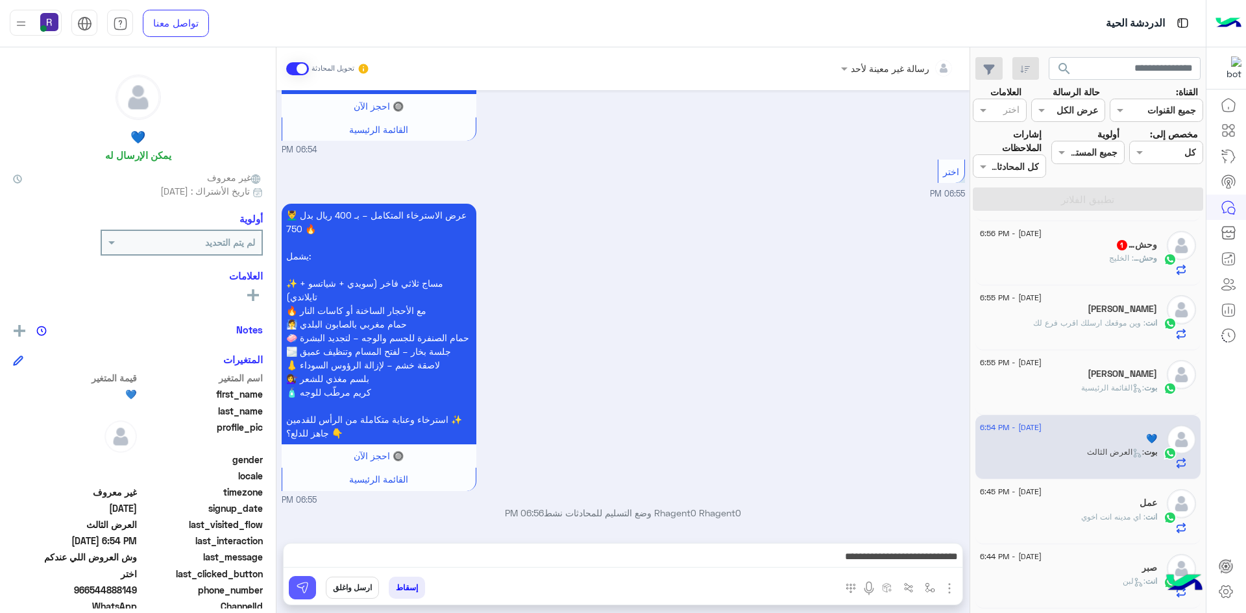
click at [309, 589] on button at bounding box center [302, 587] width 27 height 23
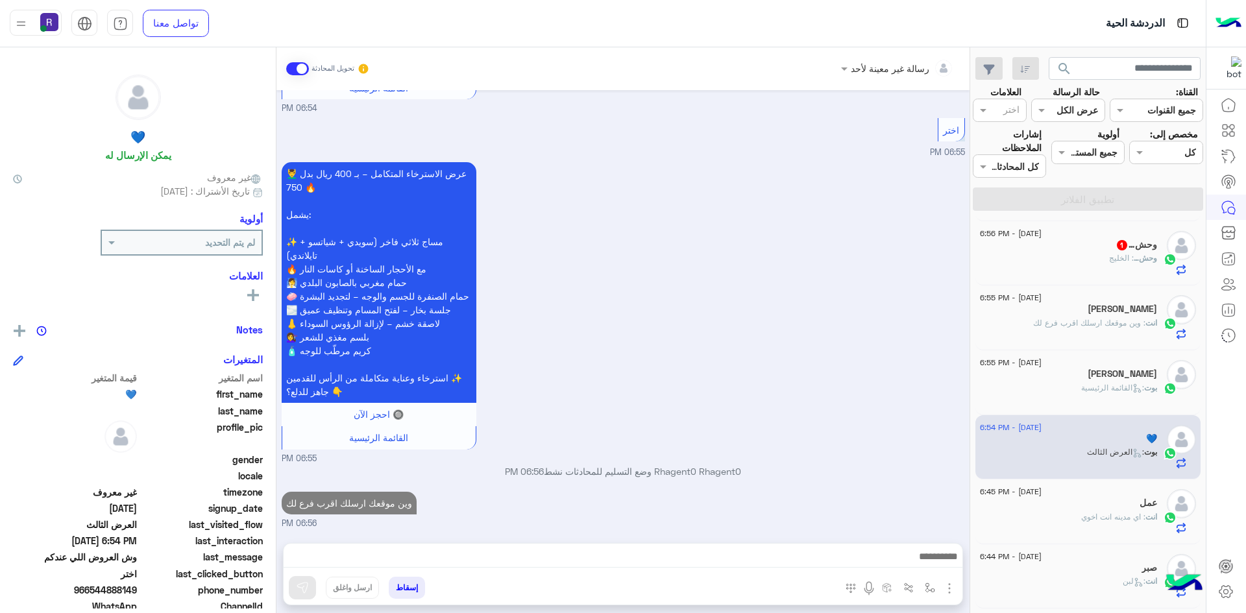
click at [1088, 254] on div "وحش… : الخليج" at bounding box center [1068, 263] width 177 height 23
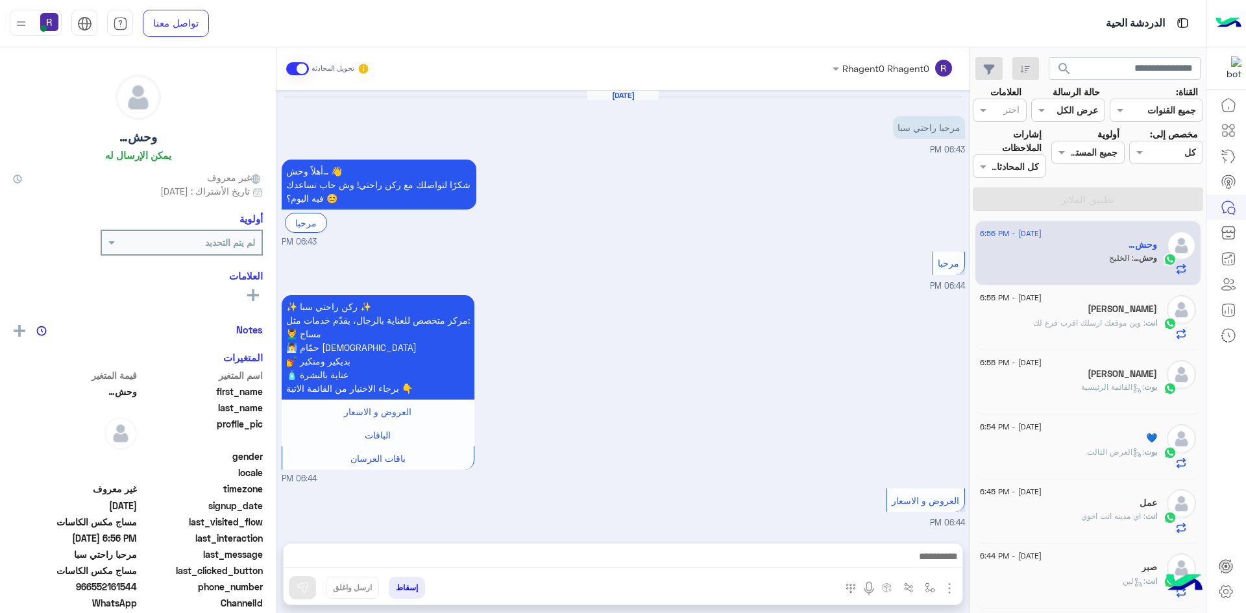
scroll to position [537, 0]
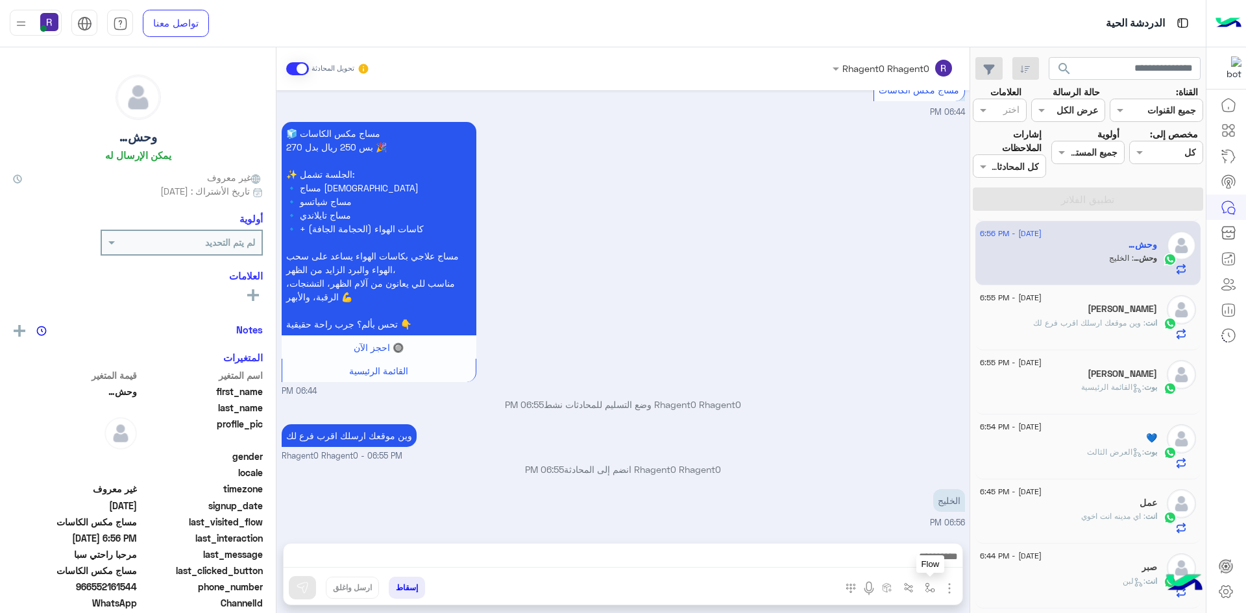
click at [932, 585] on img "button" at bounding box center [930, 588] width 10 height 10
click at [902, 563] on input "text" at bounding box center [890, 559] width 88 height 15
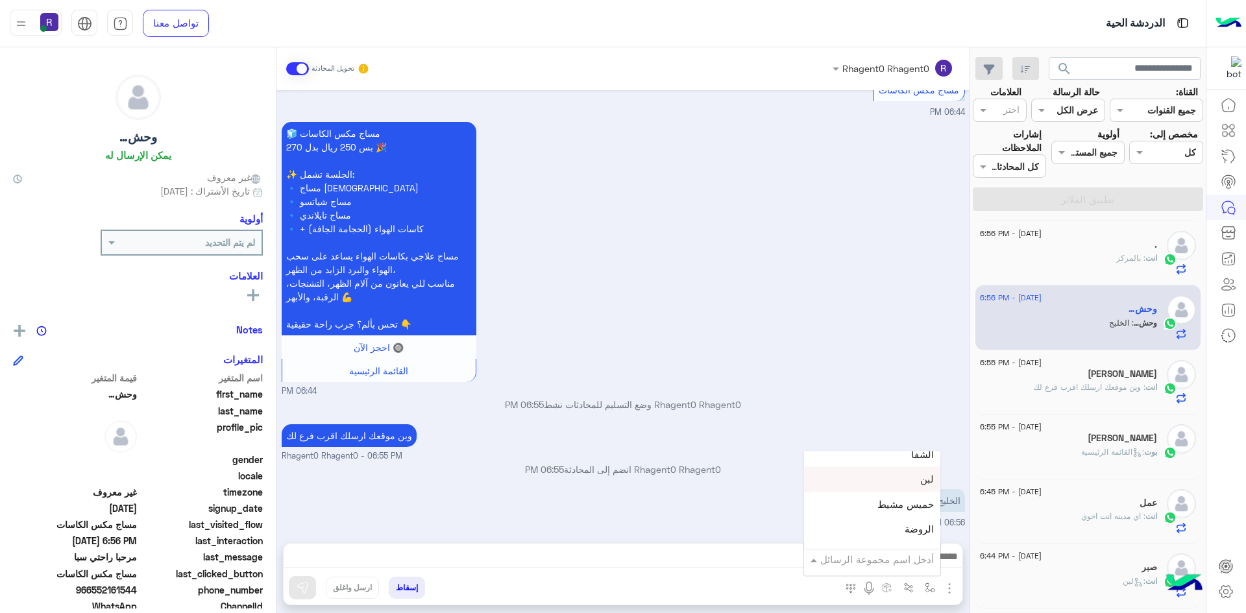
scroll to position [843, 0]
click at [895, 492] on div "الجنادرية" at bounding box center [872, 494] width 136 height 25
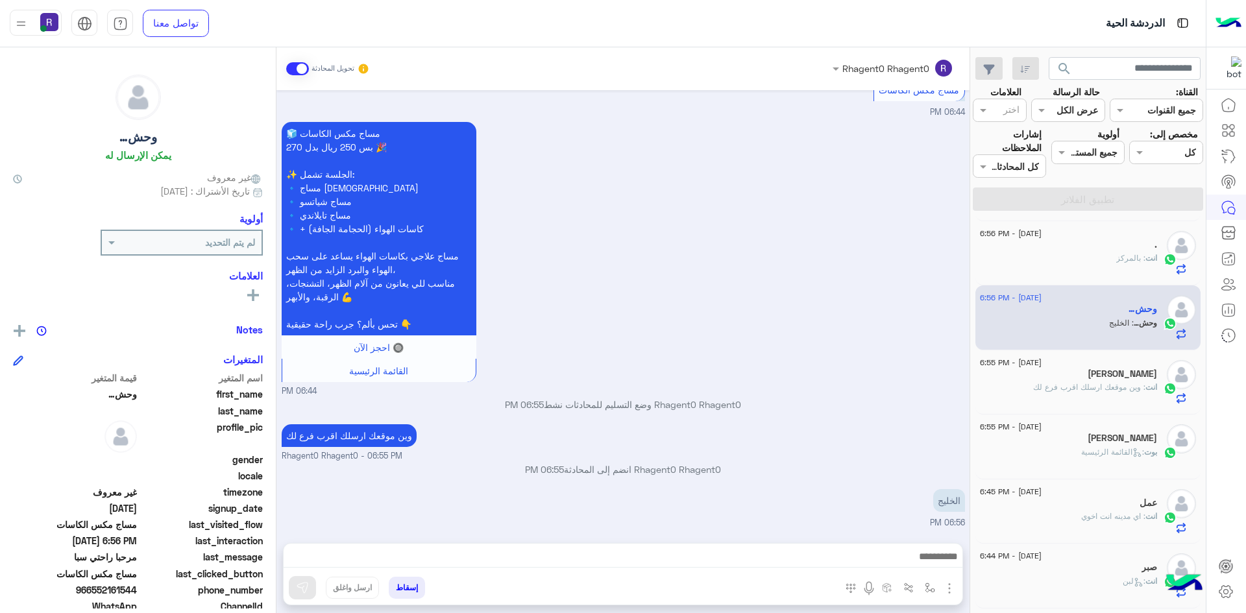
type textarea "*********"
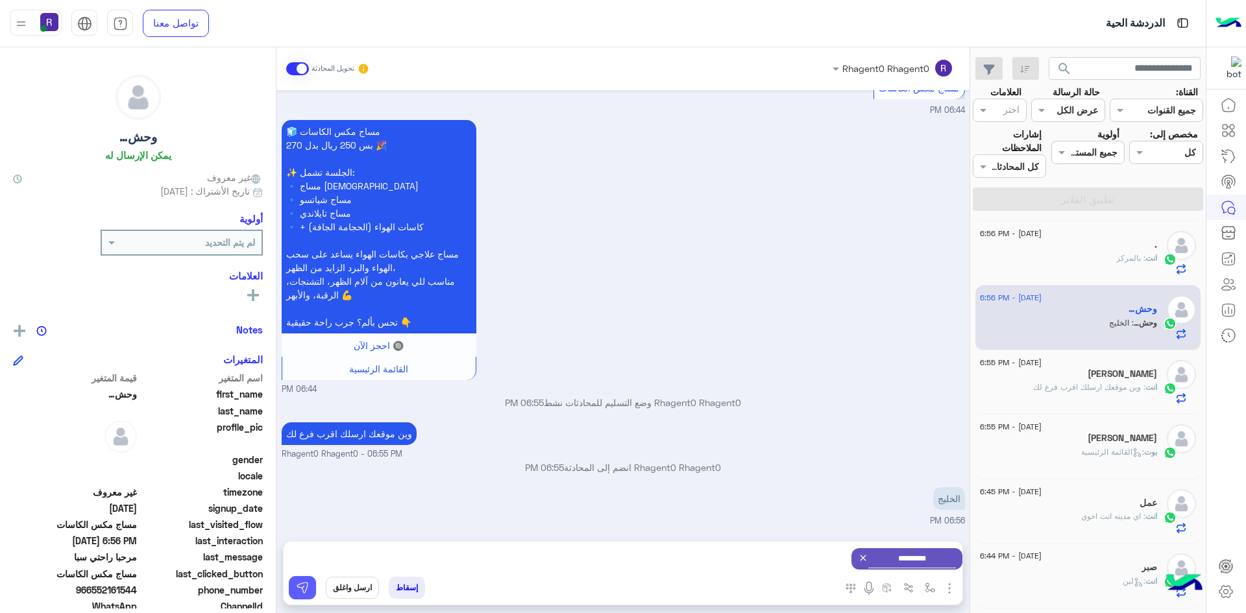
click at [307, 585] on img at bounding box center [302, 587] width 13 height 13
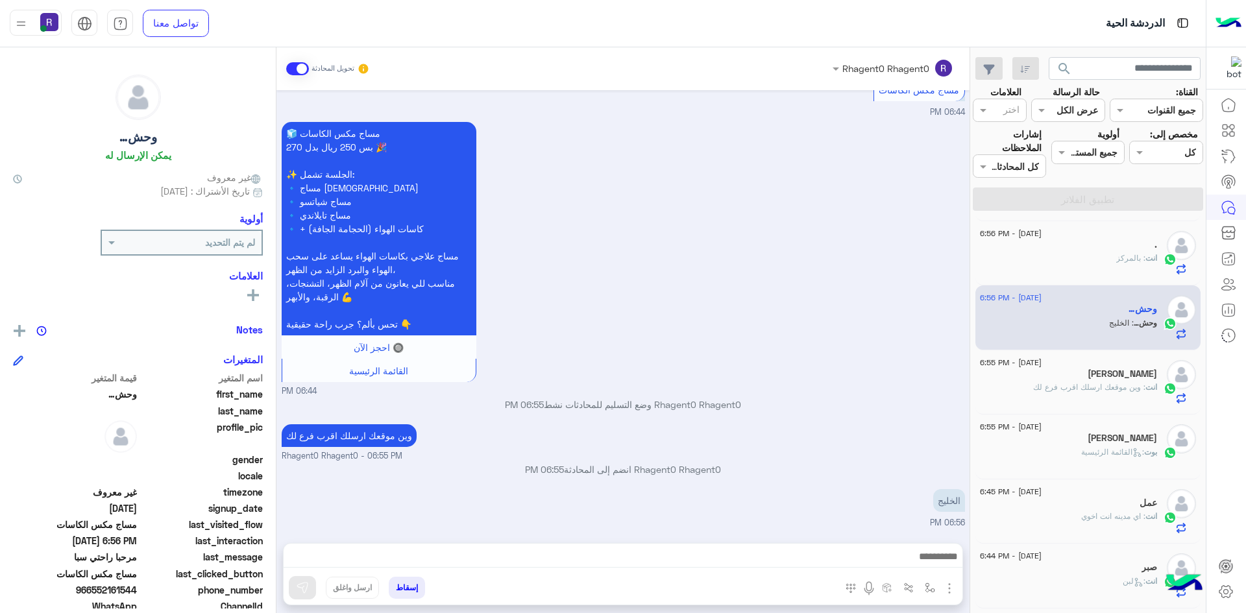
scroll to position [537, 0]
click at [1133, 376] on h5 "[PERSON_NAME]" at bounding box center [1121, 374] width 69 height 11
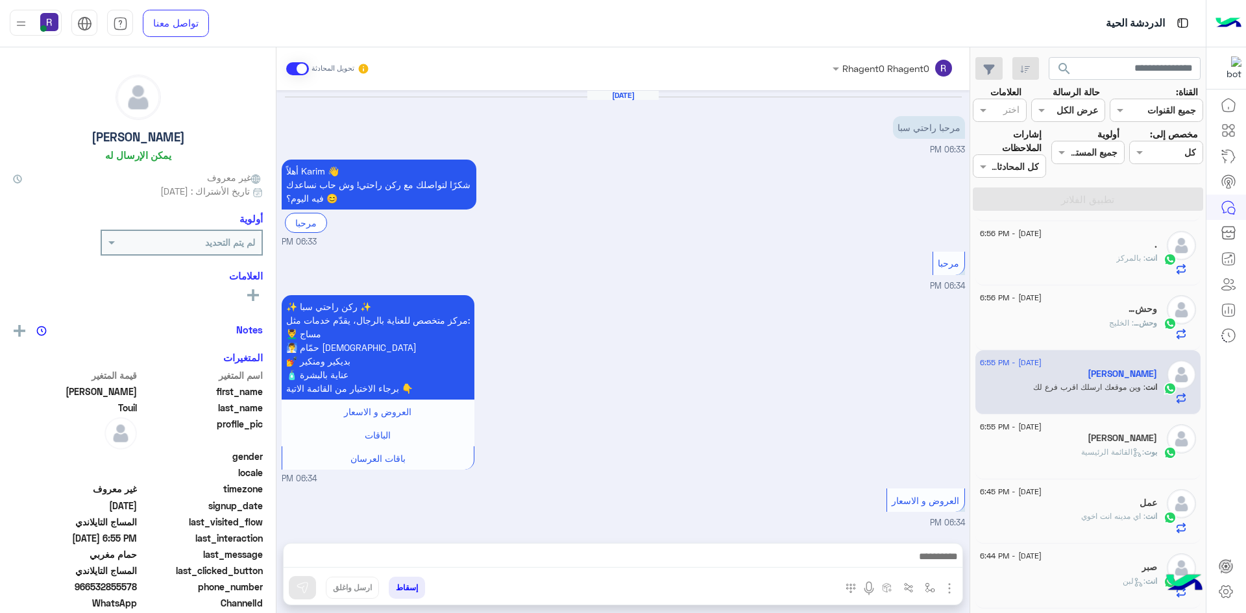
scroll to position [919, 0]
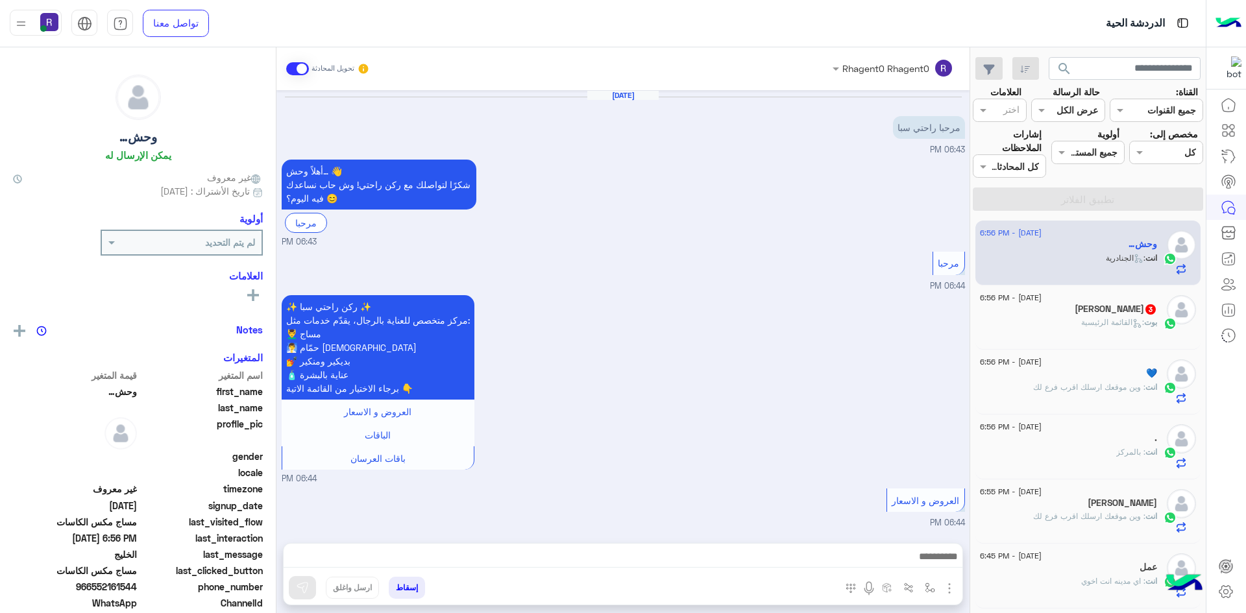
scroll to position [651, 0]
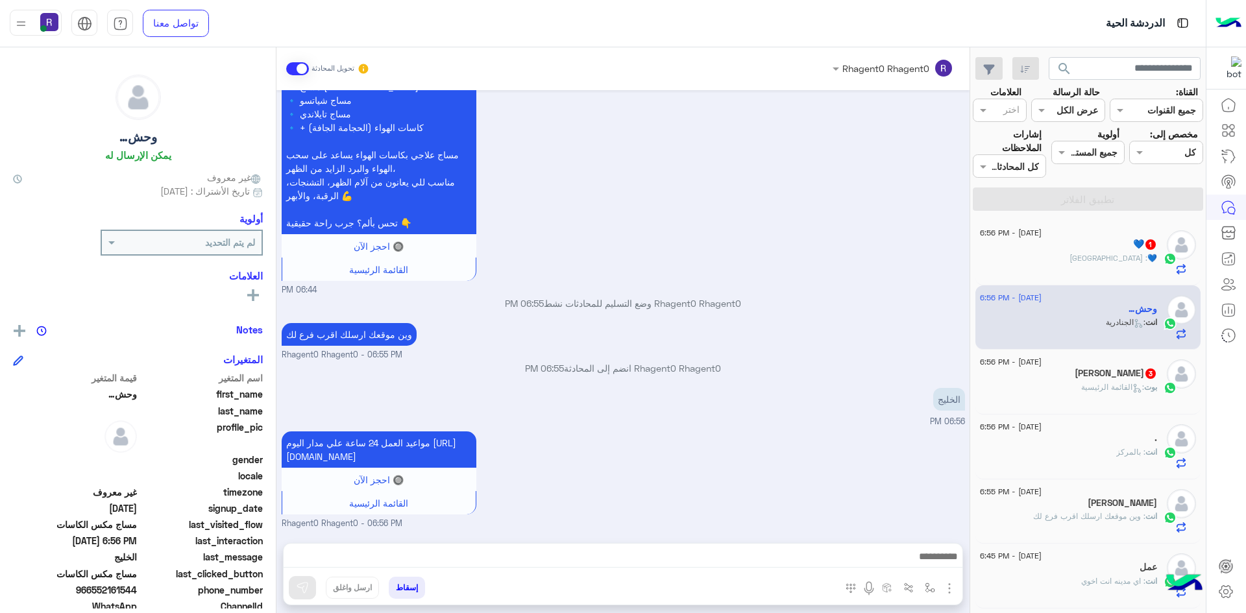
click at [1091, 385] on span ": القائمة الرئيسية" at bounding box center [1112, 387] width 63 height 10
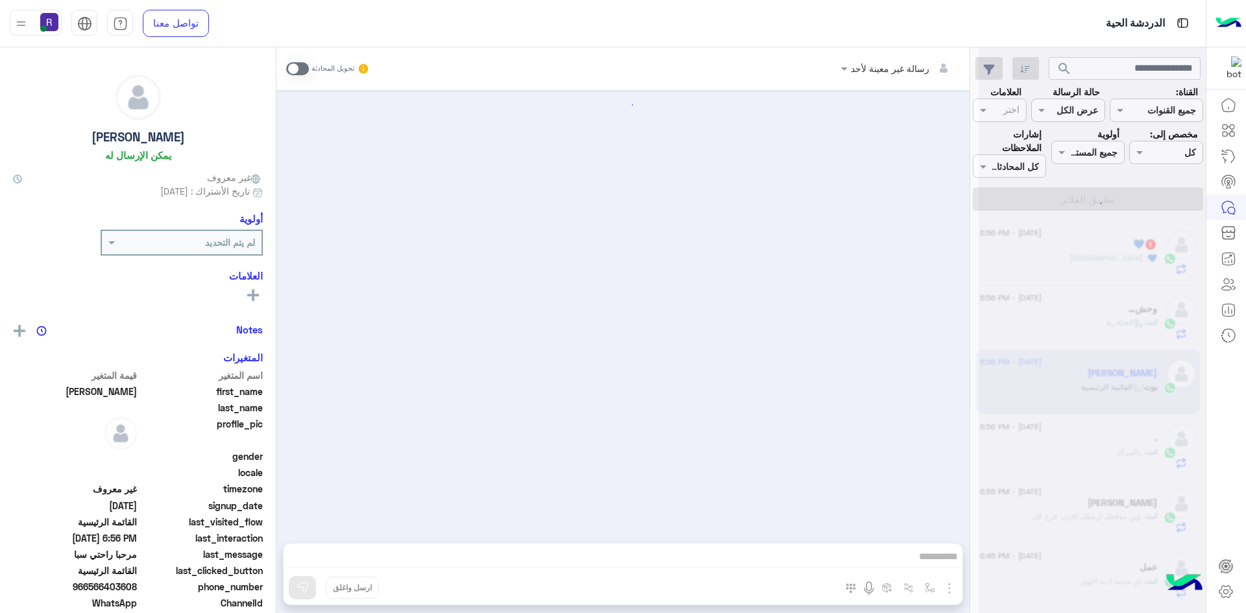
scroll to position [1874, 0]
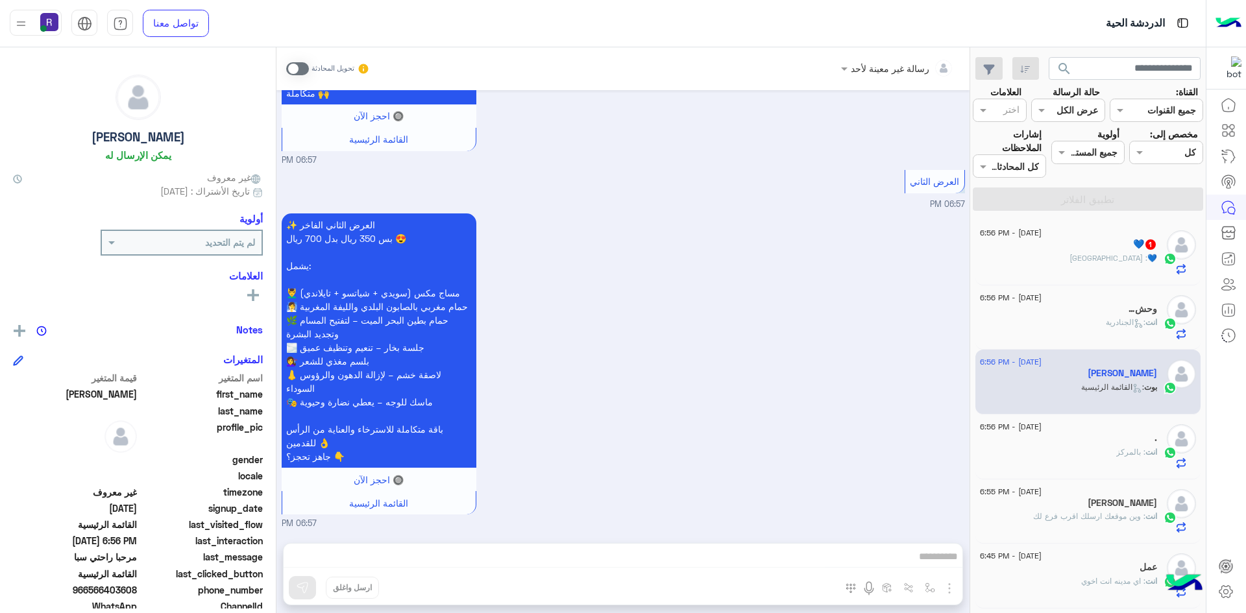
click at [306, 66] on span at bounding box center [297, 68] width 23 height 13
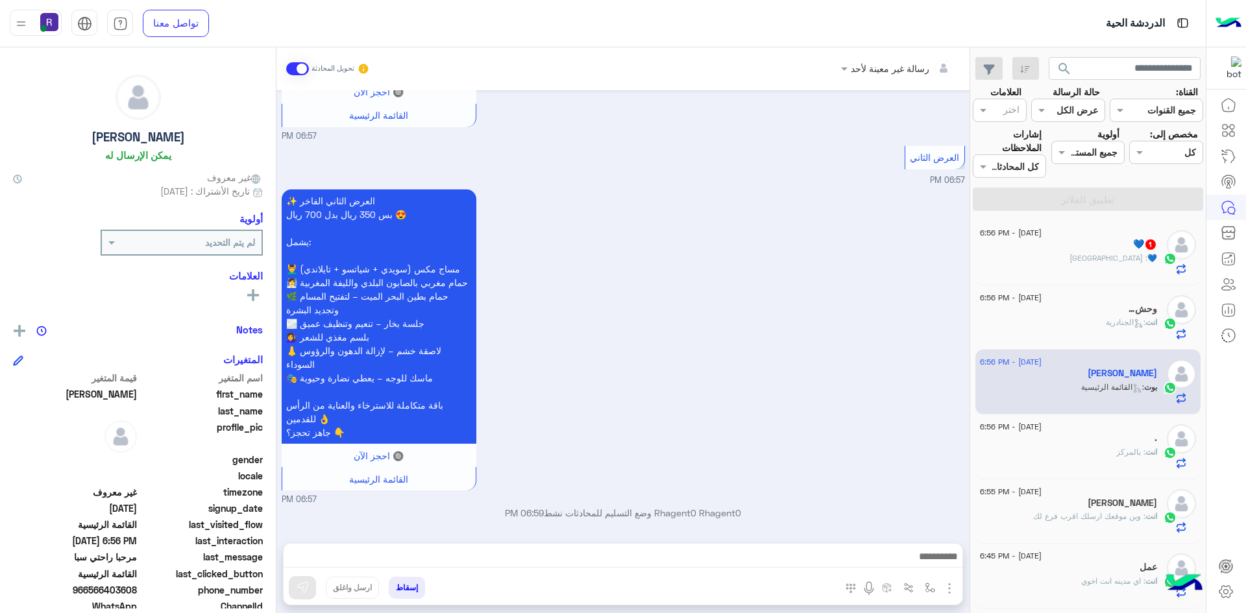
scroll to position [1898, 0]
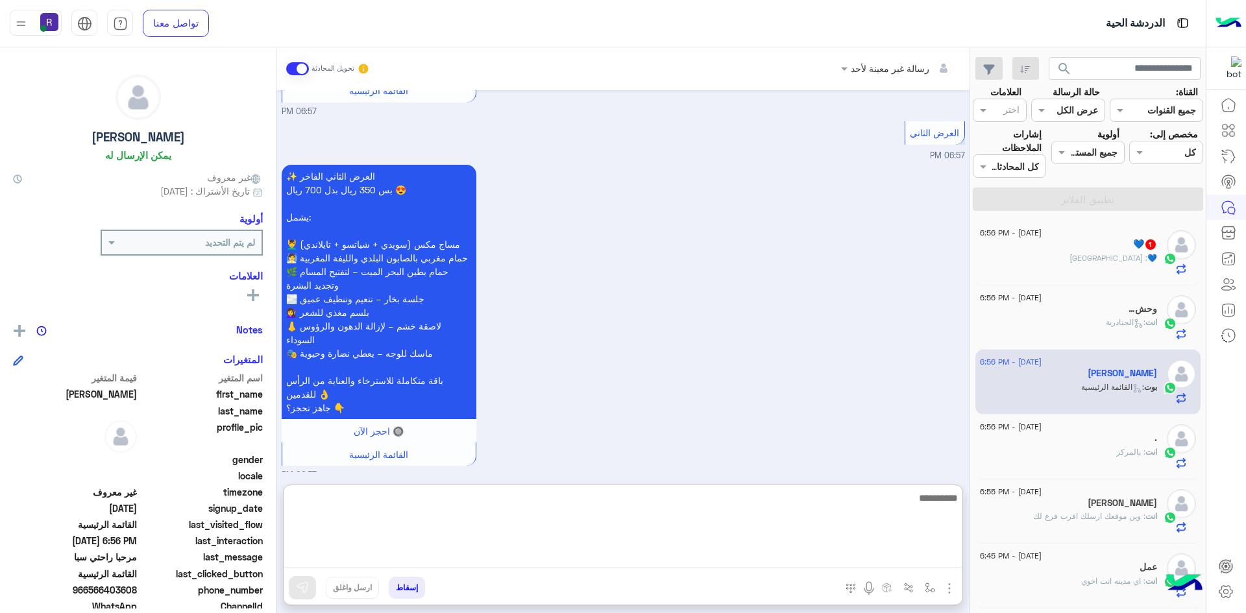
paste textarea "**********"
type textarea "**********"
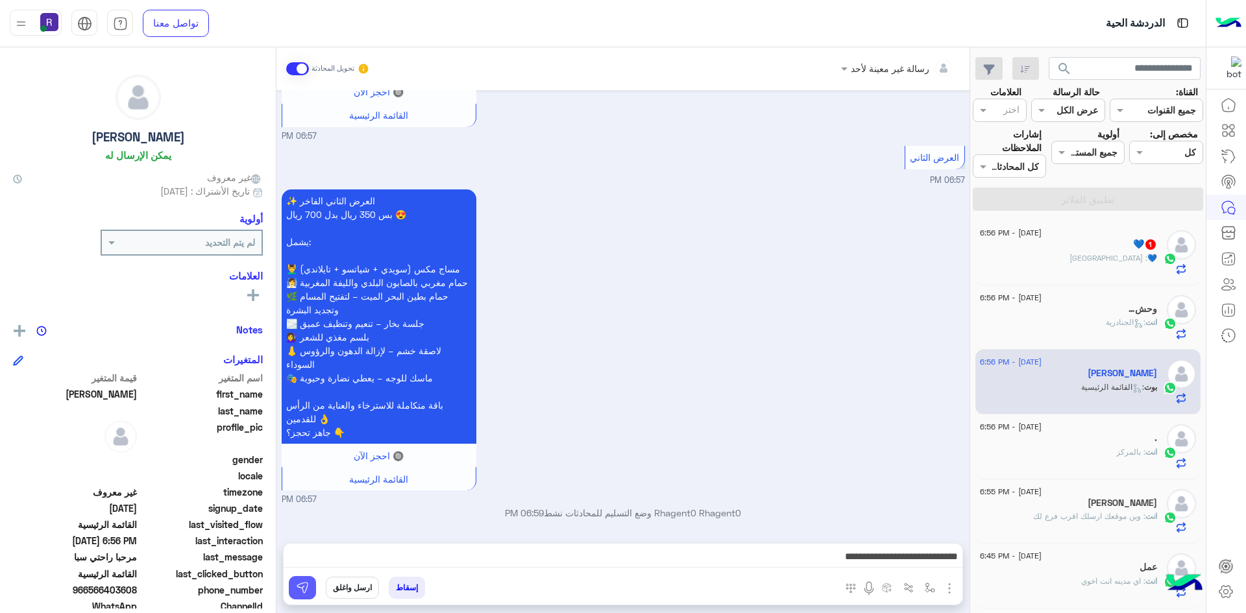
click at [292, 584] on button at bounding box center [302, 587] width 27 height 23
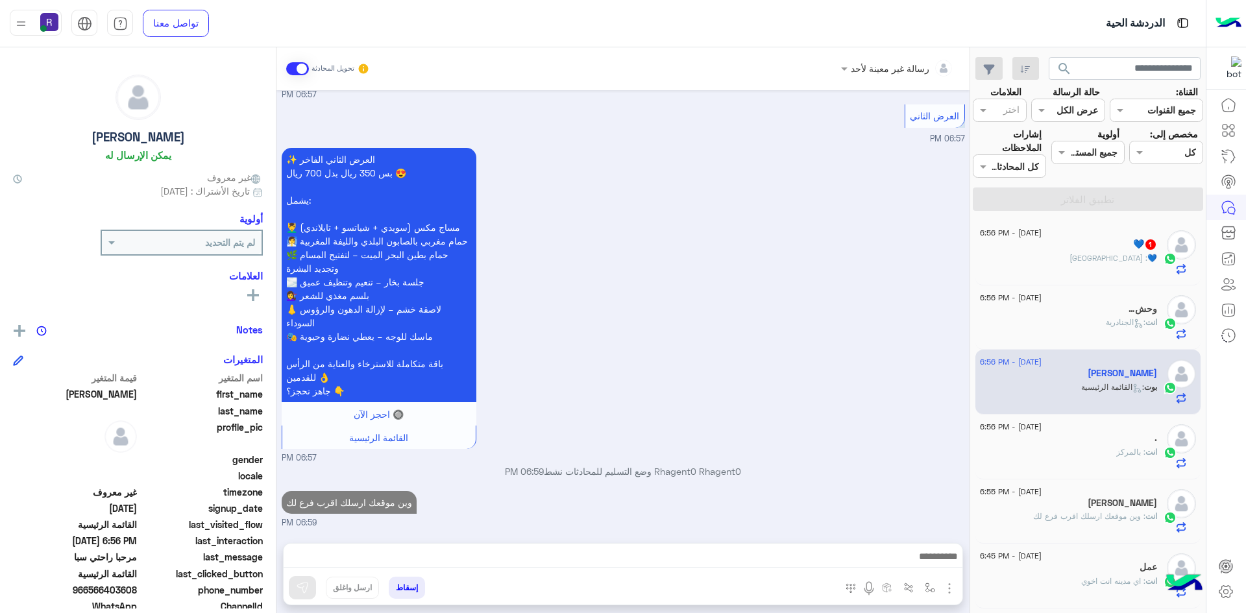
click at [1115, 258] on span ": [GEOGRAPHIC_DATA]" at bounding box center [1108, 258] width 78 height 10
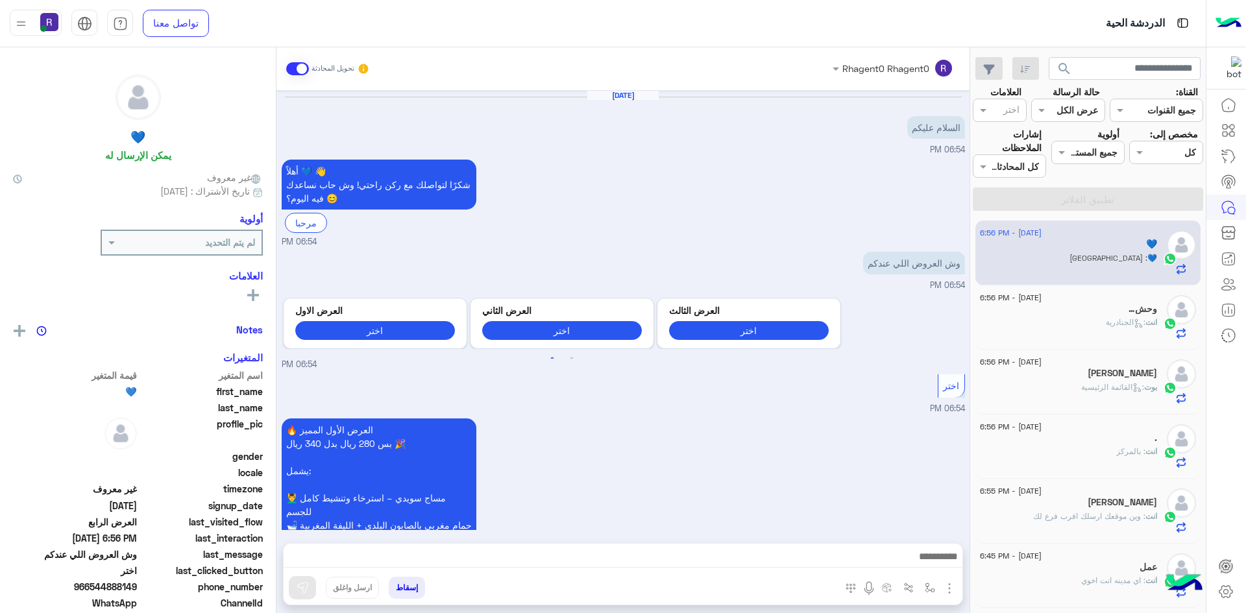
scroll to position [1373, 0]
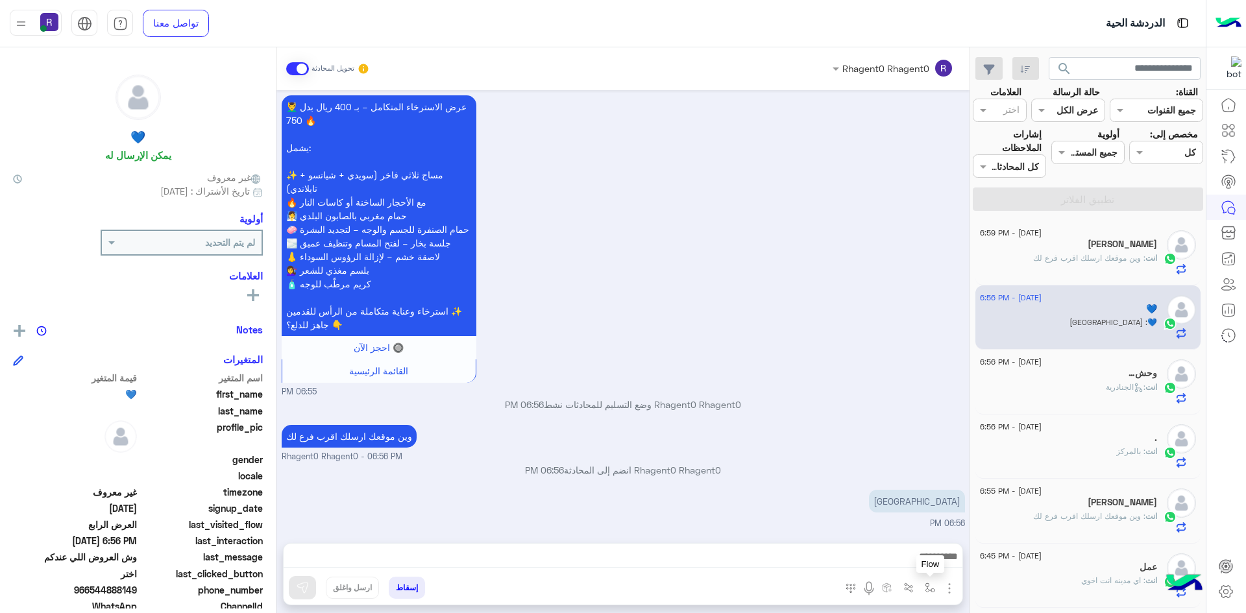
click at [927, 585] on img "button" at bounding box center [930, 588] width 10 height 10
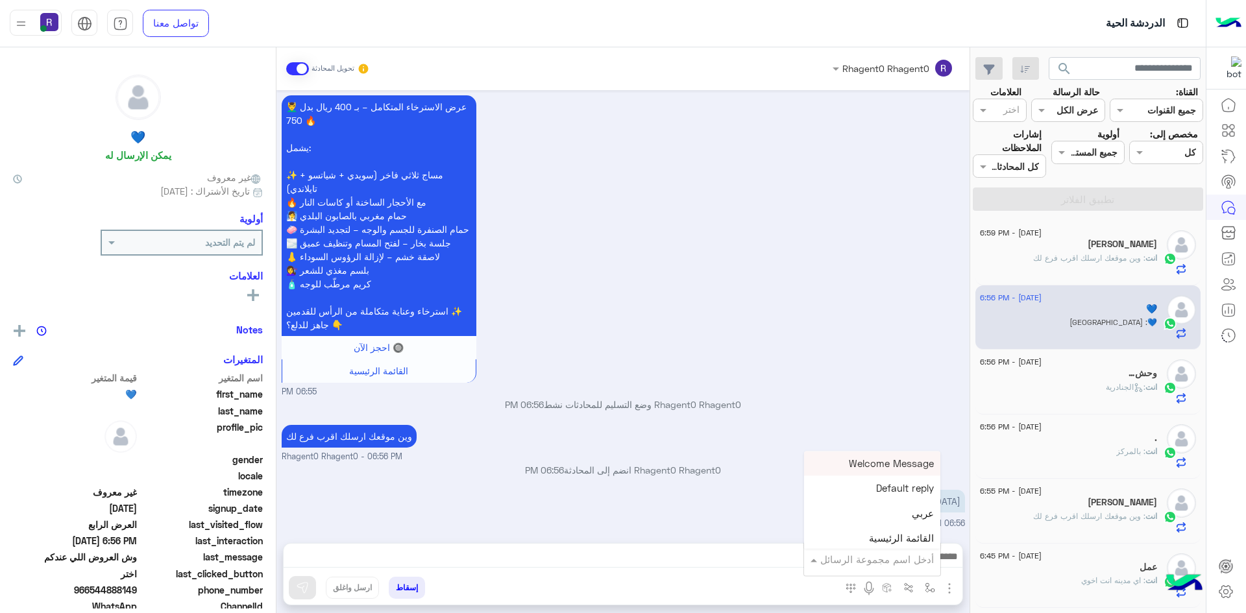
click at [911, 552] on input "text" at bounding box center [890, 559] width 88 height 15
click at [905, 526] on div "الشفا" at bounding box center [872, 519] width 136 height 25
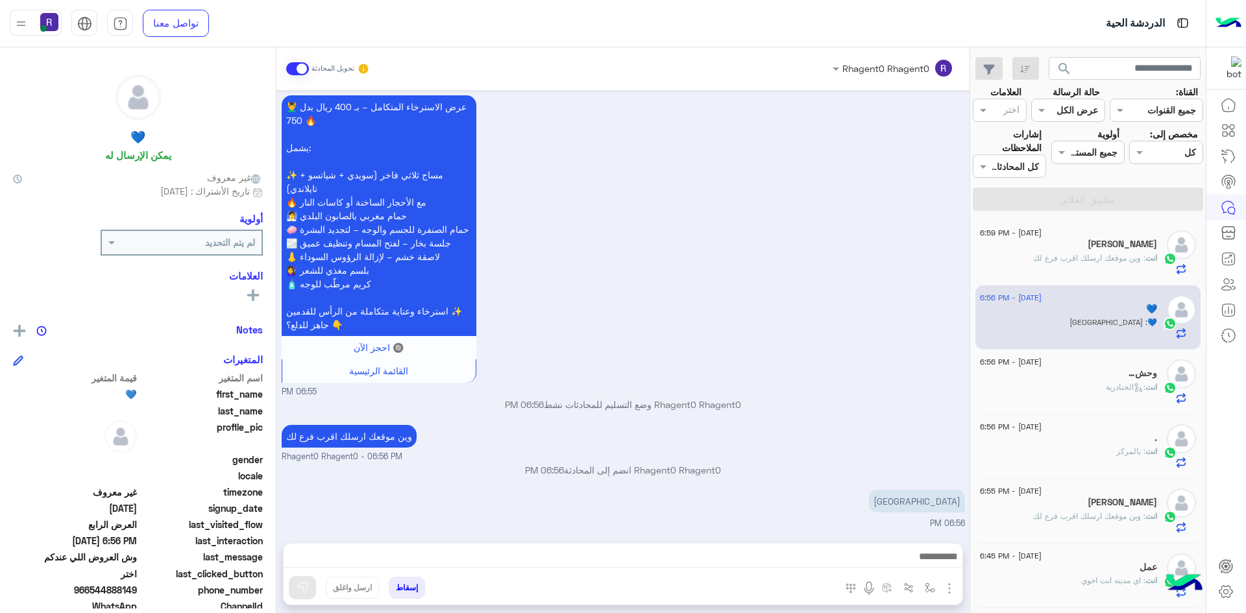
type textarea "*****"
click at [304, 590] on img at bounding box center [302, 587] width 13 height 13
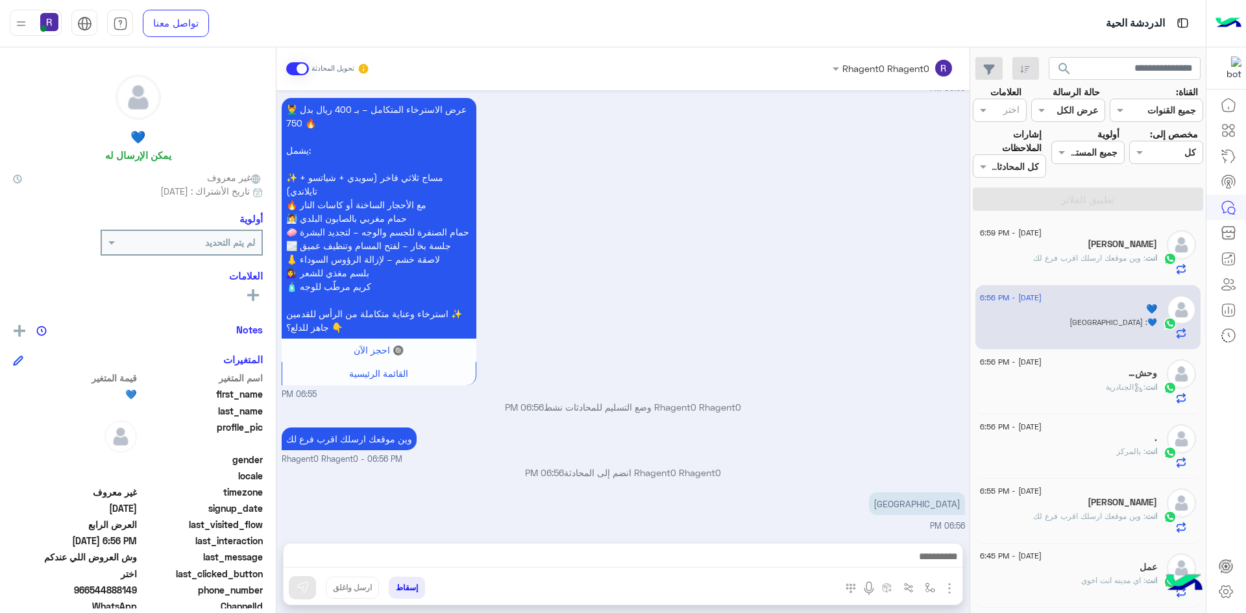
scroll to position [1373, 0]
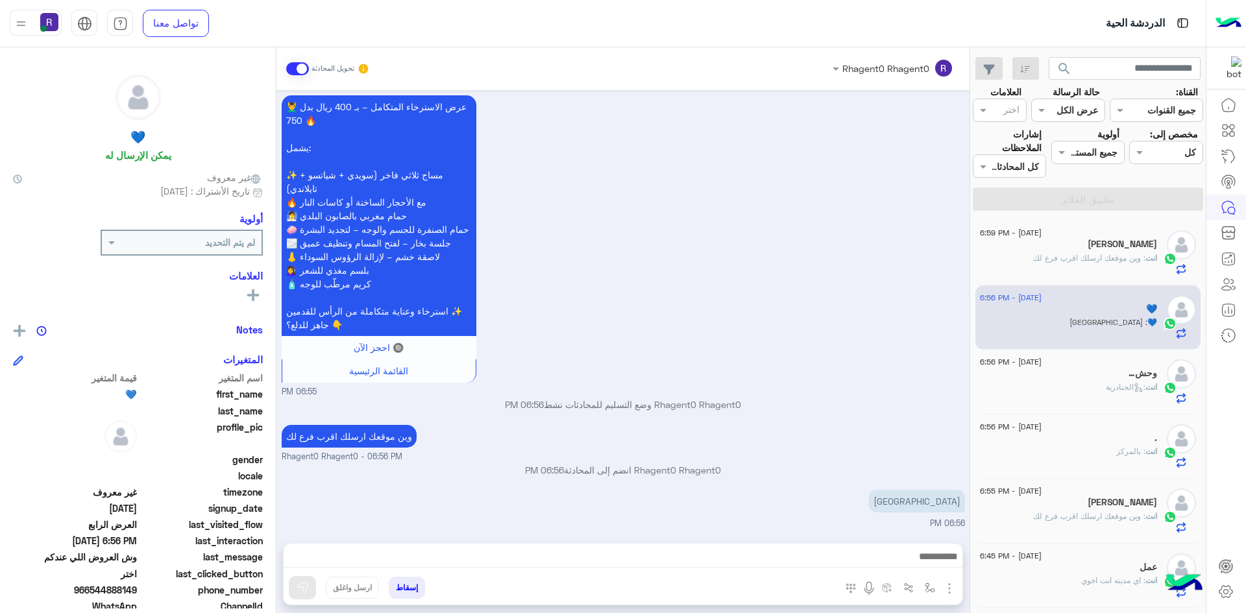
click at [1072, 388] on div "انت : الجنادرية" at bounding box center [1068, 392] width 177 height 23
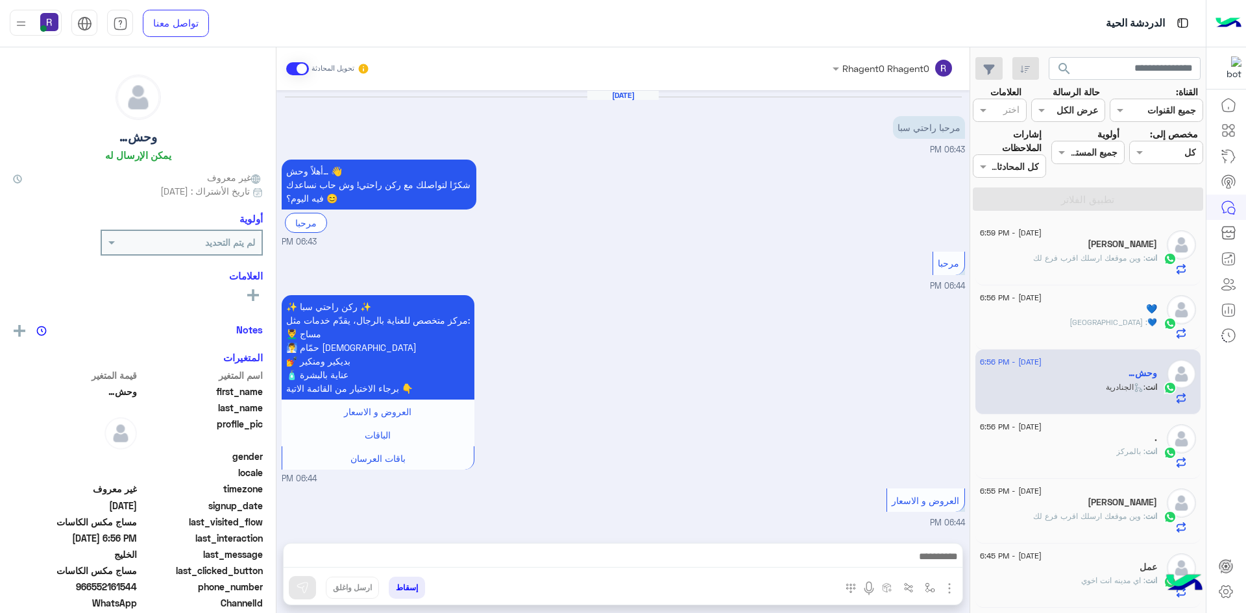
scroll to position [651, 0]
